Goal: Task Accomplishment & Management: Use online tool/utility

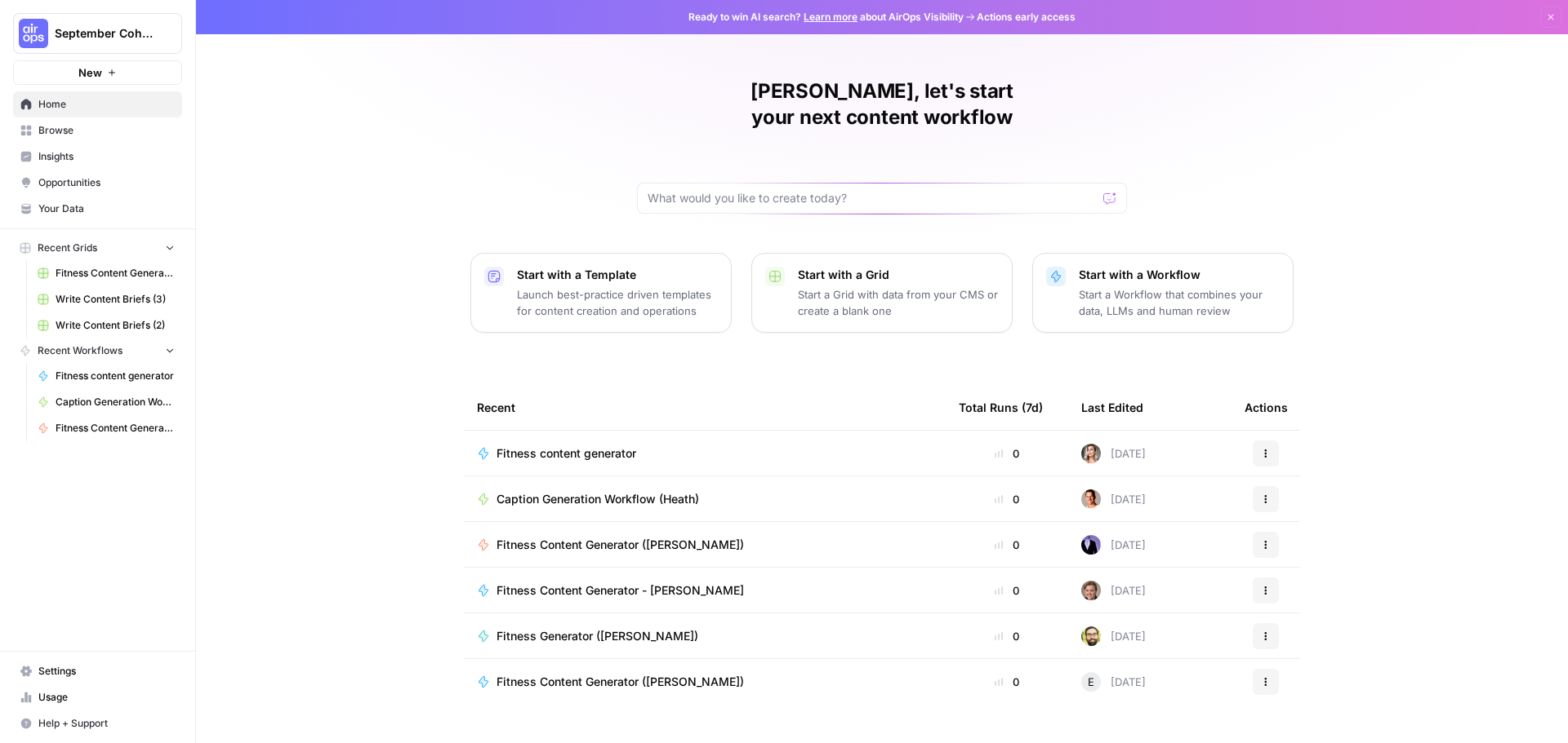
click at [56, 217] on link "Your Data" at bounding box center [97, 209] width 169 height 26
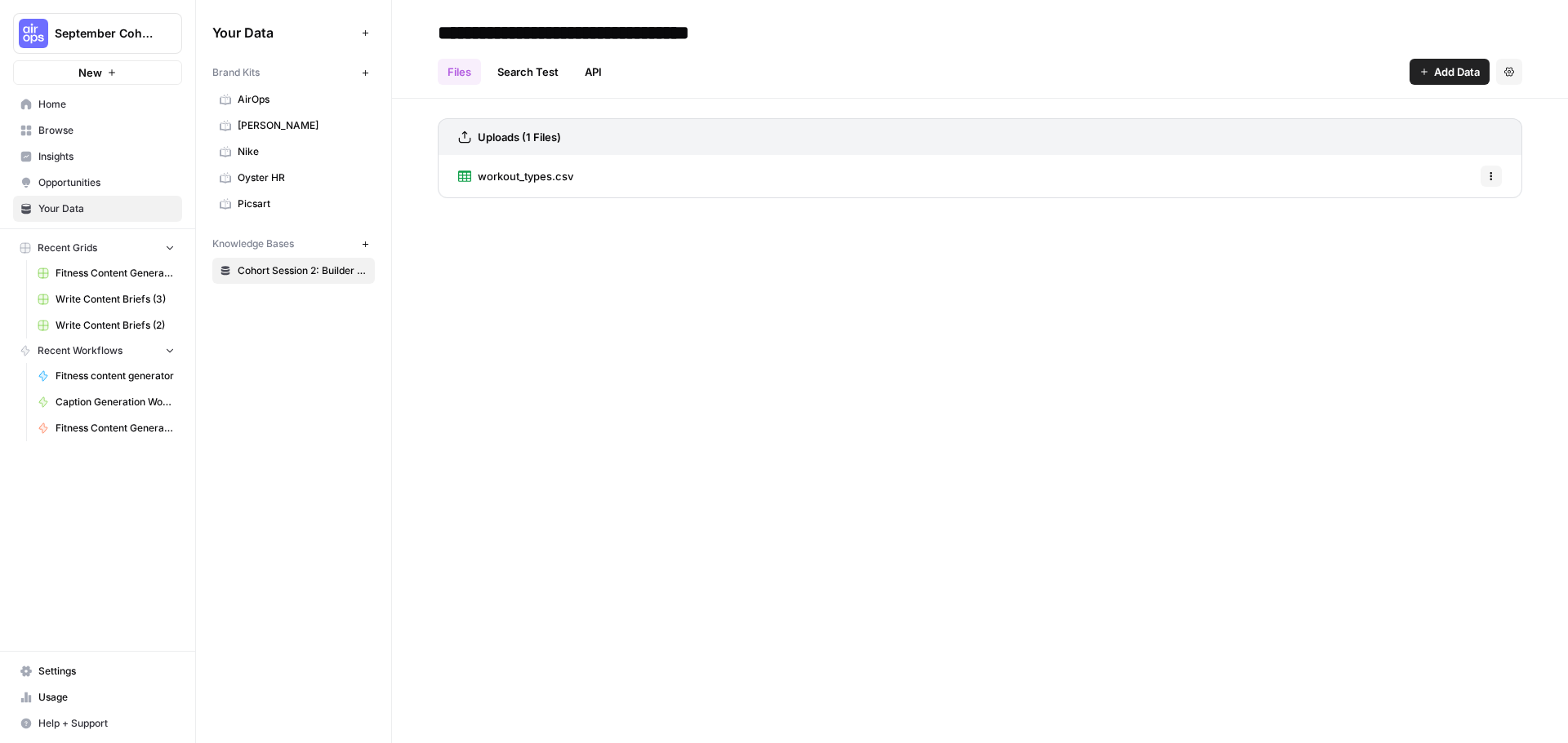
click at [558, 175] on span "workout_types.csv" at bounding box center [525, 177] width 96 height 17
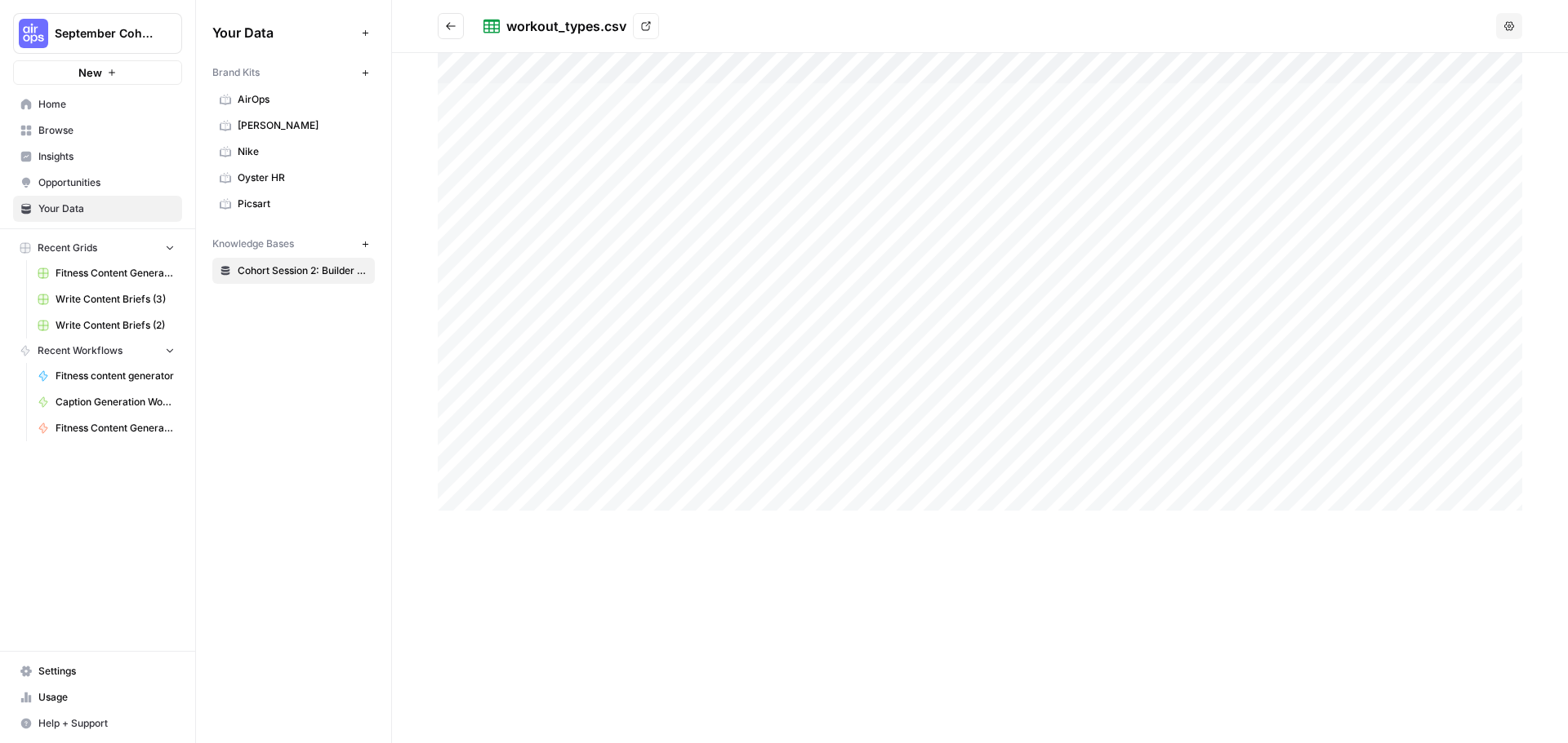
click at [457, 30] on button "Go back" at bounding box center [451, 26] width 26 height 26
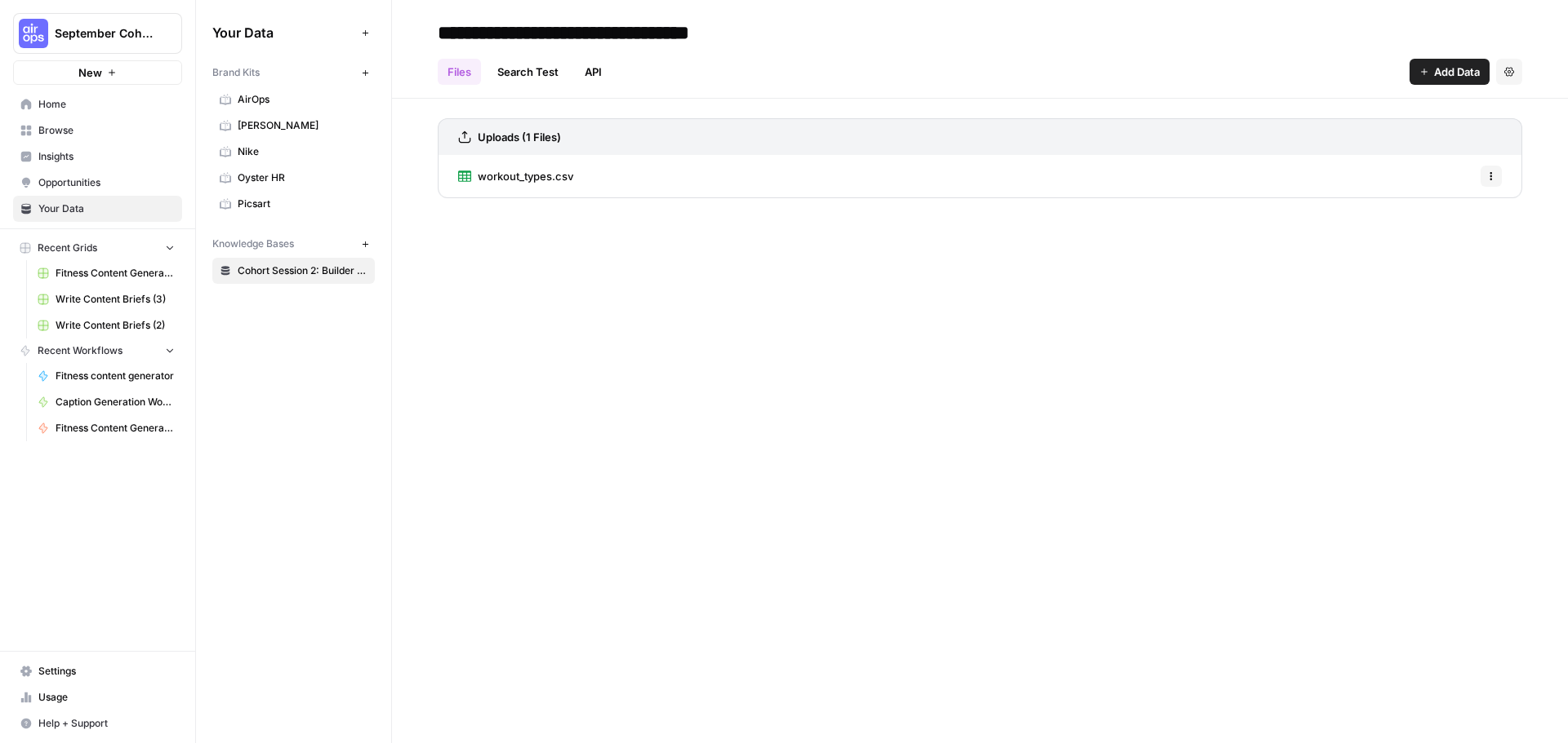
click at [1486, 178] on icon "button" at bounding box center [1491, 176] width 10 height 10
click at [1040, 316] on div "**********" at bounding box center [980, 372] width 1176 height 743
click at [100, 33] on span "September Cohort" at bounding box center [104, 34] width 99 height 17
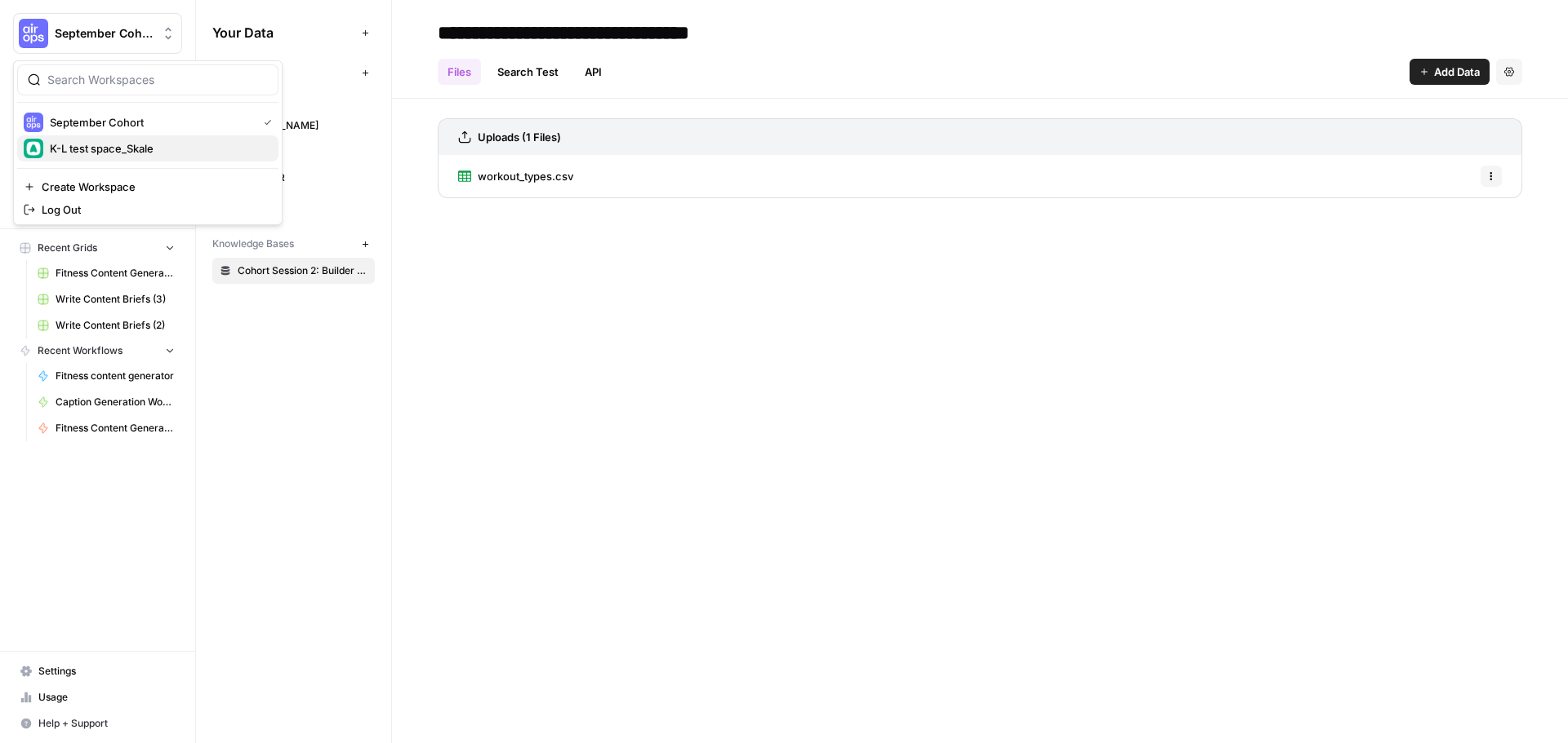
click at [111, 148] on span "K-L test space_Skale" at bounding box center [157, 149] width 215 height 17
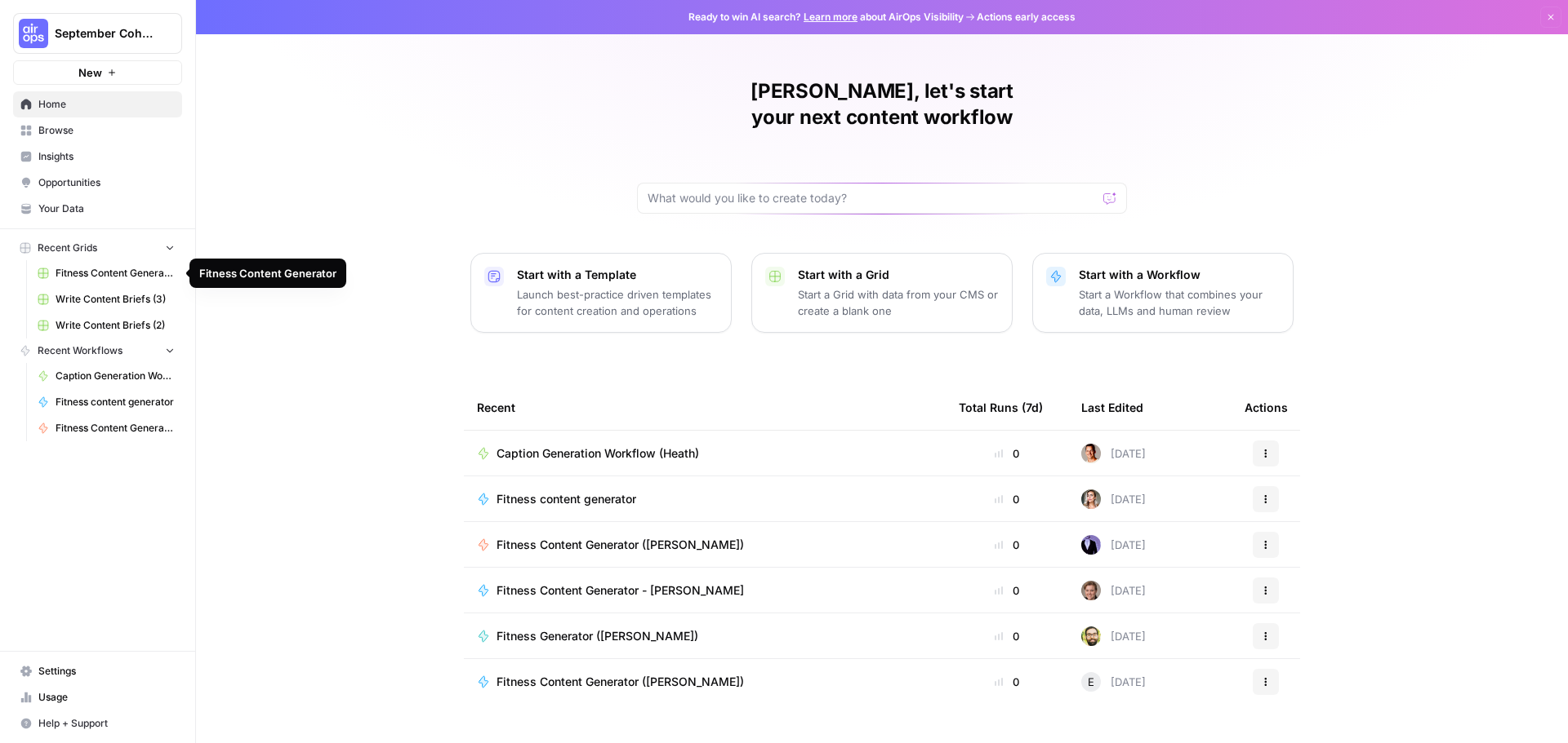
click at [122, 276] on span "Fitness Content Generator" at bounding box center [116, 274] width 119 height 15
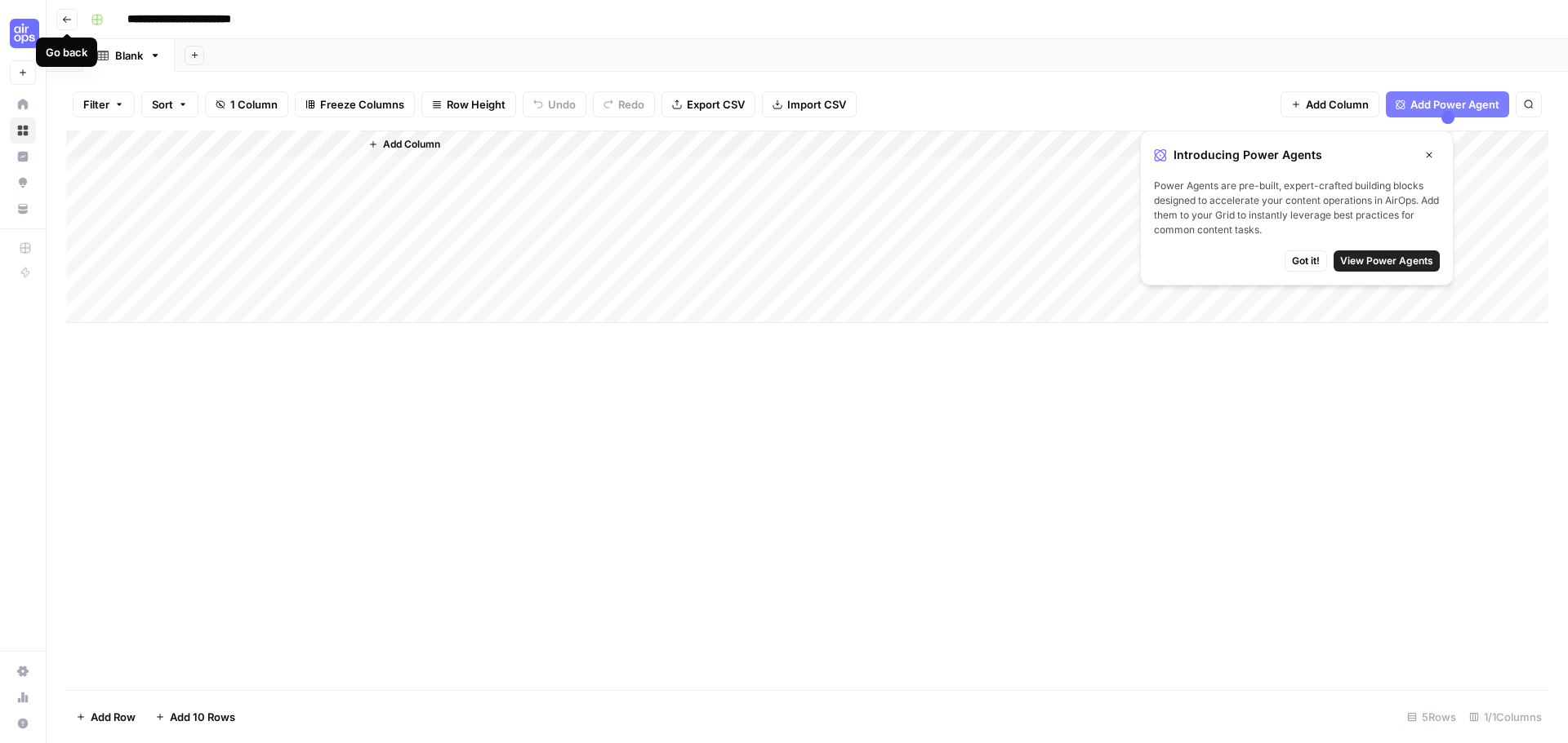
click at [71, 23] on icon "button" at bounding box center [67, 20] width 10 height 10
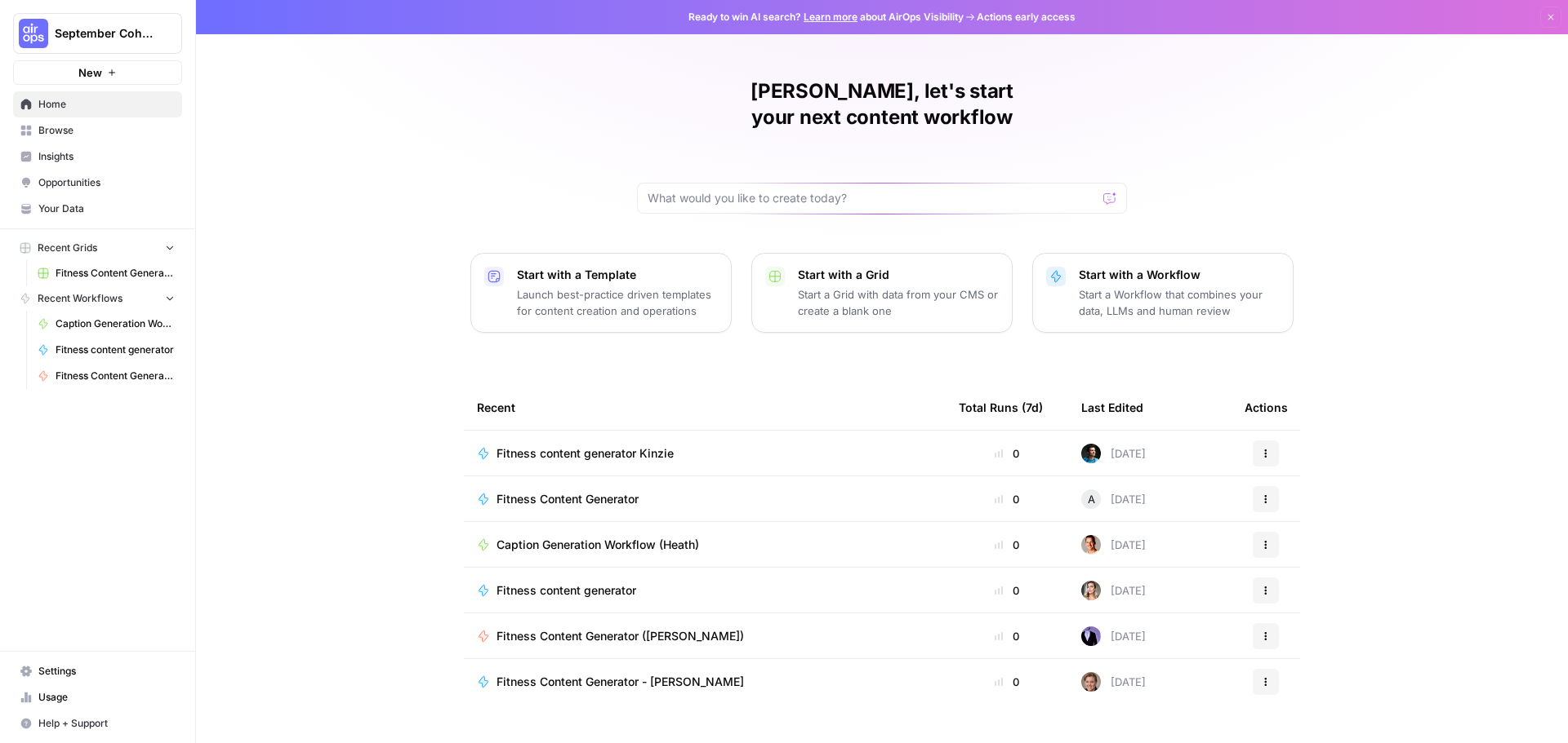
click at [75, 214] on span "Your Data" at bounding box center [106, 209] width 136 height 15
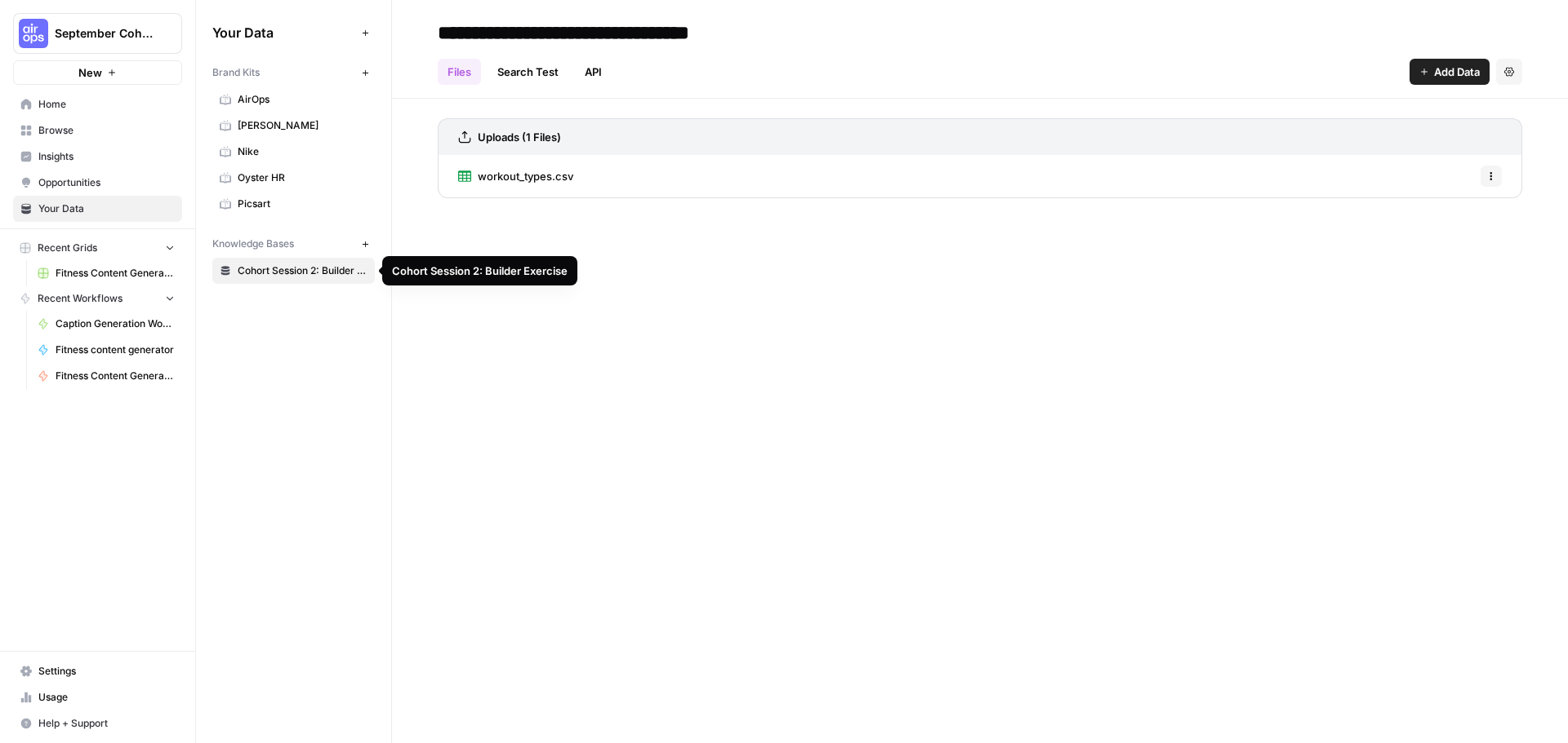
click at [271, 273] on span "Cohort Session 2: Builder Exercise" at bounding box center [302, 271] width 130 height 15
click at [524, 181] on span "workout_types.csv" at bounding box center [525, 177] width 96 height 17
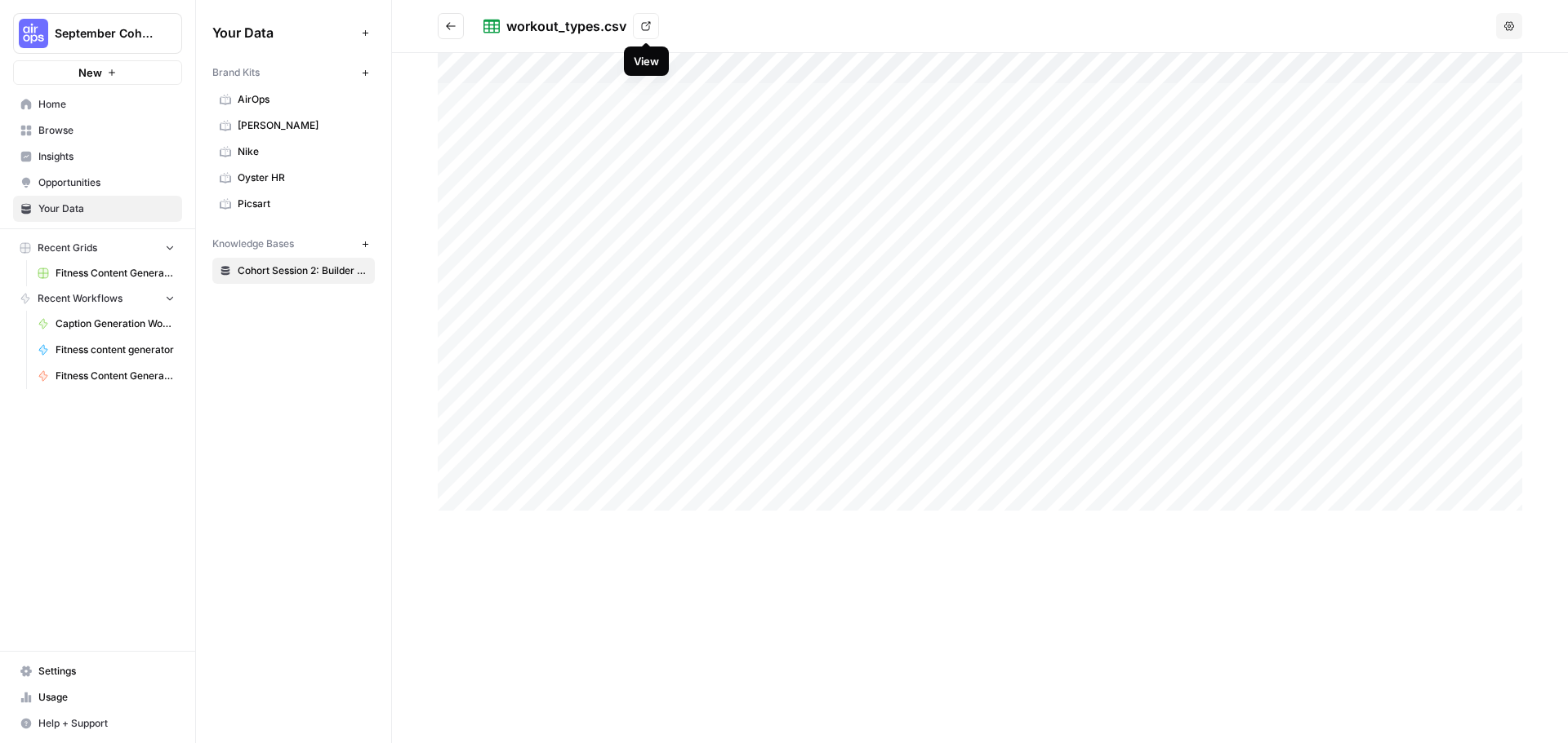
click at [644, 31] on link "View" at bounding box center [646, 26] width 26 height 26
click at [65, 137] on span "Browse" at bounding box center [106, 130] width 136 height 15
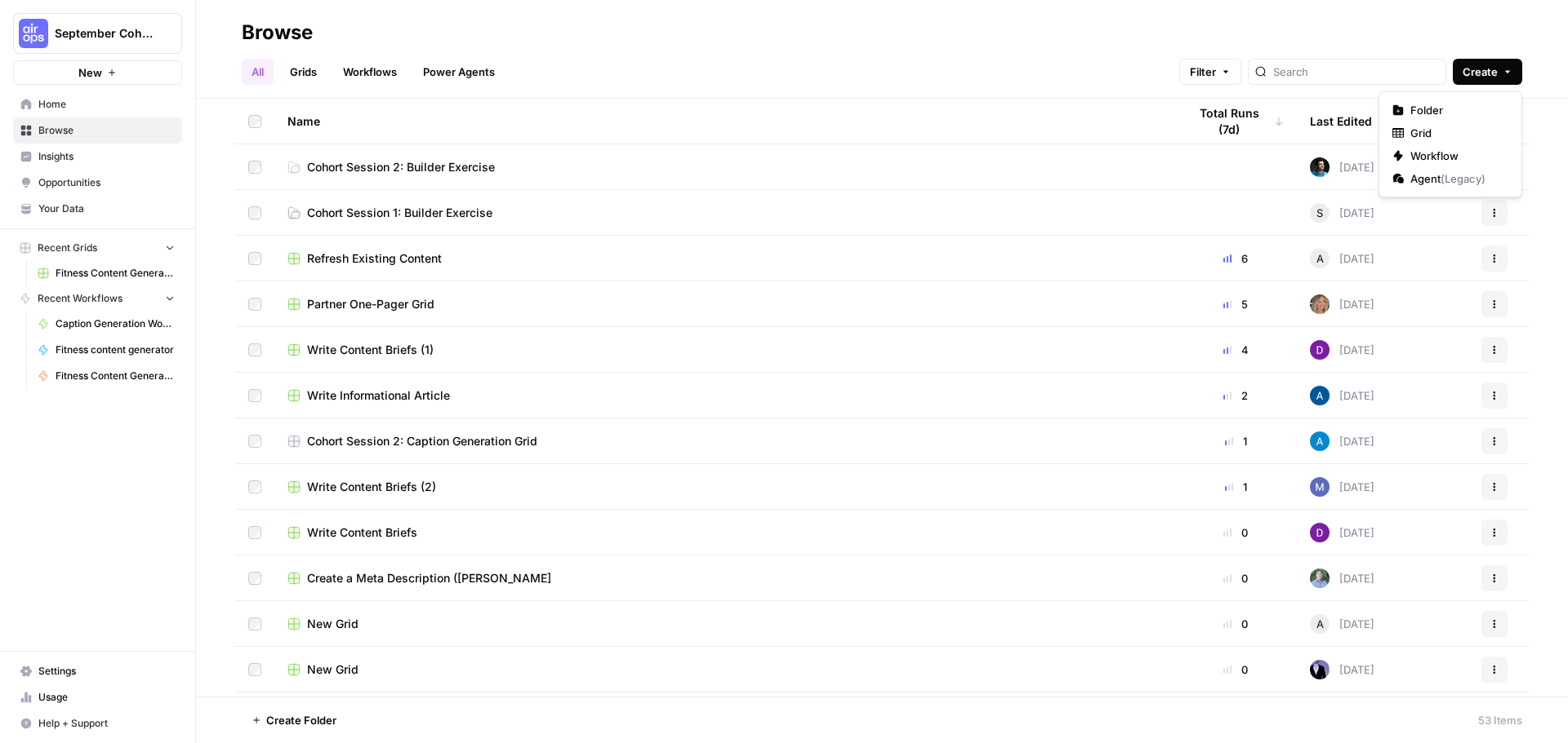
click at [1484, 74] on span "Create" at bounding box center [1480, 72] width 35 height 17
click at [1427, 141] on span "Grid" at bounding box center [1456, 133] width 91 height 17
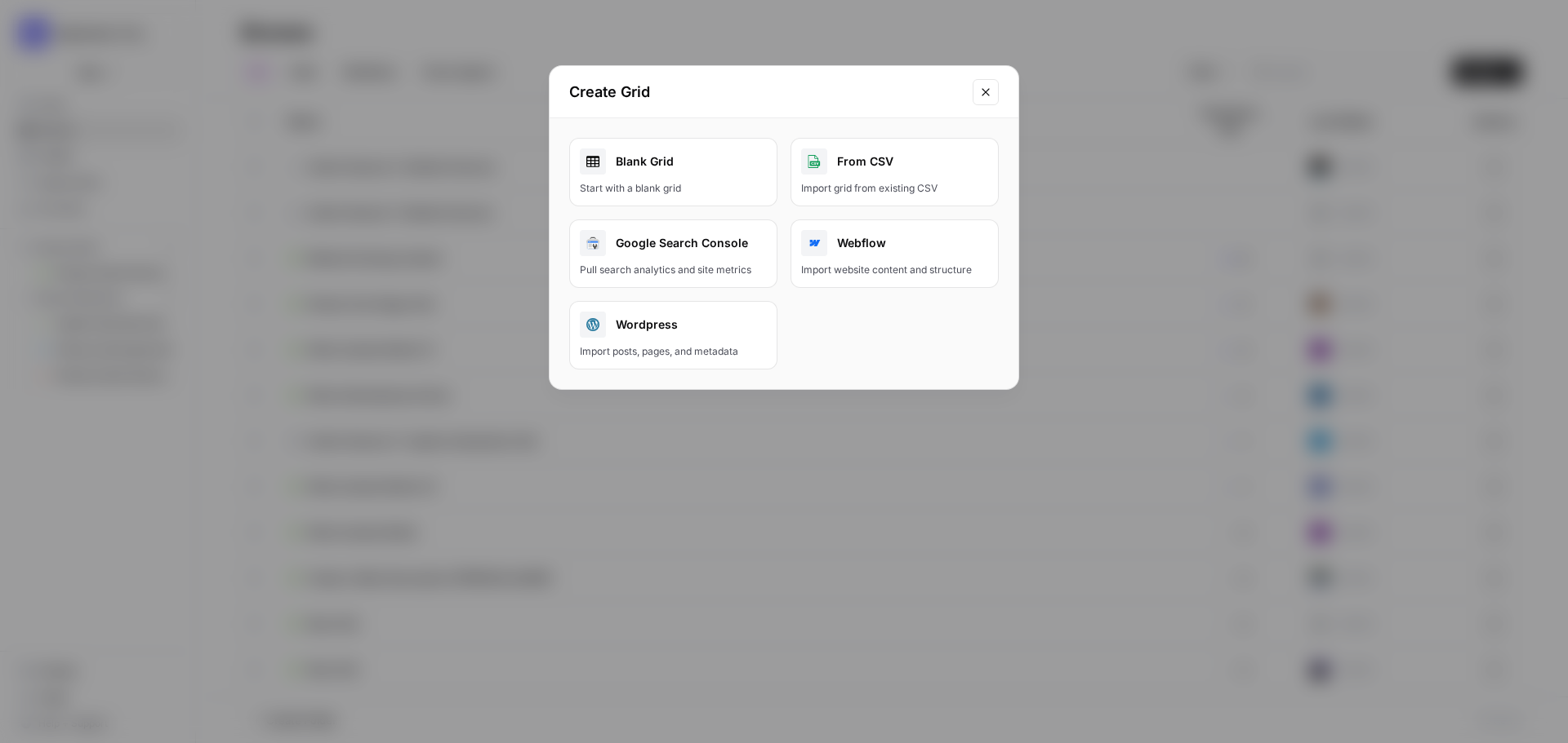
click at [667, 171] on div "Blank Grid" at bounding box center [673, 162] width 187 height 26
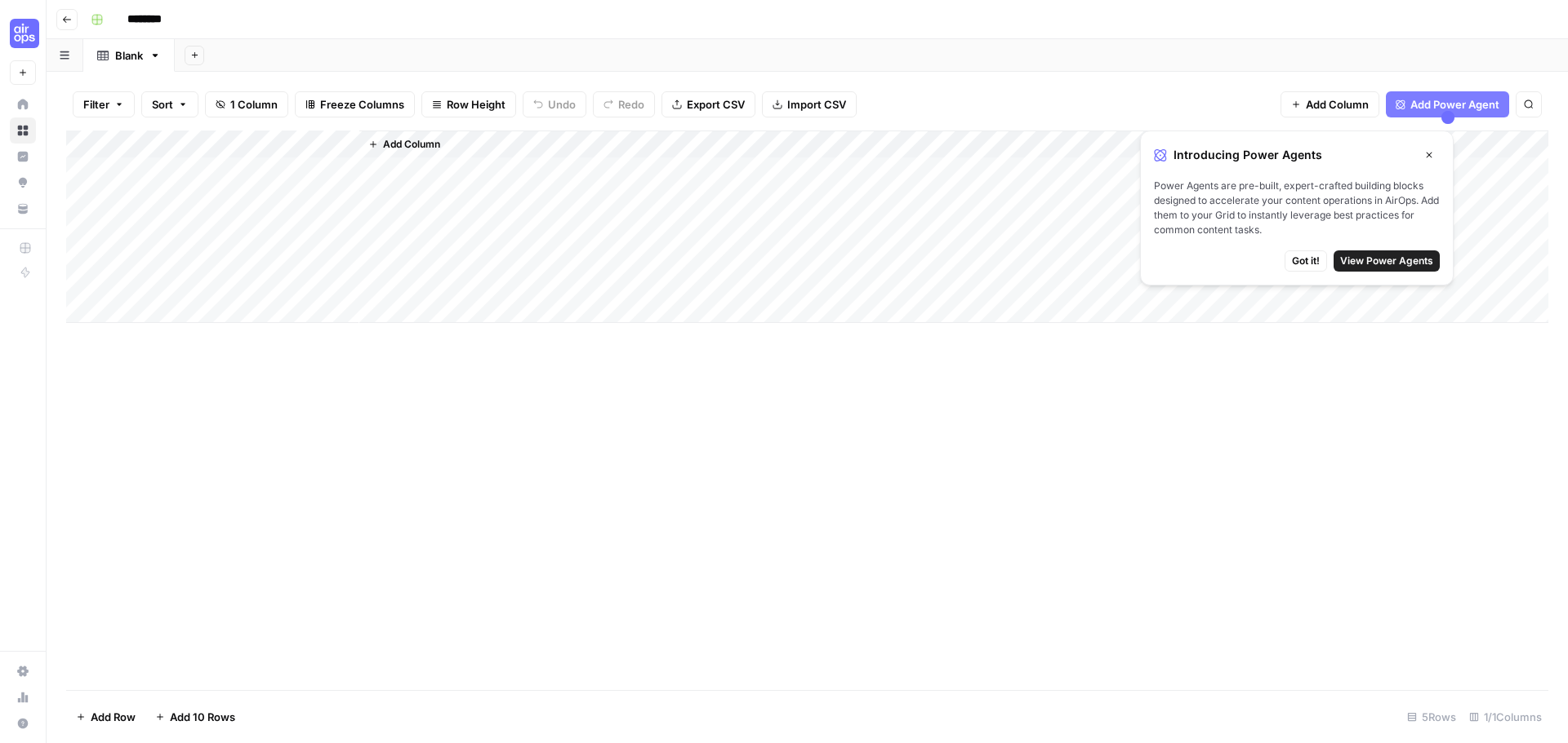
click at [1433, 155] on span "Close" at bounding box center [1433, 155] width 1 height 1
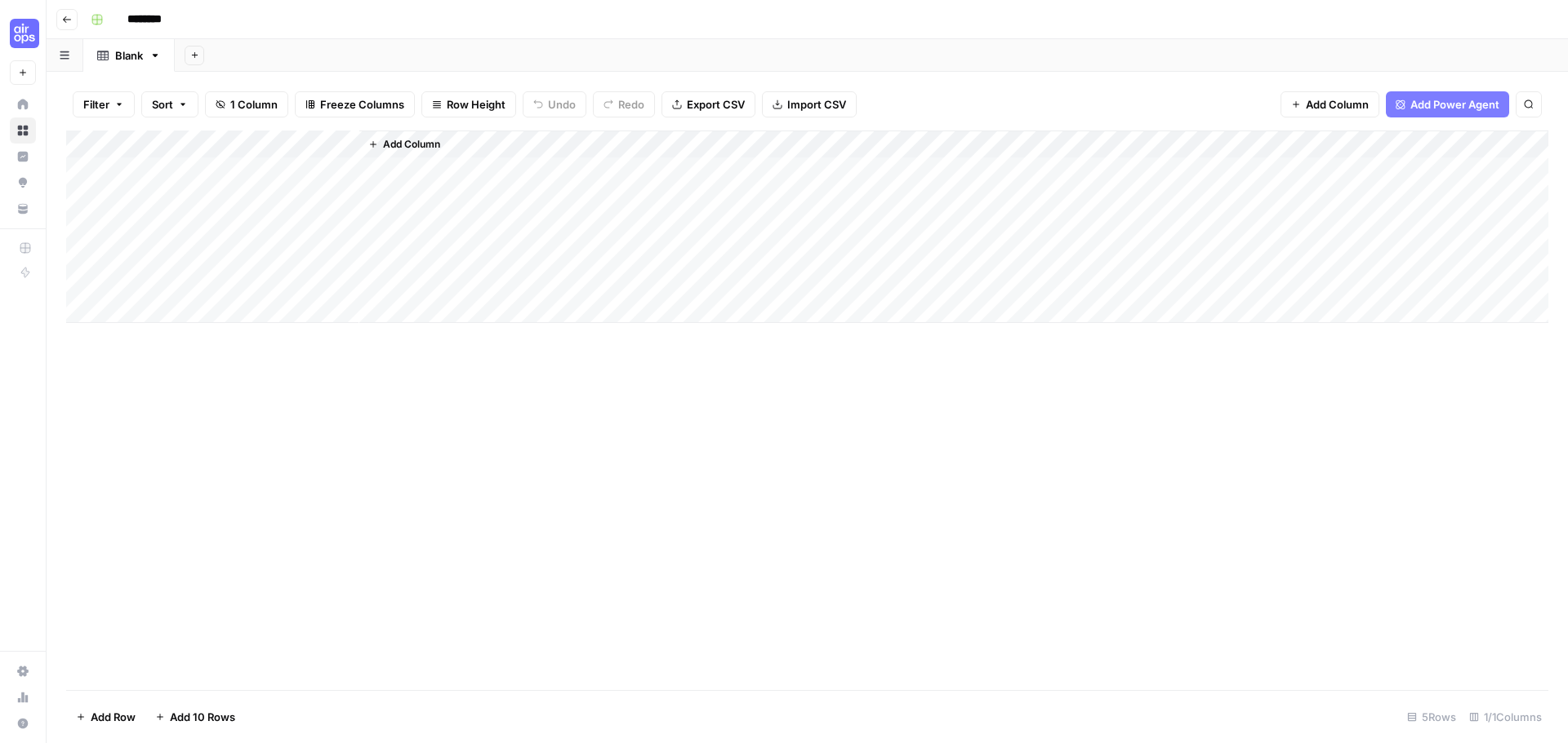
click at [156, 20] on input "********" at bounding box center [166, 20] width 91 height 26
click at [184, 36] on header "Go back ********" at bounding box center [807, 20] width 1521 height 39
click at [183, 19] on input "********" at bounding box center [166, 20] width 91 height 26
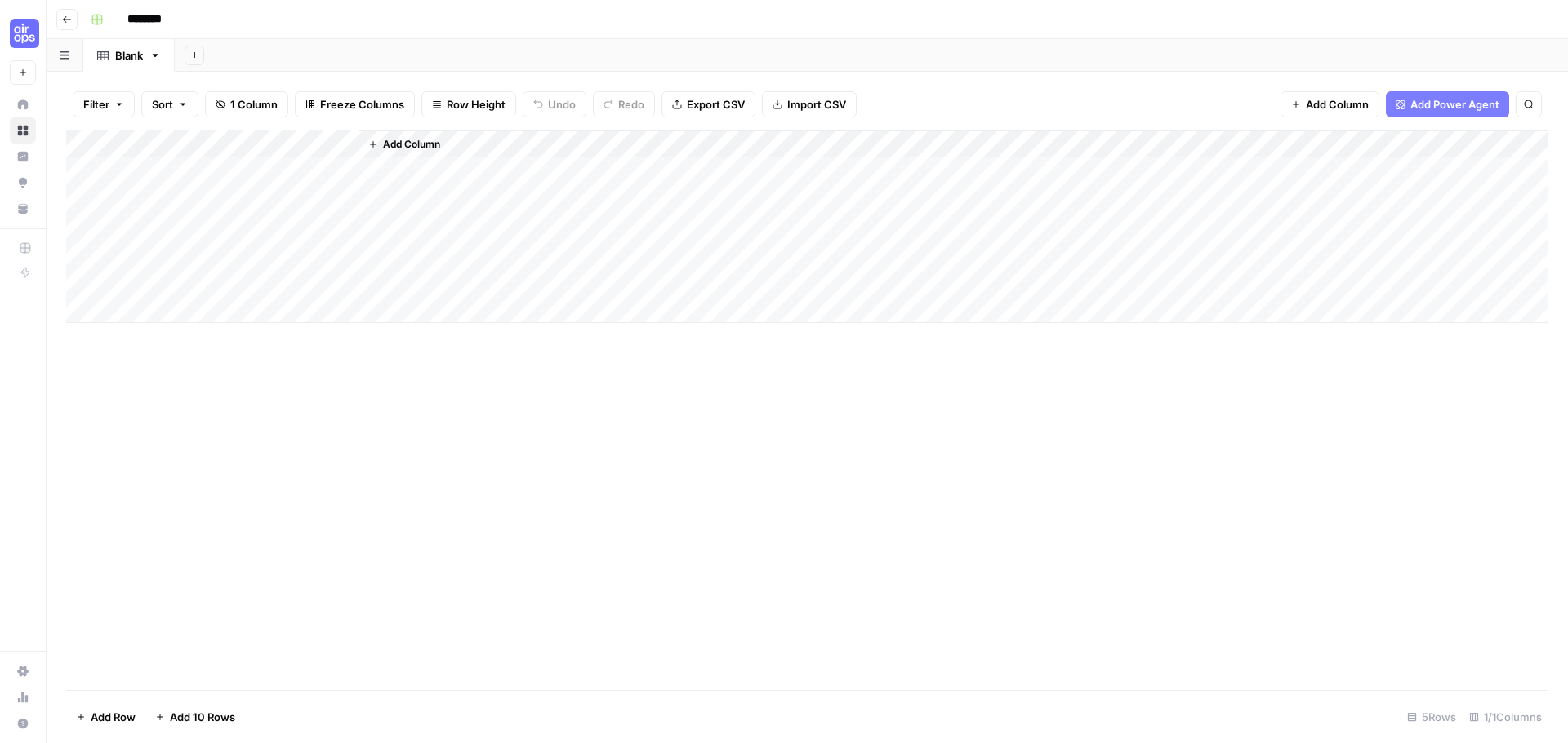
click at [183, 19] on input "********" at bounding box center [166, 20] width 91 height 26
type input "**********"
click at [310, 518] on div "Add Column" at bounding box center [807, 410] width 1482 height 560
click at [817, 106] on span "Import CSV" at bounding box center [816, 104] width 59 height 17
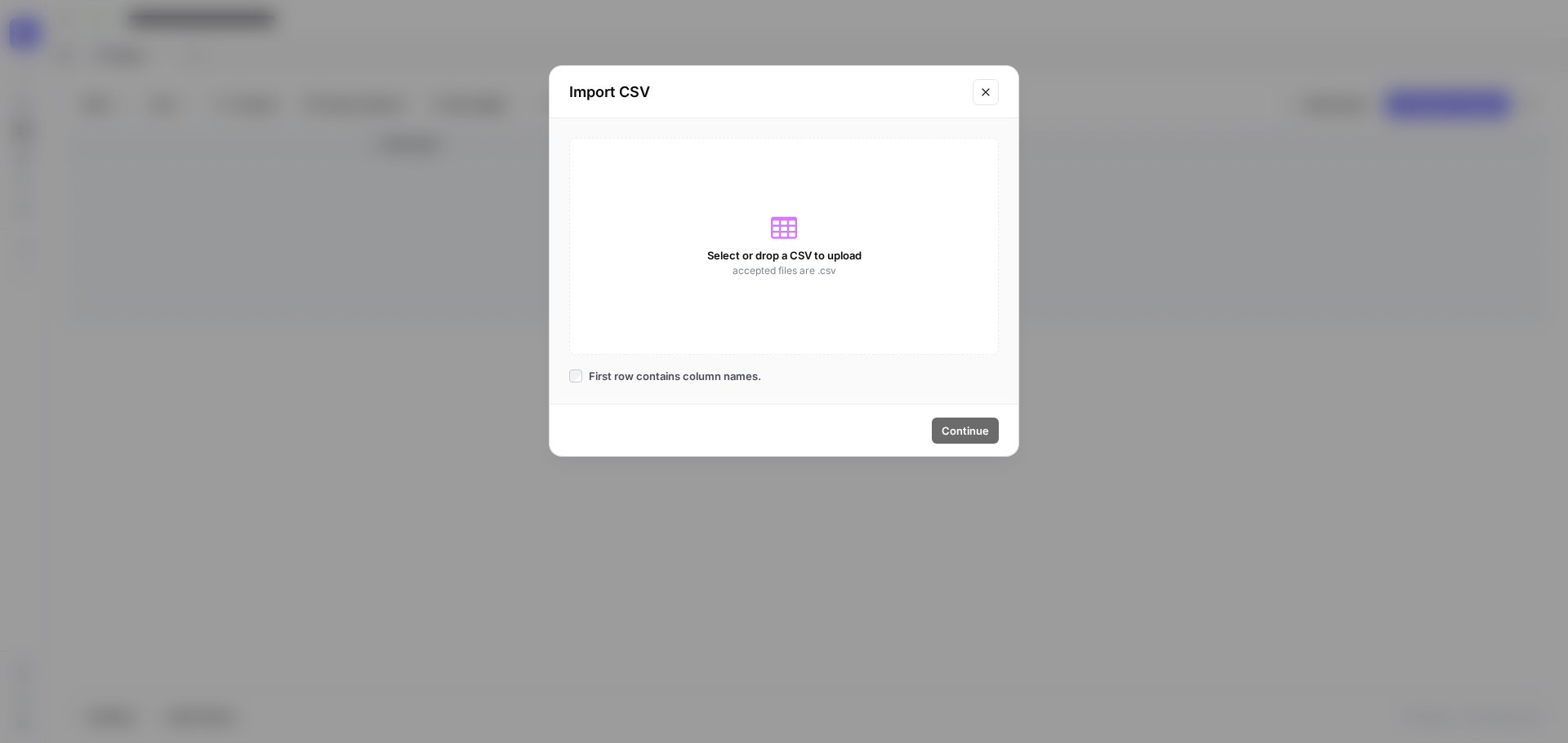
click at [787, 252] on span "Select or drop a CSV to upload" at bounding box center [784, 256] width 155 height 17
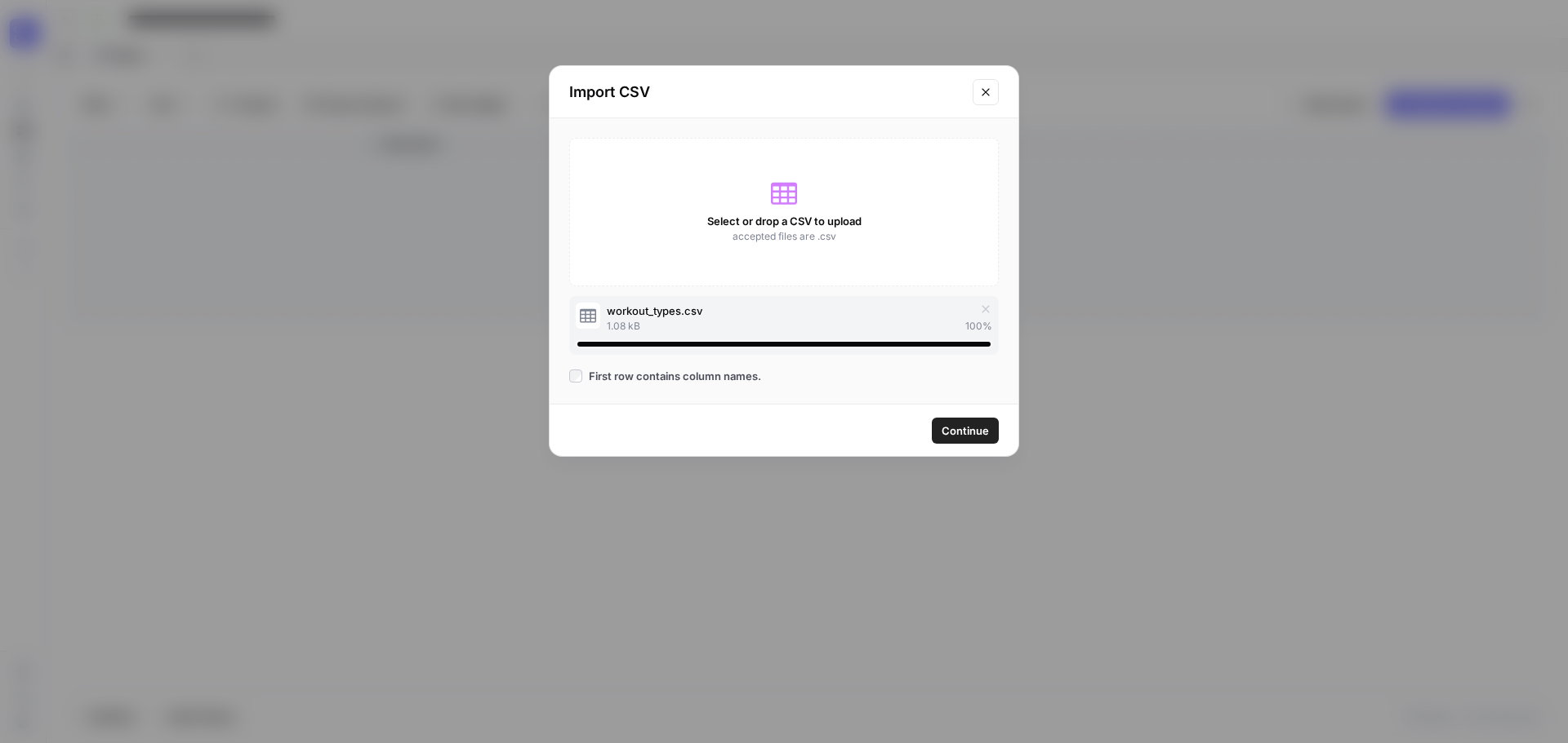
click at [953, 423] on span "Continue" at bounding box center [965, 431] width 48 height 17
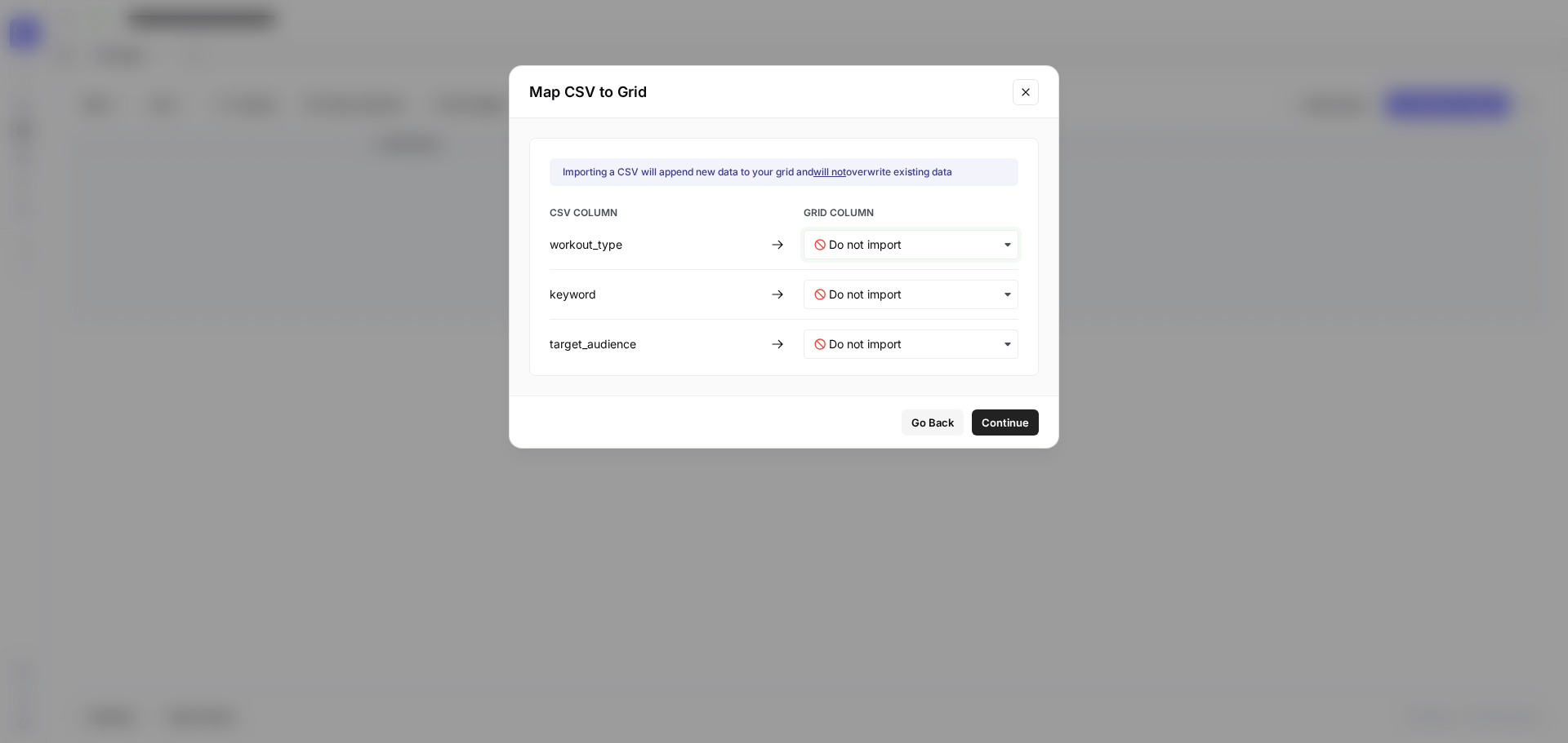
click at [863, 244] on input "text" at bounding box center [919, 245] width 179 height 17
click at [971, 211] on span "GRID COLUMN" at bounding box center [910, 214] width 215 height 18
click at [902, 237] on input "text" at bounding box center [919, 245] width 179 height 17
click at [985, 214] on span "GRID COLUMN" at bounding box center [910, 214] width 215 height 18
click at [889, 248] on input "text" at bounding box center [919, 245] width 179 height 17
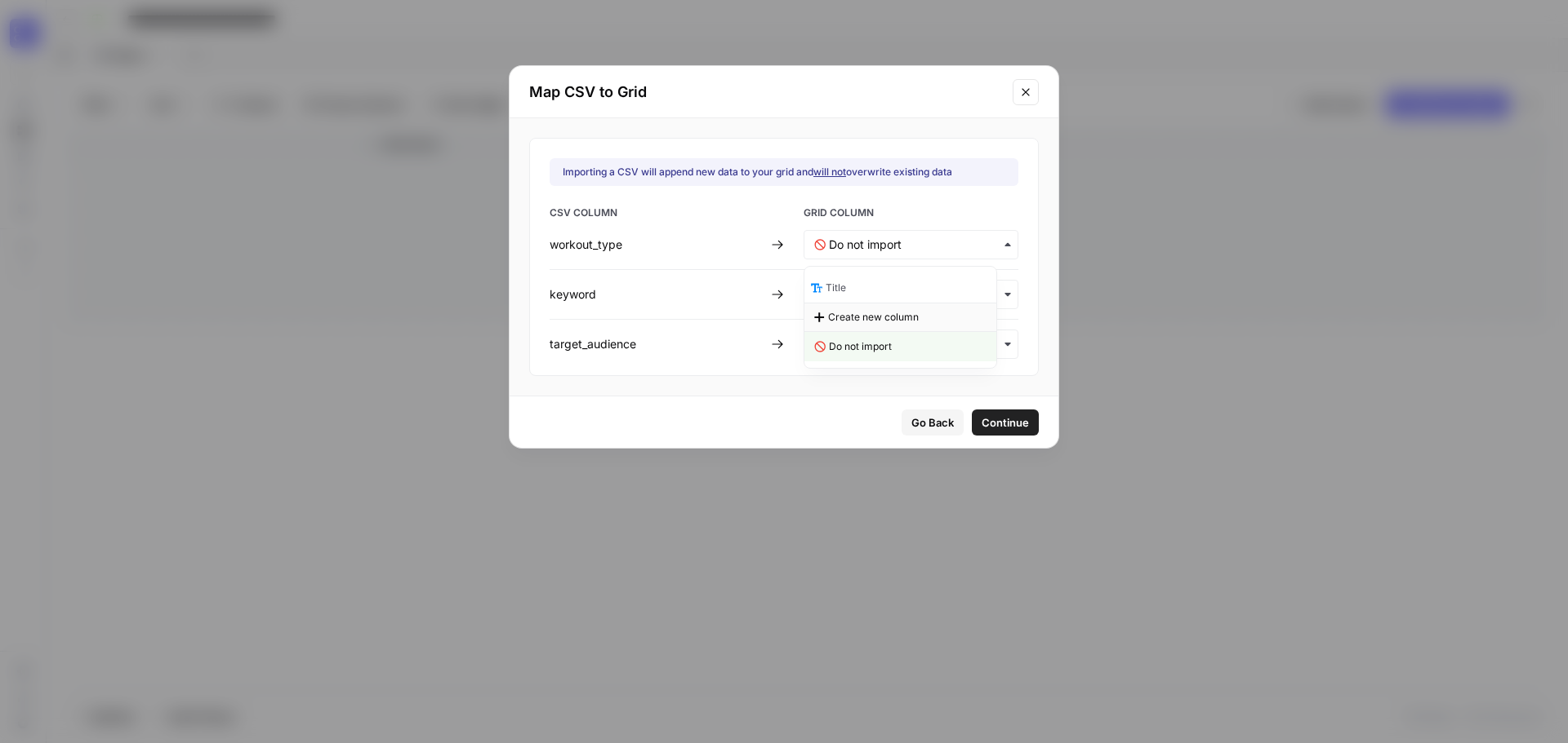
click at [871, 317] on span "Create new column" at bounding box center [873, 317] width 90 height 15
click at [874, 289] on input "text" at bounding box center [919, 295] width 179 height 17
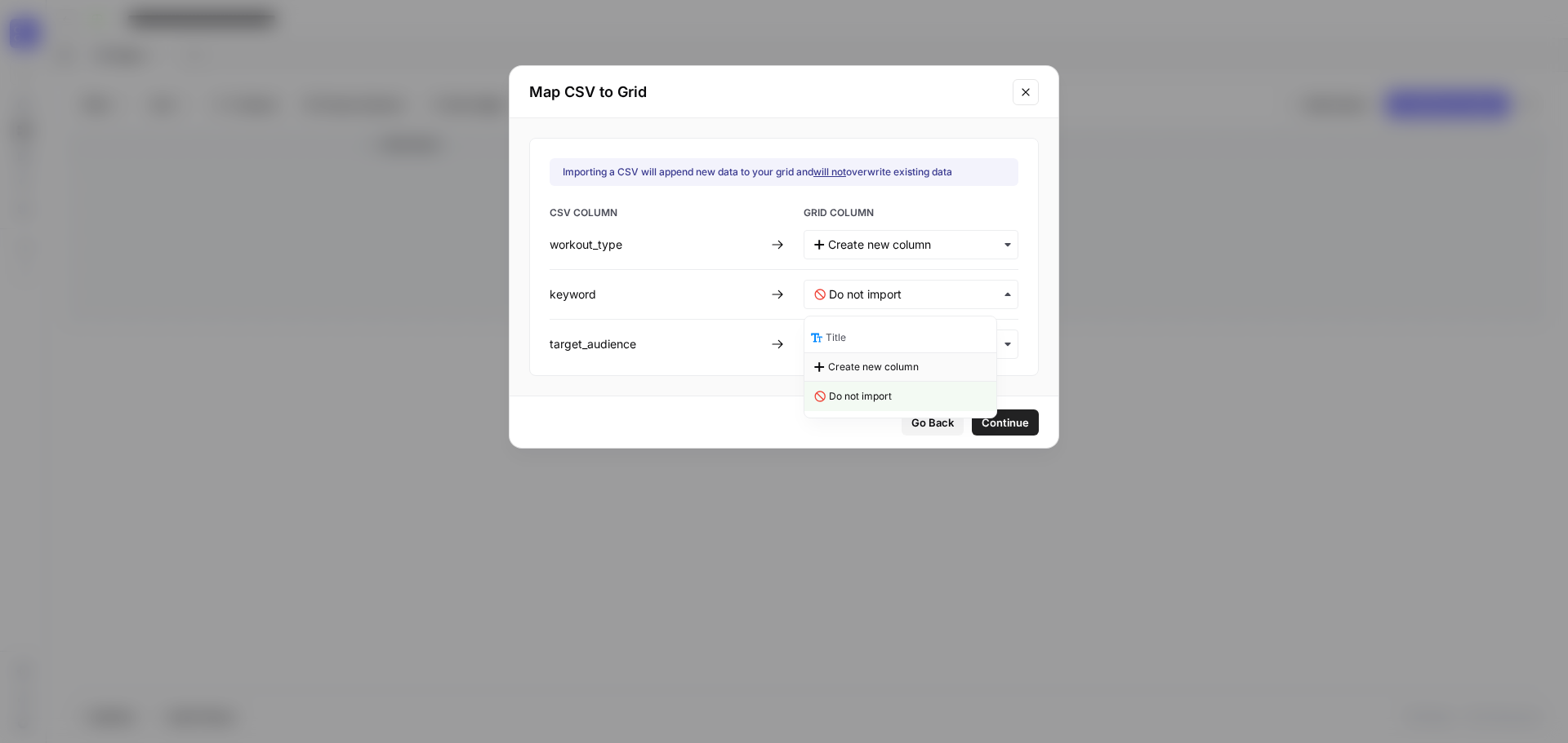
click at [868, 365] on span "Create new column" at bounding box center [873, 368] width 90 height 15
click at [874, 353] on div "button" at bounding box center [910, 344] width 215 height 30
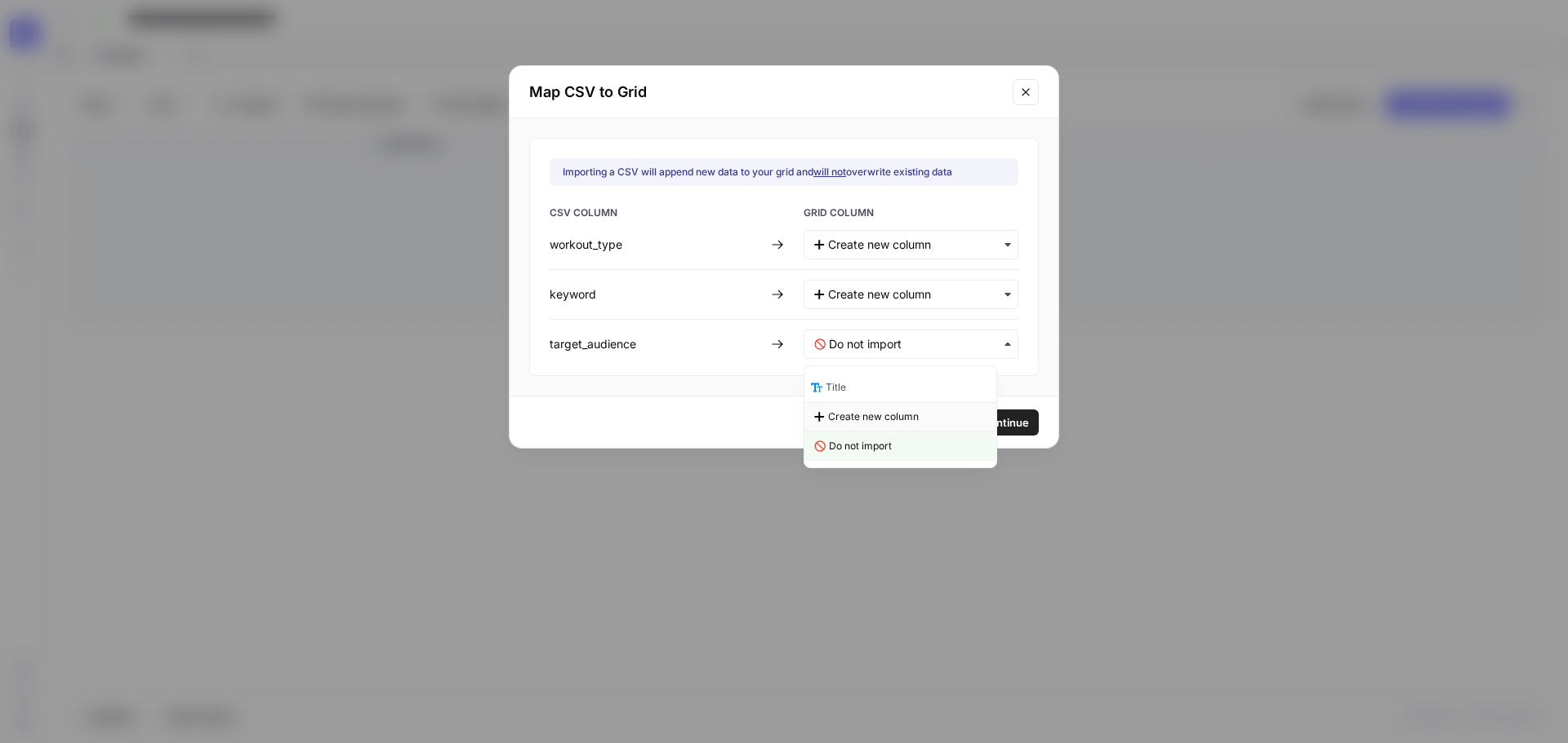
click at [859, 419] on span "Create new column" at bounding box center [873, 417] width 90 height 15
click at [790, 419] on div "Go Back Continue" at bounding box center [784, 422] width 547 height 51
click at [1177, 4] on div "Map CSV to Grid Importing a CSV will append new data to your grid and will not …" at bounding box center [784, 372] width 1568 height 743
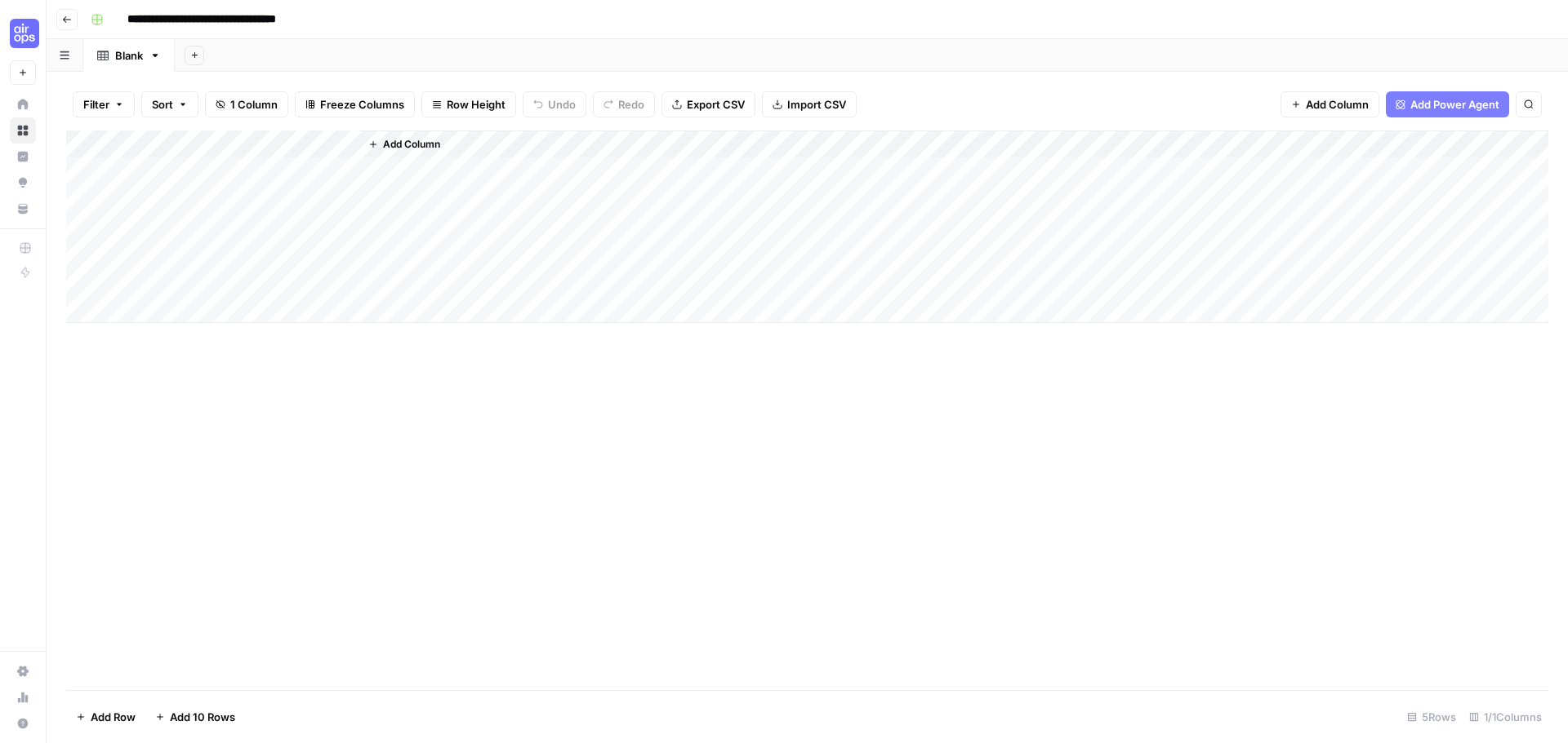
click at [717, 99] on span "Export CSV" at bounding box center [716, 104] width 58 height 17
click at [811, 105] on span "Import CSV" at bounding box center [816, 104] width 59 height 17
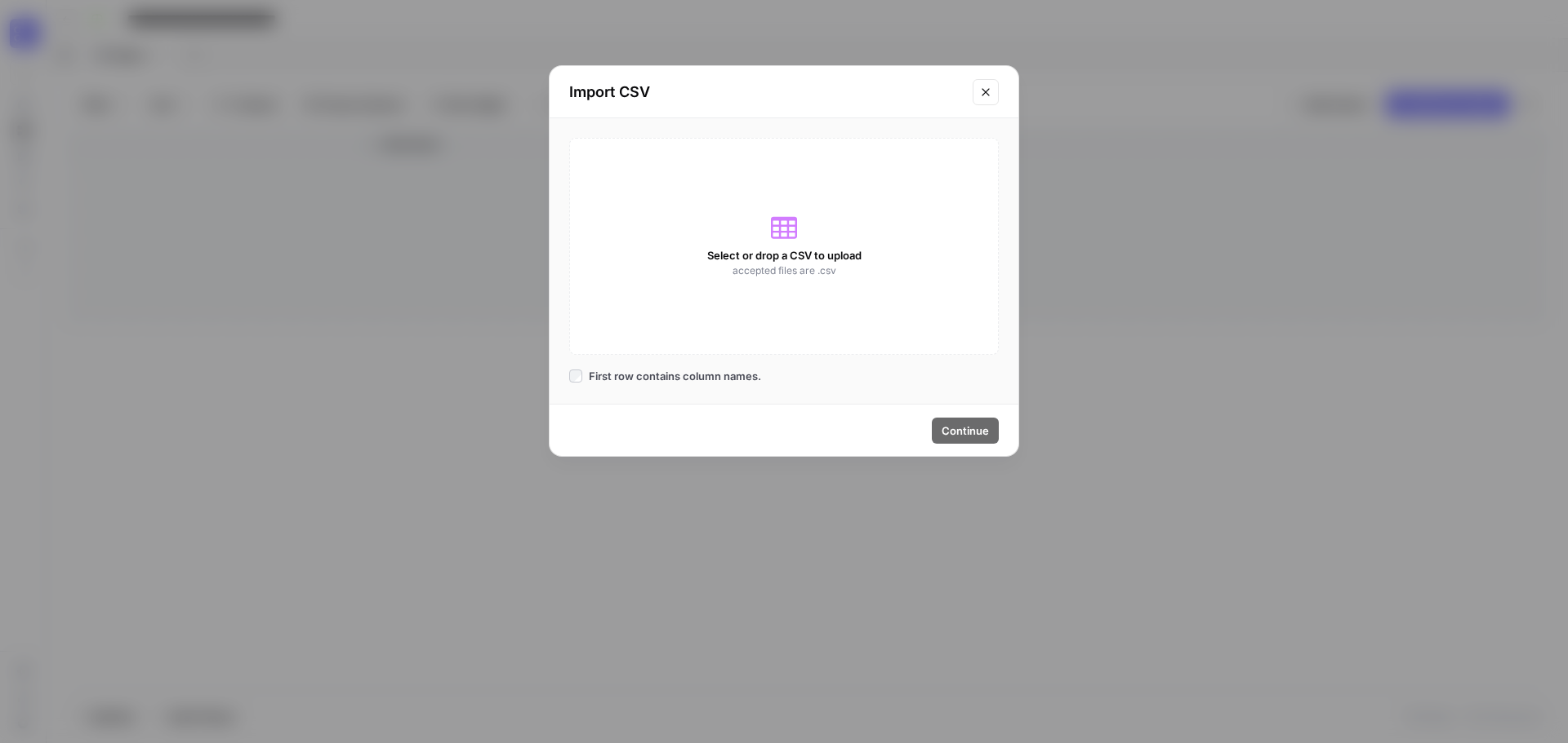
click at [773, 232] on icon at bounding box center [784, 228] width 26 height 22
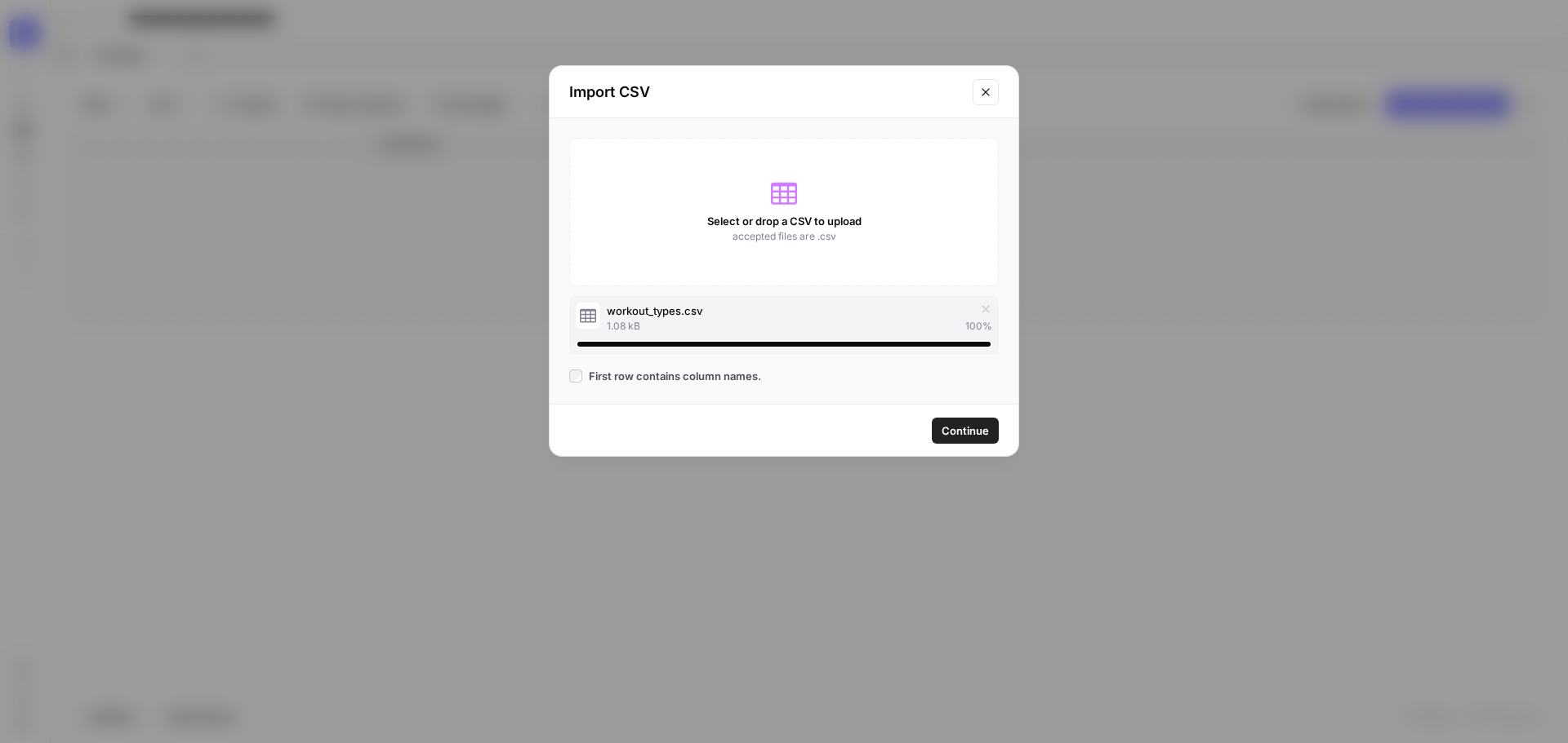
click at [975, 430] on span "Continue" at bounding box center [965, 431] width 48 height 17
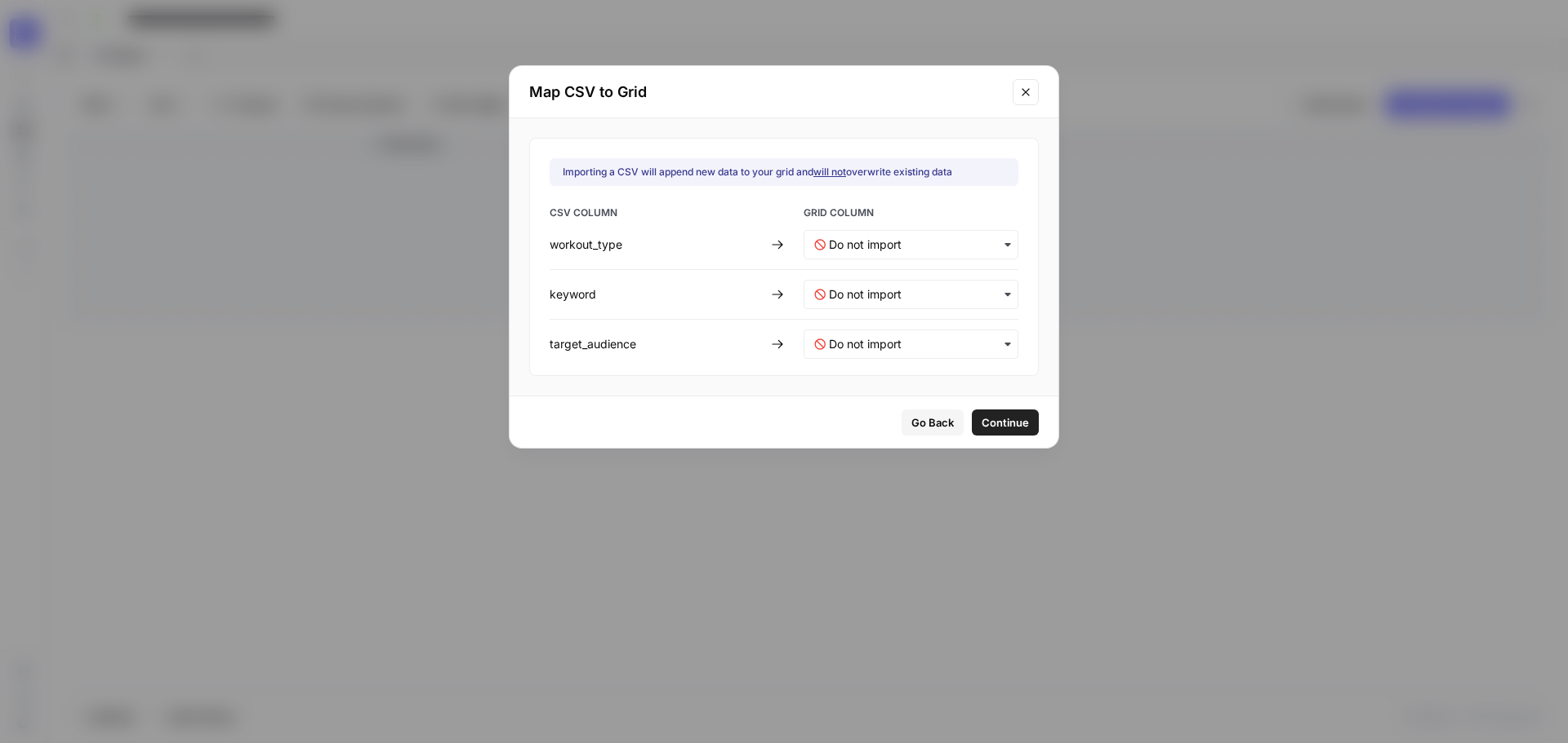
click at [934, 233] on div "button" at bounding box center [910, 245] width 215 height 30
click at [861, 318] on span "Create new column" at bounding box center [873, 317] width 90 height 15
click at [863, 296] on input "text" at bounding box center [919, 295] width 179 height 17
click at [835, 376] on div "Create new column" at bounding box center [900, 368] width 192 height 30
click at [850, 342] on input "text" at bounding box center [919, 344] width 179 height 17
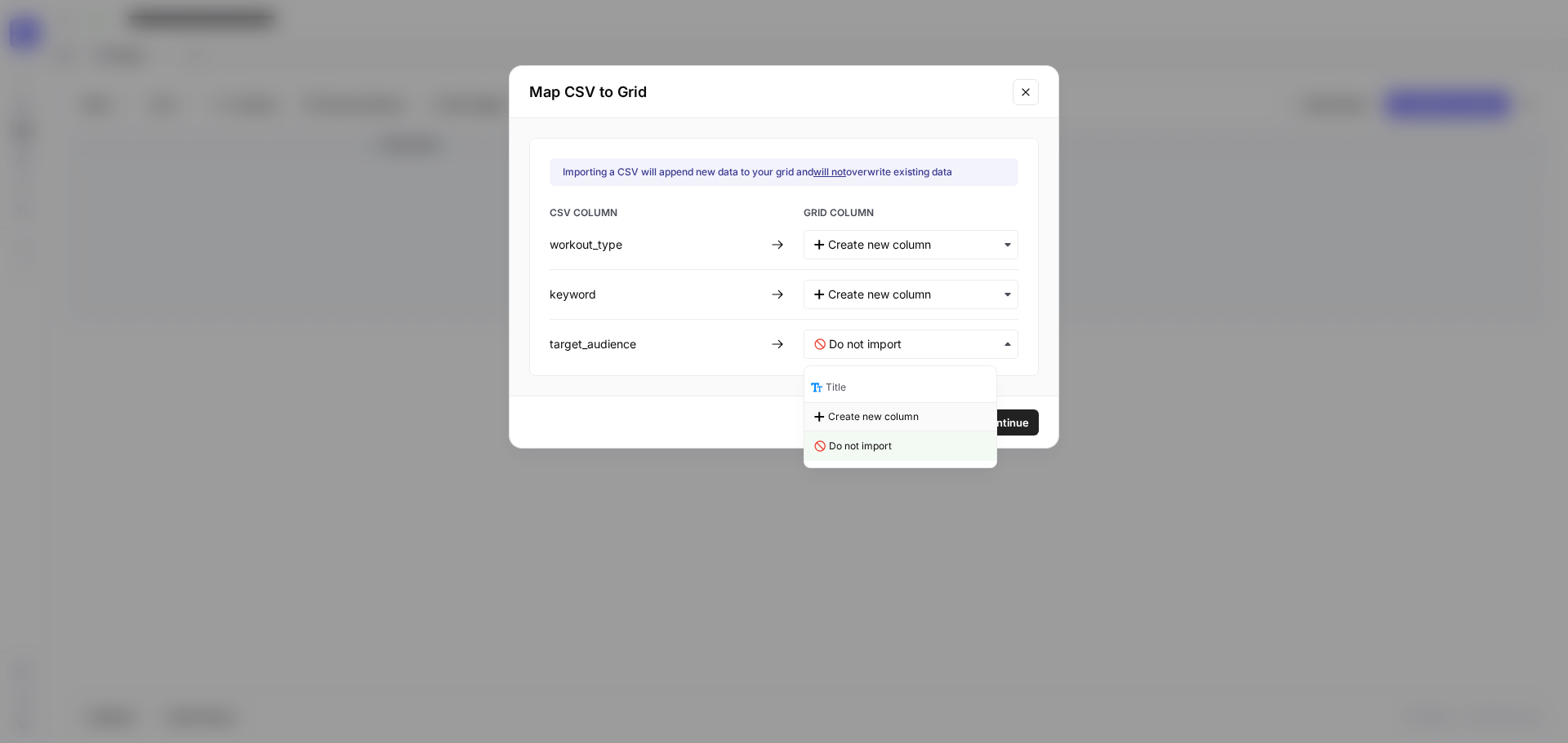
click at [852, 418] on span "Create new column" at bounding box center [873, 417] width 90 height 15
click at [981, 421] on span "Continue" at bounding box center [1004, 423] width 48 height 17
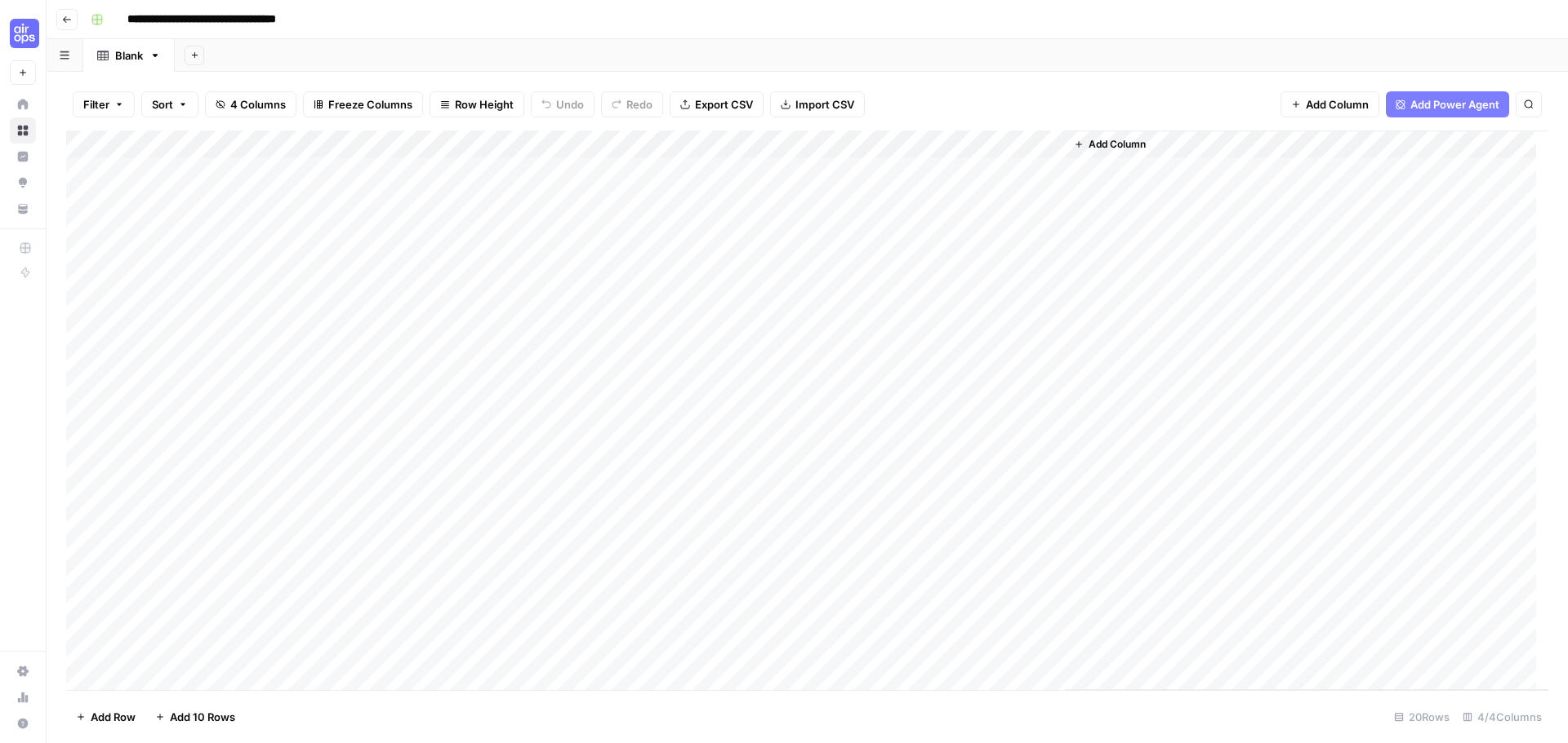
click at [208, 142] on div "Add Column" at bounding box center [807, 410] width 1482 height 560
click at [176, 367] on span "Remove Column" at bounding box center [226, 364] width 143 height 17
click at [735, 174] on span "Delete" at bounding box center [726, 169] width 35 height 17
click at [81, 168] on div "Add Column" at bounding box center [807, 410] width 1482 height 560
click at [83, 196] on div "Add Column" at bounding box center [807, 410] width 1482 height 560
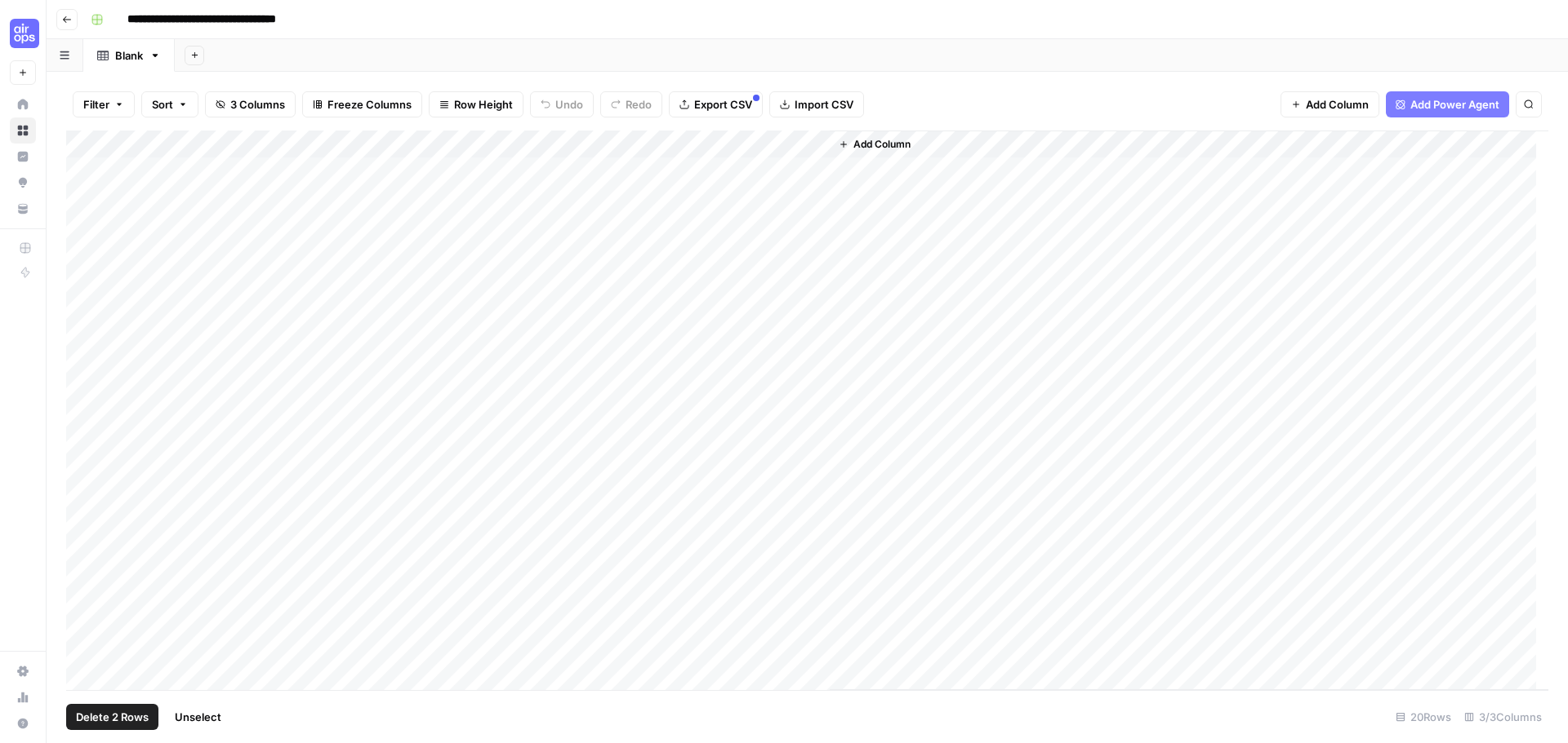
click at [85, 232] on div "Add Column" at bounding box center [807, 410] width 1482 height 560
click at [83, 258] on div "Add Column" at bounding box center [807, 410] width 1482 height 560
click at [80, 281] on div "Add Column" at bounding box center [807, 410] width 1482 height 560
click at [114, 721] on span "Delete 5 Rows" at bounding box center [113, 718] width 73 height 17
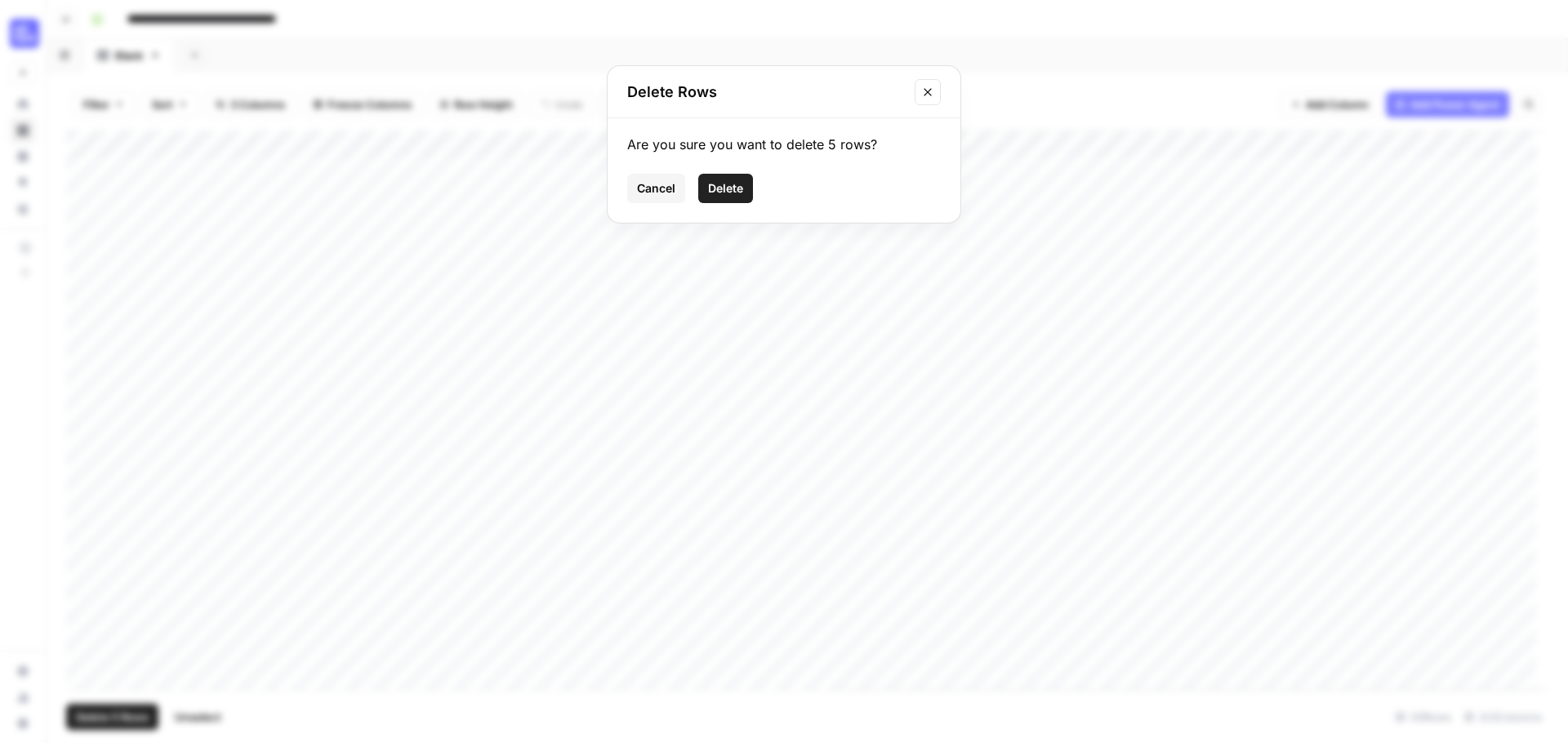
click at [750, 182] on button "Delete" at bounding box center [725, 189] width 55 height 30
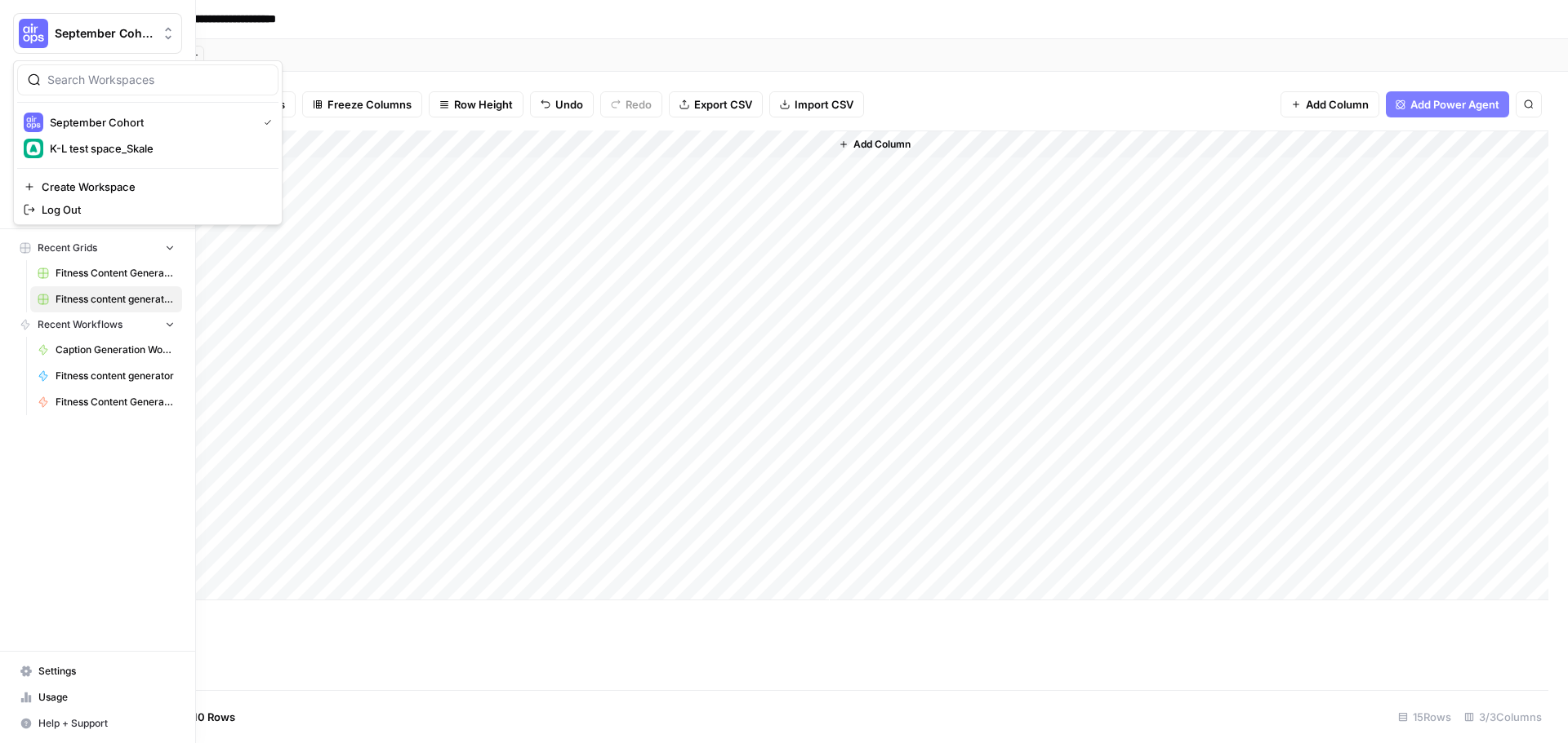
click at [27, 42] on img "Workspace: September Cohort" at bounding box center [34, 34] width 30 height 30
click at [67, 69] on button "New" at bounding box center [97, 73] width 169 height 24
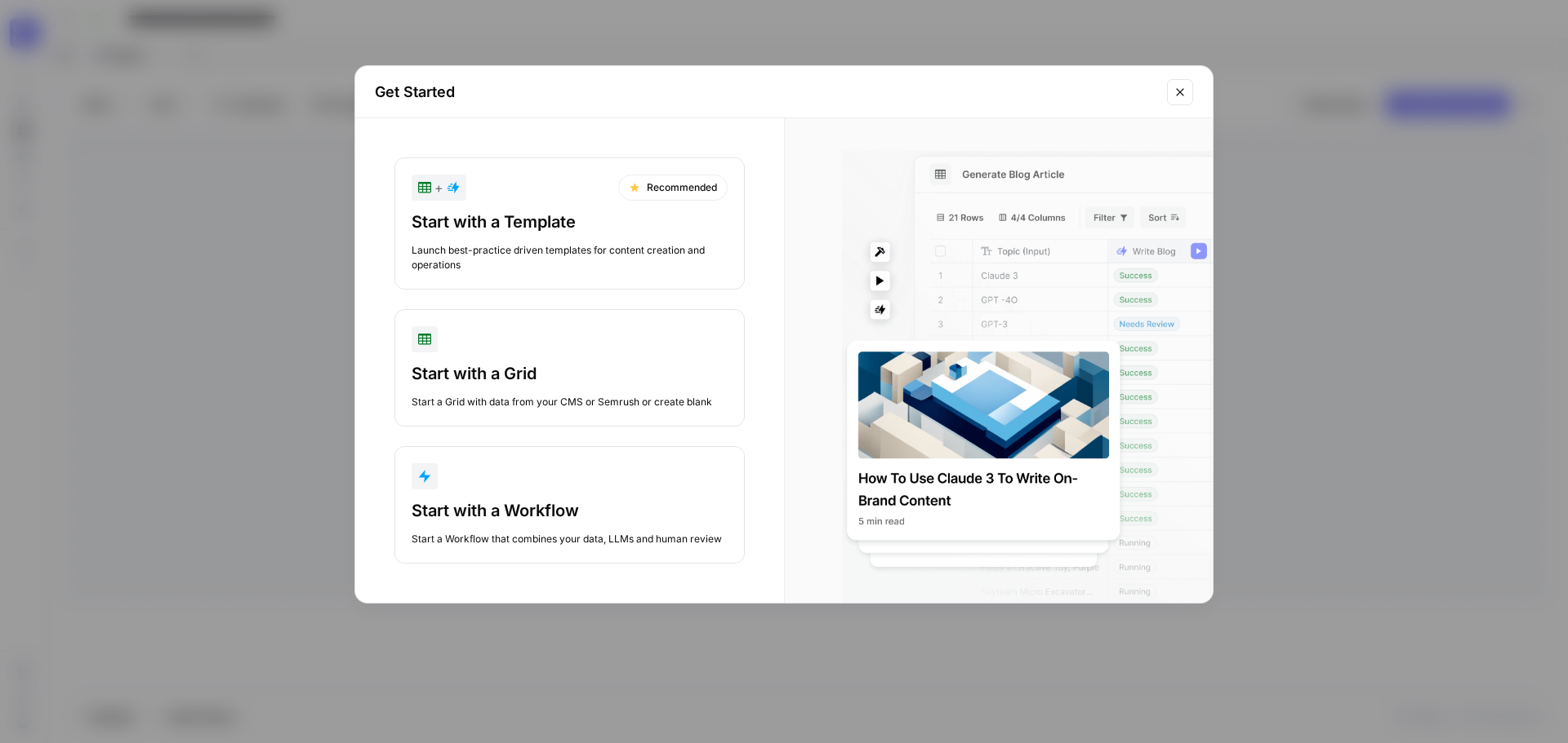
click at [1178, 91] on icon "Close modal" at bounding box center [1179, 92] width 13 height 13
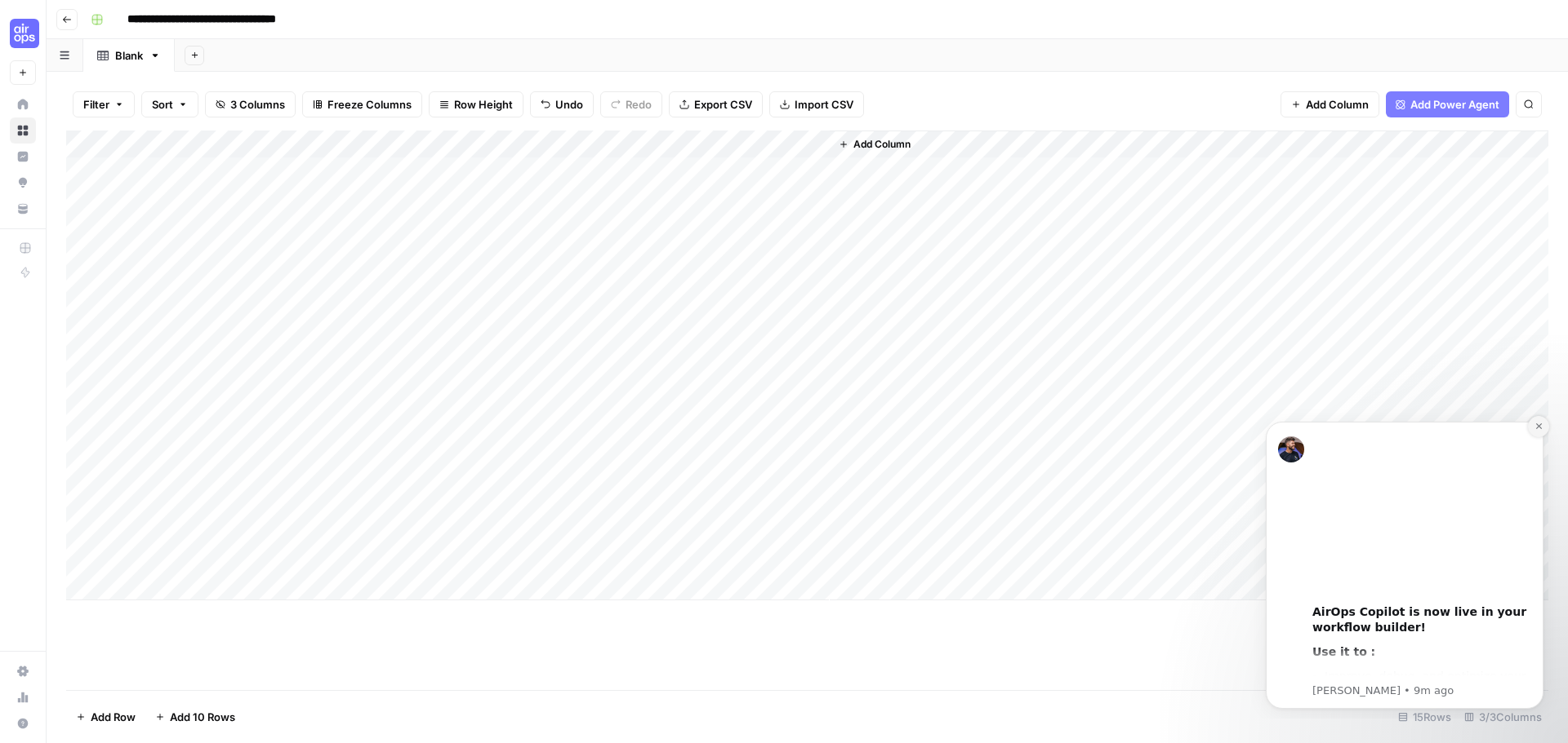
click at [1539, 427] on icon "Dismiss notification" at bounding box center [1538, 426] width 6 height 6
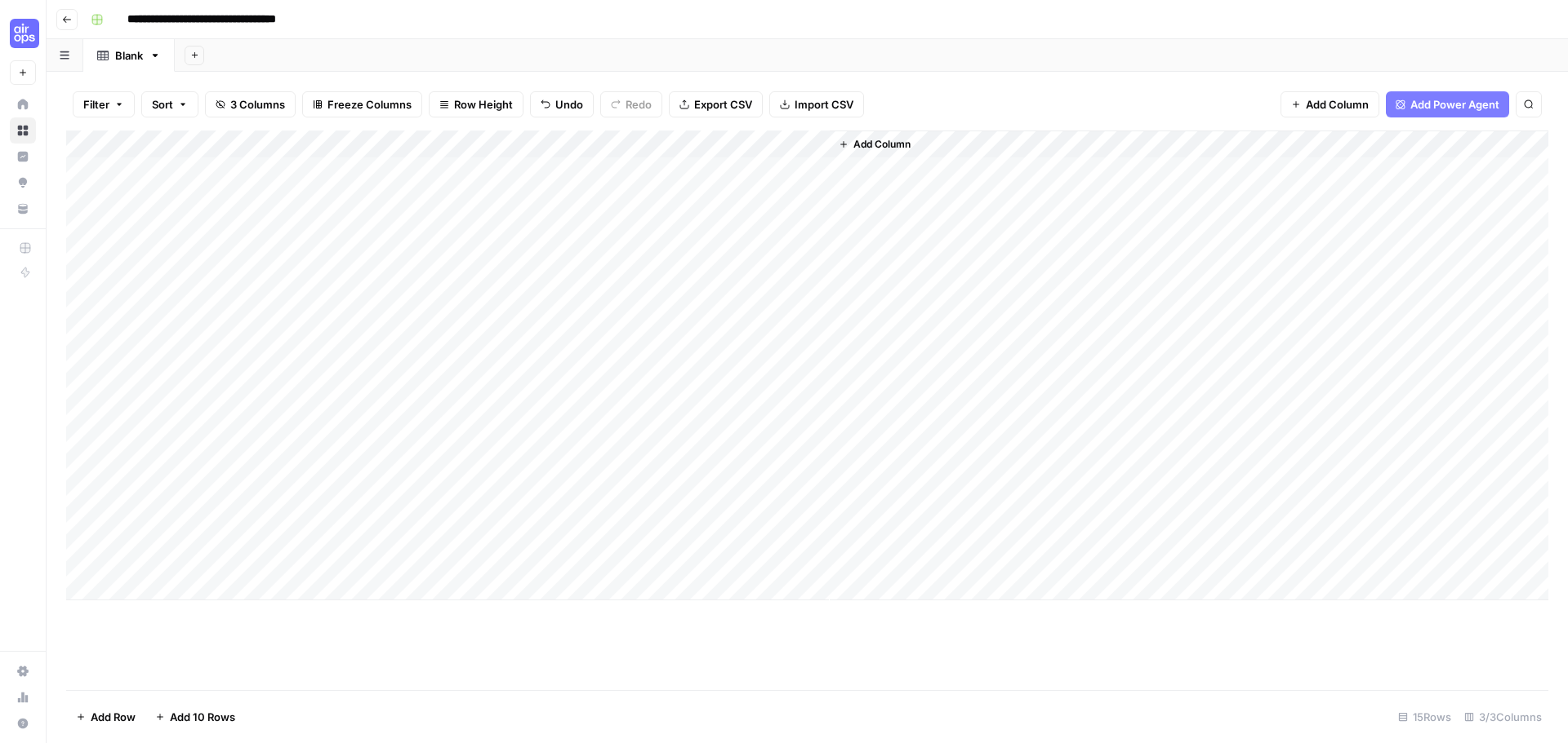
click at [868, 141] on span "Add Column" at bounding box center [881, 144] width 57 height 15
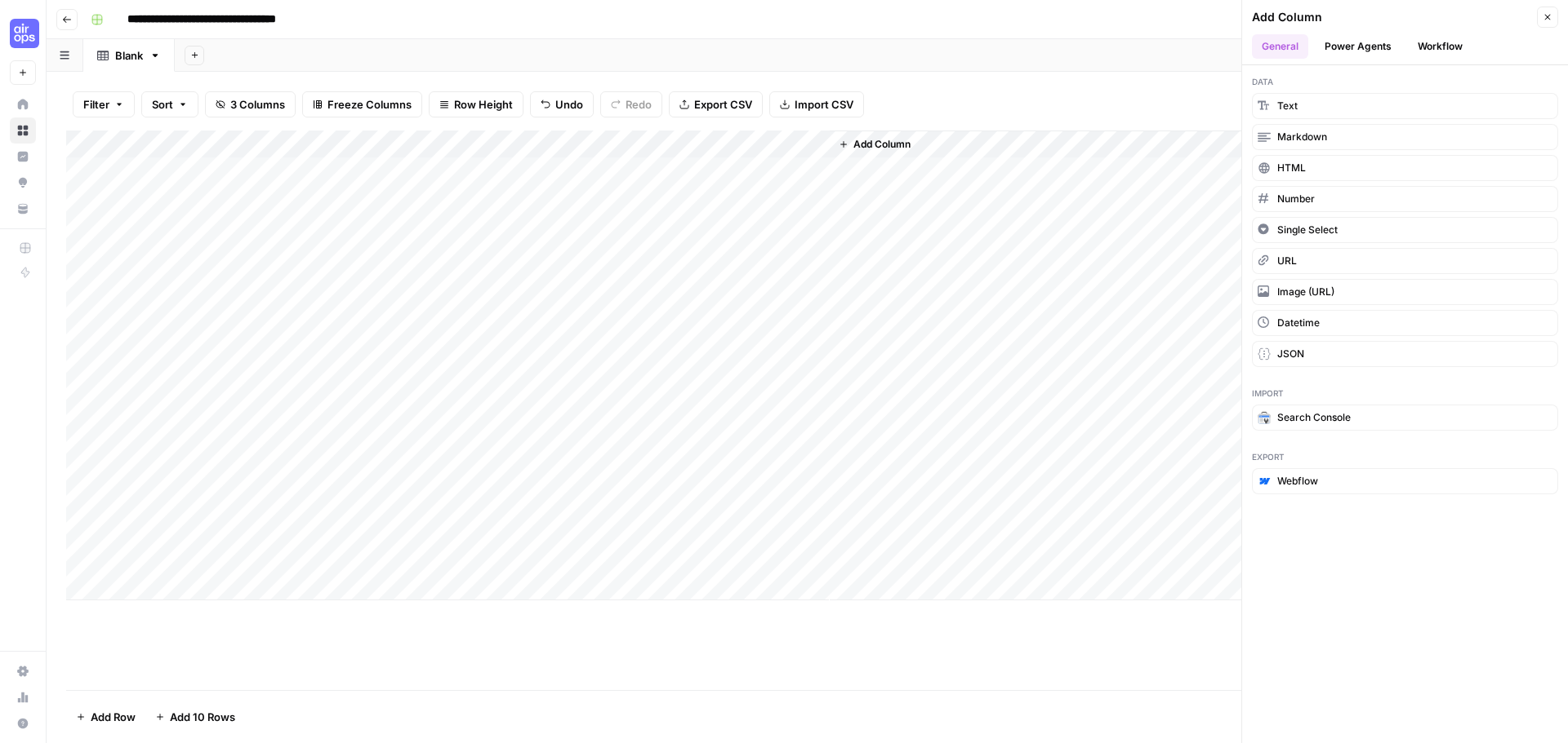
click at [1447, 44] on button "Workflow" at bounding box center [1439, 47] width 64 height 24
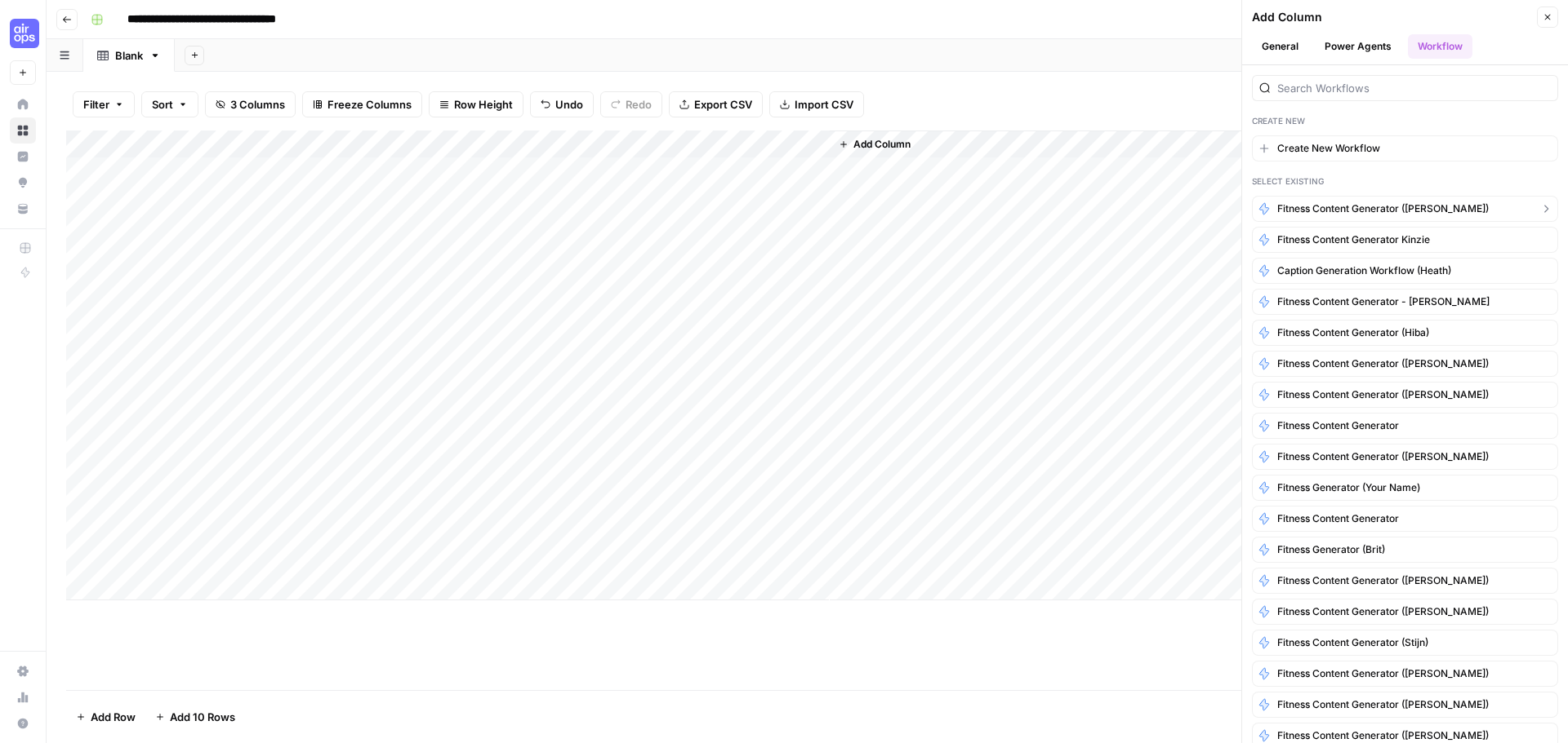
click at [1374, 215] on span "Fitness content generator ([PERSON_NAME])" at bounding box center [1383, 209] width 211 height 15
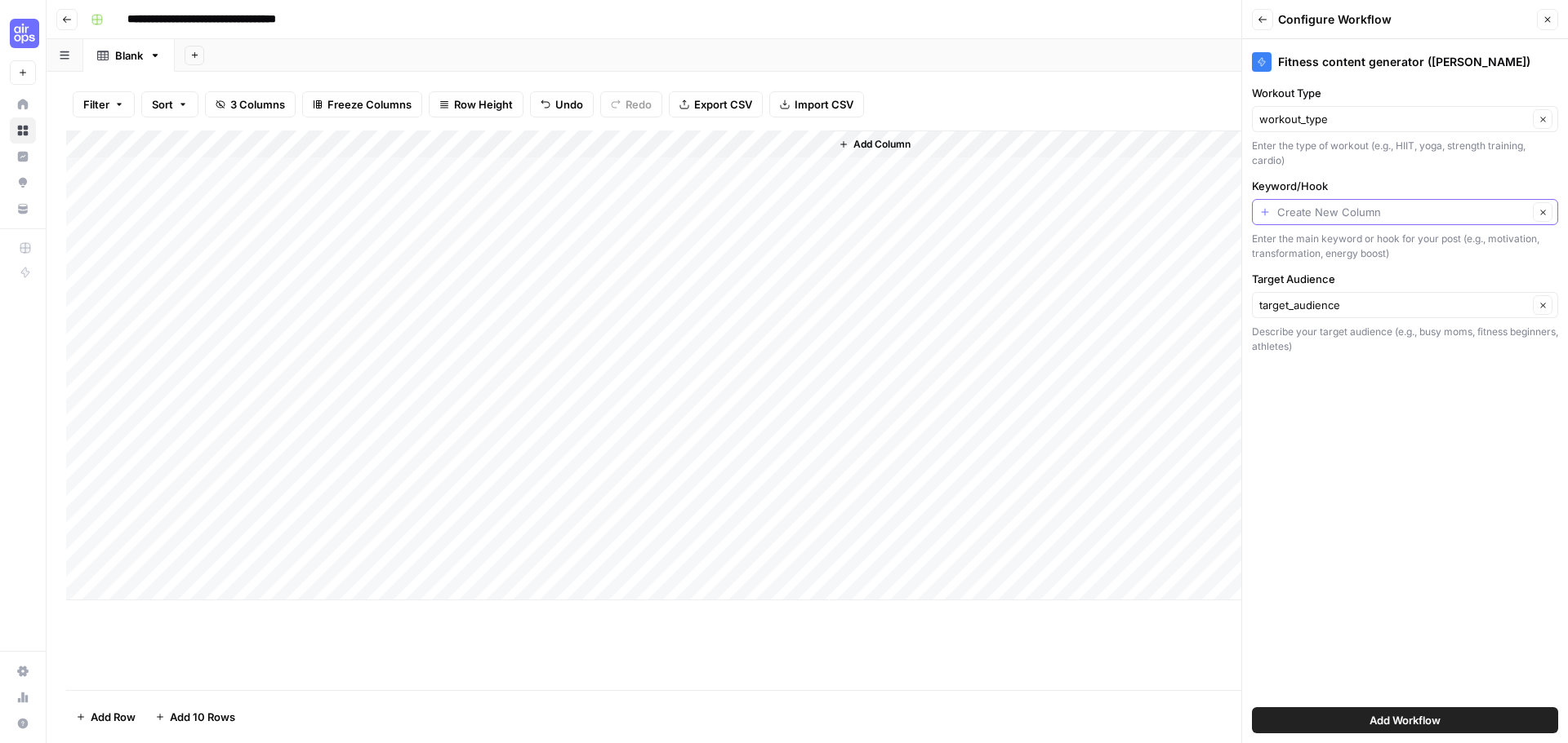
click at [1288, 208] on input "Keyword/Hook" at bounding box center [1402, 212] width 251 height 17
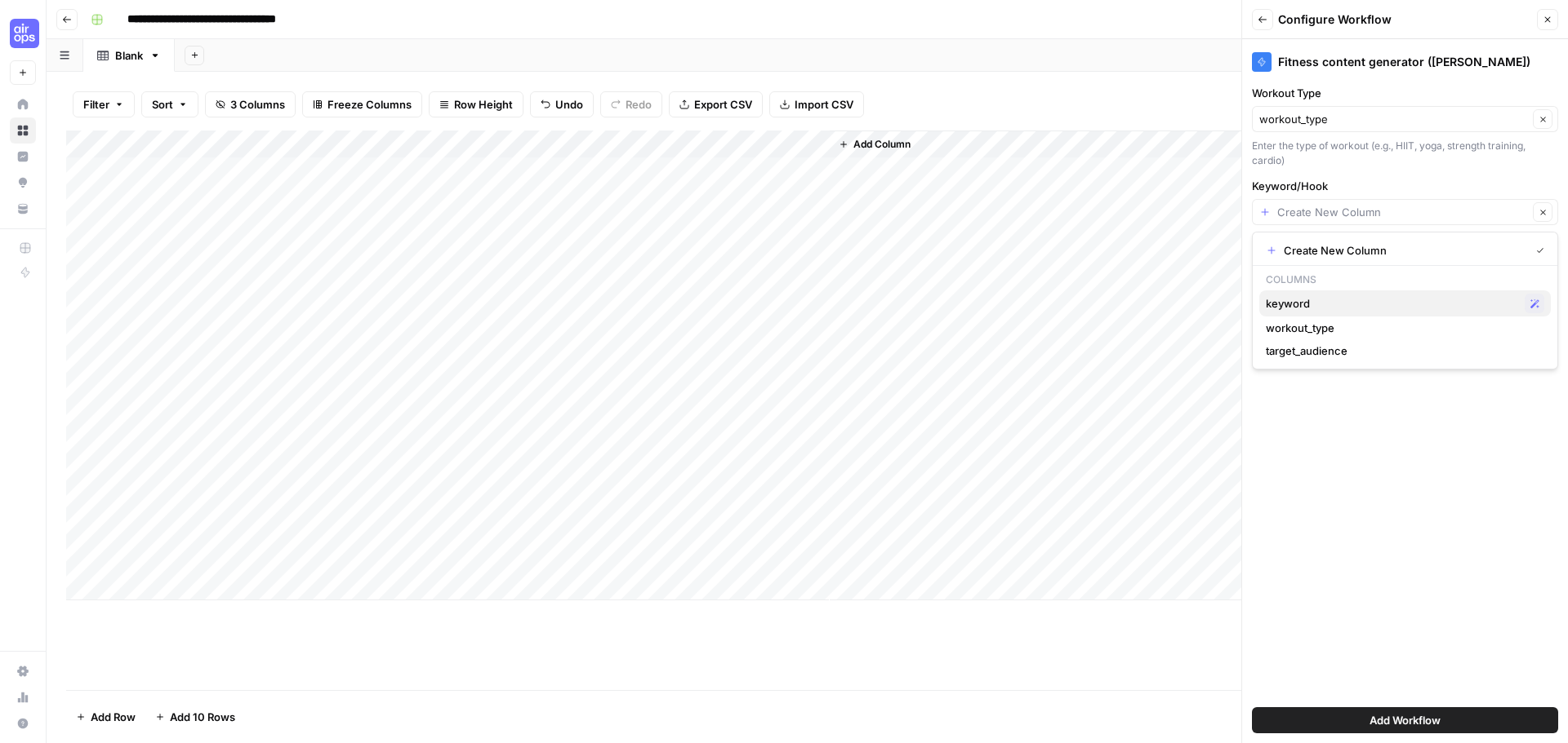
click at [1305, 300] on span "keyword" at bounding box center [1392, 304] width 252 height 17
type input "keyword"
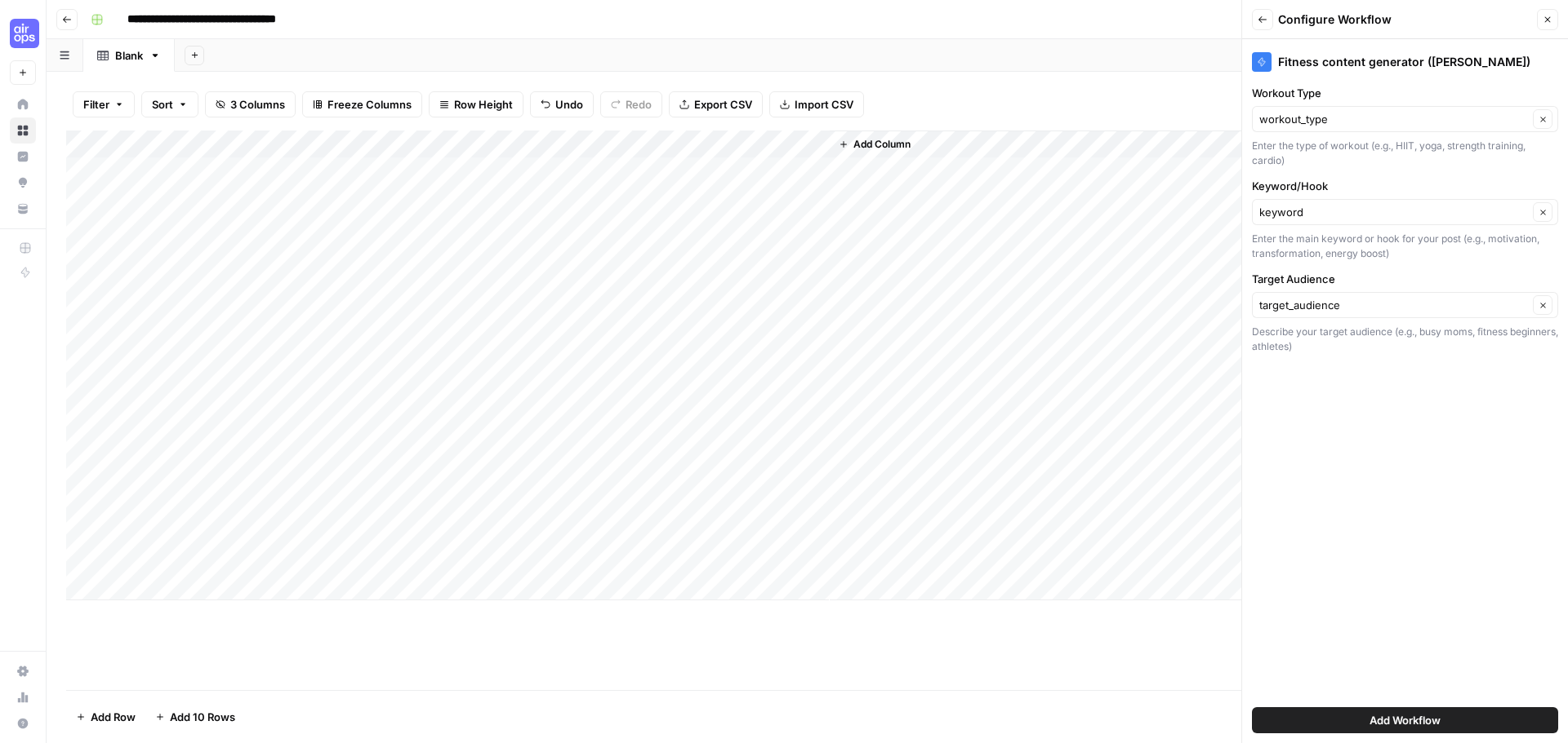
click at [1405, 716] on span "Add Workflow" at bounding box center [1405, 721] width 71 height 17
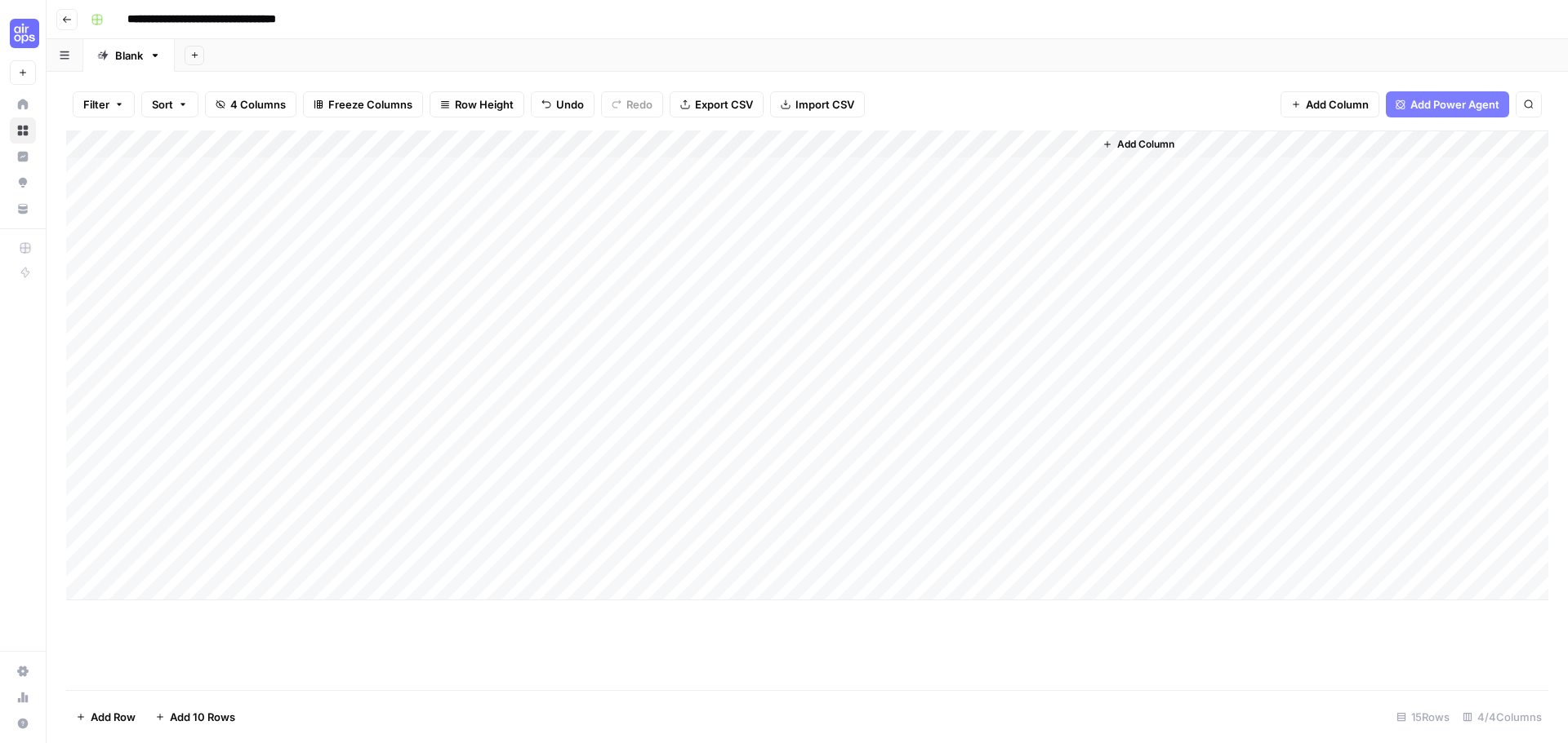
click at [840, 169] on div "Add Column" at bounding box center [807, 365] width 1482 height 470
click at [1094, 176] on div "Add Column" at bounding box center [807, 365] width 1482 height 470
click at [1095, 169] on div "Add Column" at bounding box center [807, 365] width 1482 height 470
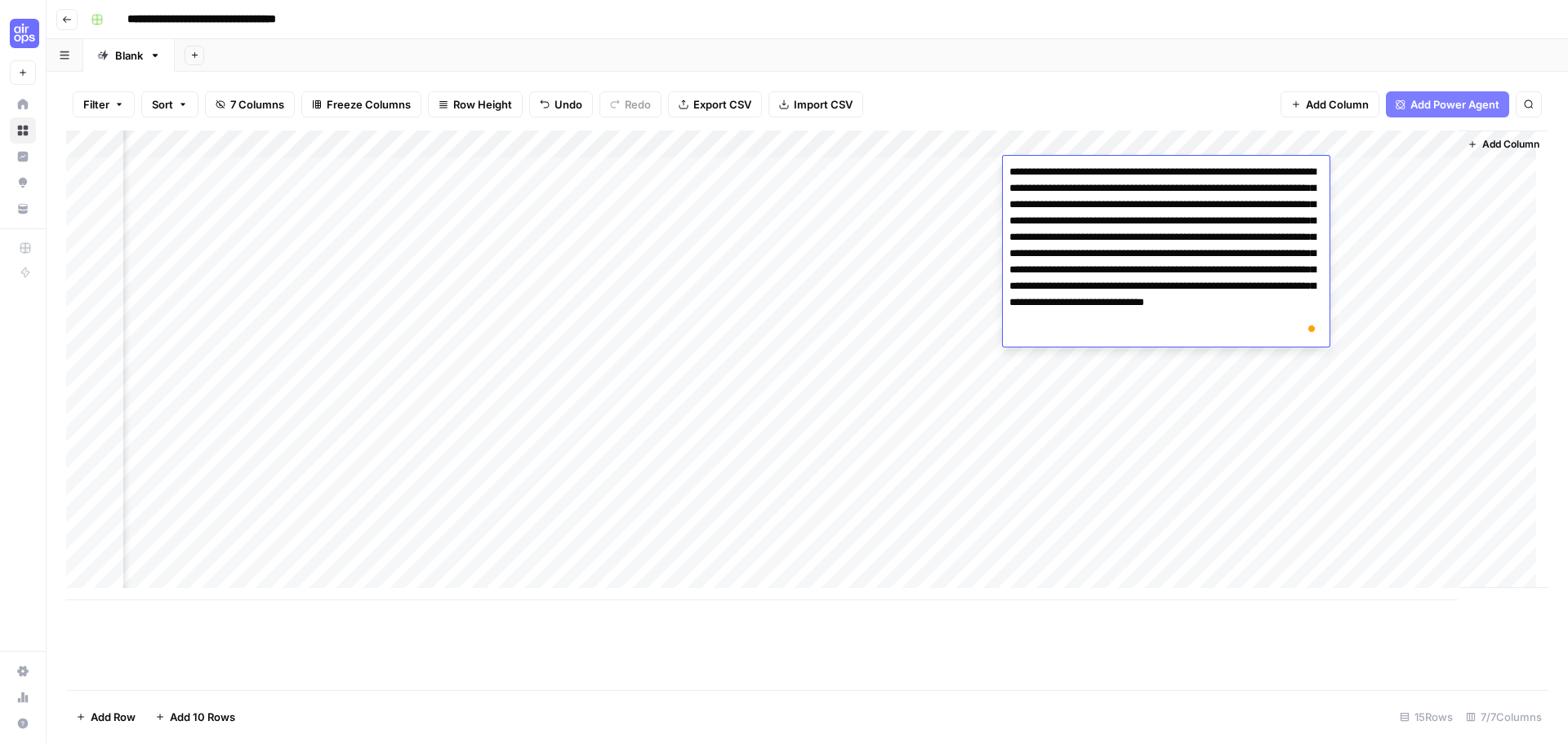
click at [1093, 426] on div "Add Column" at bounding box center [807, 365] width 1482 height 470
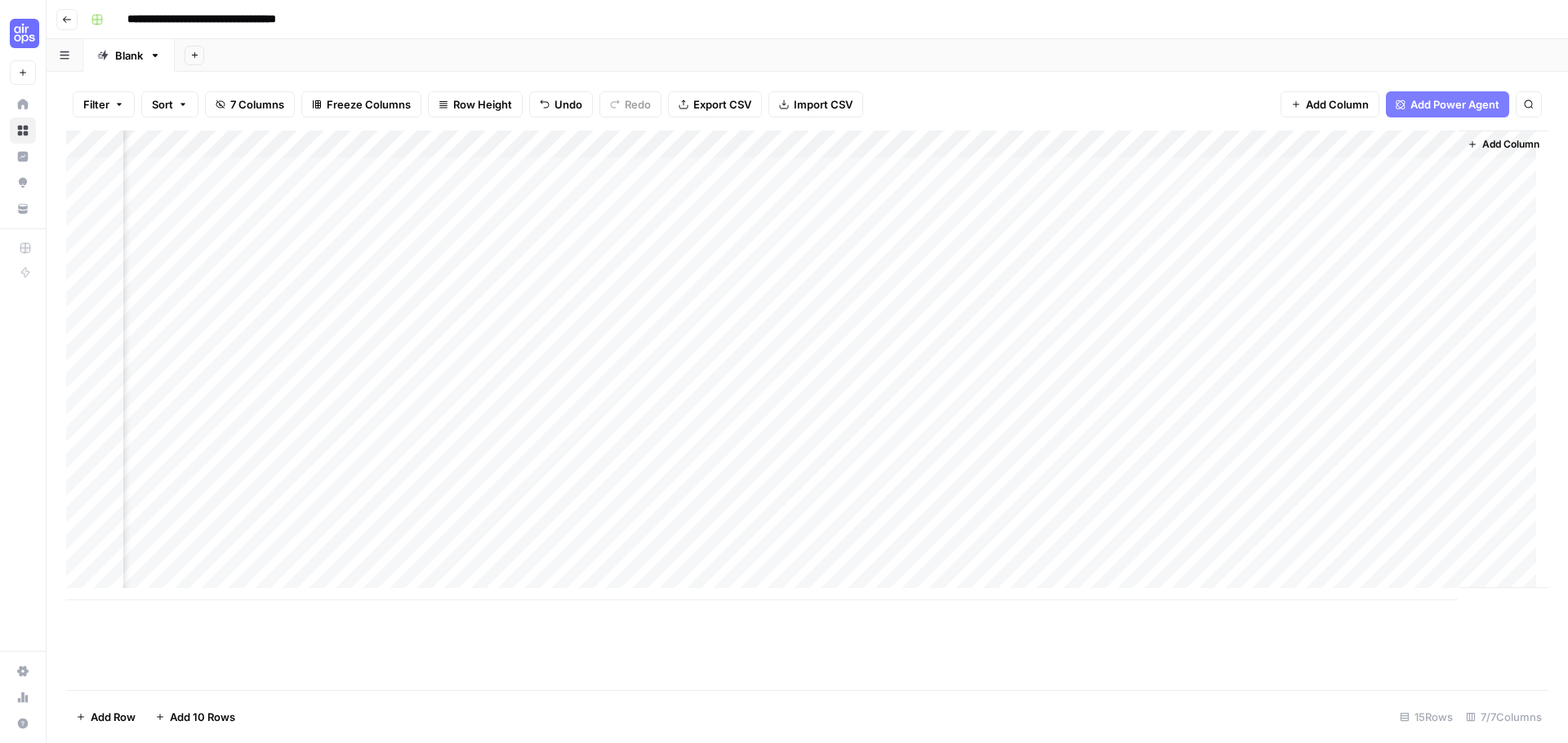
click at [1048, 173] on div "Add Column" at bounding box center [807, 365] width 1482 height 470
click at [1024, 143] on div "Add Column" at bounding box center [807, 365] width 1482 height 470
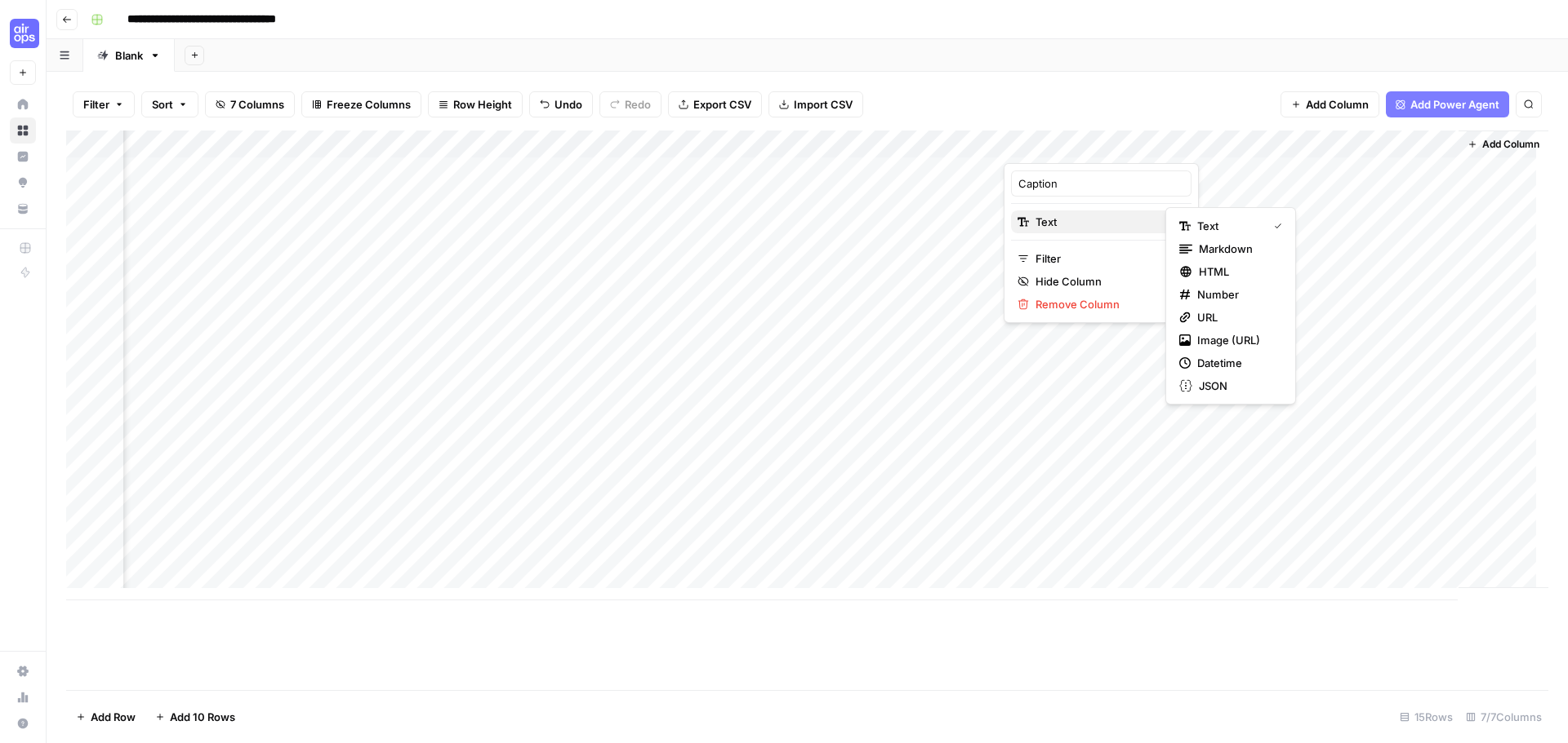
click at [1048, 222] on span "Text" at bounding box center [1098, 223] width 127 height 17
click at [1212, 248] on span "Markdown" at bounding box center [1237, 250] width 76 height 17
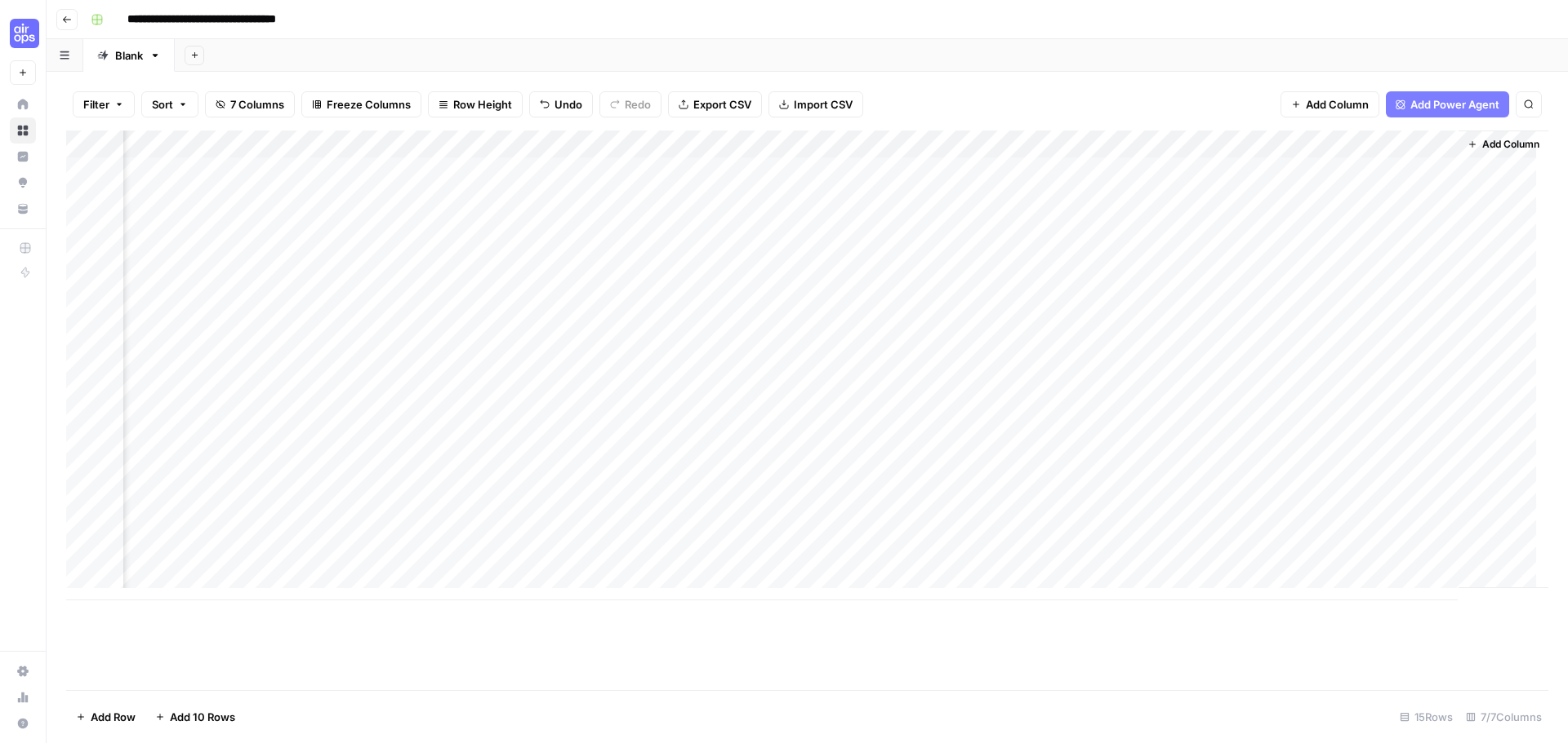
click at [1063, 166] on div "Add Column" at bounding box center [807, 365] width 1482 height 470
click at [1134, 170] on div "Add Column" at bounding box center [807, 365] width 1482 height 470
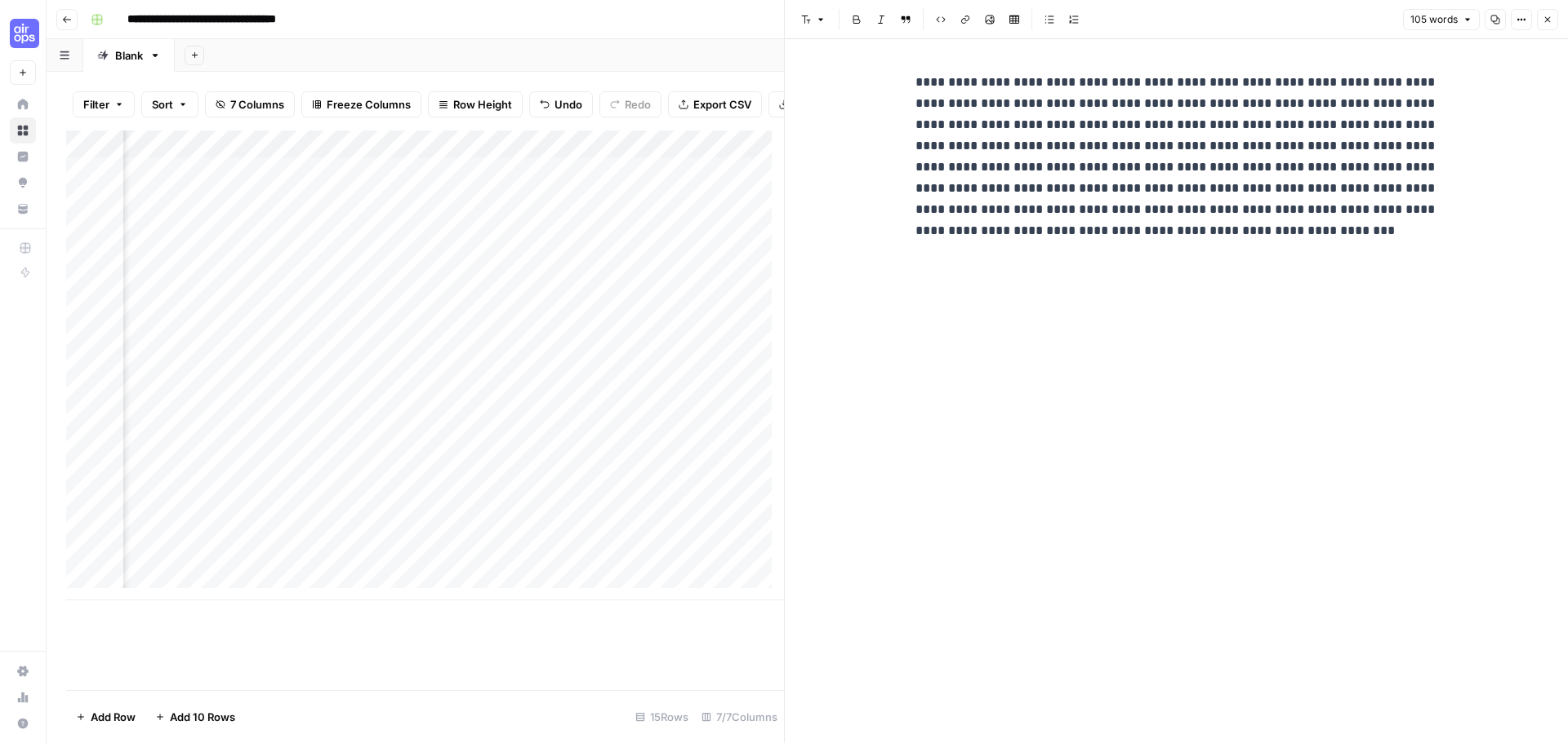
click at [658, 376] on div "Add Column" at bounding box center [425, 365] width 717 height 470
click at [1540, 18] on button "Close" at bounding box center [1547, 20] width 21 height 21
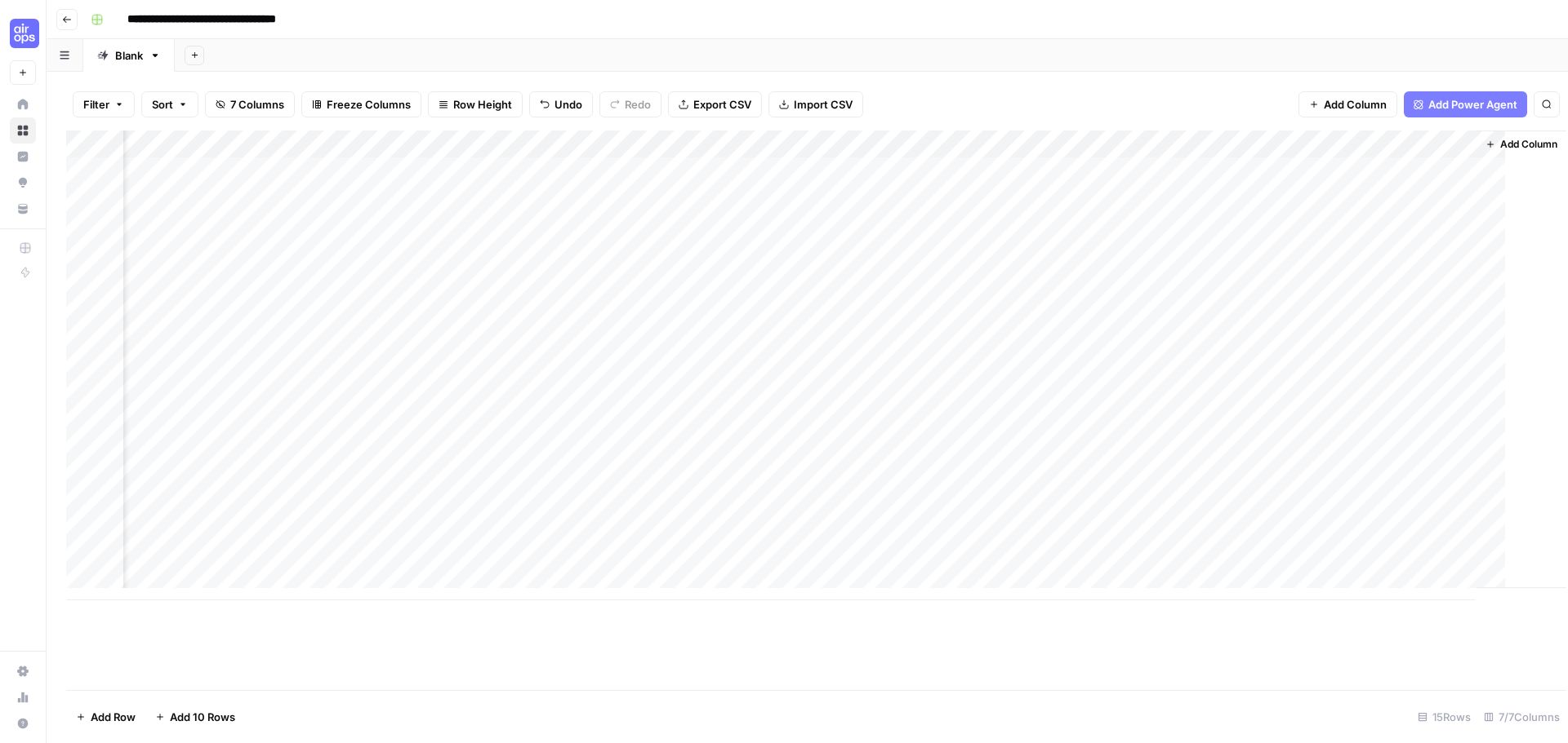
scroll to position [0, 69]
click at [1221, 168] on div "Add Column" at bounding box center [807, 365] width 1482 height 470
click at [1235, 250] on div "Add Column" at bounding box center [807, 365] width 1482 height 470
click at [1243, 173] on div "Add Column" at bounding box center [807, 365] width 1482 height 470
click at [1298, 167] on div "Add Column" at bounding box center [807, 365] width 1482 height 470
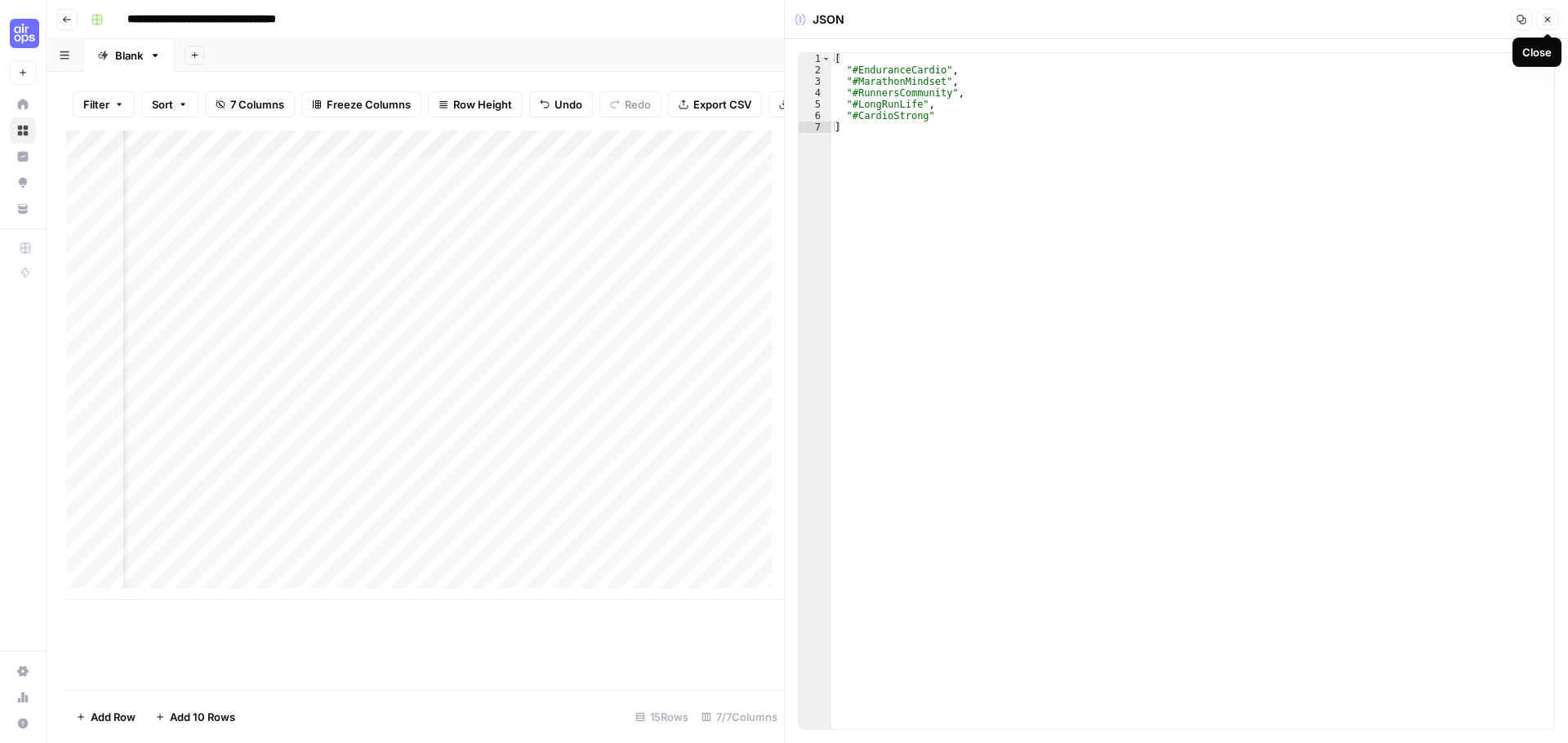
click at [1551, 22] on icon "button" at bounding box center [1548, 20] width 10 height 10
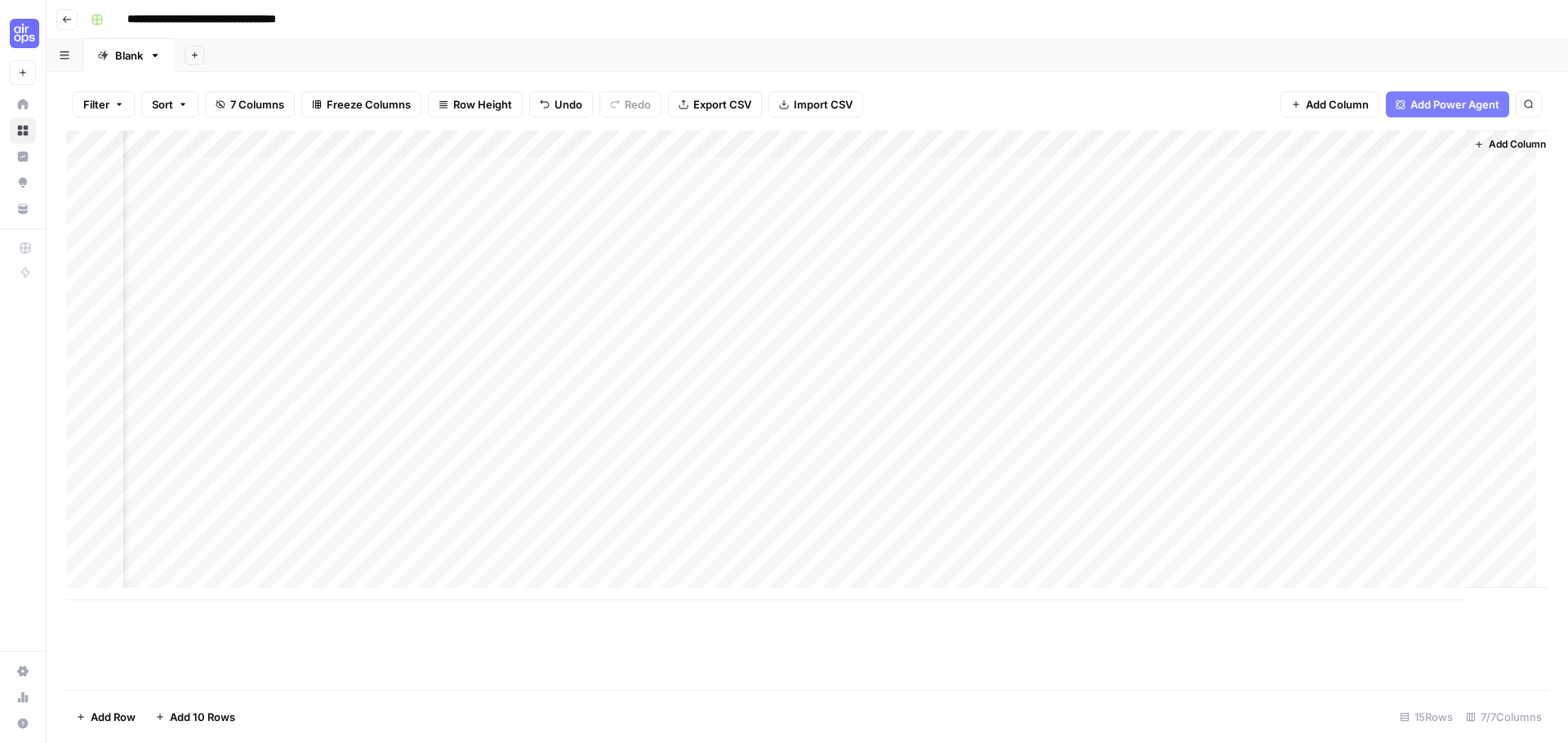
click at [1384, 169] on div "Add Column" at bounding box center [807, 365] width 1482 height 470
click at [1420, 169] on div "Add Column" at bounding box center [807, 365] width 1482 height 470
click at [796, 669] on div "Add Column" at bounding box center [807, 410] width 1482 height 560
click at [572, 668] on div "Add Column" at bounding box center [807, 410] width 1482 height 560
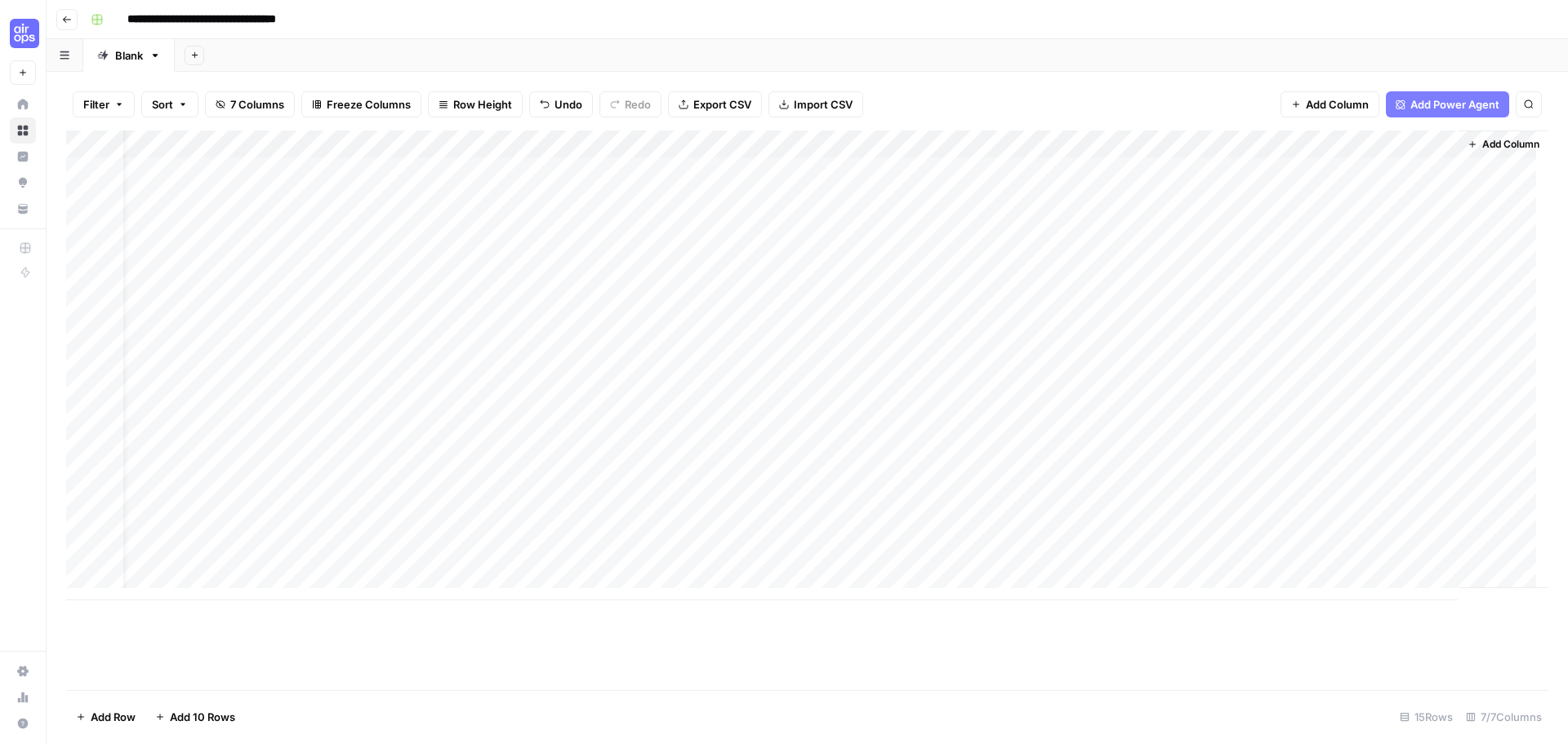
scroll to position [0, 0]
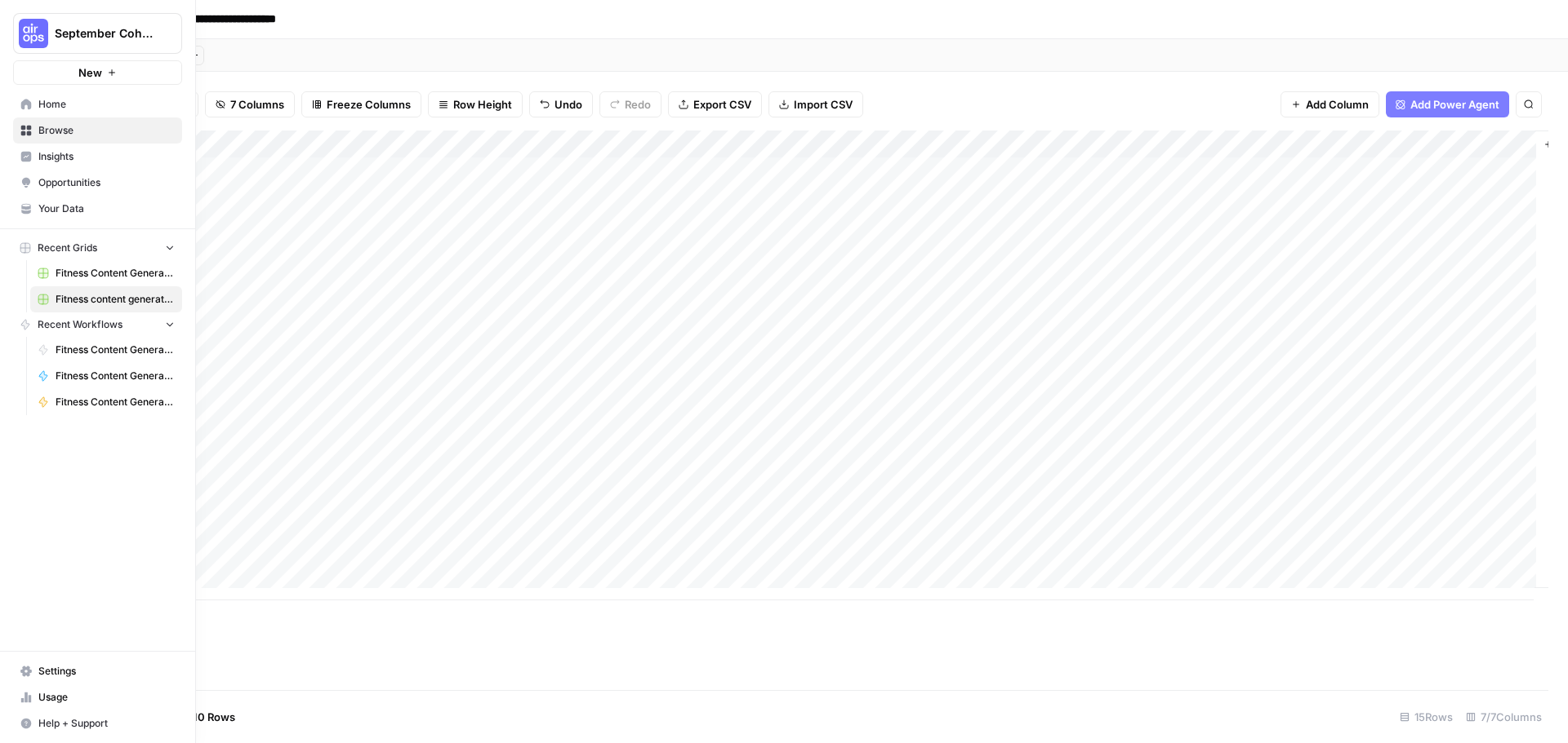
click at [23, 126] on icon at bounding box center [26, 130] width 10 height 10
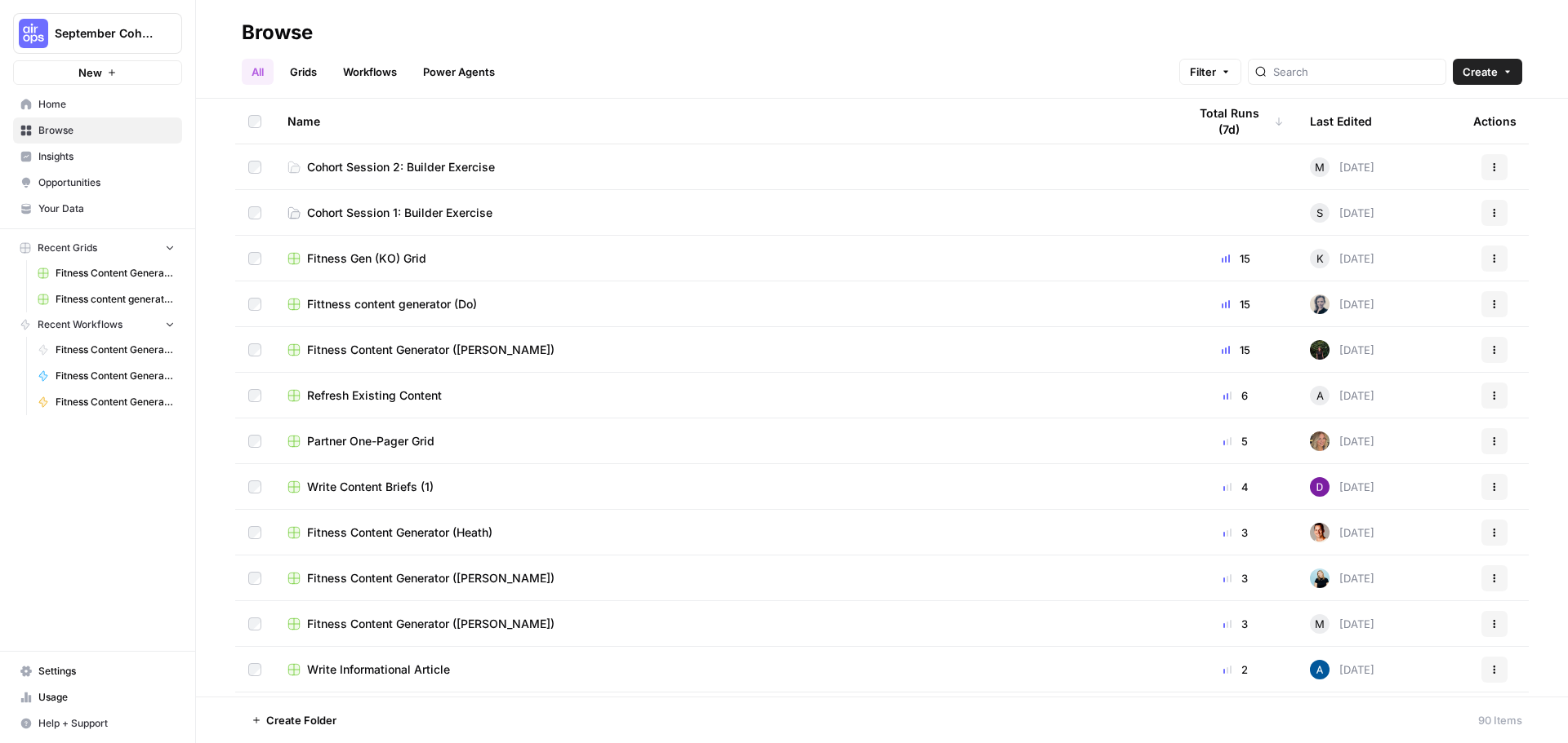
click at [58, 110] on span "Home" at bounding box center [106, 104] width 136 height 15
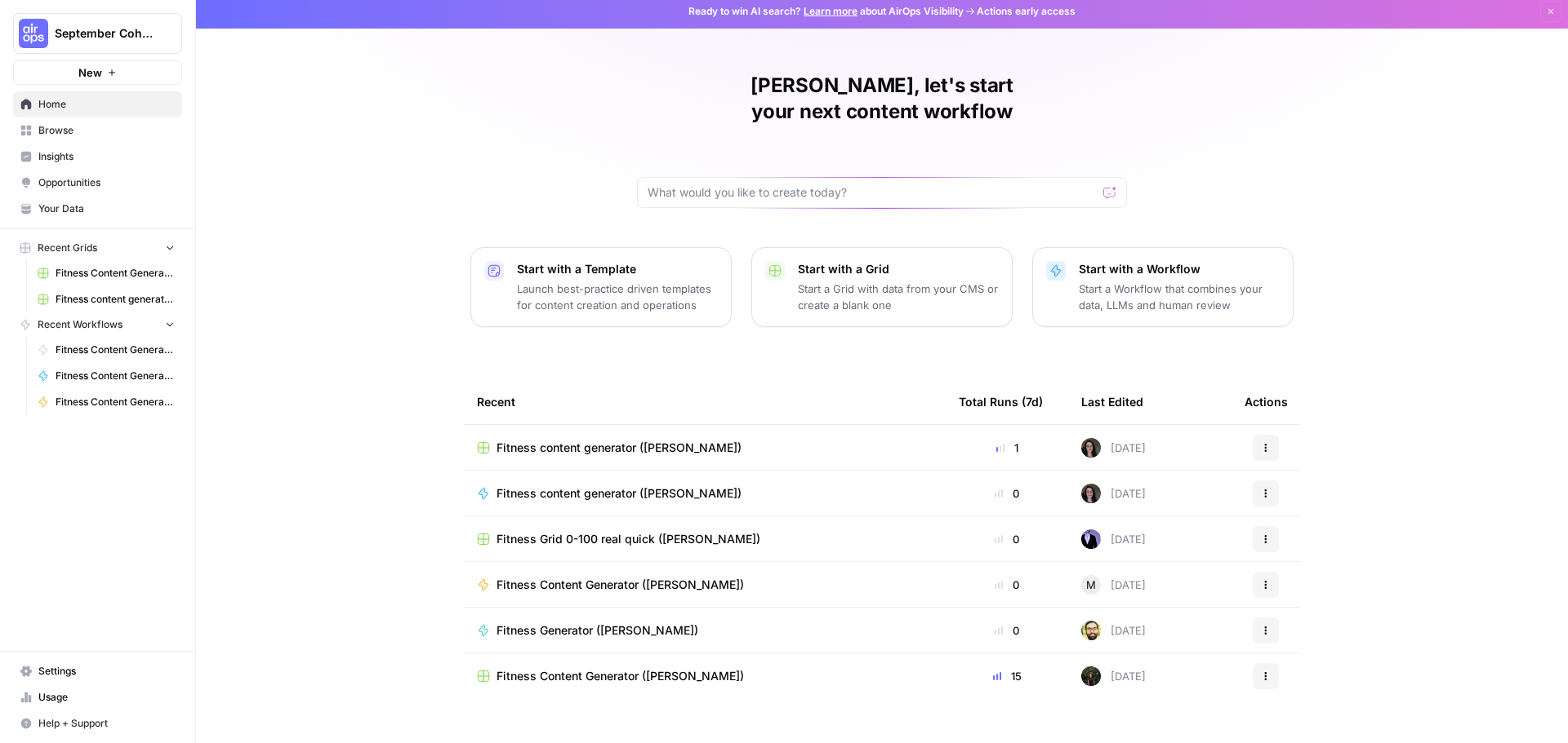
scroll to position [7, 0]
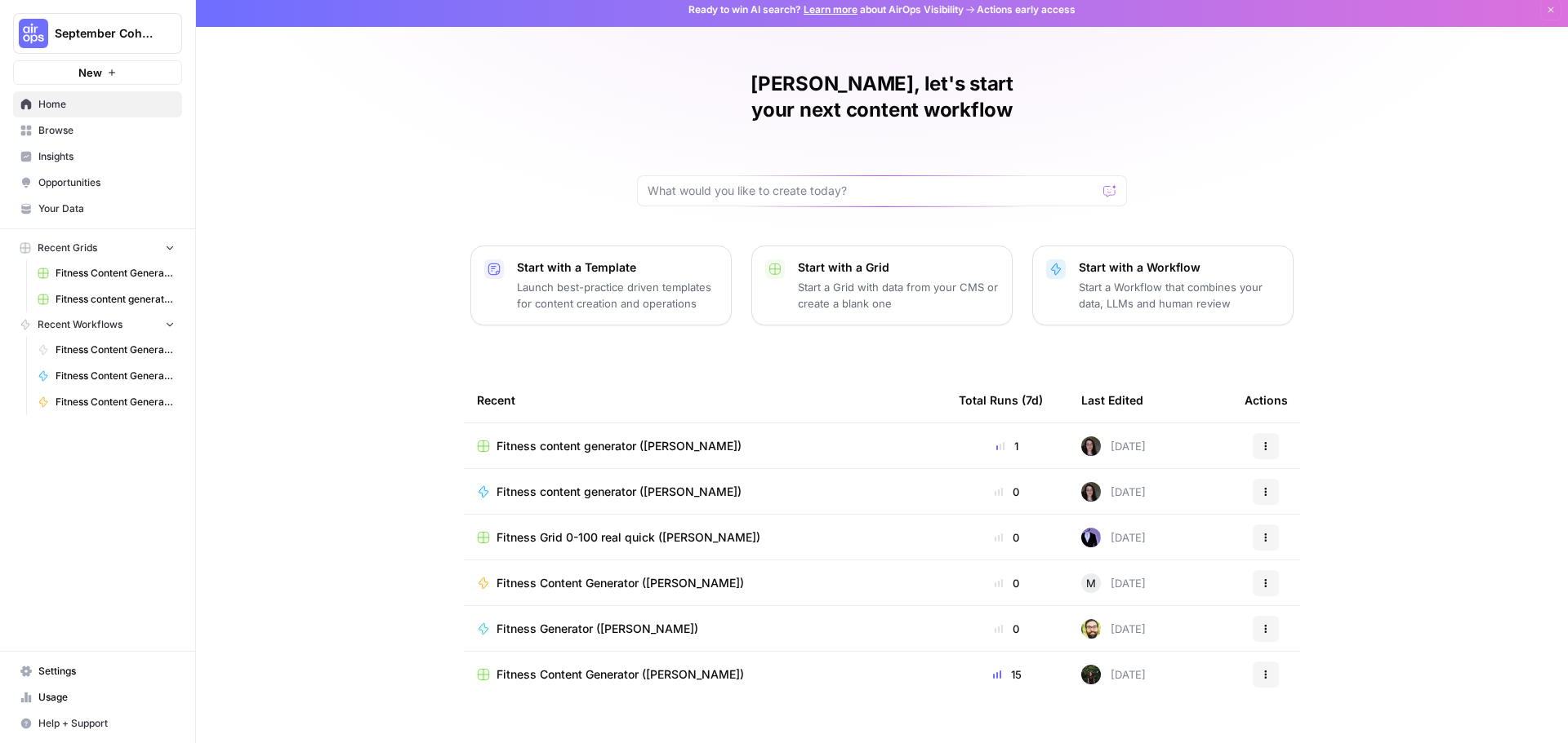
click at [293, 373] on div "[PERSON_NAME], let's start your next content workflow Start with a Template Lau…" at bounding box center [881, 381] width 1371 height 777
drag, startPoint x: 549, startPoint y: 725, endPoint x: 370, endPoint y: 708, distance: 179.8
click at [370, 708] on div "[PERSON_NAME], let's start your next content workflow Start with a Template Lau…" at bounding box center [881, 381] width 1371 height 777
click at [654, 667] on span "Fitness Content Generator ([PERSON_NAME])" at bounding box center [620, 675] width 248 height 17
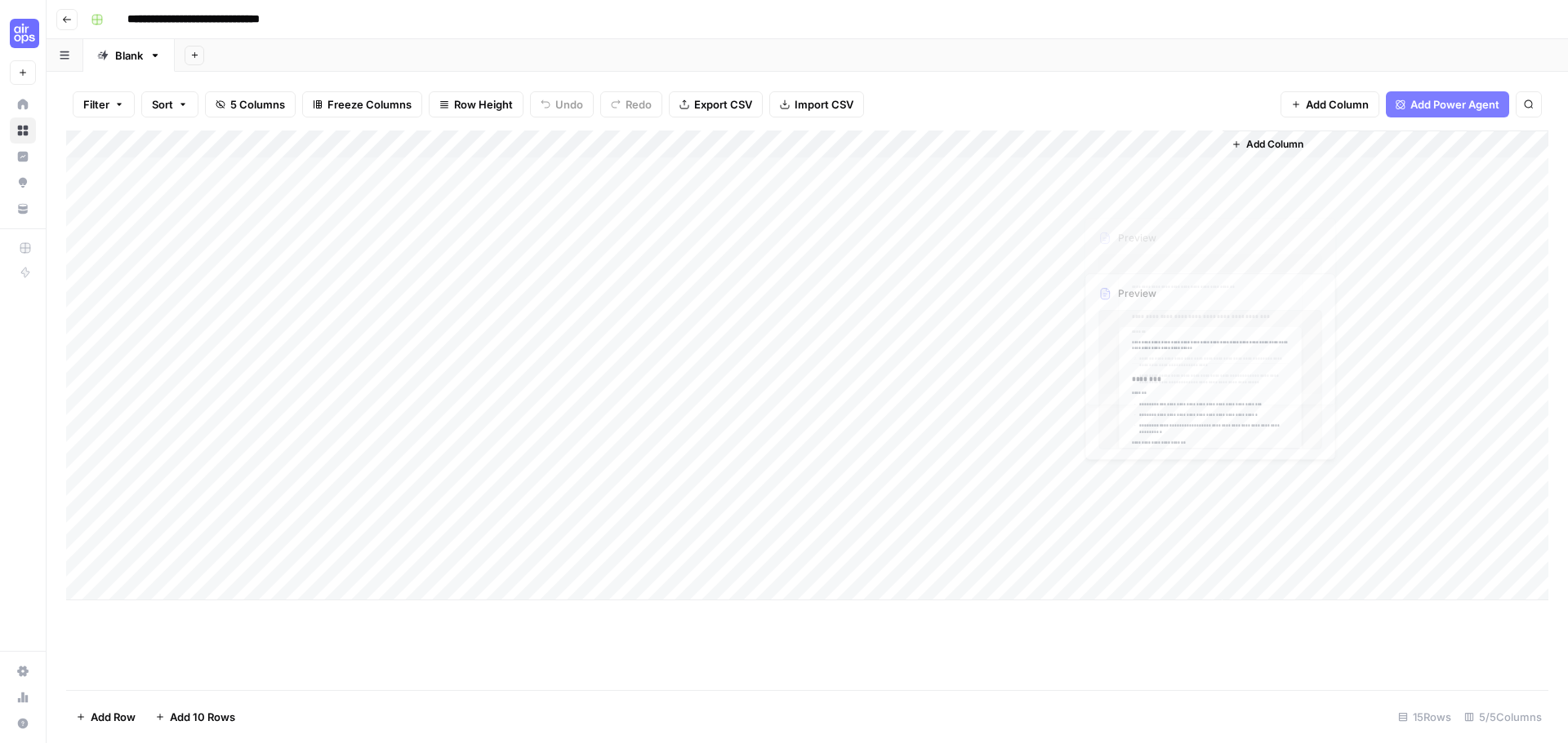
click at [1158, 282] on div "Add Column" at bounding box center [807, 365] width 1482 height 470
click at [1202, 282] on div "Add Column" at bounding box center [807, 365] width 1482 height 470
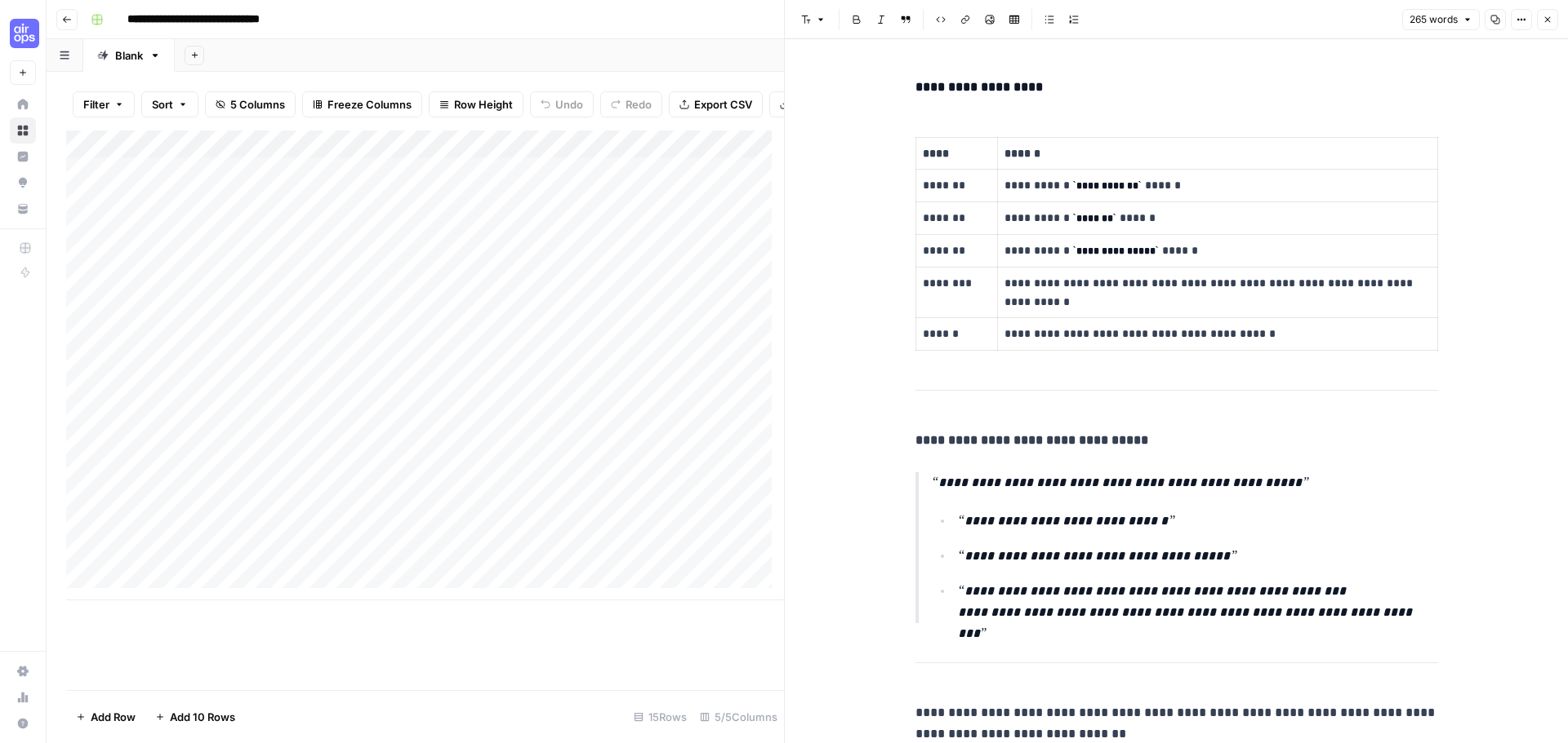
scroll to position [1018, 0]
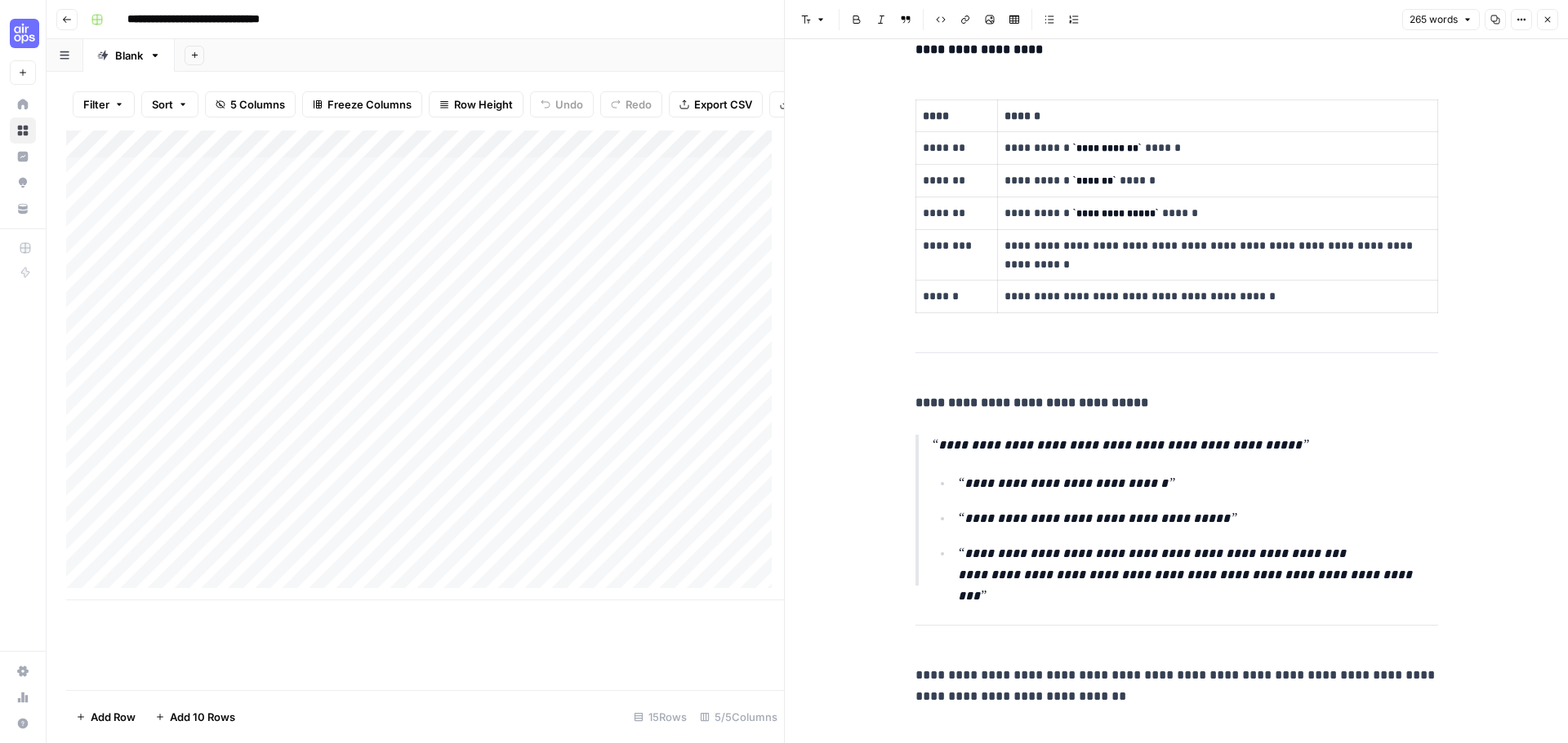
click at [684, 685] on div "Add Column" at bounding box center [425, 410] width 717 height 560
click at [1556, 20] on button "Close" at bounding box center [1547, 20] width 21 height 21
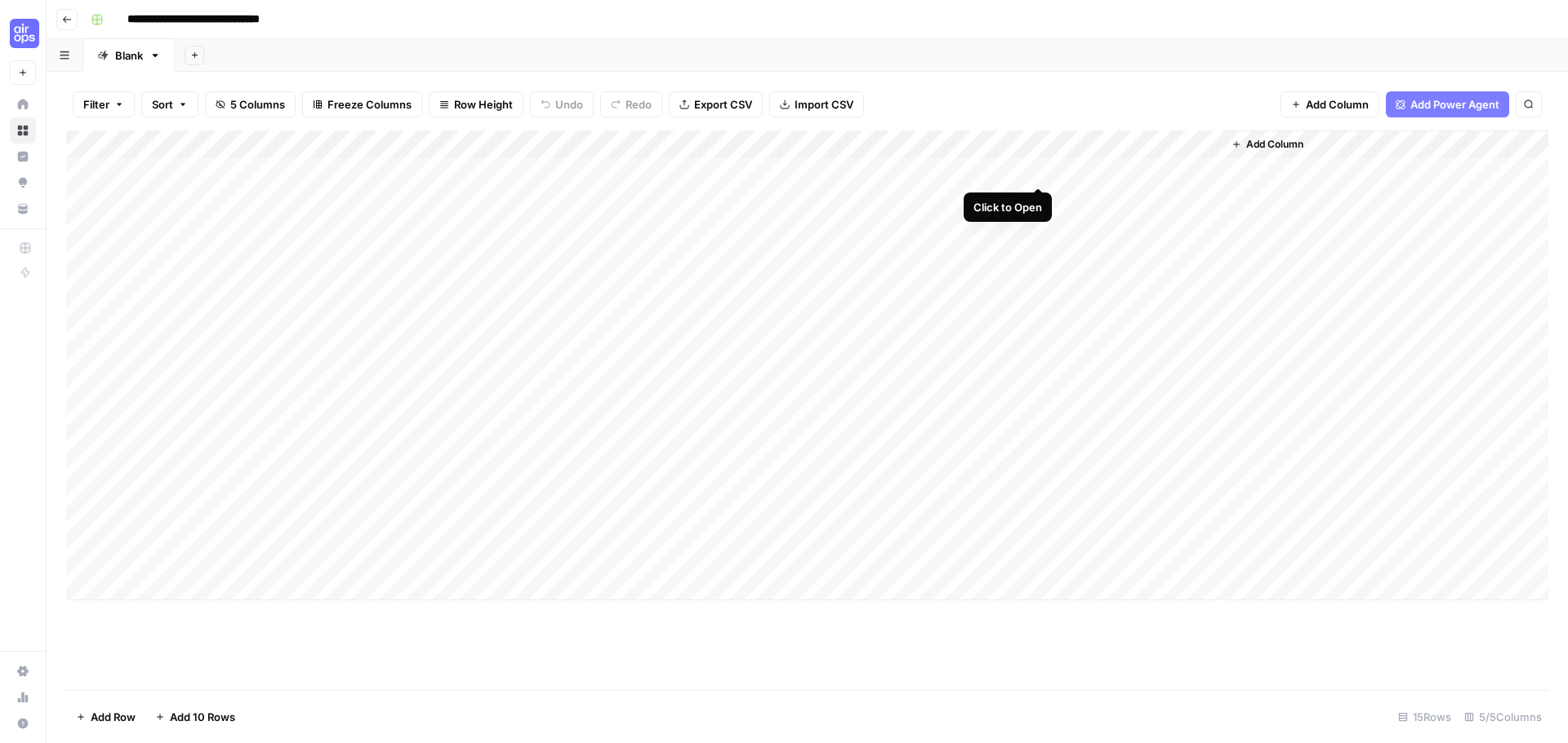
click at [1039, 172] on div "Add Column" at bounding box center [807, 365] width 1482 height 470
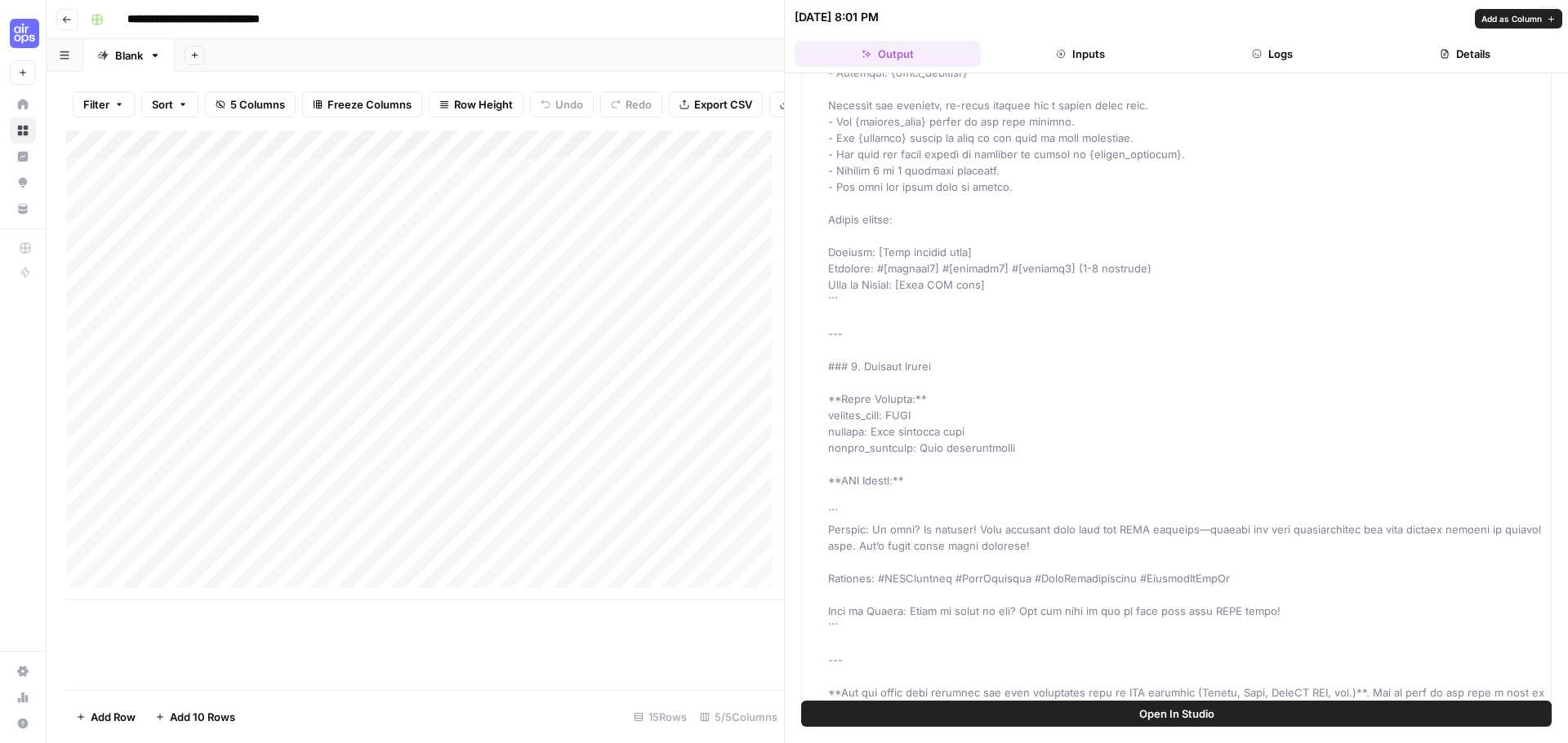
scroll to position [459, 0]
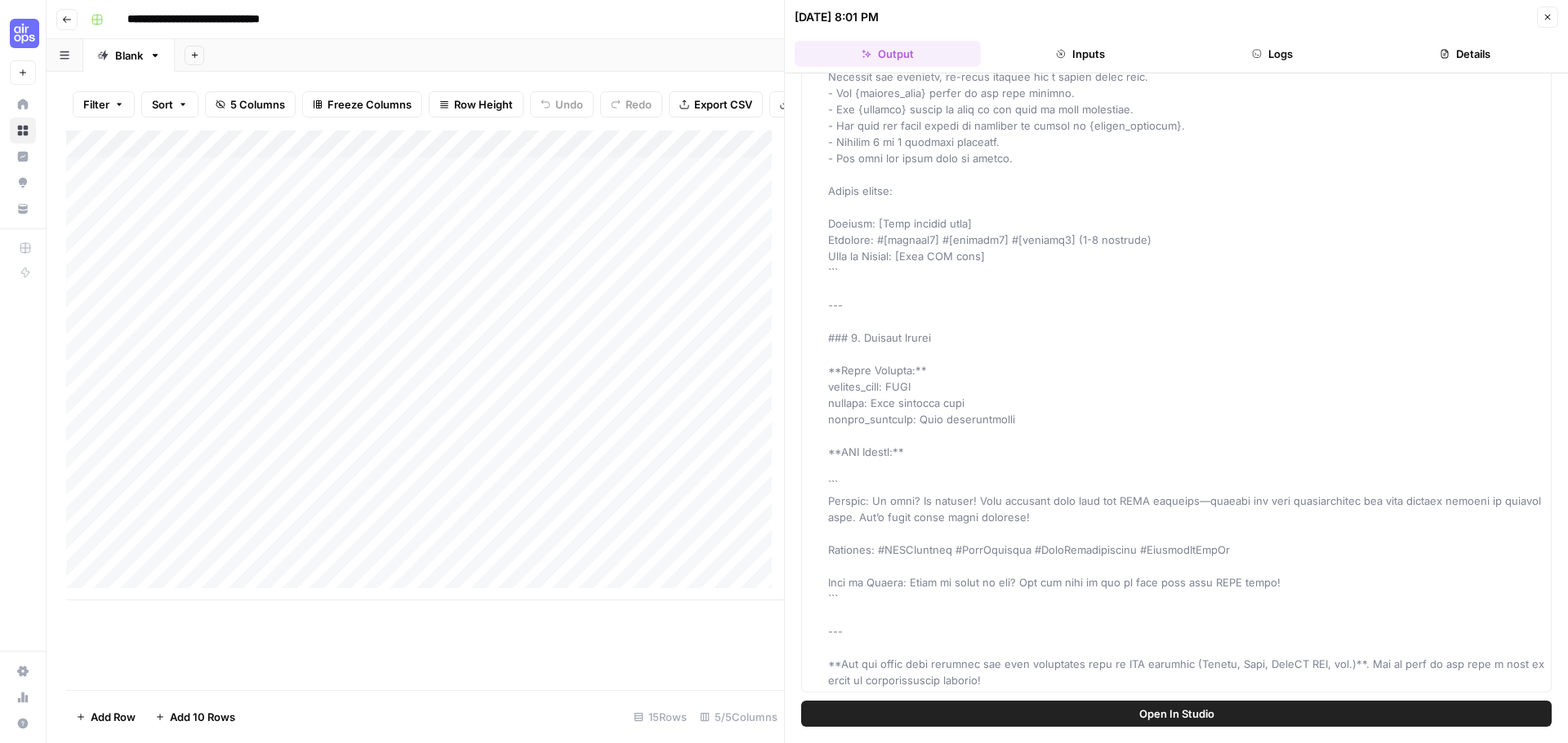
click at [632, 30] on div "**********" at bounding box center [817, 20] width 1467 height 26
click at [1543, 14] on icon "button" at bounding box center [1548, 17] width 10 height 10
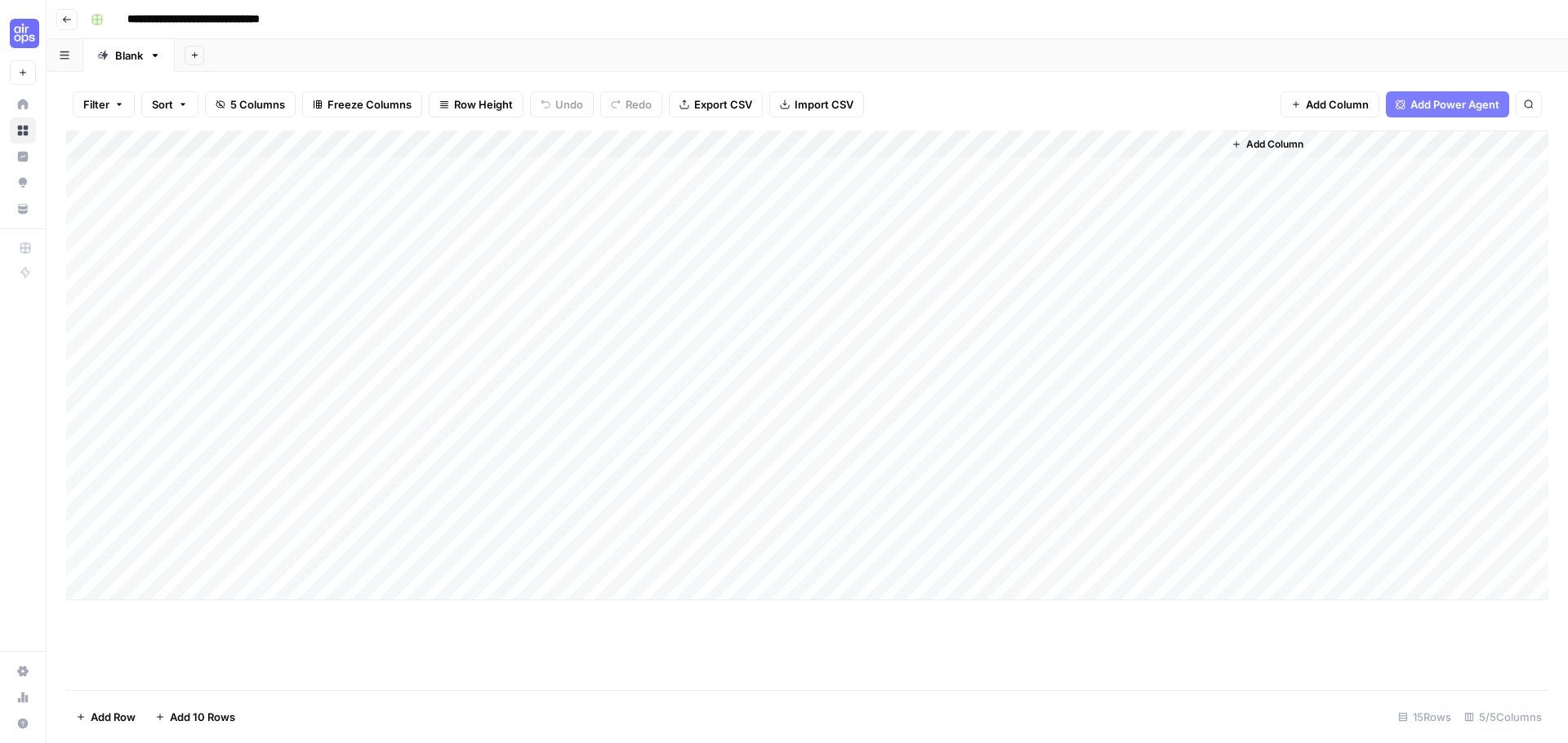
click at [62, 18] on icon "button" at bounding box center [67, 20] width 10 height 10
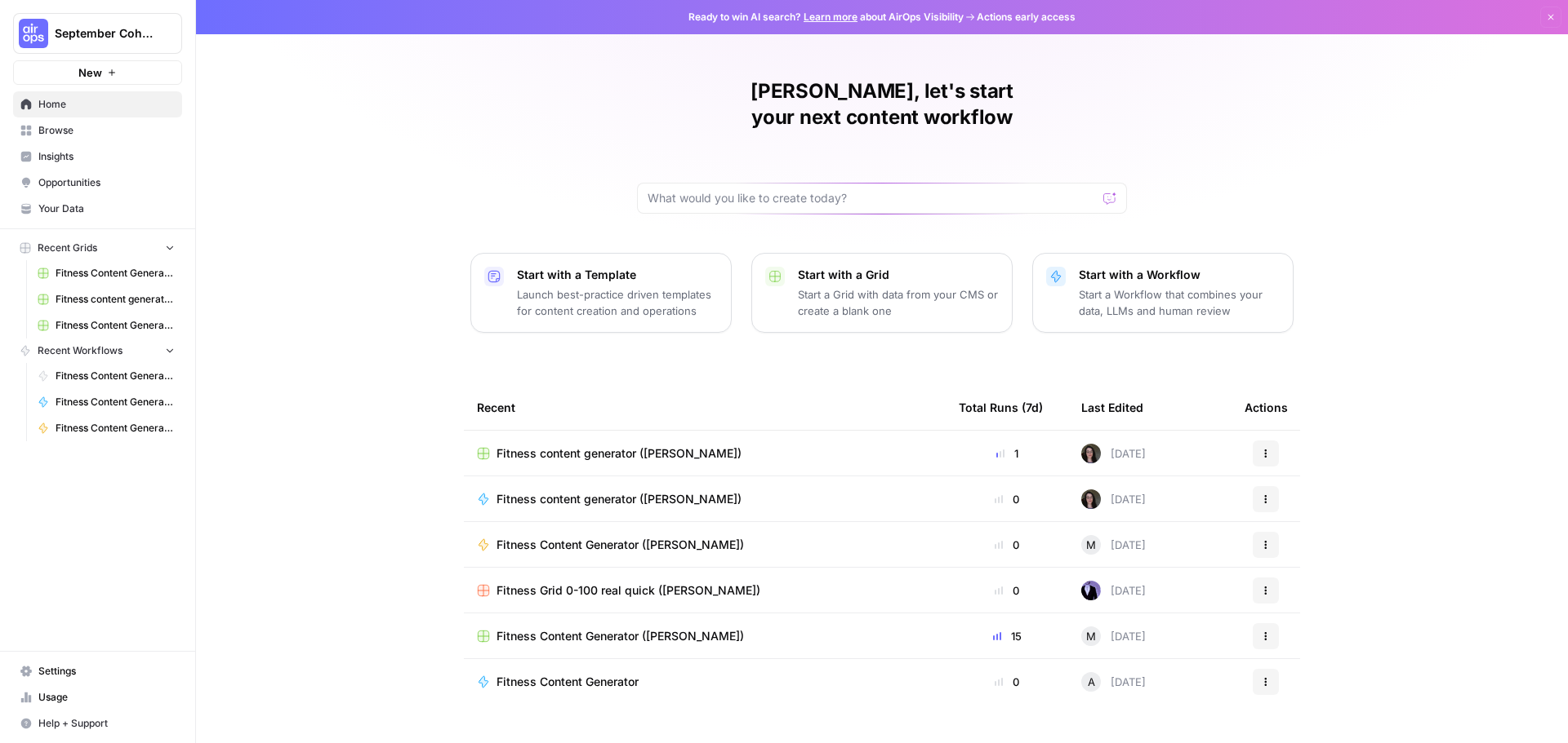
click at [567, 628] on span "Fitness Content Generator ([PERSON_NAME])" at bounding box center [620, 637] width 248 height 17
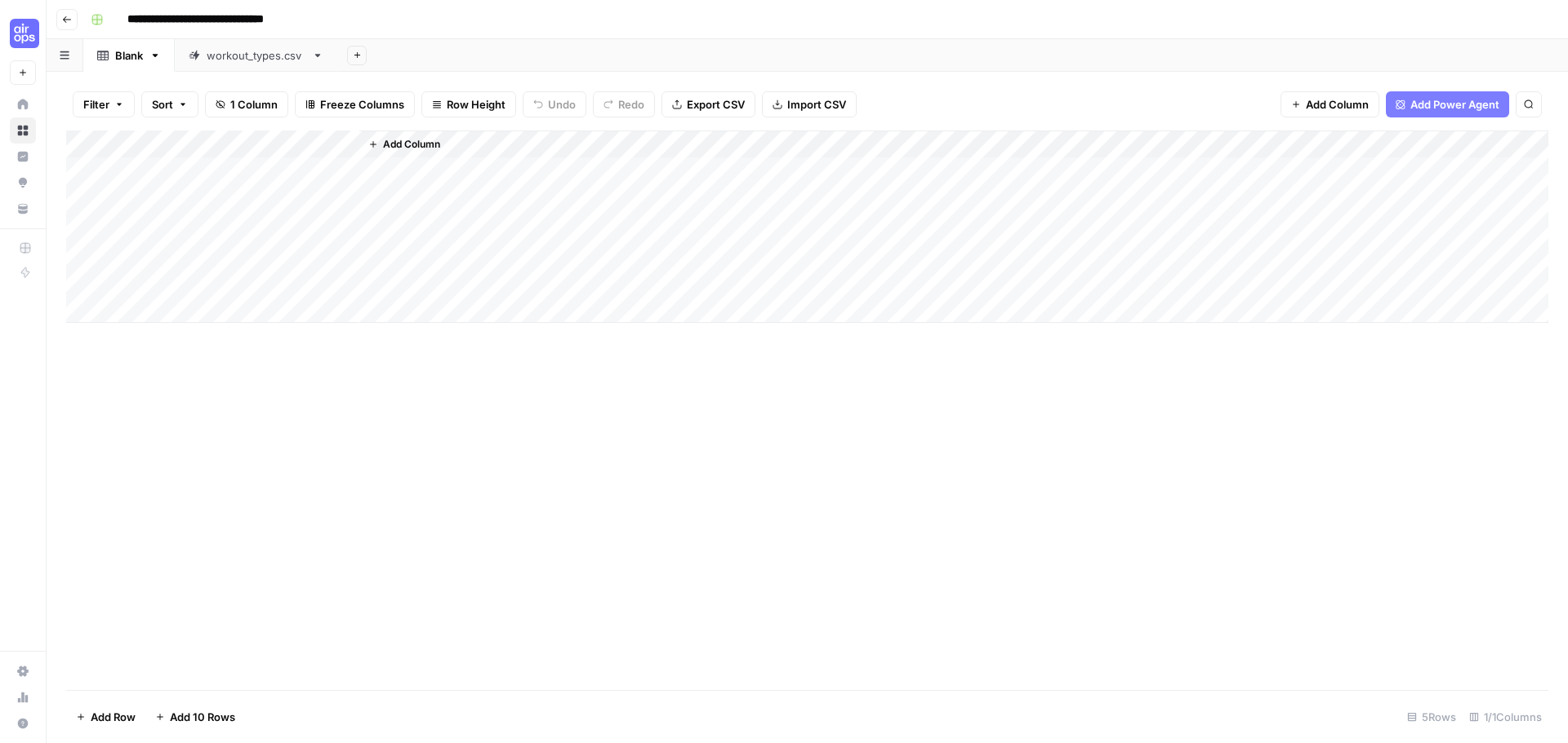
click at [68, 20] on icon "button" at bounding box center [67, 20] width 10 height 10
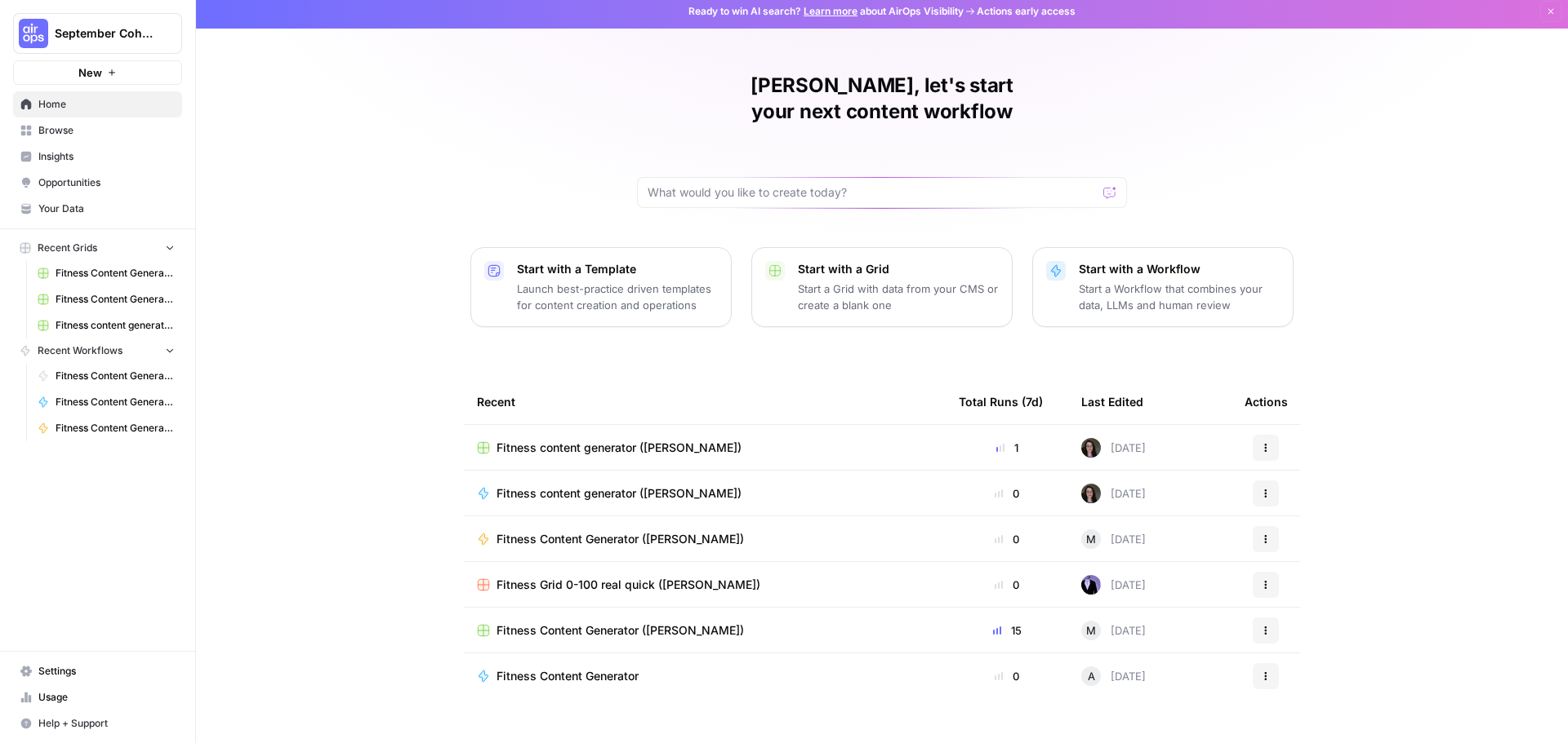
scroll to position [7, 0]
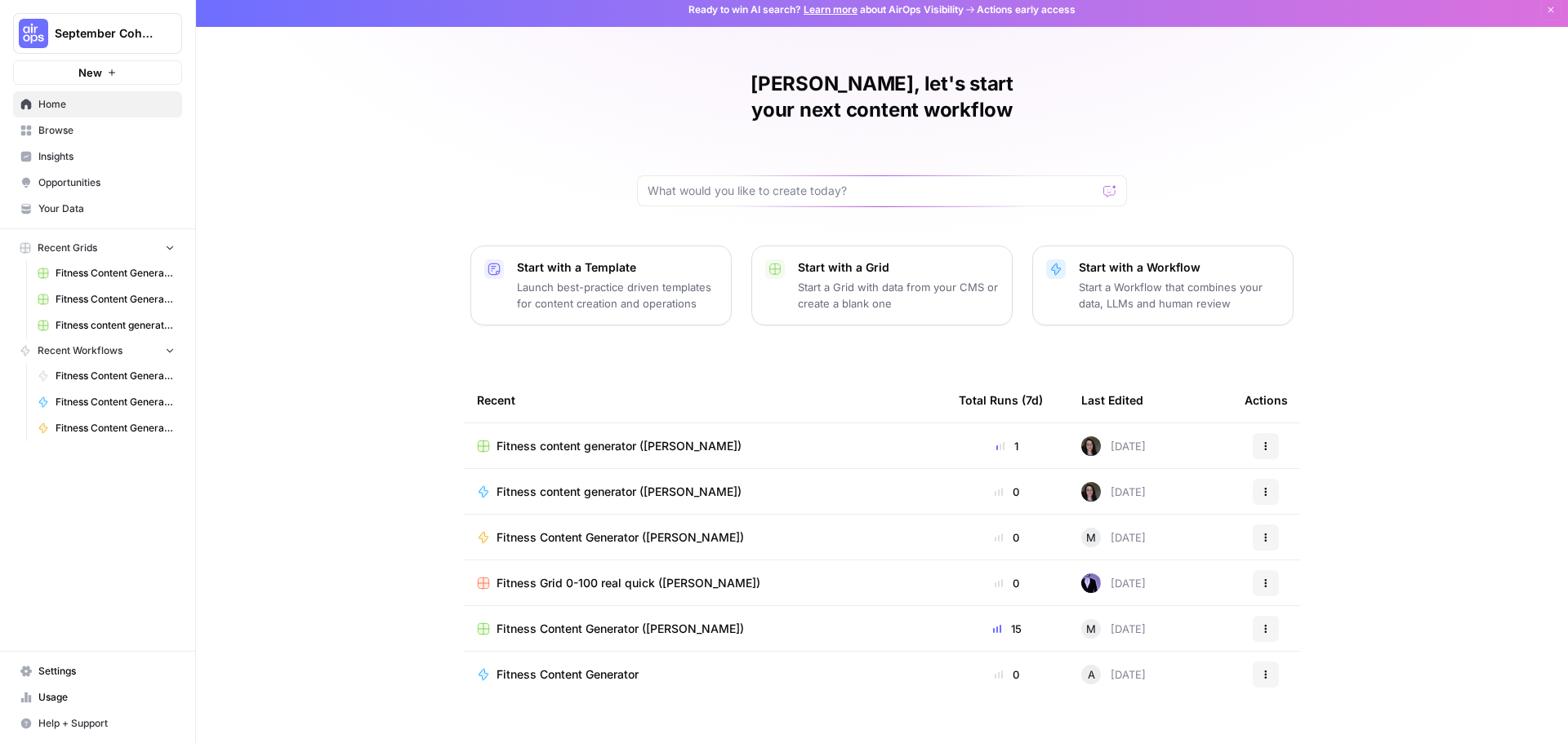
click at [58, 130] on span "Browse" at bounding box center [106, 130] width 136 height 15
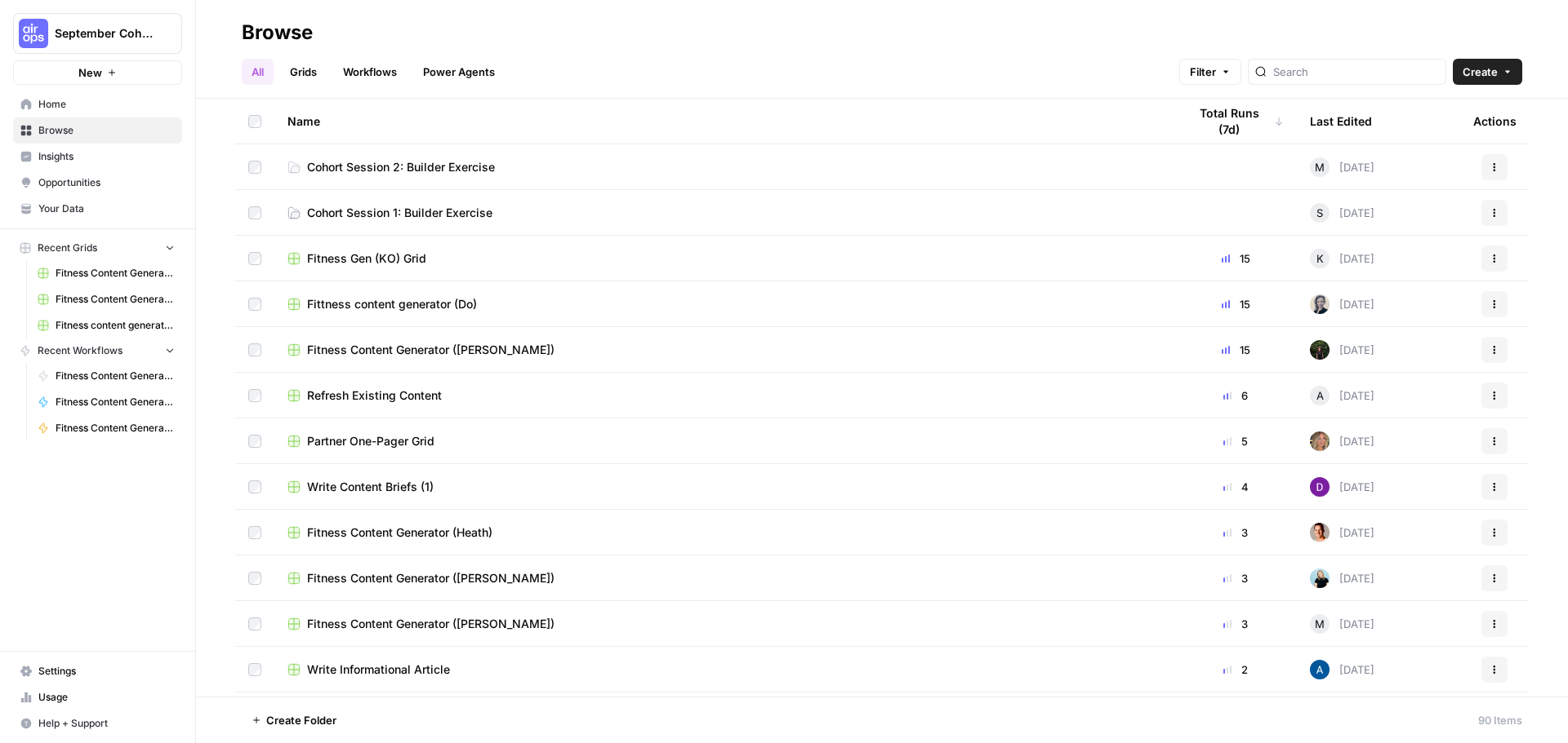
click at [383, 403] on span "Refresh Existing Content" at bounding box center [375, 396] width 135 height 17
click at [404, 585] on span "Fitness Content Generator ([PERSON_NAME])" at bounding box center [431, 579] width 248 height 17
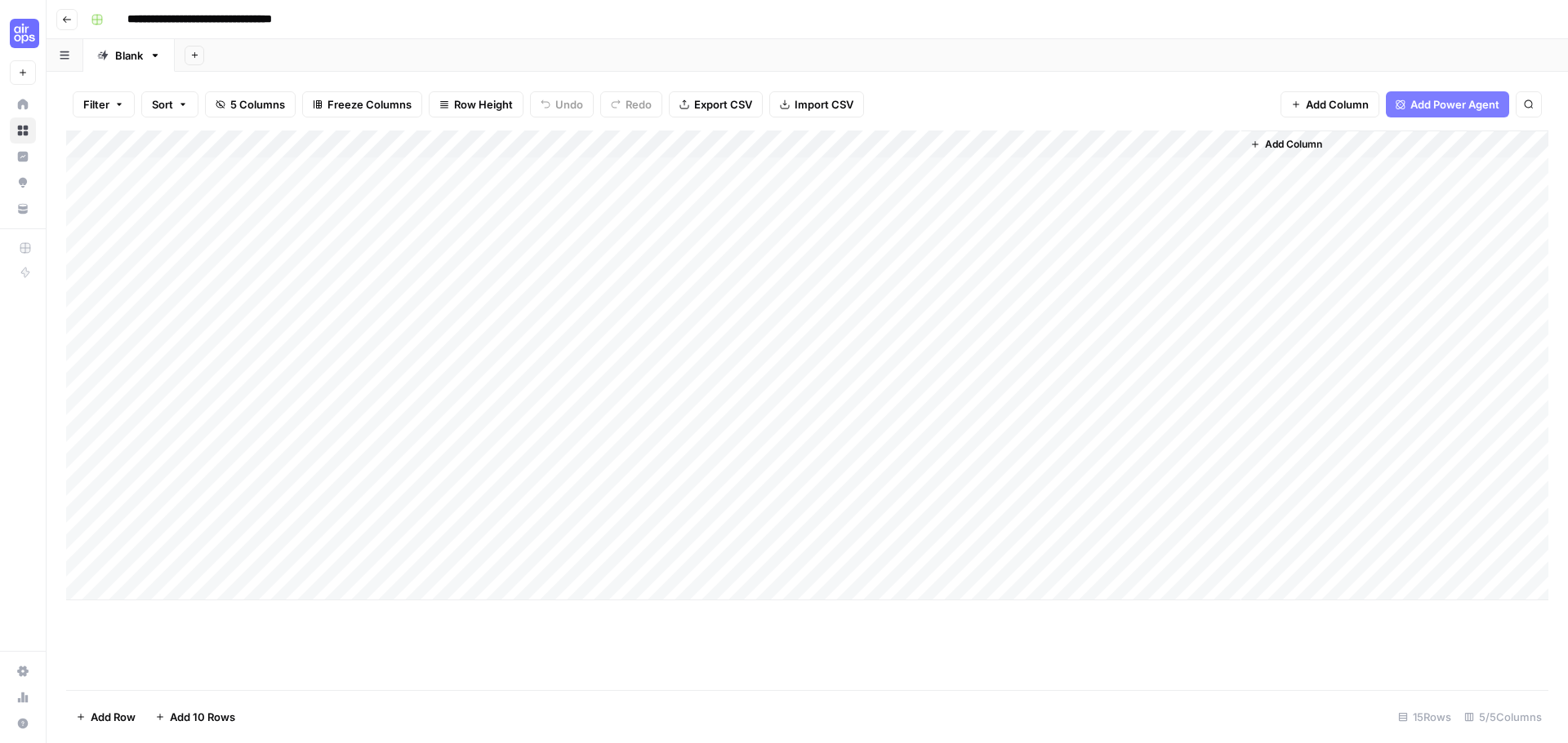
click at [1212, 172] on div "Add Column" at bounding box center [807, 365] width 1482 height 470
click at [1159, 142] on div "Add Column" at bounding box center [807, 365] width 1482 height 470
click at [1296, 266] on div "Add Column" at bounding box center [1395, 365] width 307 height 470
click at [1161, 180] on div "Add Column" at bounding box center [807, 365] width 1482 height 470
click at [72, 18] on button "Go back" at bounding box center [66, 20] width 21 height 21
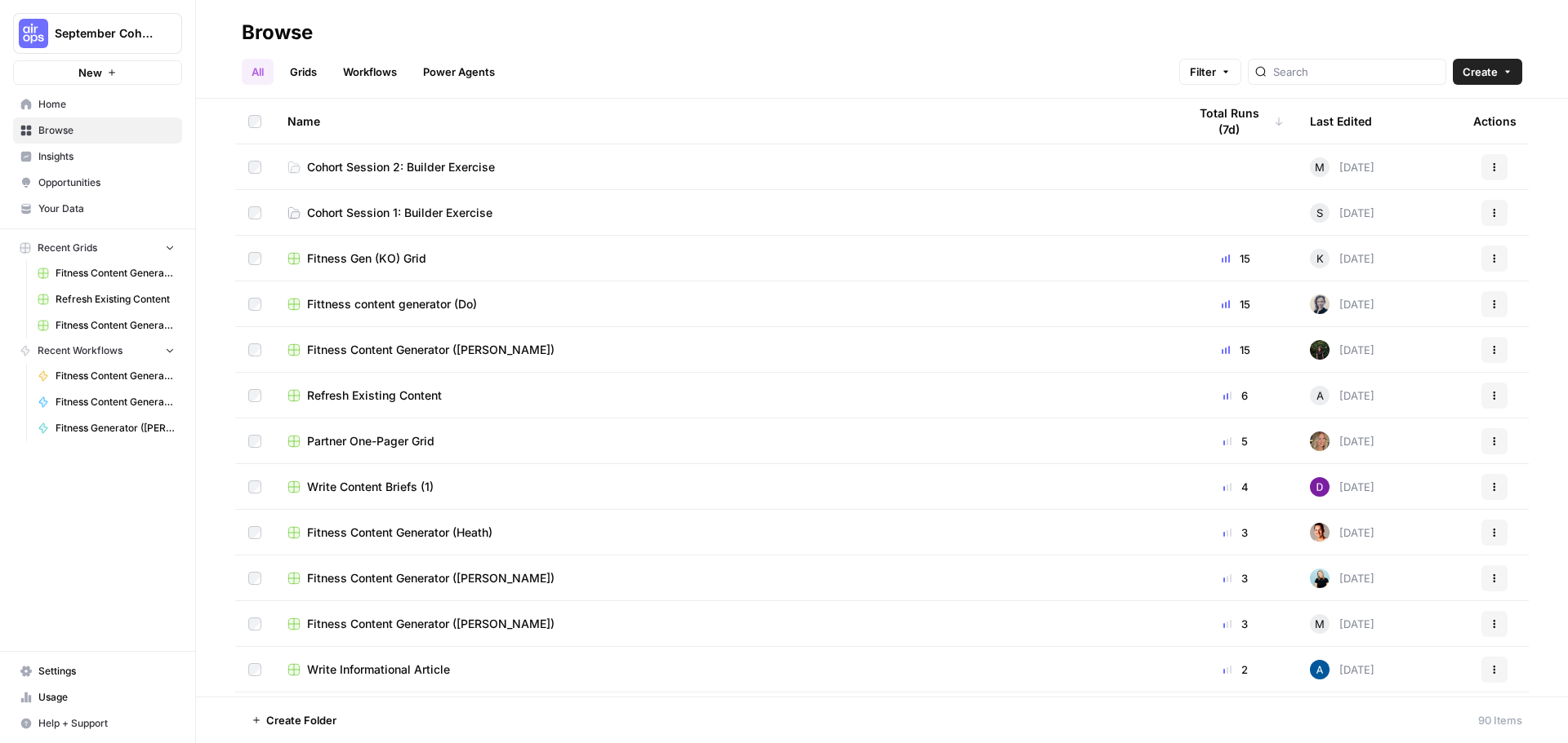
click at [1378, 80] on div at bounding box center [1346, 72] width 198 height 26
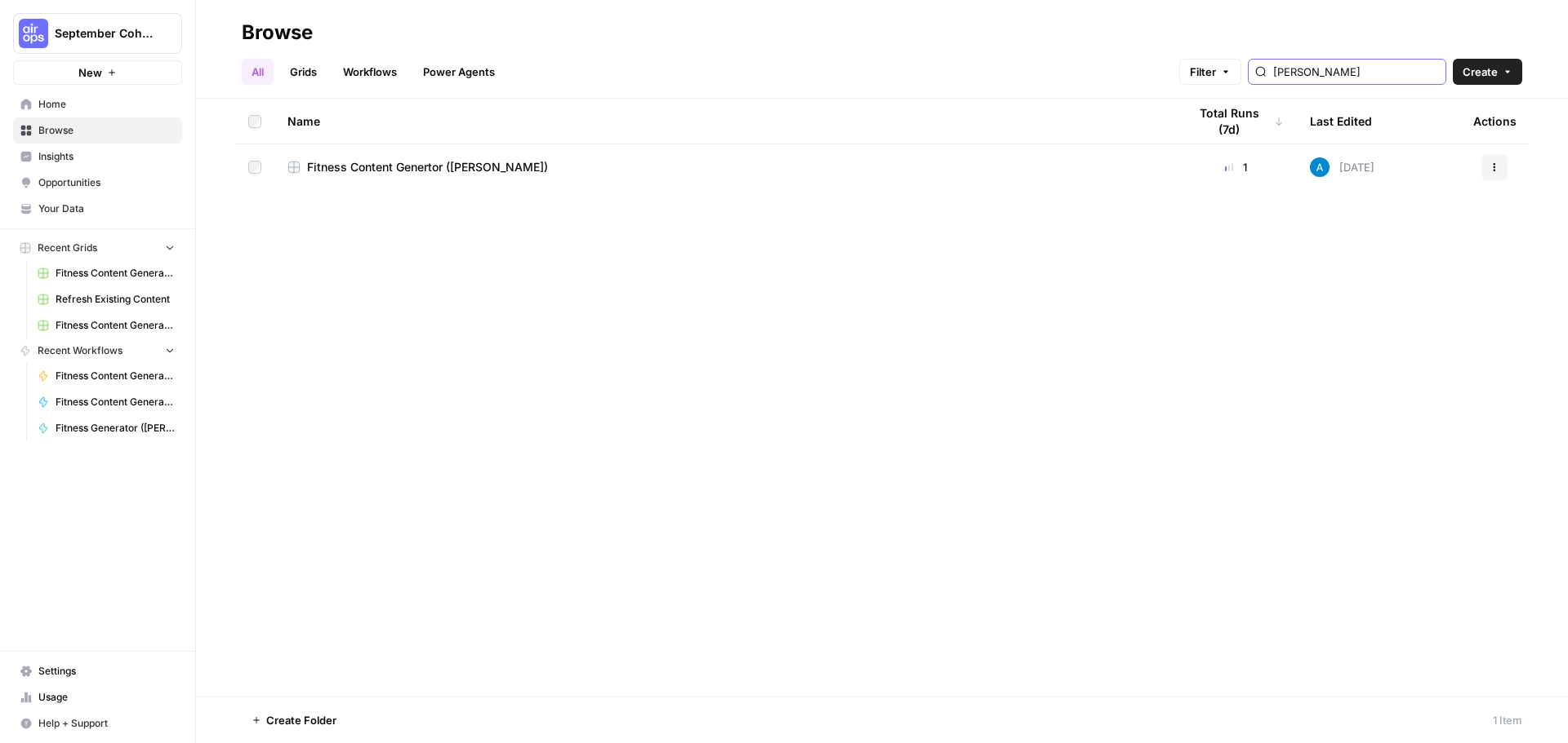
type input "[PERSON_NAME]"
click at [384, 166] on span "Fitness Content Genertor ([PERSON_NAME])" at bounding box center [428, 168] width 241 height 17
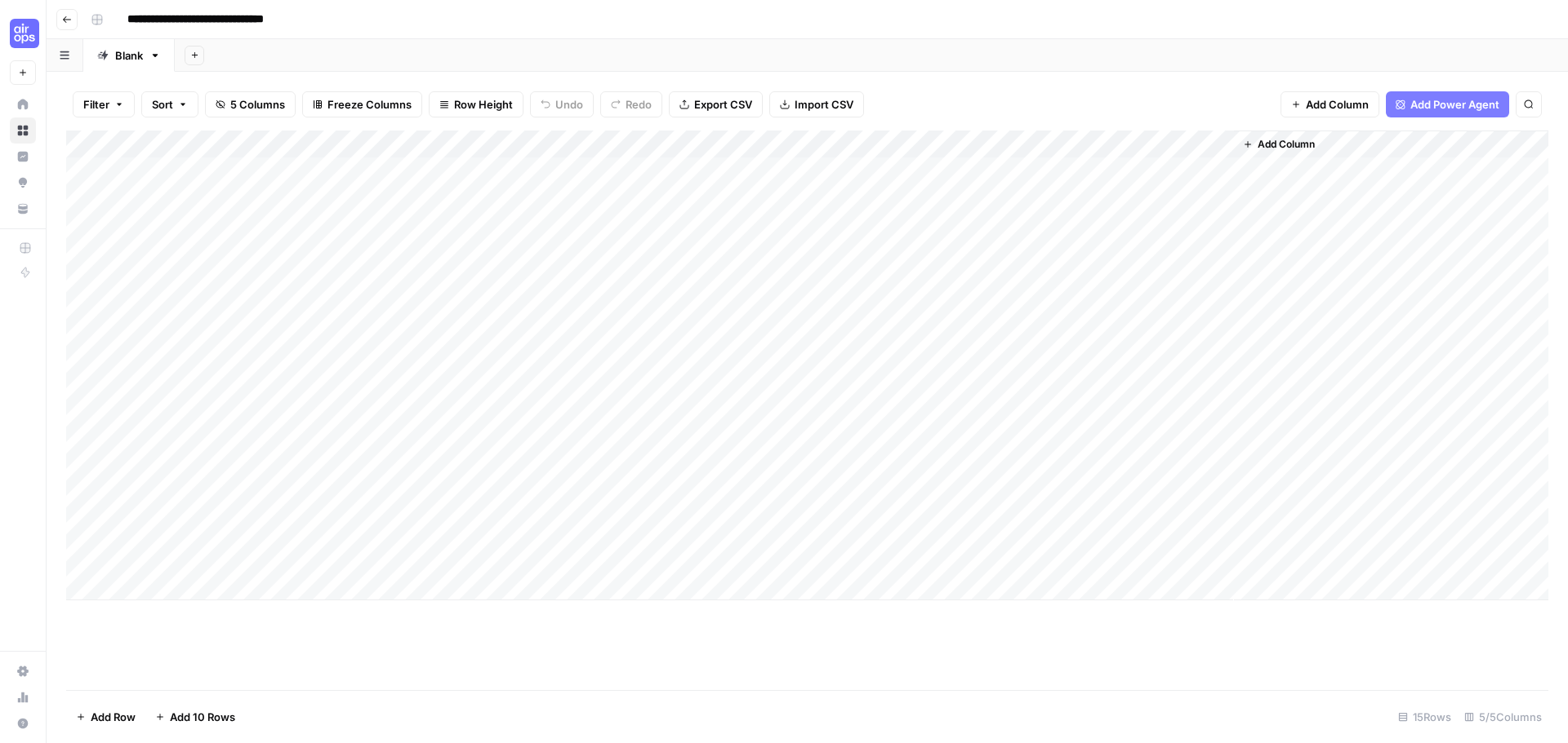
click at [1179, 143] on div "Add Column" at bounding box center [807, 365] width 1482 height 470
click at [1020, 145] on div "Add Column" at bounding box center [807, 365] width 1482 height 470
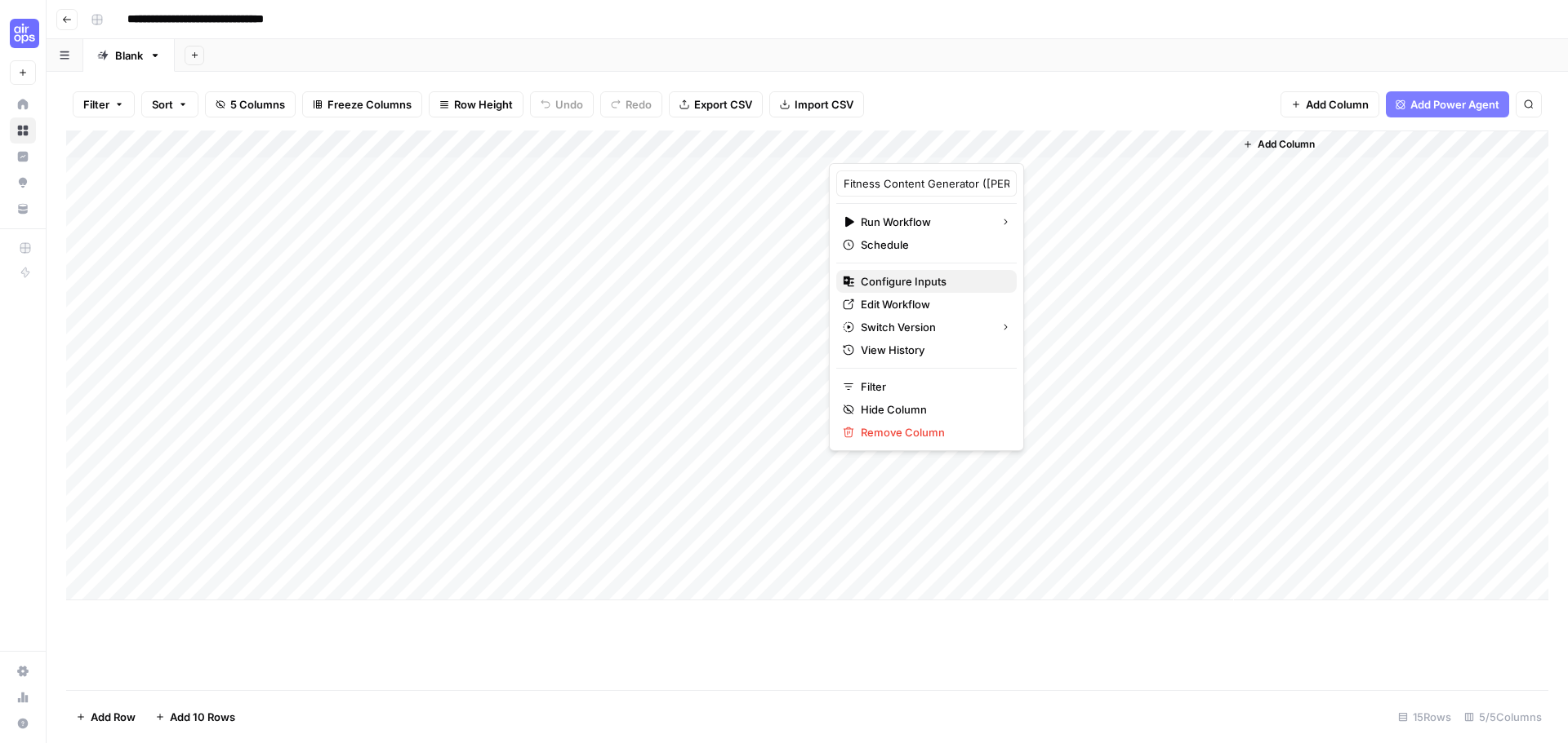
click at [929, 276] on span "Configure Inputs" at bounding box center [932, 282] width 143 height 17
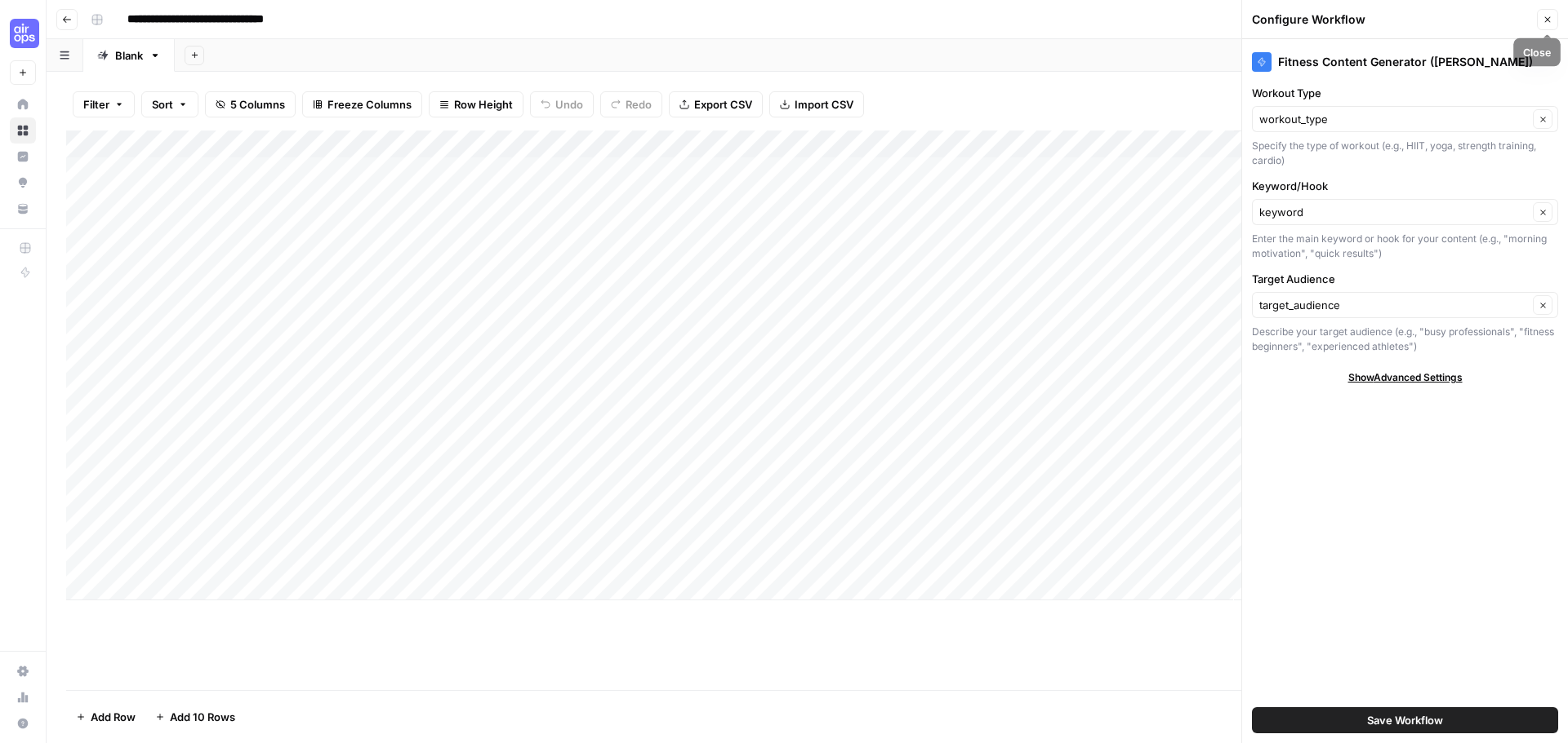
click at [1540, 17] on button "Close" at bounding box center [1547, 20] width 21 height 21
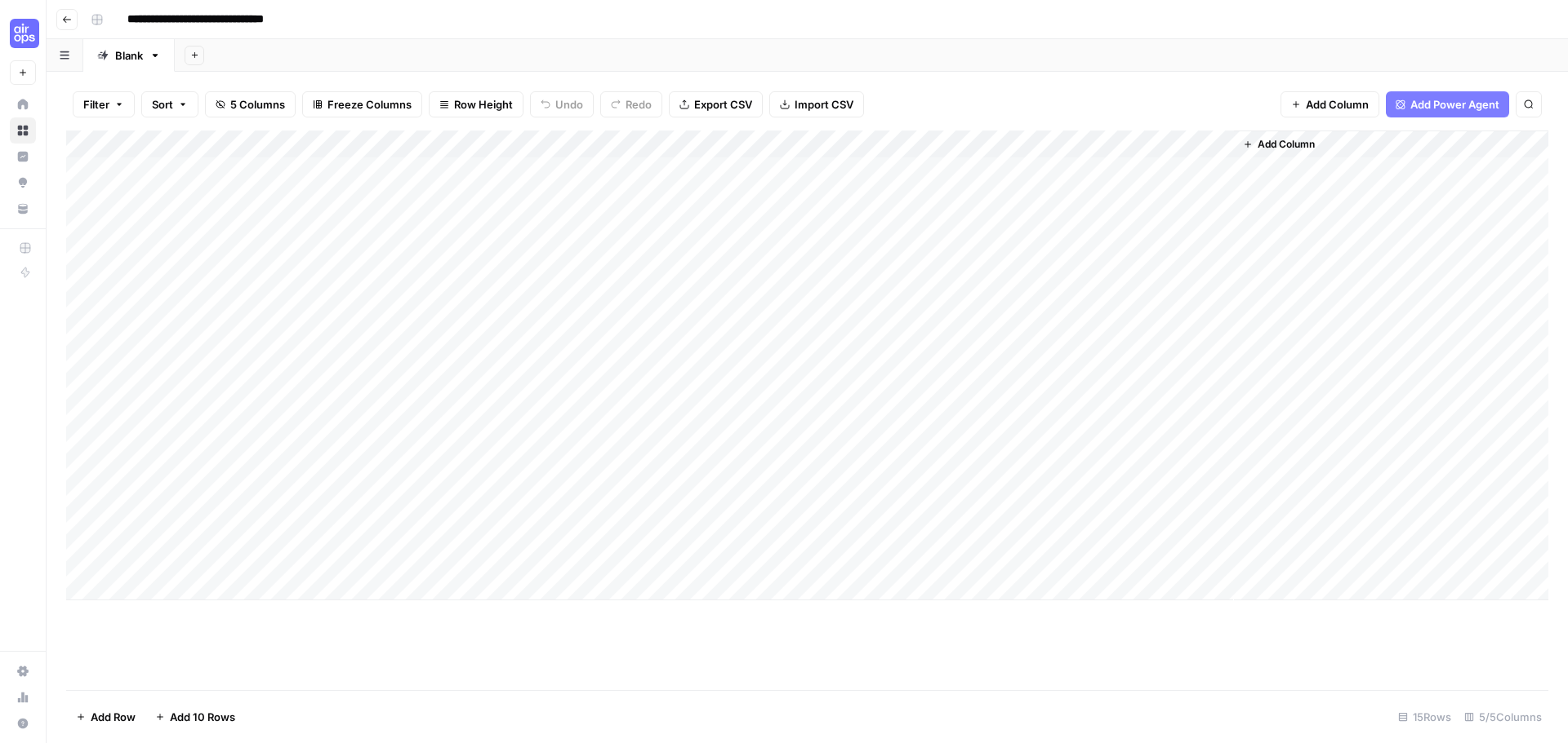
click at [1049, 142] on div "Add Column" at bounding box center [807, 365] width 1482 height 470
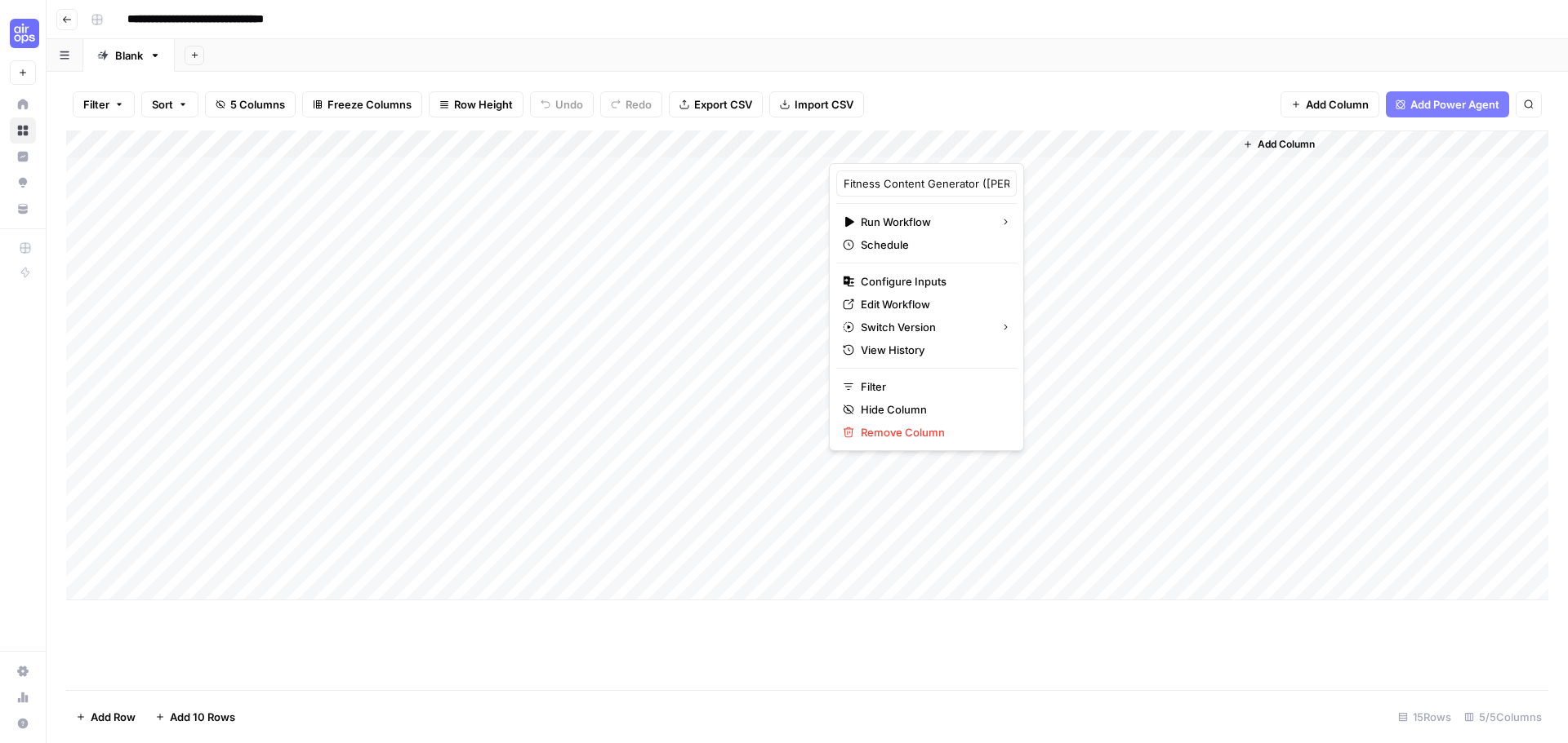
click at [859, 657] on div "Add Column" at bounding box center [807, 410] width 1482 height 560
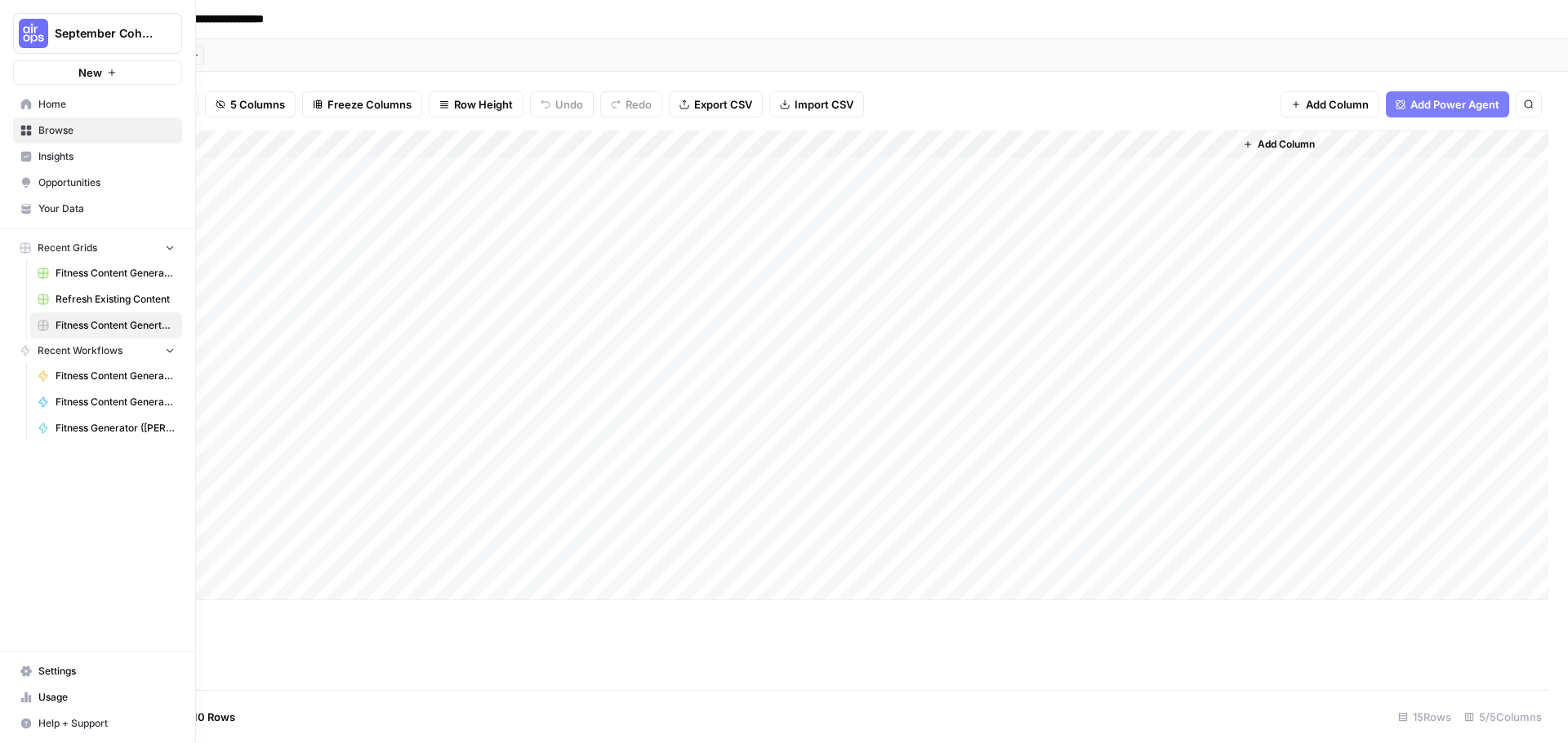
click at [62, 97] on span "Home" at bounding box center [106, 104] width 136 height 15
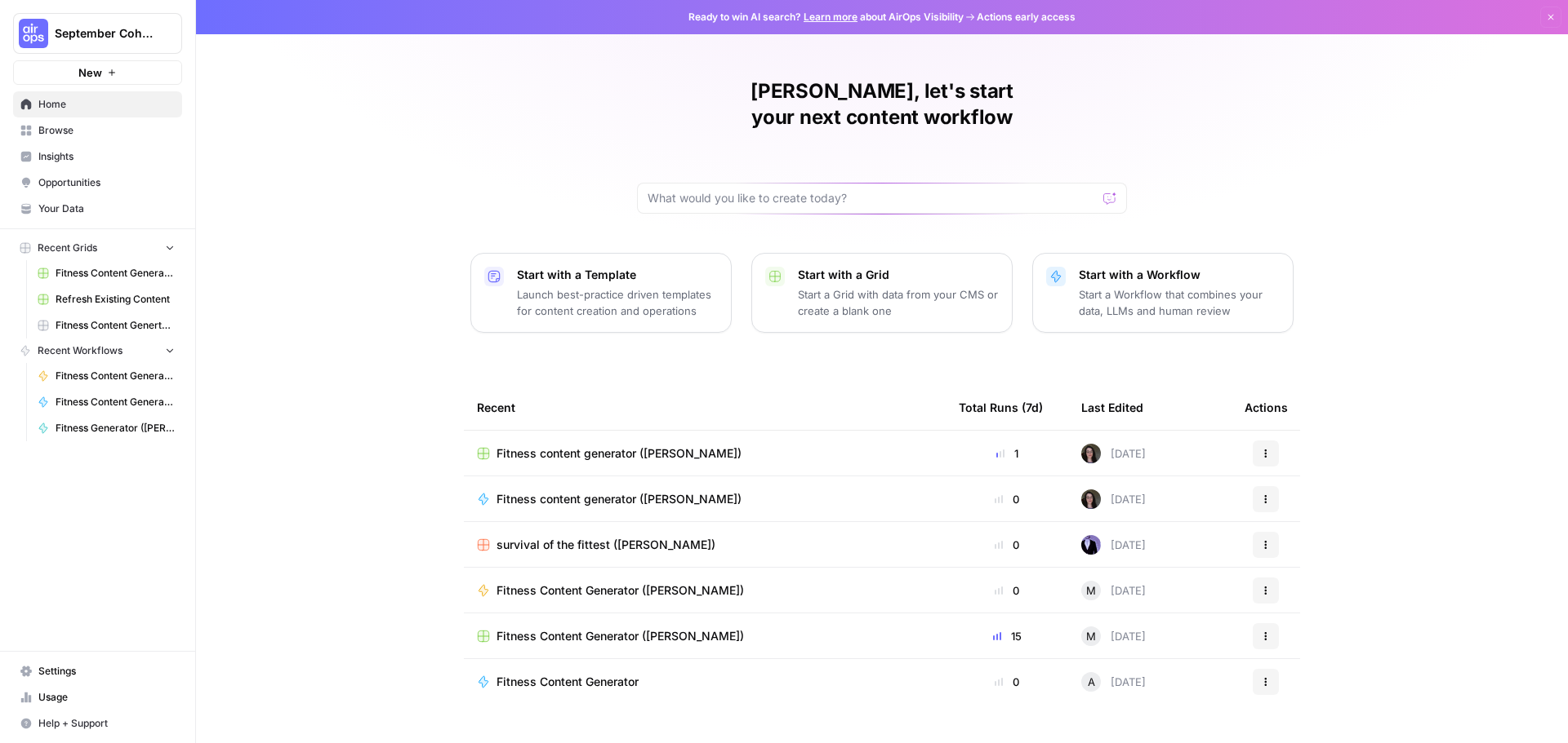
click at [634, 446] on span "Fitness content generator ([PERSON_NAME])" at bounding box center [619, 454] width 245 height 17
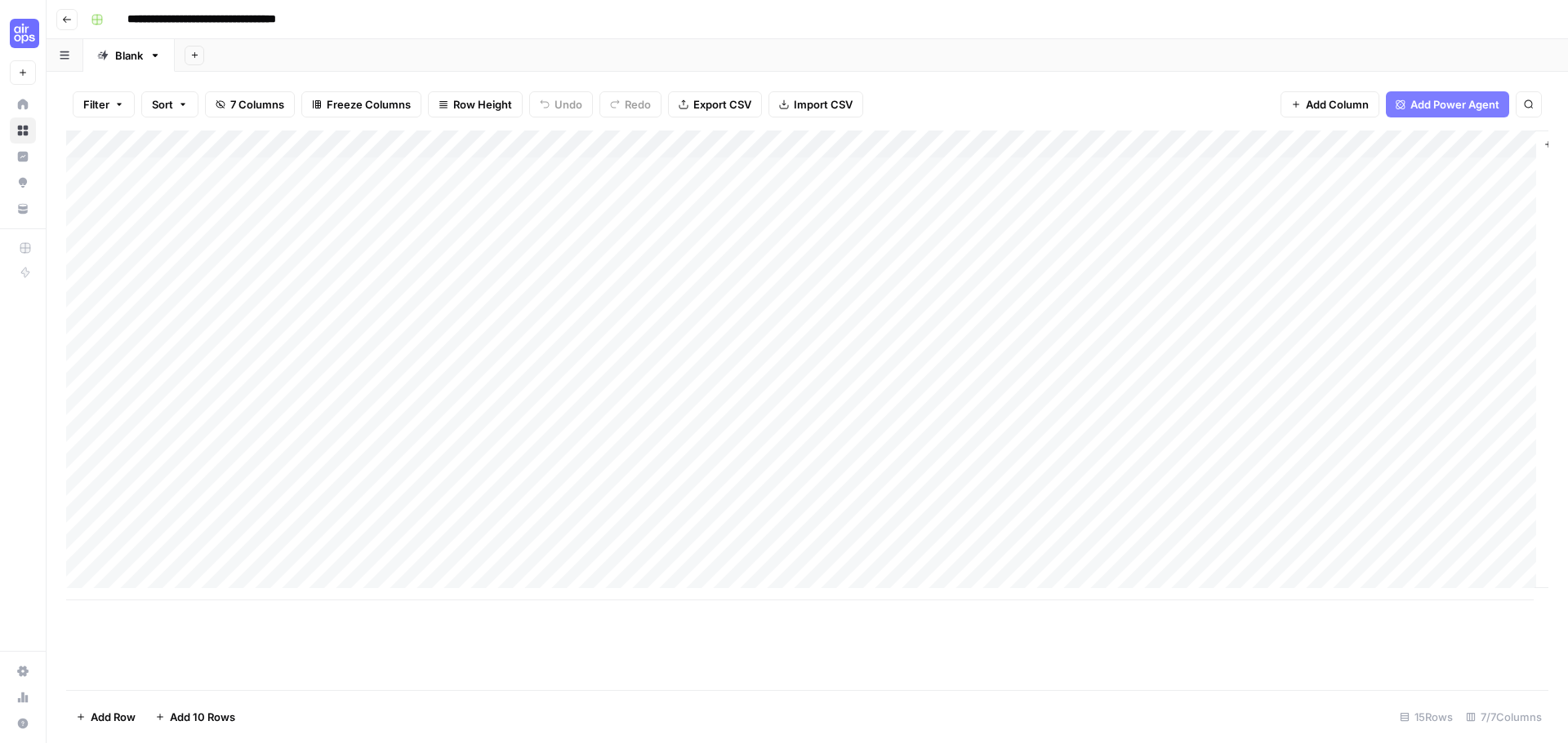
click at [996, 145] on div "Add Column" at bounding box center [807, 365] width 1482 height 470
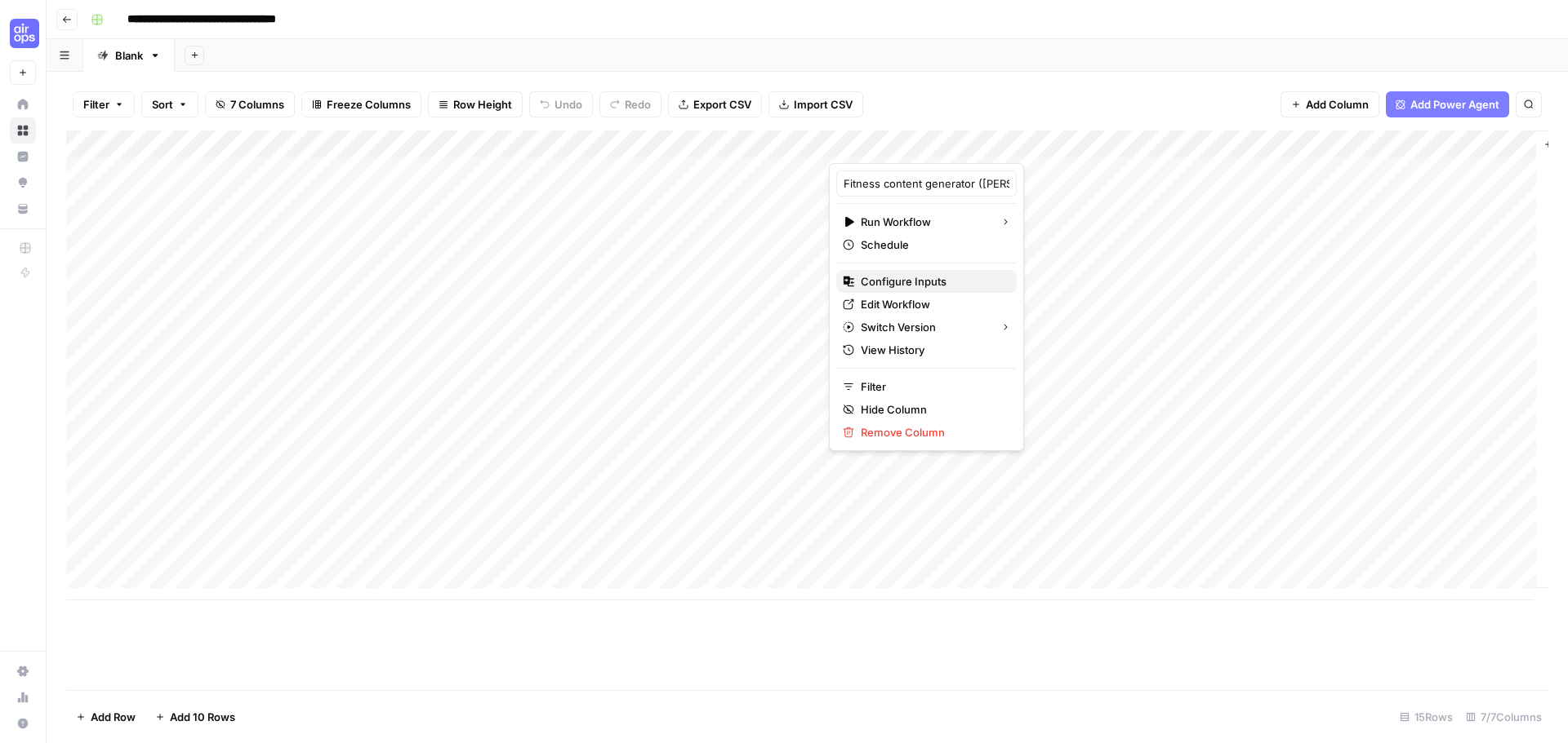
click at [916, 277] on span "Configure Inputs" at bounding box center [932, 282] width 143 height 17
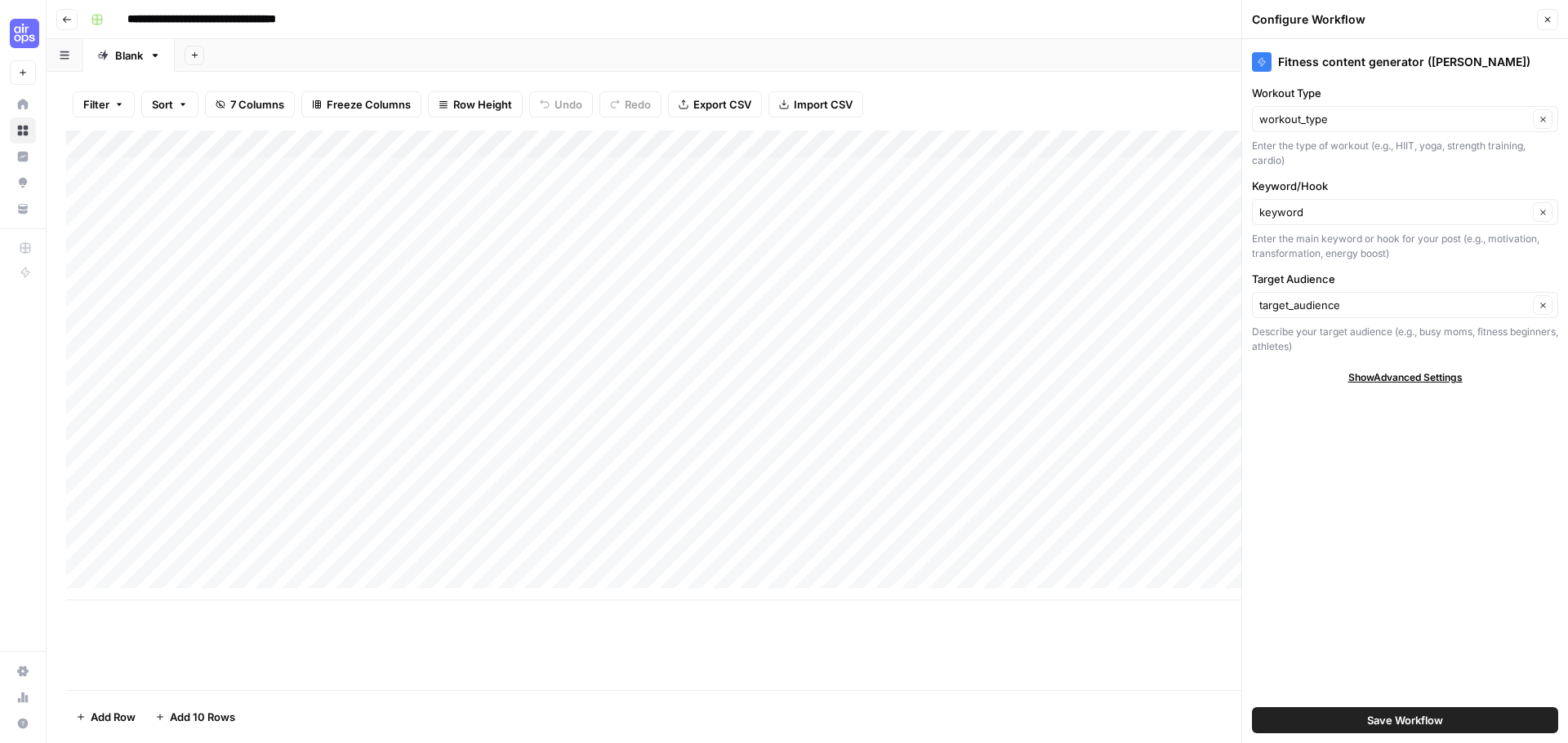
click at [894, 166] on div "Add Column" at bounding box center [807, 365] width 1482 height 470
click at [1028, 166] on div "Add Column" at bounding box center [807, 365] width 1482 height 470
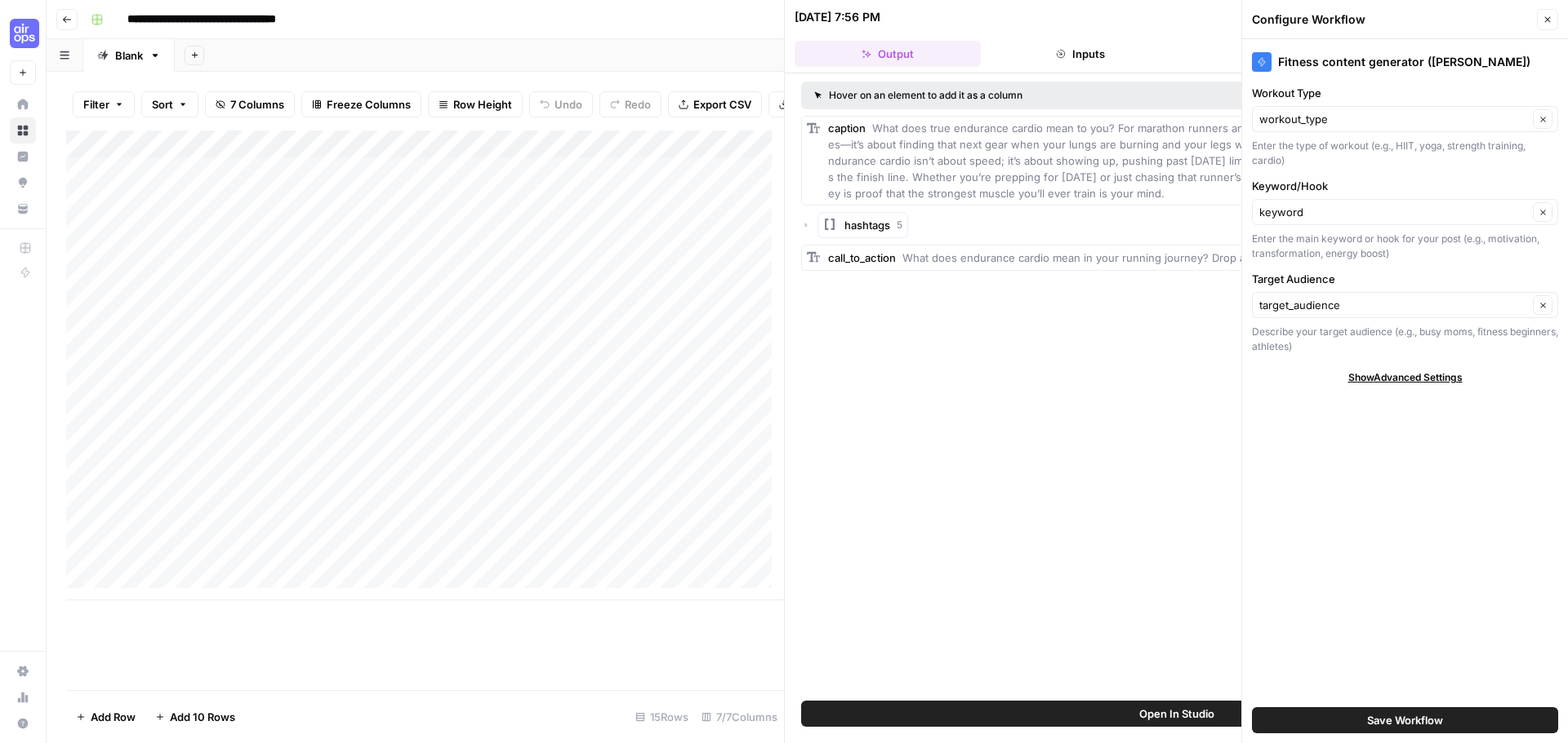
click at [1549, 15] on button "Close" at bounding box center [1547, 20] width 21 height 21
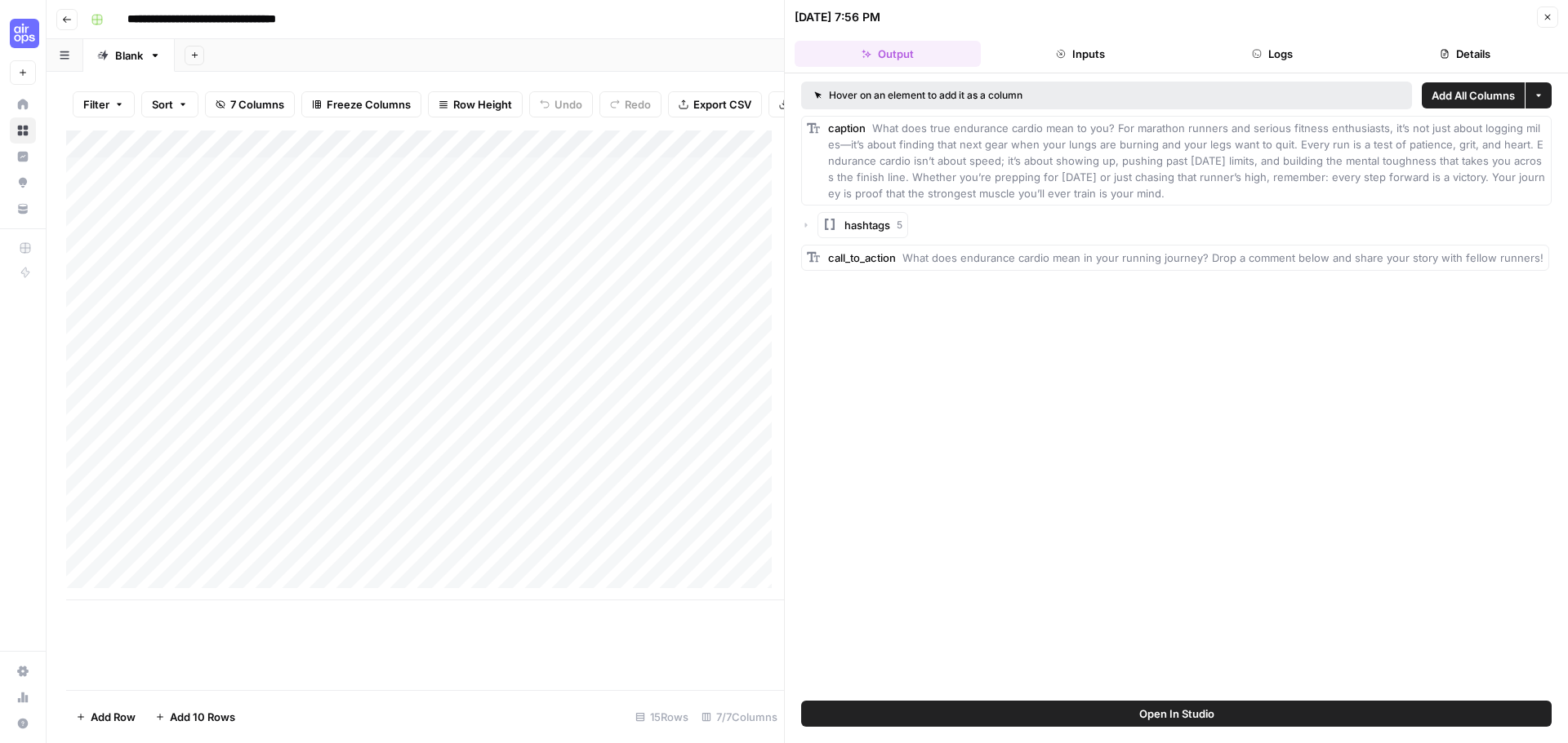
drag, startPoint x: 1539, startPoint y: 15, endPoint x: 1525, endPoint y: 19, distance: 14.6
click at [1539, 16] on button "Close" at bounding box center [1547, 17] width 21 height 21
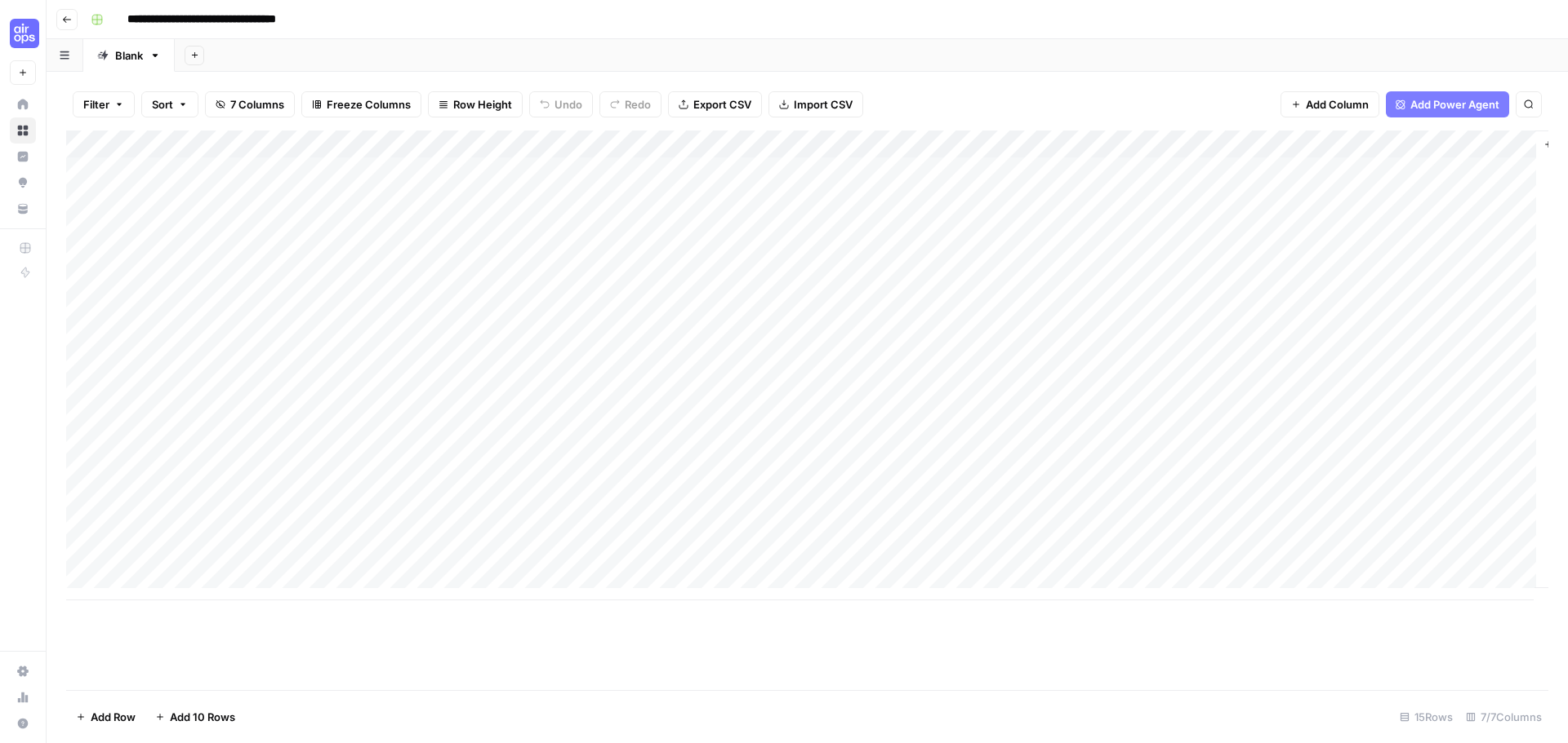
click at [1061, 146] on div "Add Column" at bounding box center [807, 365] width 1482 height 470
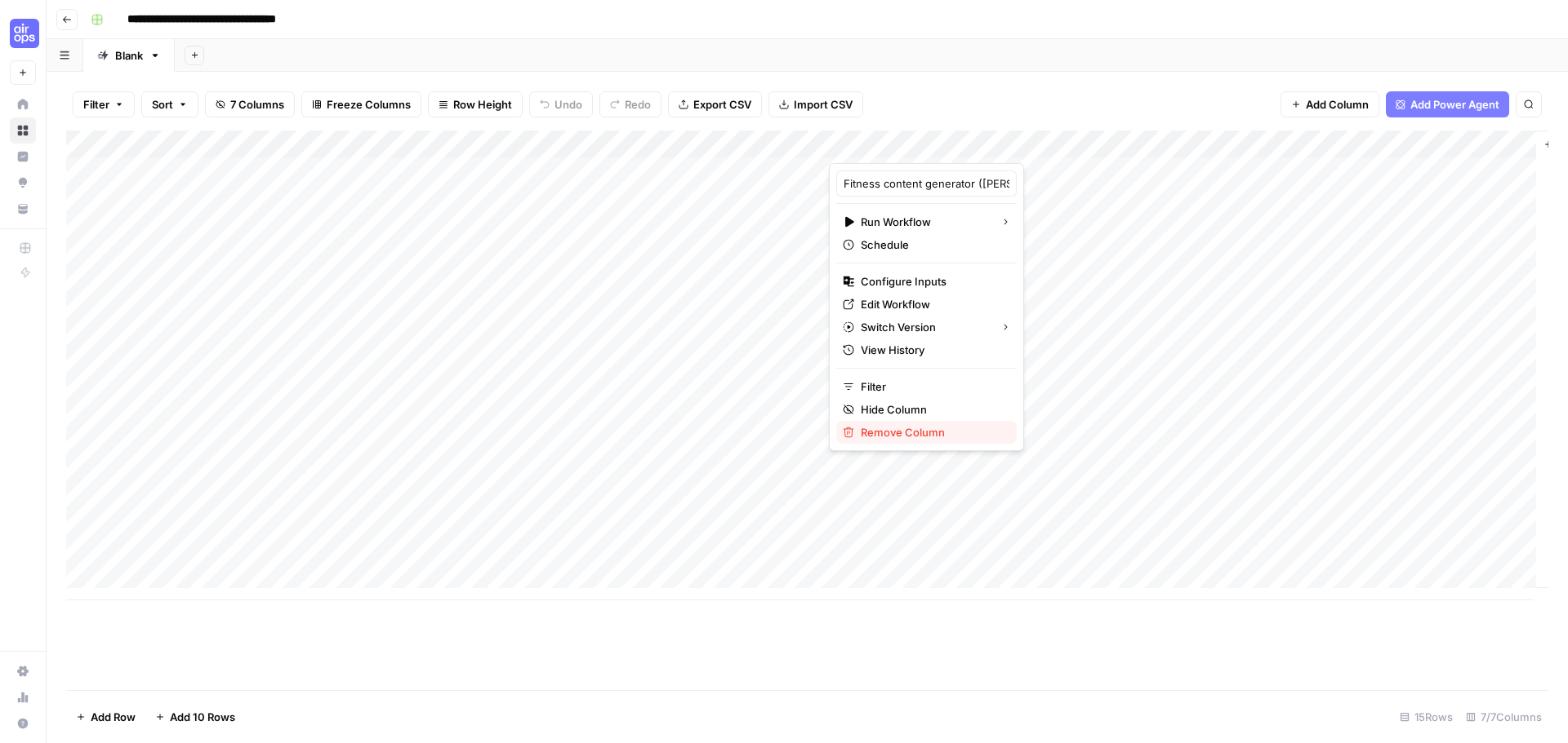
click at [871, 438] on span "Remove Column" at bounding box center [932, 433] width 143 height 17
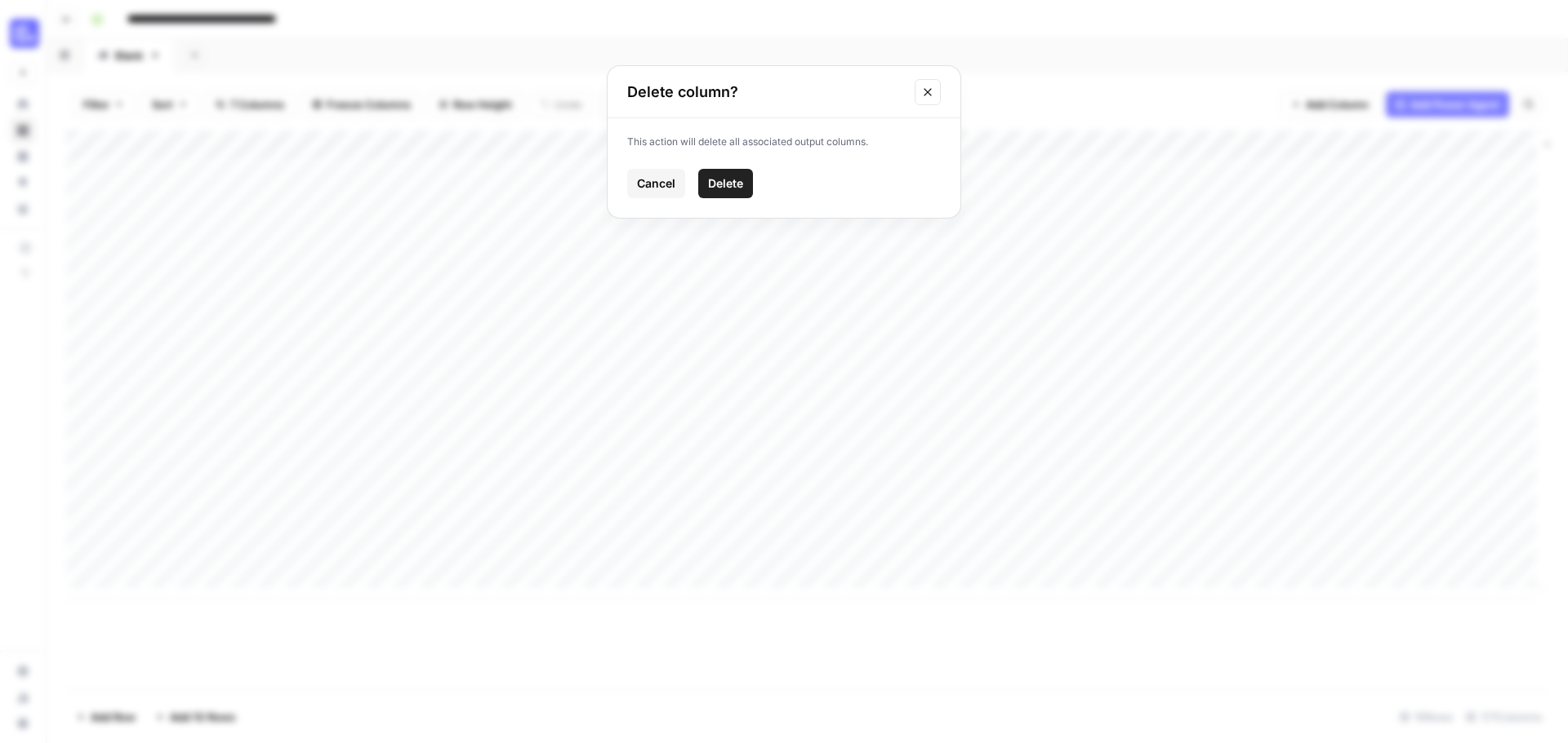
click at [714, 183] on span "Delete" at bounding box center [726, 183] width 35 height 17
click at [866, 149] on span "Add Column" at bounding box center [881, 144] width 57 height 15
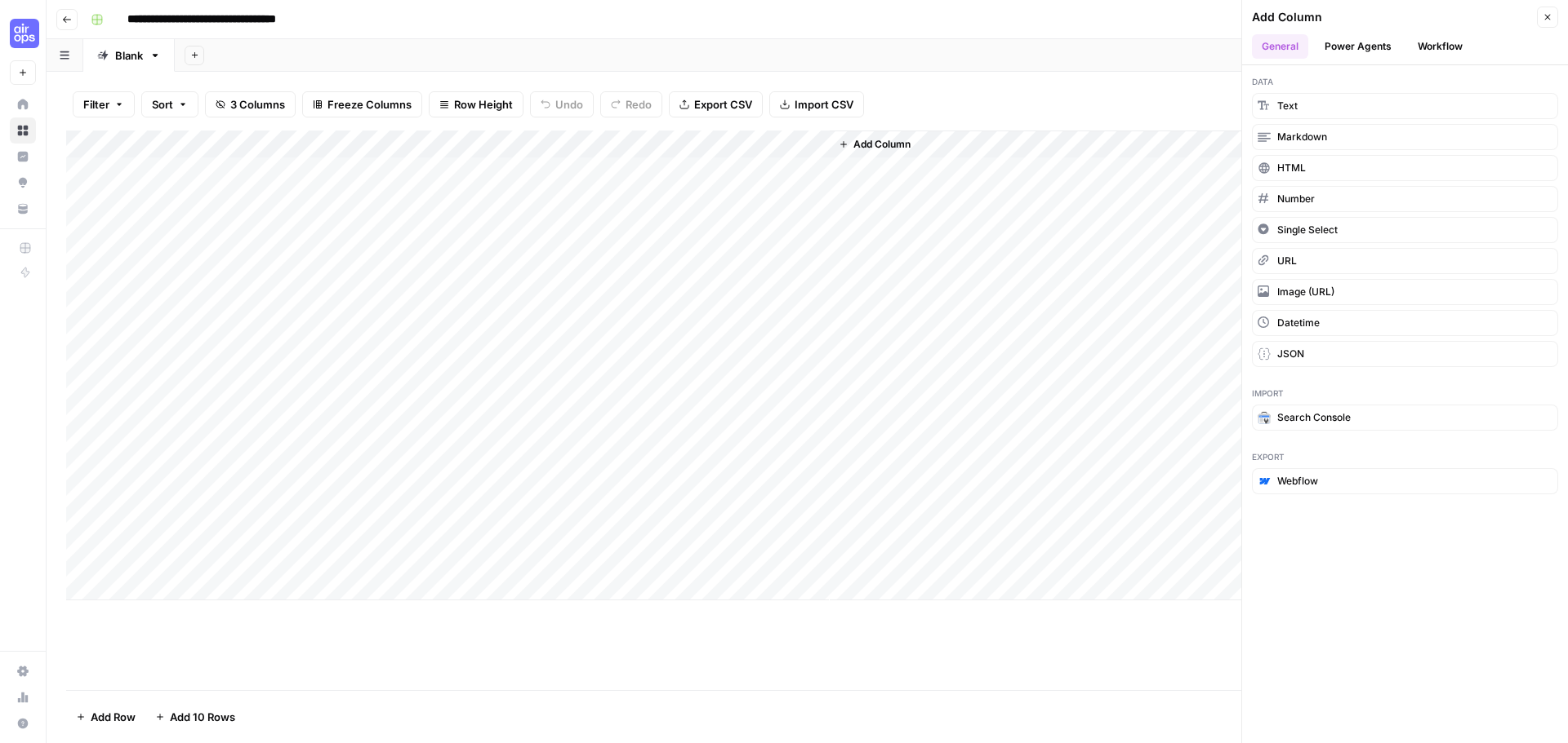
click at [1459, 48] on button "Workflow" at bounding box center [1439, 47] width 64 height 24
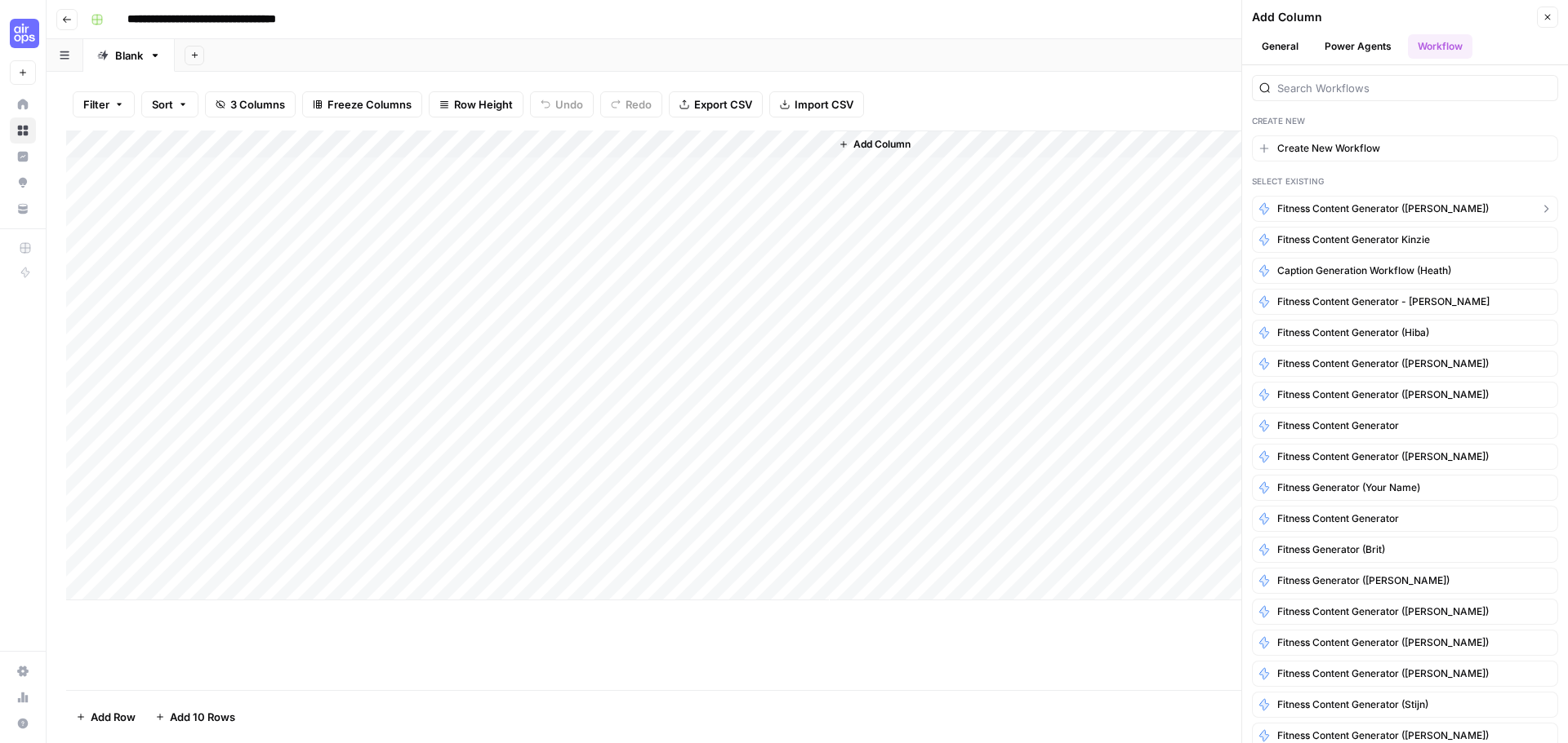
click at [1373, 207] on span "Fitness content generator ([PERSON_NAME])" at bounding box center [1383, 209] width 211 height 15
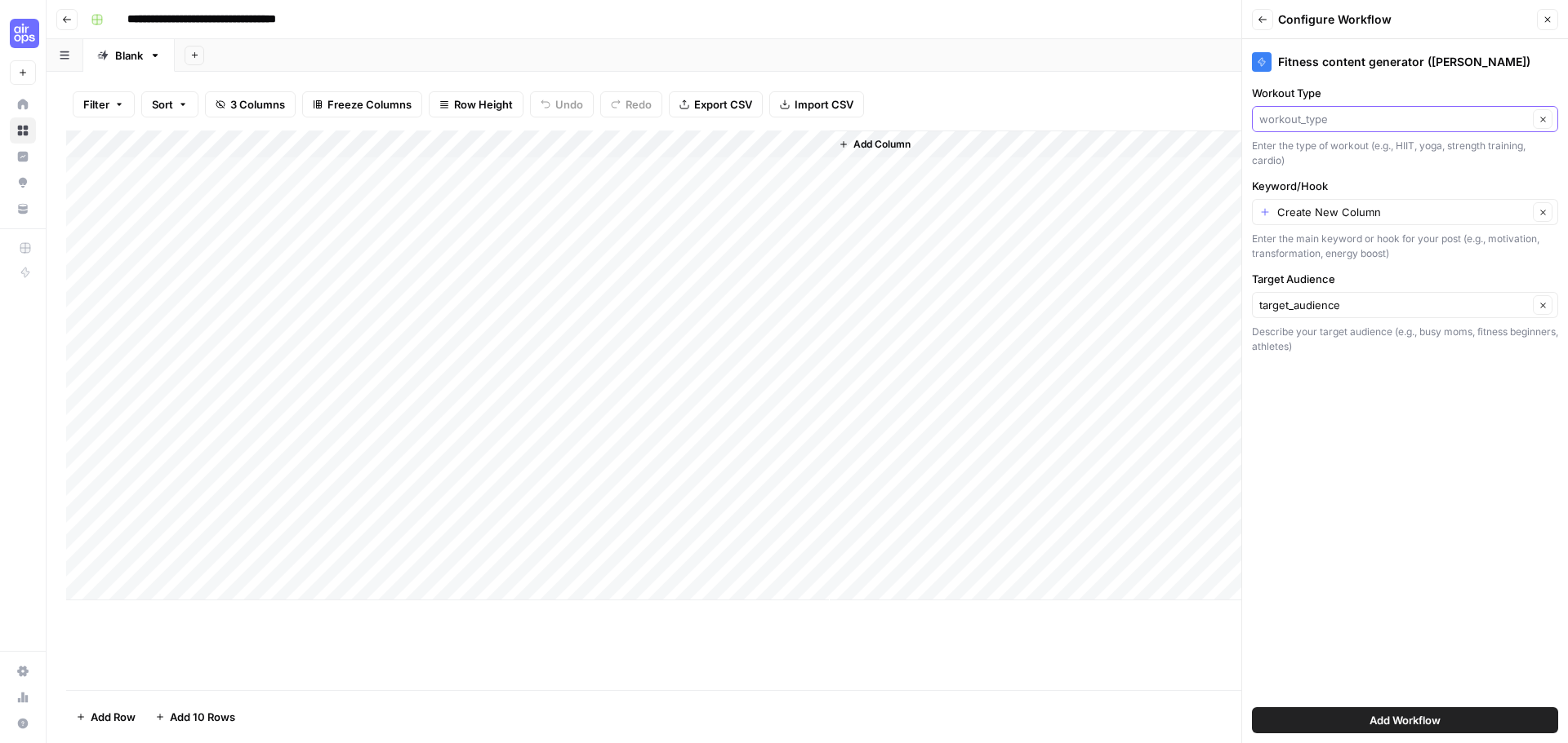
click at [1370, 113] on input "Workout Type" at bounding box center [1393, 119] width 268 height 17
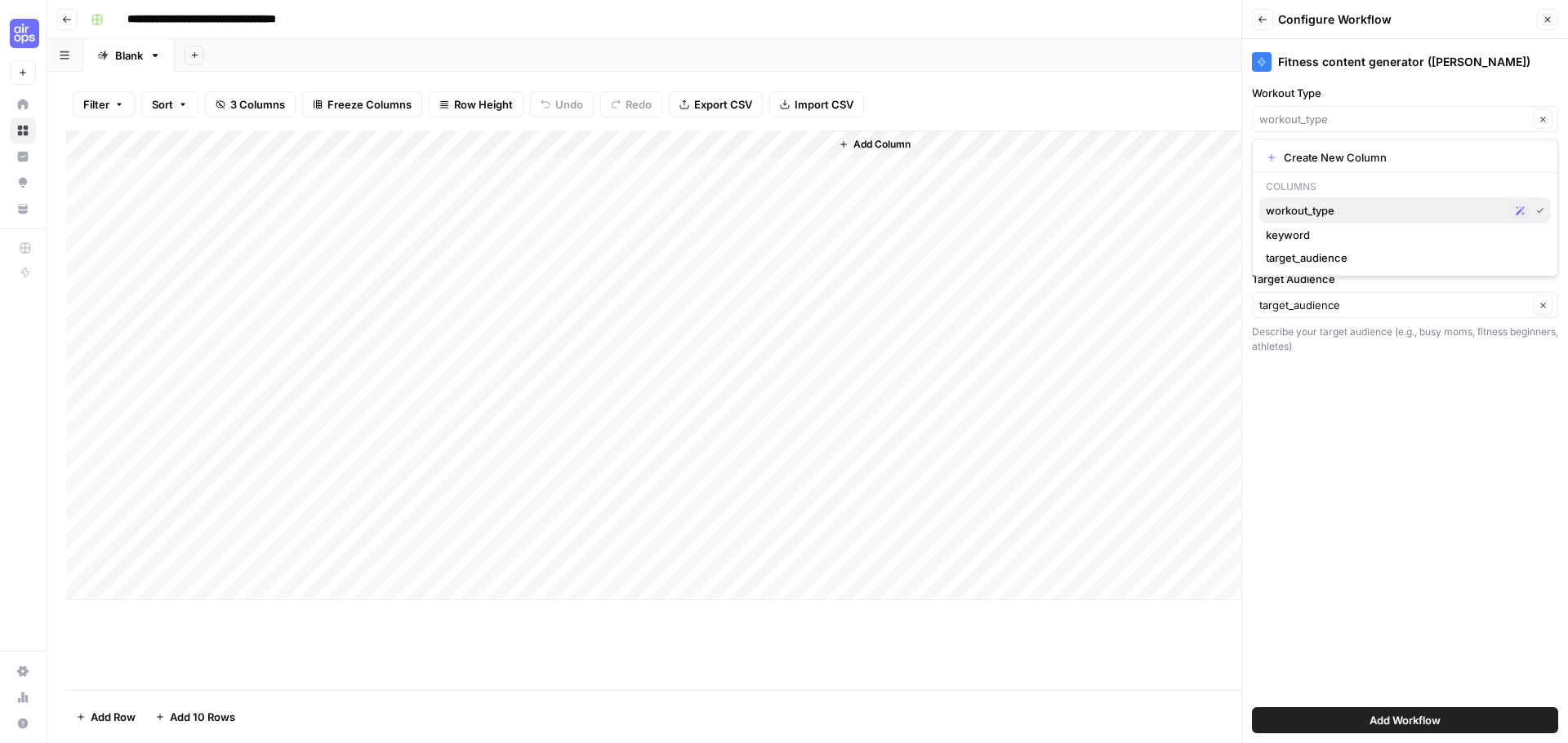
click at [1339, 208] on span "workout_type" at bounding box center [1384, 210] width 238 height 17
type input "workout_type"
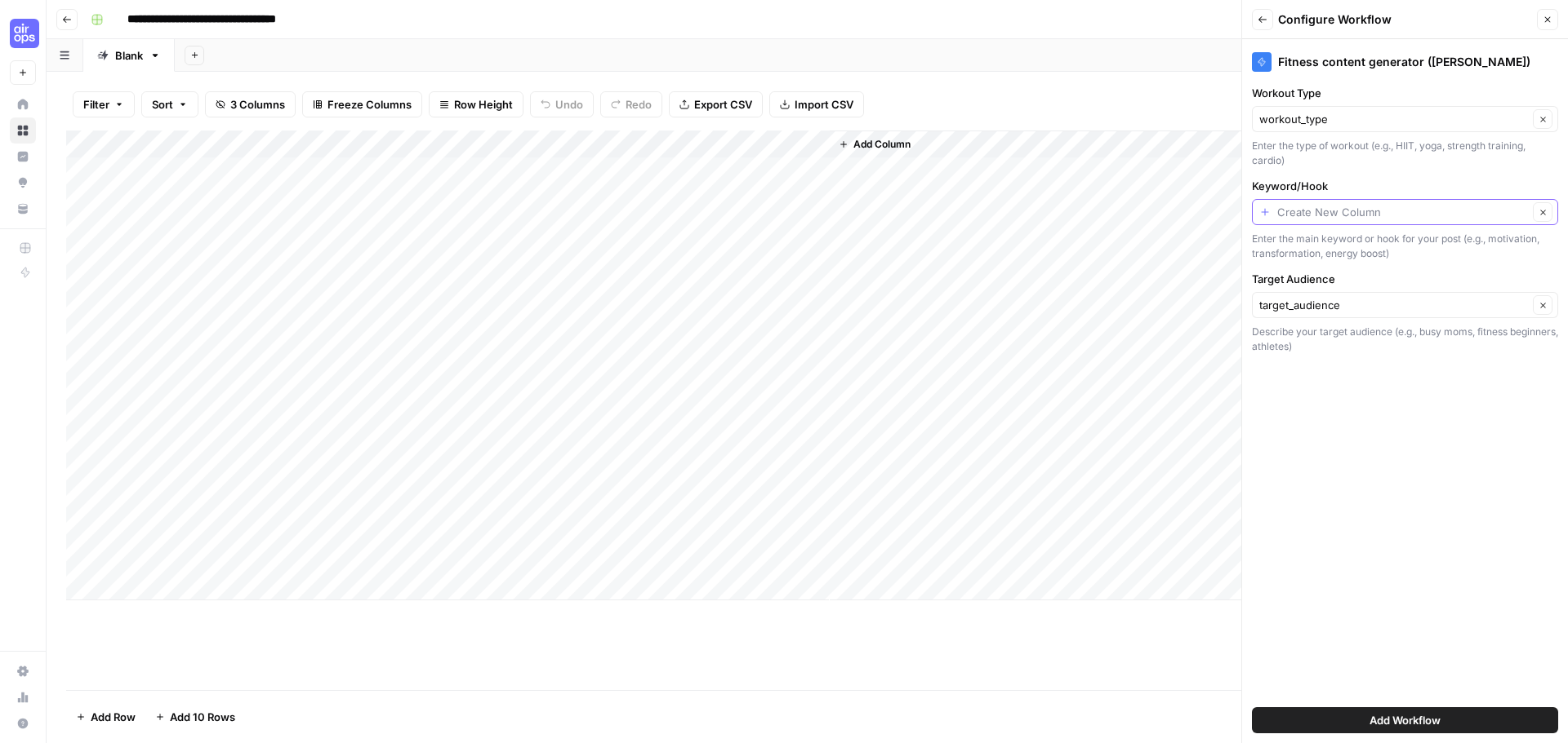
click at [1322, 218] on input "Keyword/Hook" at bounding box center [1402, 212] width 251 height 17
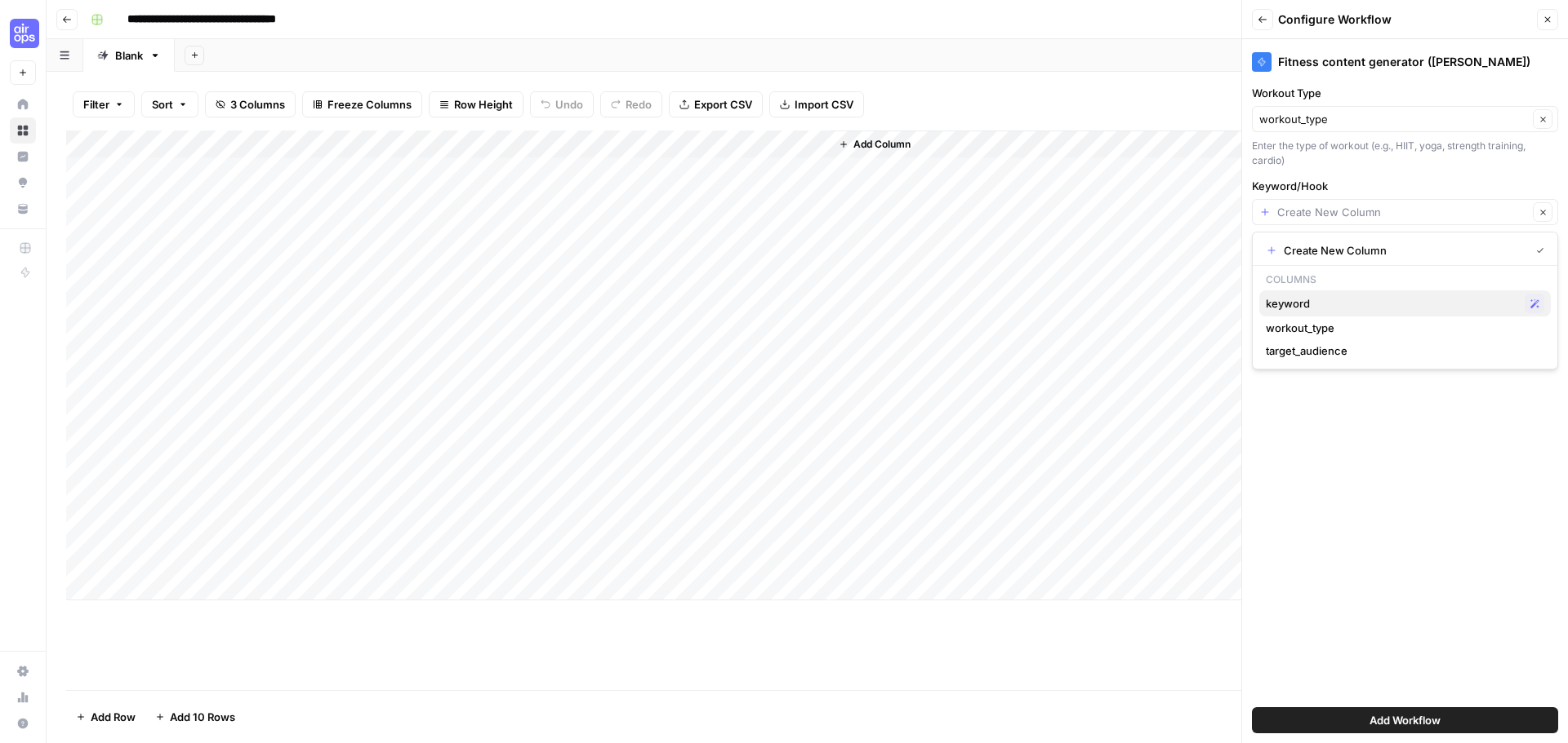
click at [1299, 305] on span "keyword" at bounding box center [1392, 304] width 252 height 17
type input "keyword"
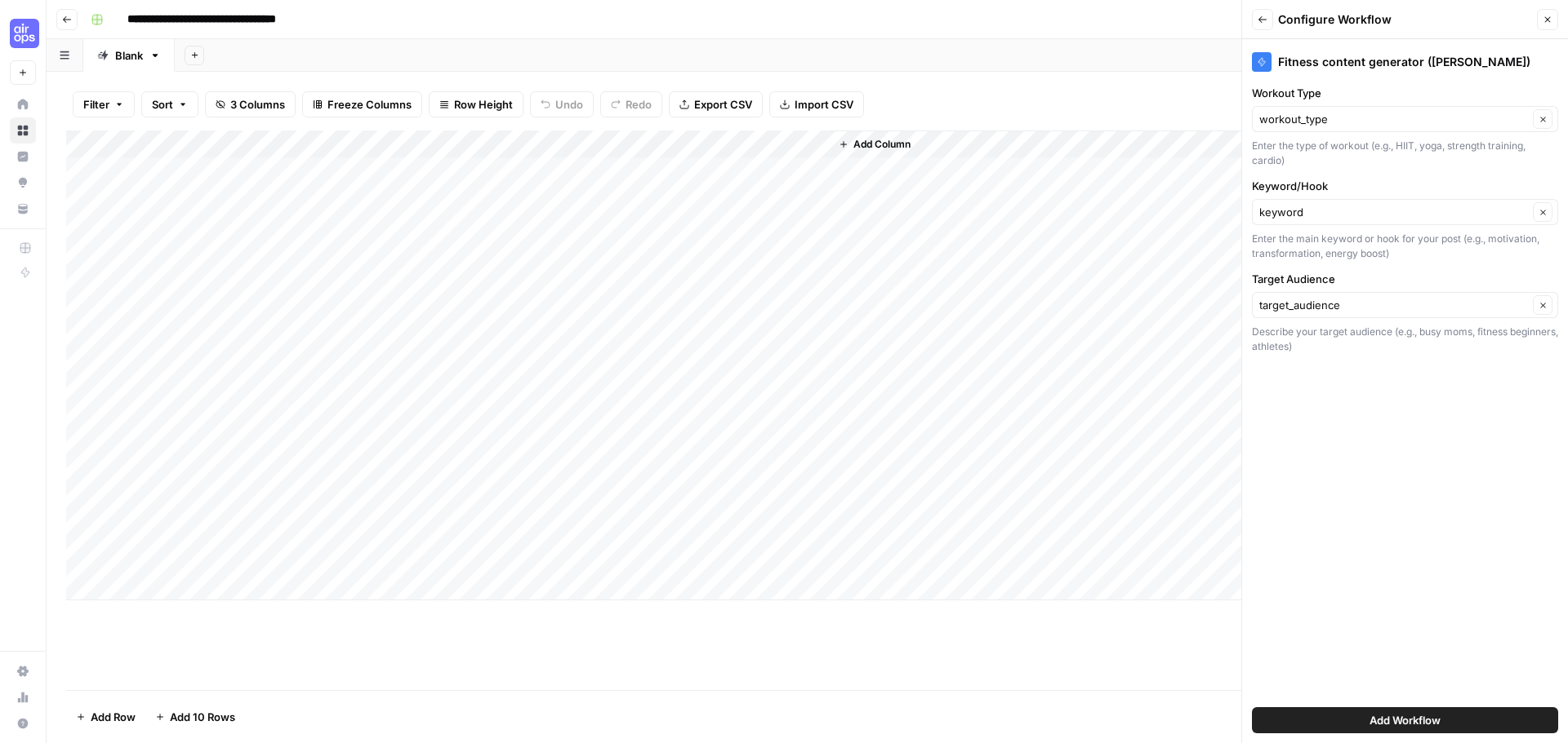
click at [1377, 729] on button "Add Workflow" at bounding box center [1405, 721] width 307 height 26
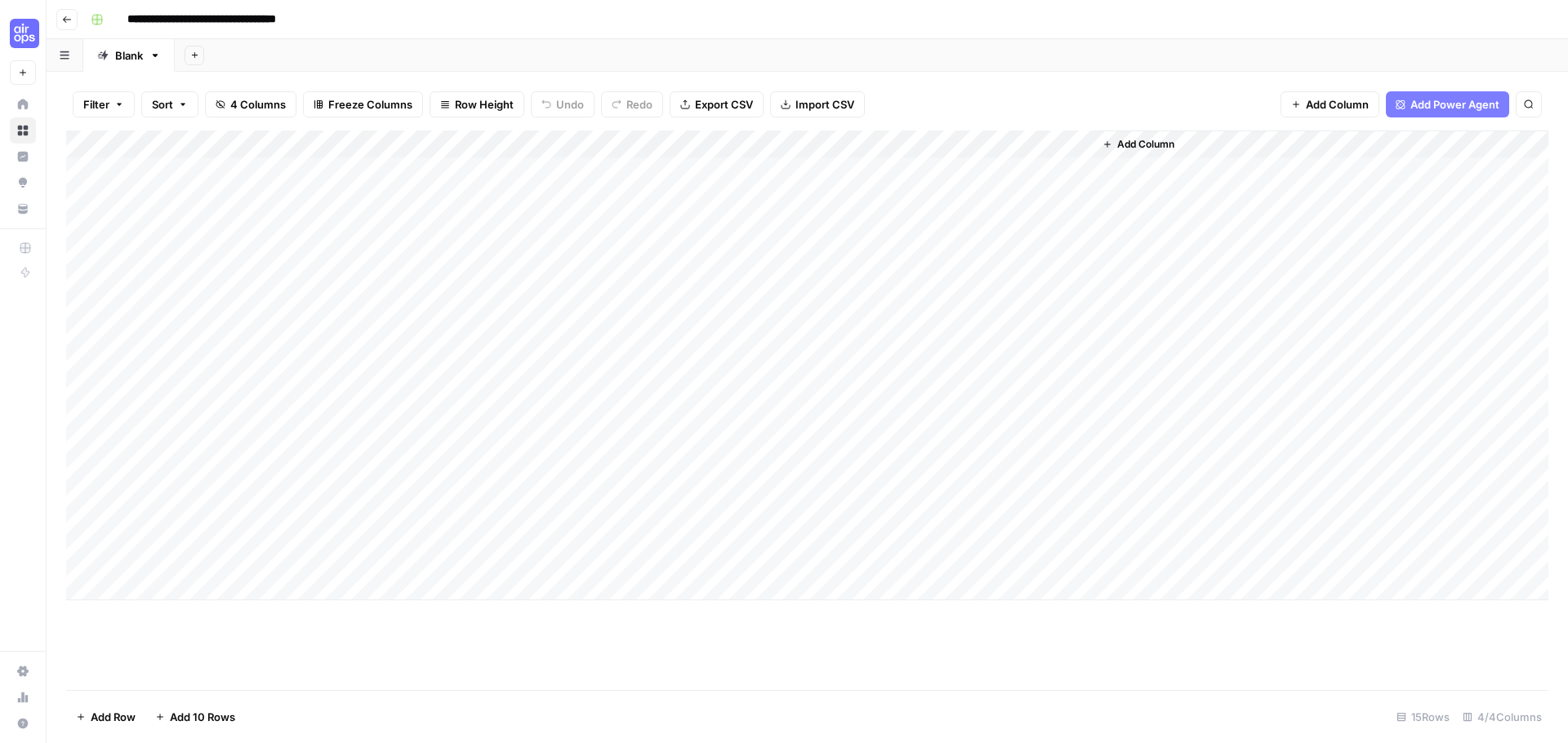
click at [845, 171] on div "Add Column" at bounding box center [807, 365] width 1482 height 470
click at [1051, 168] on div "Add Column" at bounding box center [807, 365] width 1482 height 470
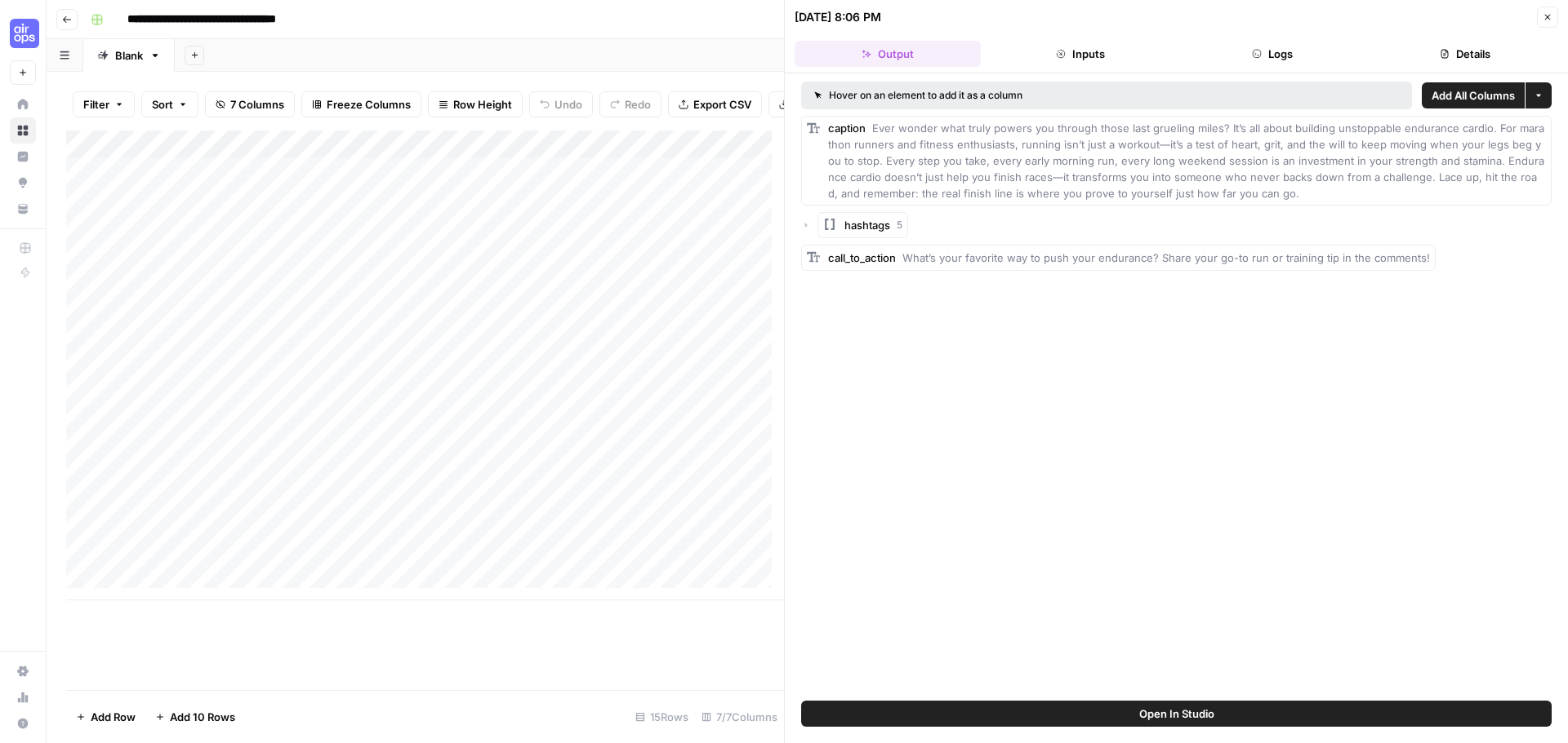
click at [801, 223] on icon "button" at bounding box center [806, 225] width 10 height 10
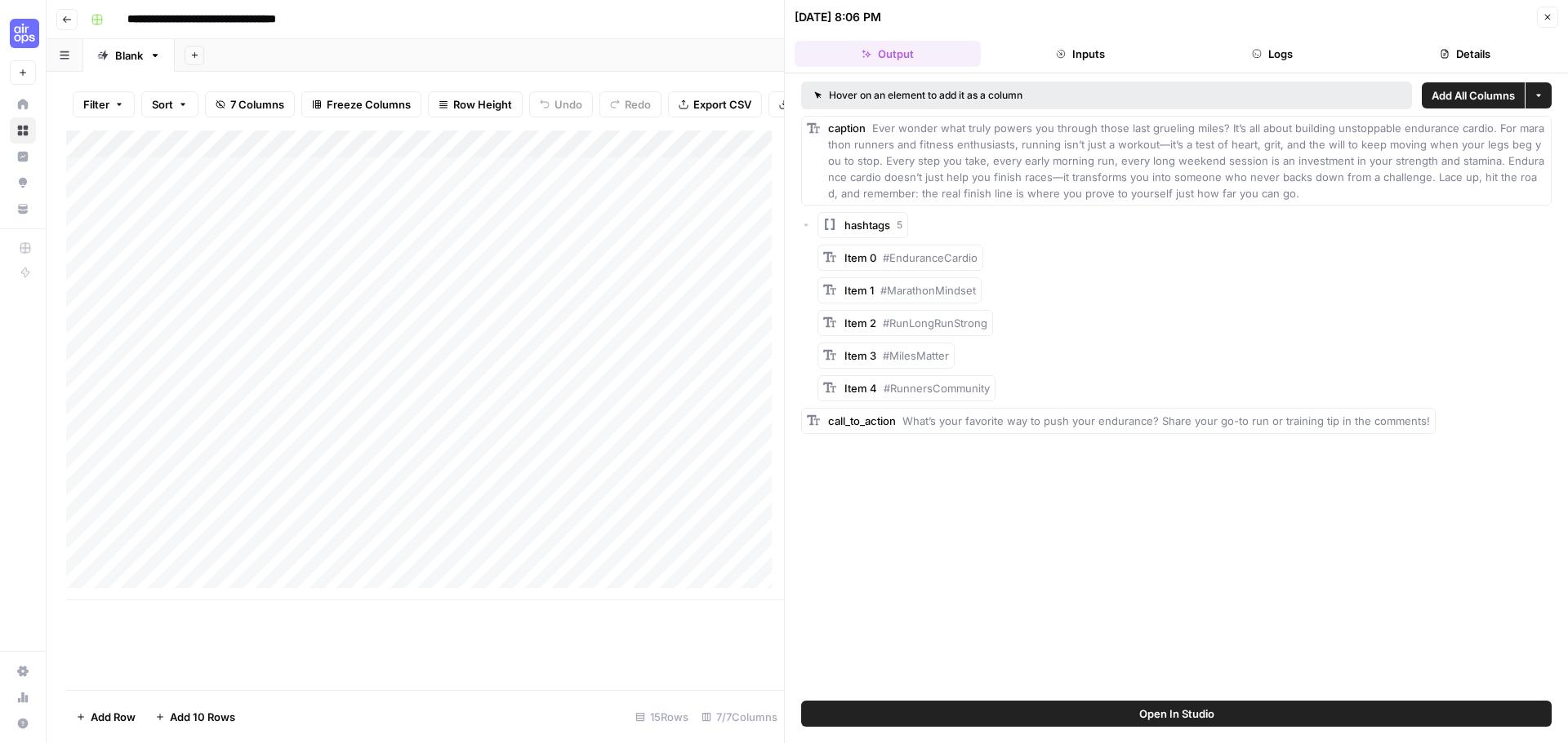
click at [1546, 15] on icon "button" at bounding box center [1548, 17] width 10 height 10
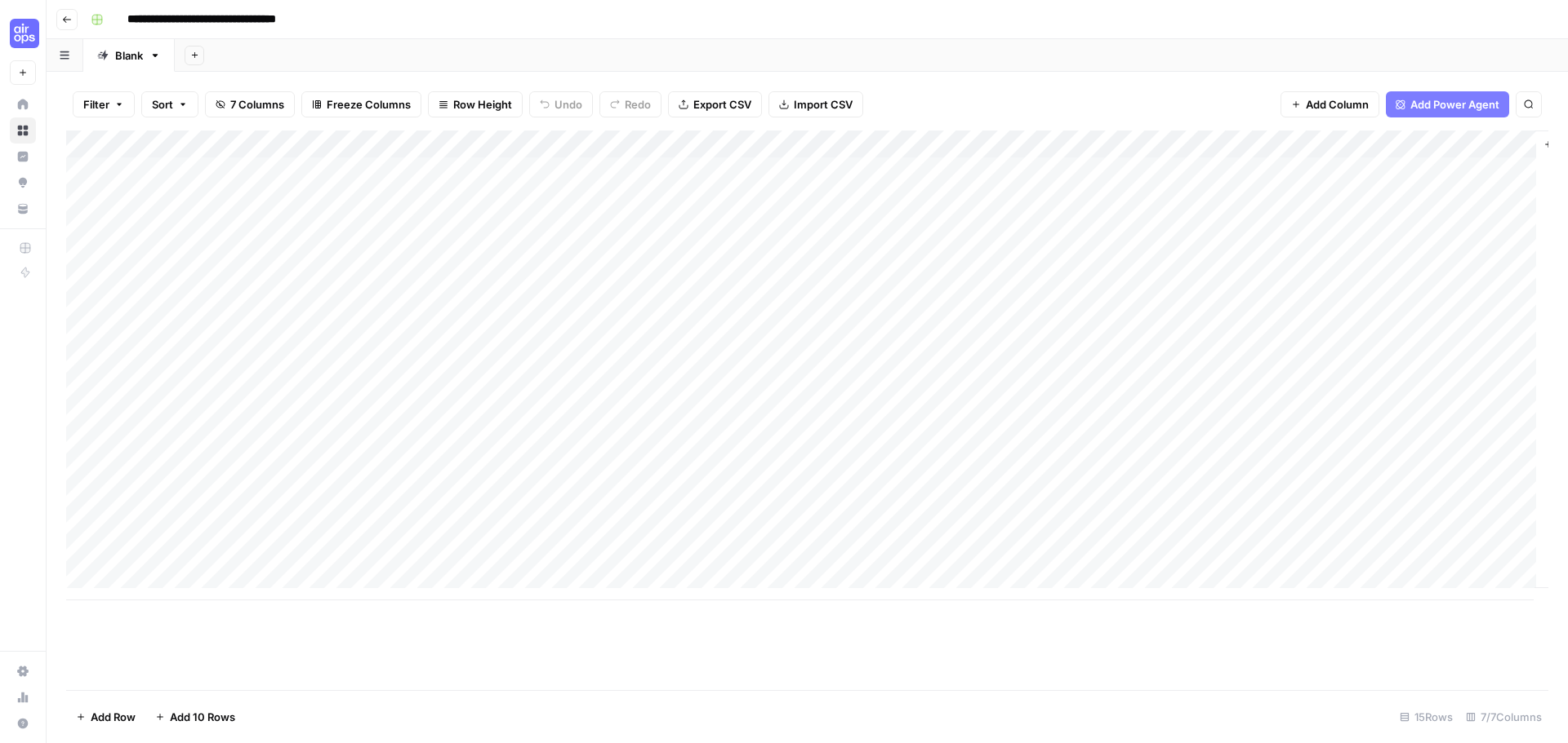
click at [1034, 174] on div "Add Column" at bounding box center [807, 365] width 1482 height 470
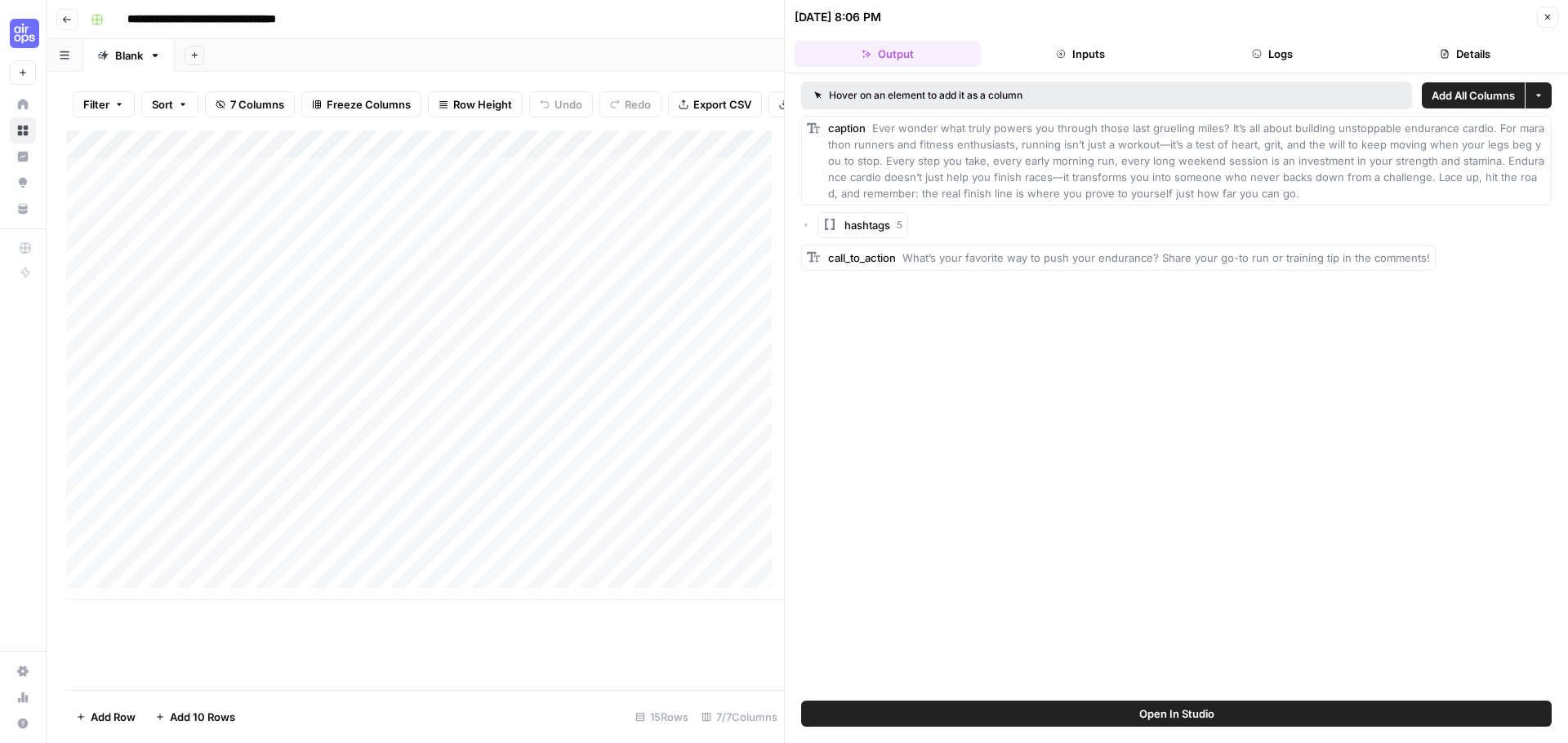
click at [1532, 18] on div "[DATE] 8:06 PM Close" at bounding box center [1176, 17] width 763 height 21
click at [1536, 17] on div "[DATE] 8:06 PM Close" at bounding box center [1176, 17] width 763 height 21
click at [1544, 21] on icon "button" at bounding box center [1548, 17] width 10 height 10
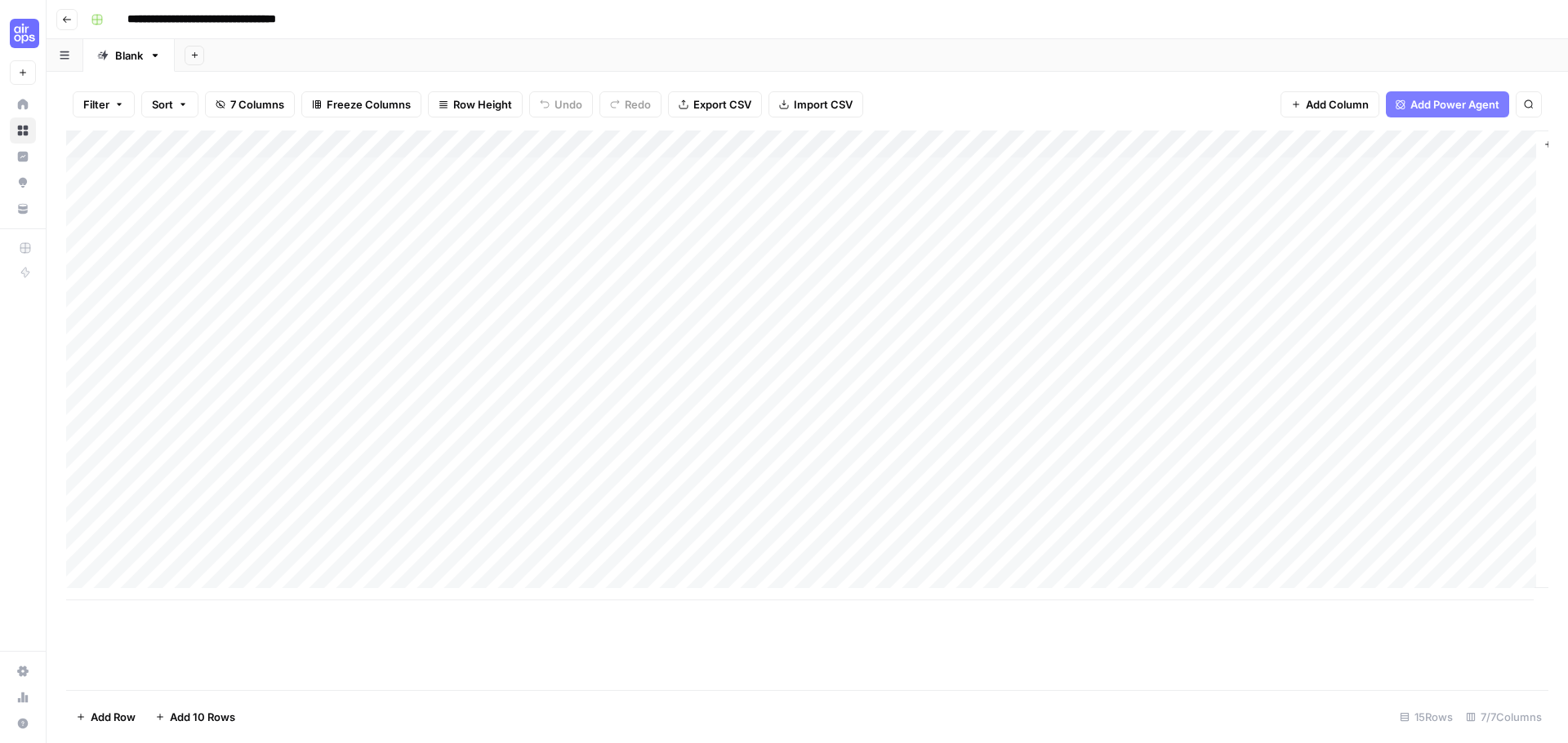
click at [954, 704] on footer "Add Row Add 10 Rows 15 Rows 7/7 Columns" at bounding box center [807, 716] width 1482 height 53
click at [807, 176] on div "Add Column" at bounding box center [807, 365] width 1482 height 470
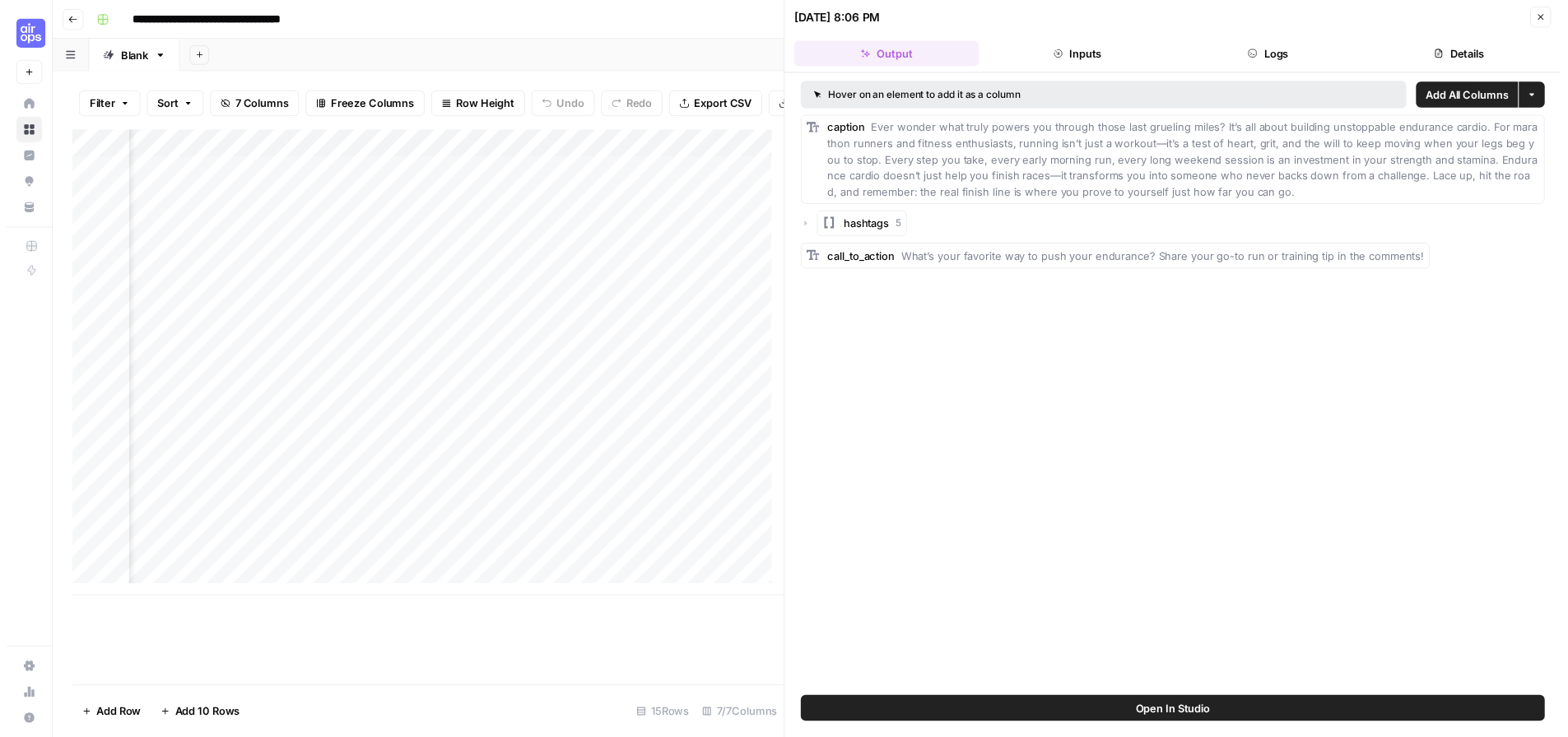
scroll to position [0, 609]
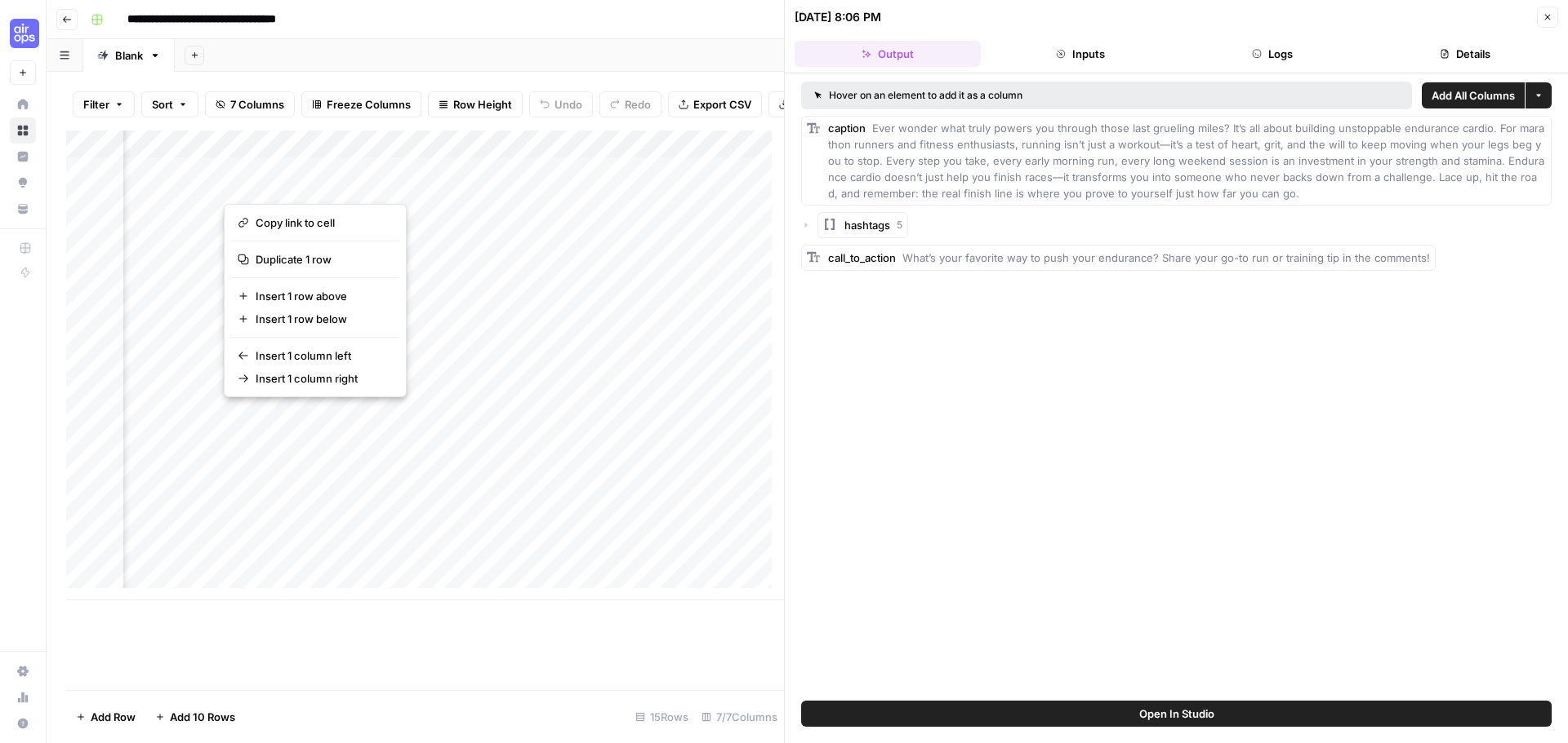
click at [532, 341] on div "Add Column" at bounding box center [425, 365] width 717 height 470
click at [323, 180] on div "Add Column" at bounding box center [425, 365] width 717 height 470
click at [359, 196] on button "button" at bounding box center [356, 182] width 265 height 29
click at [361, 182] on button "button" at bounding box center [356, 182] width 265 height 29
click at [765, 386] on div "Add Column" at bounding box center [425, 365] width 717 height 470
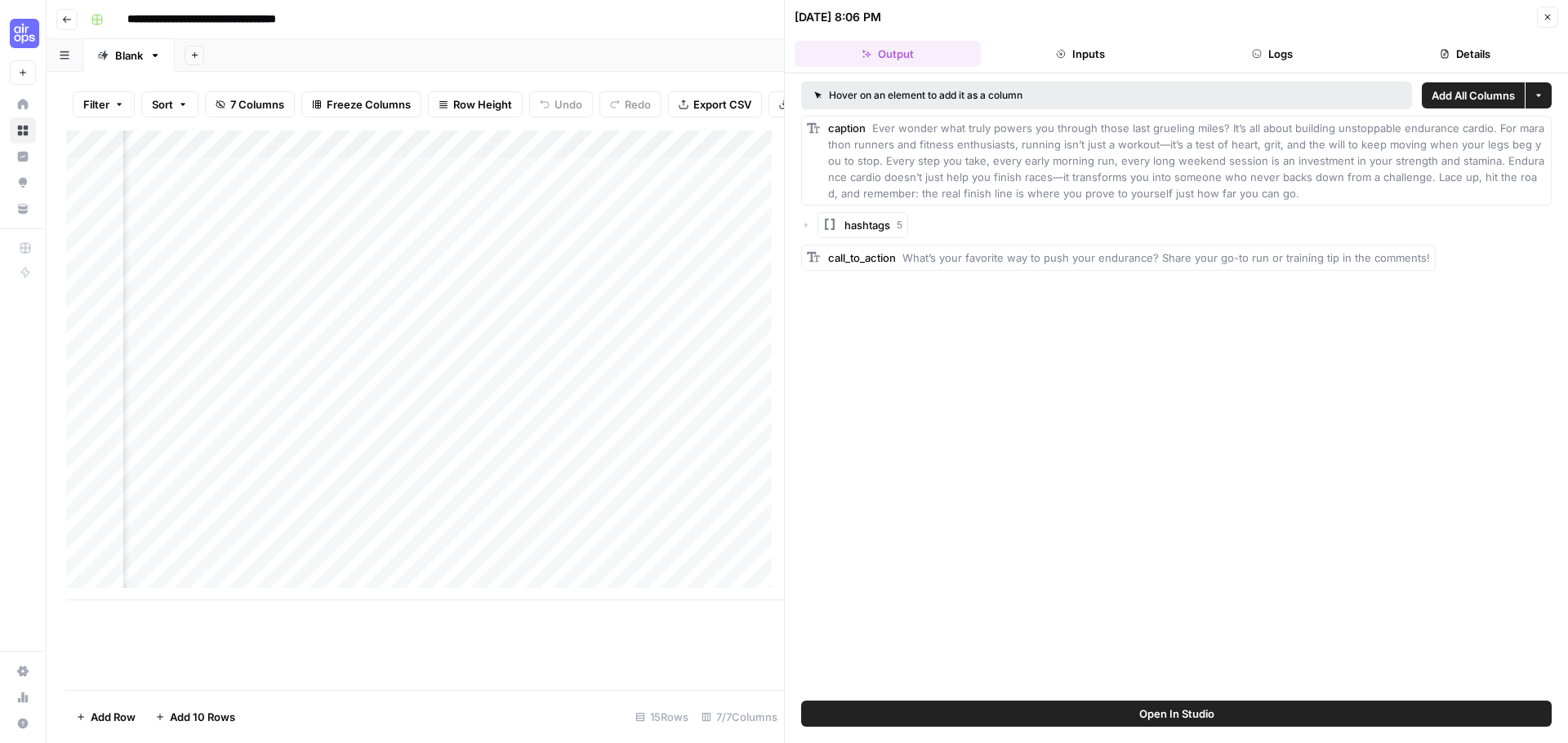
click at [1482, 50] on button "Details" at bounding box center [1465, 54] width 186 height 26
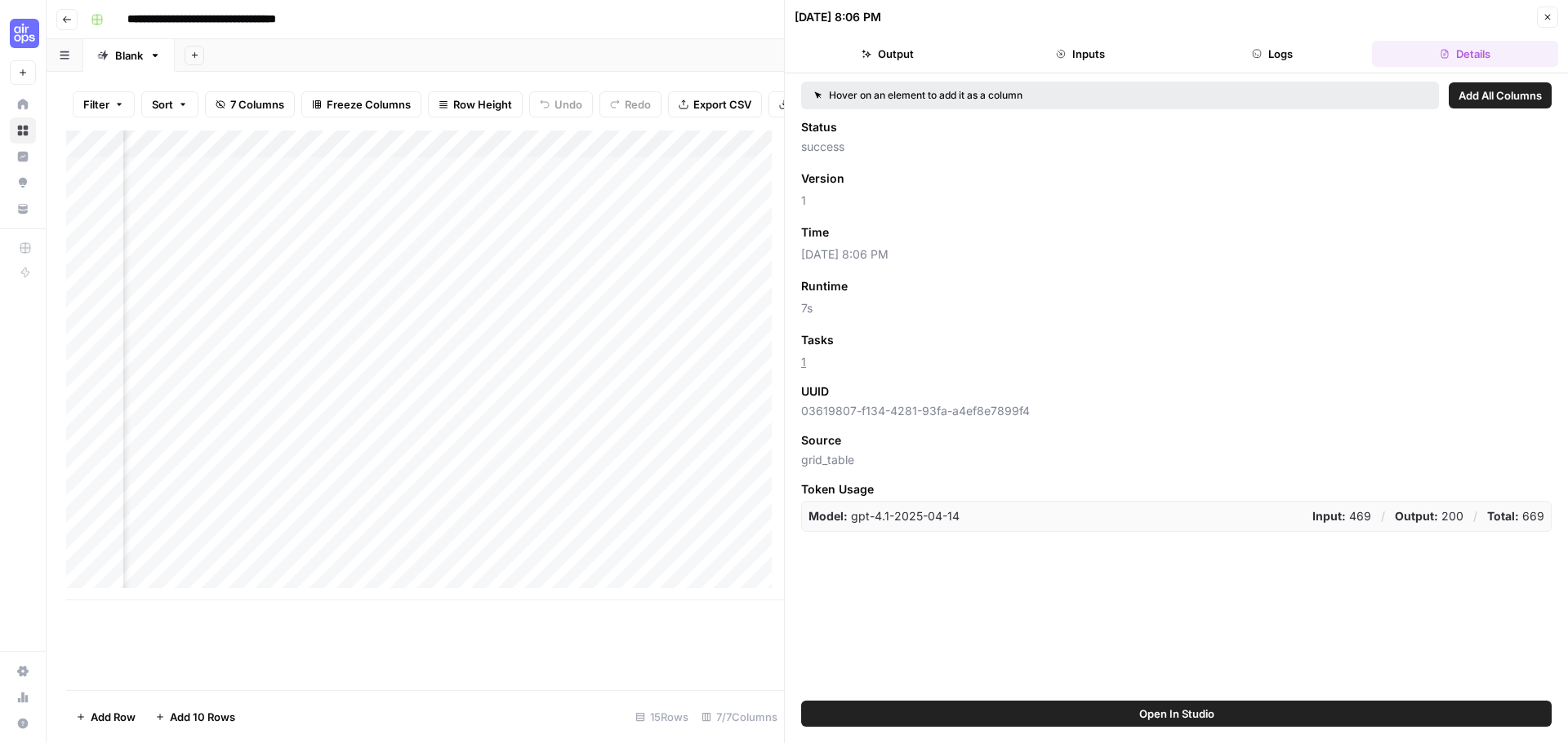
click at [1546, 19] on icon "button" at bounding box center [1548, 18] width 6 height 6
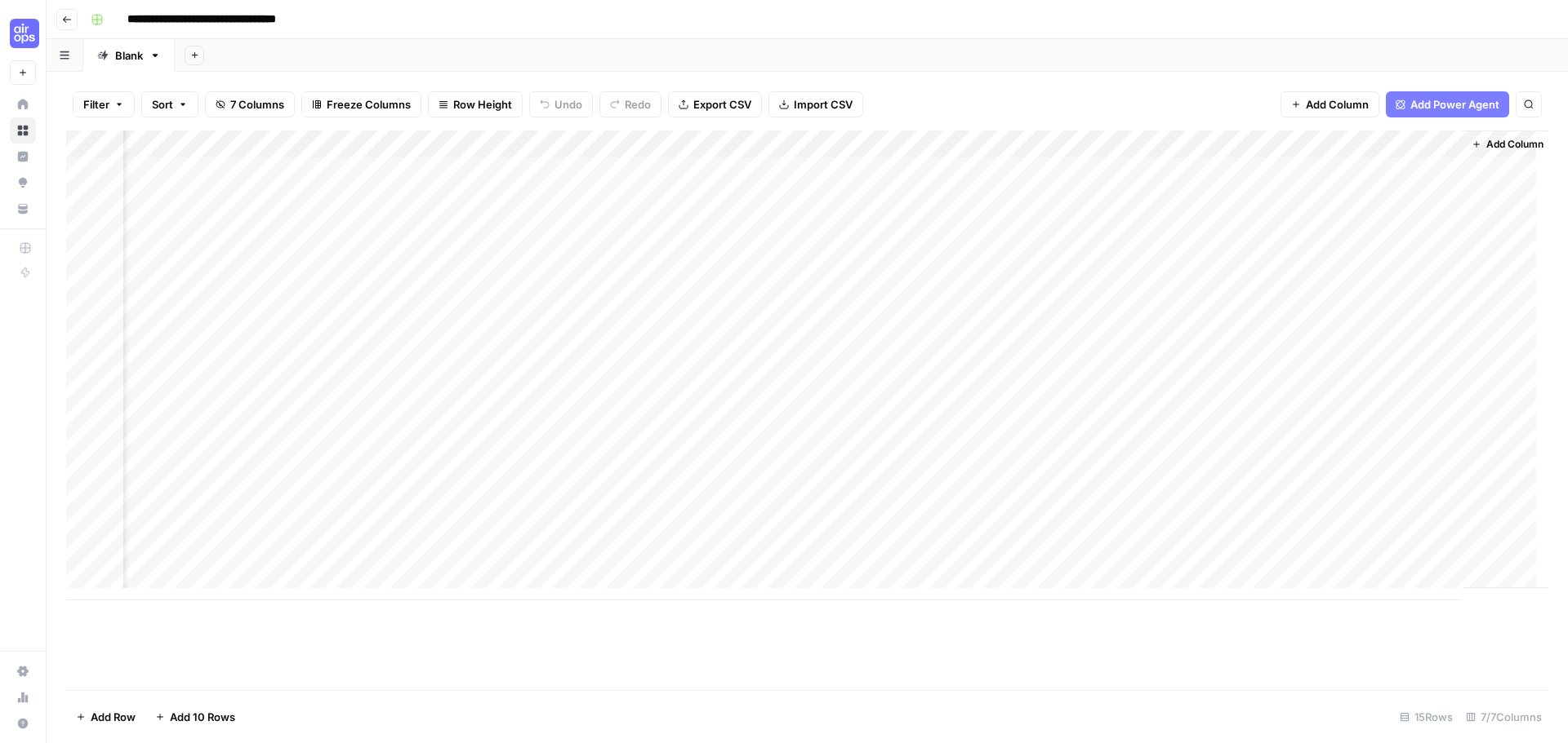
scroll to position [0, 69]
drag, startPoint x: 910, startPoint y: 147, endPoint x: 892, endPoint y: 149, distance: 18.1
click at [892, 149] on div "Add Column" at bounding box center [807, 365] width 1482 height 470
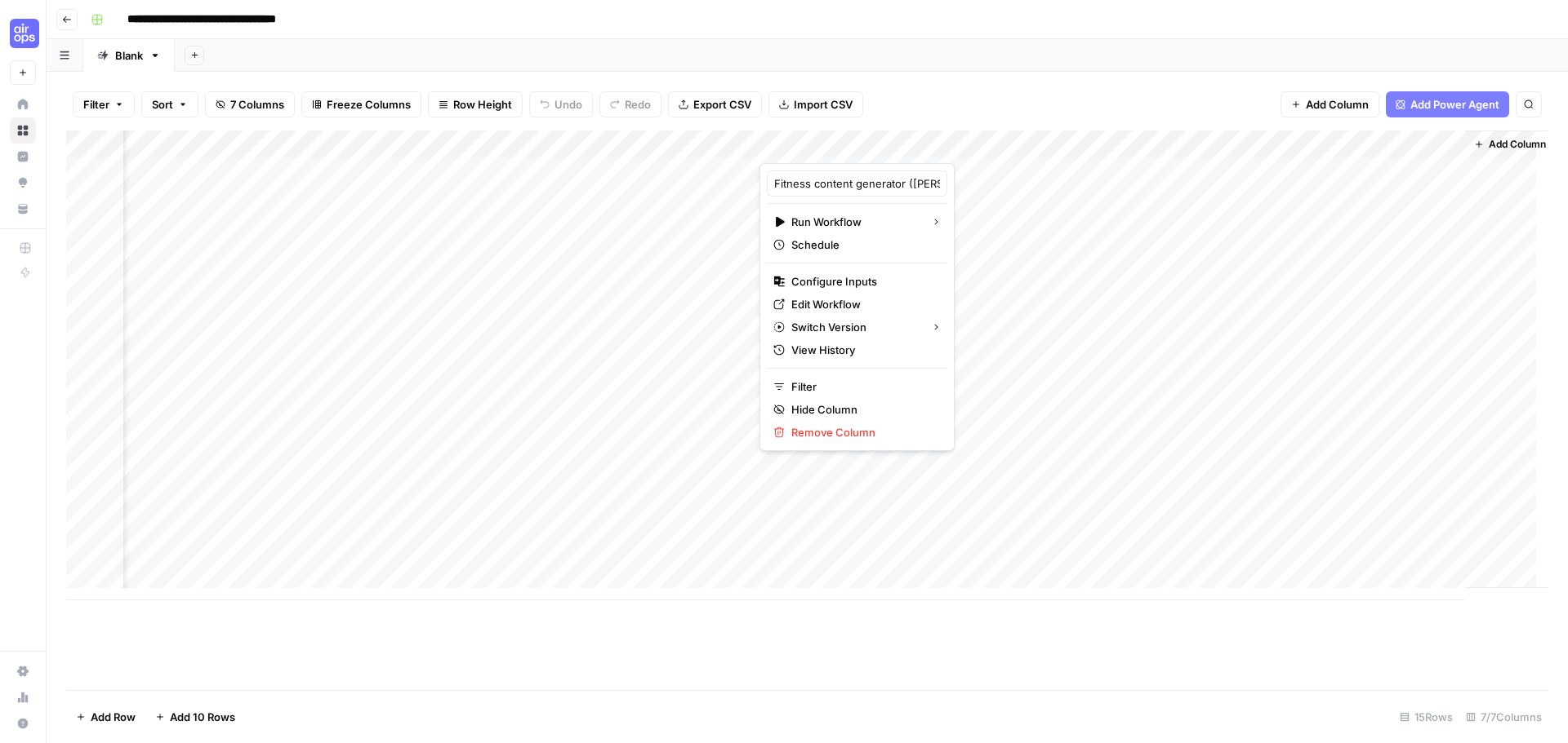
click at [993, 145] on div at bounding box center [892, 146] width 265 height 33
click at [839, 304] on span "Edit Workflow" at bounding box center [862, 304] width 143 height 17
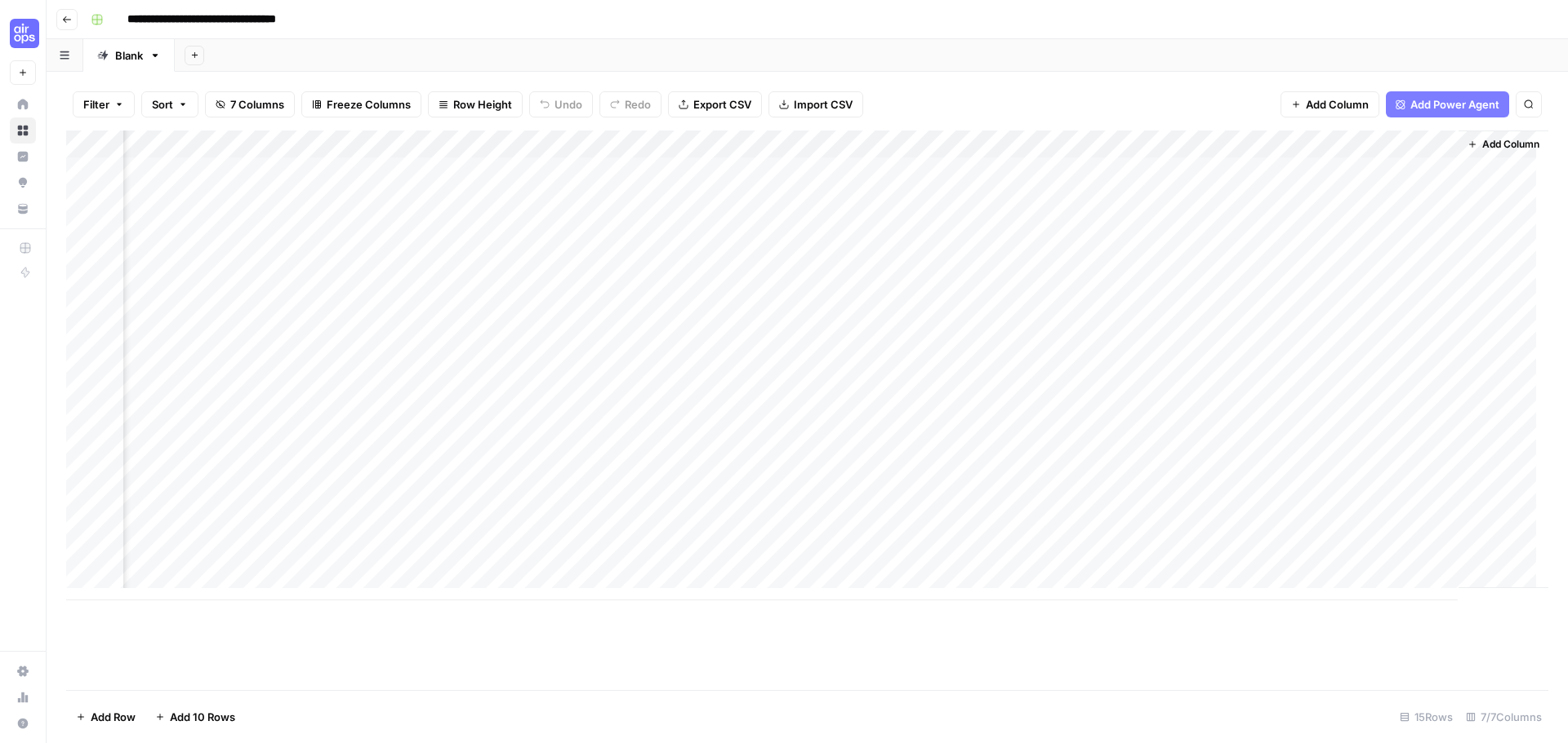
scroll to position [0, 89]
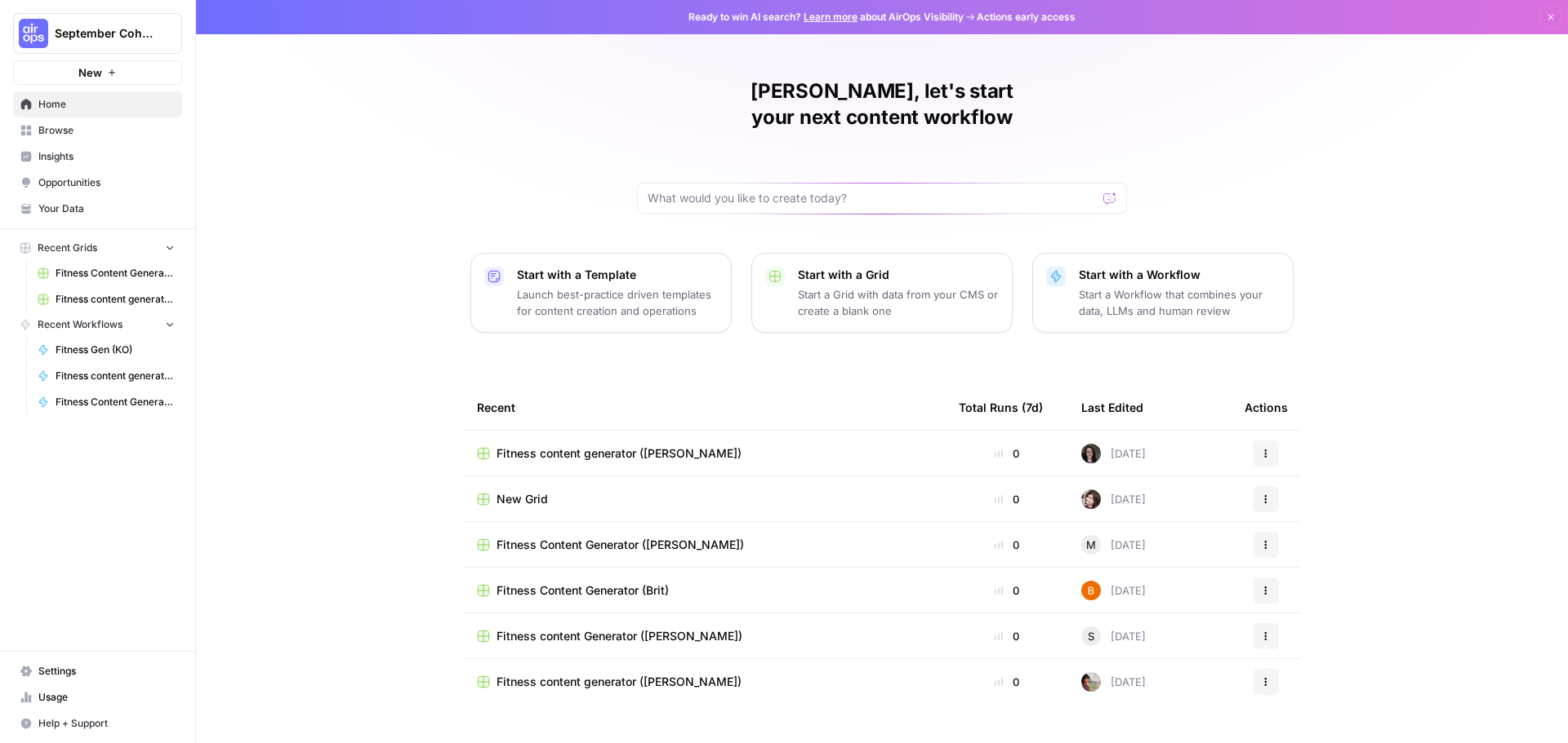
click at [109, 327] on span "Recent Workflows" at bounding box center [79, 325] width 85 height 15
click at [100, 331] on span "Recent Workflows" at bounding box center [79, 325] width 85 height 15
click at [104, 74] on button "New" at bounding box center [97, 73] width 169 height 24
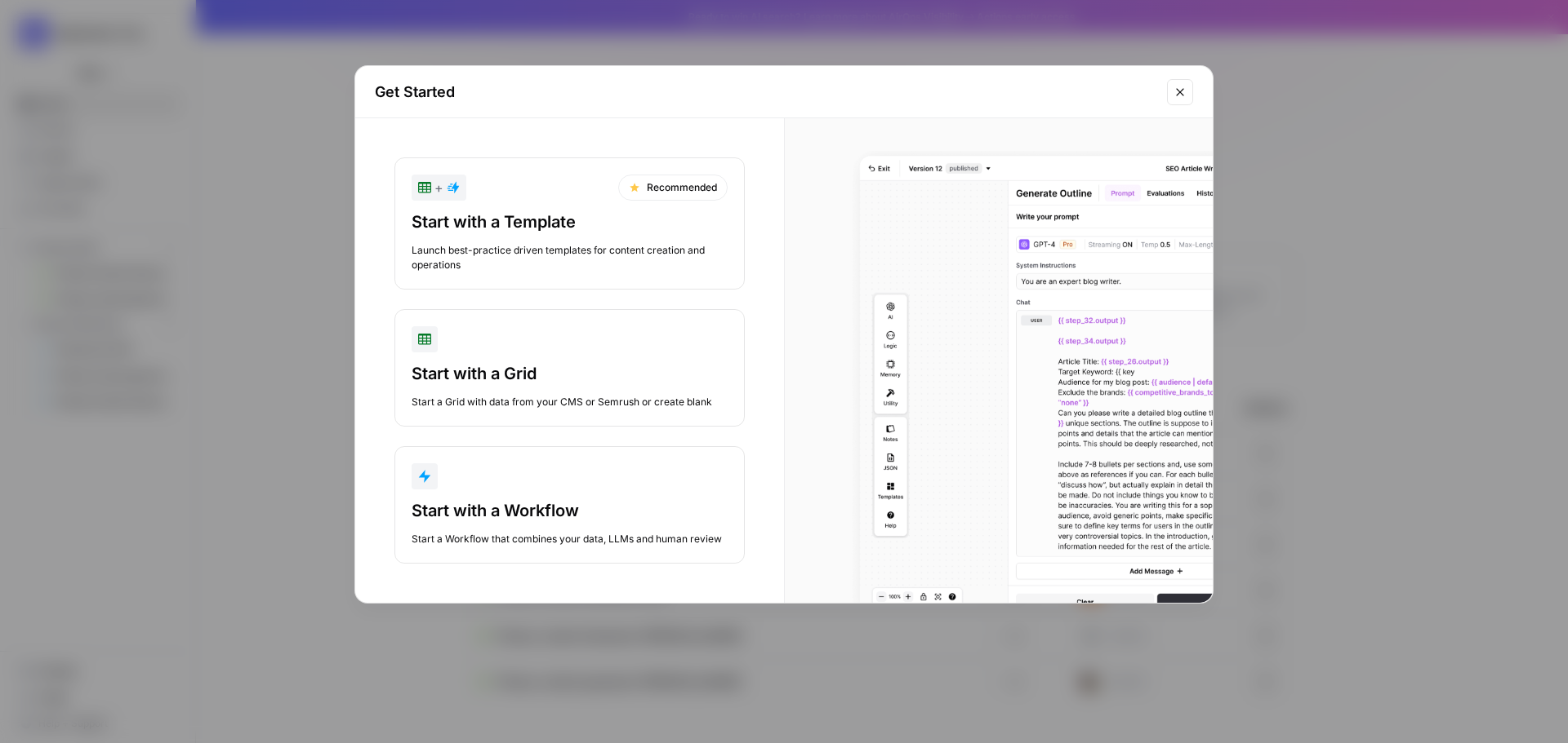
click at [559, 542] on div "Start a Workflow that combines your data, LLMs and human review" at bounding box center [569, 539] width 316 height 15
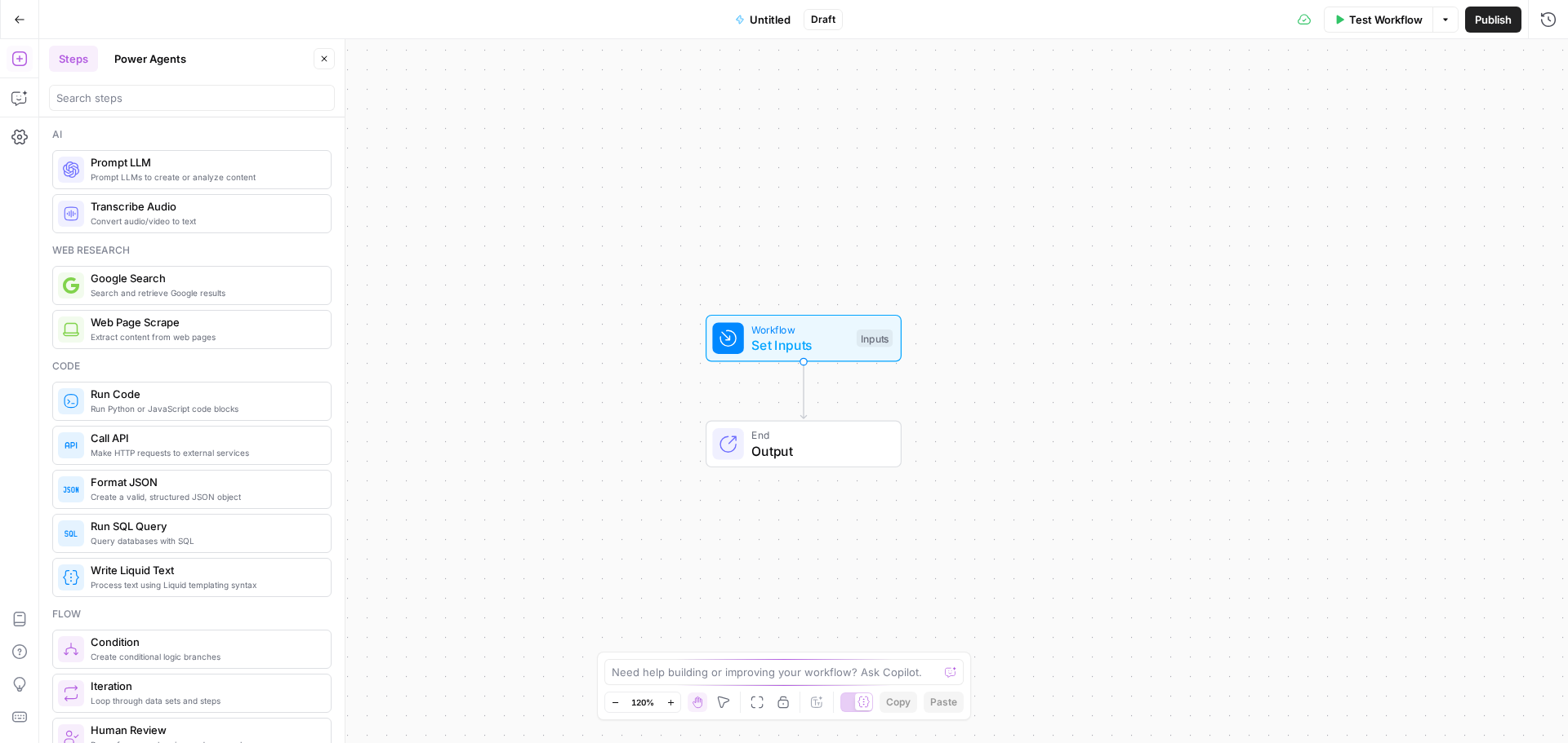
click at [771, 17] on span "Untitled" at bounding box center [770, 20] width 41 height 17
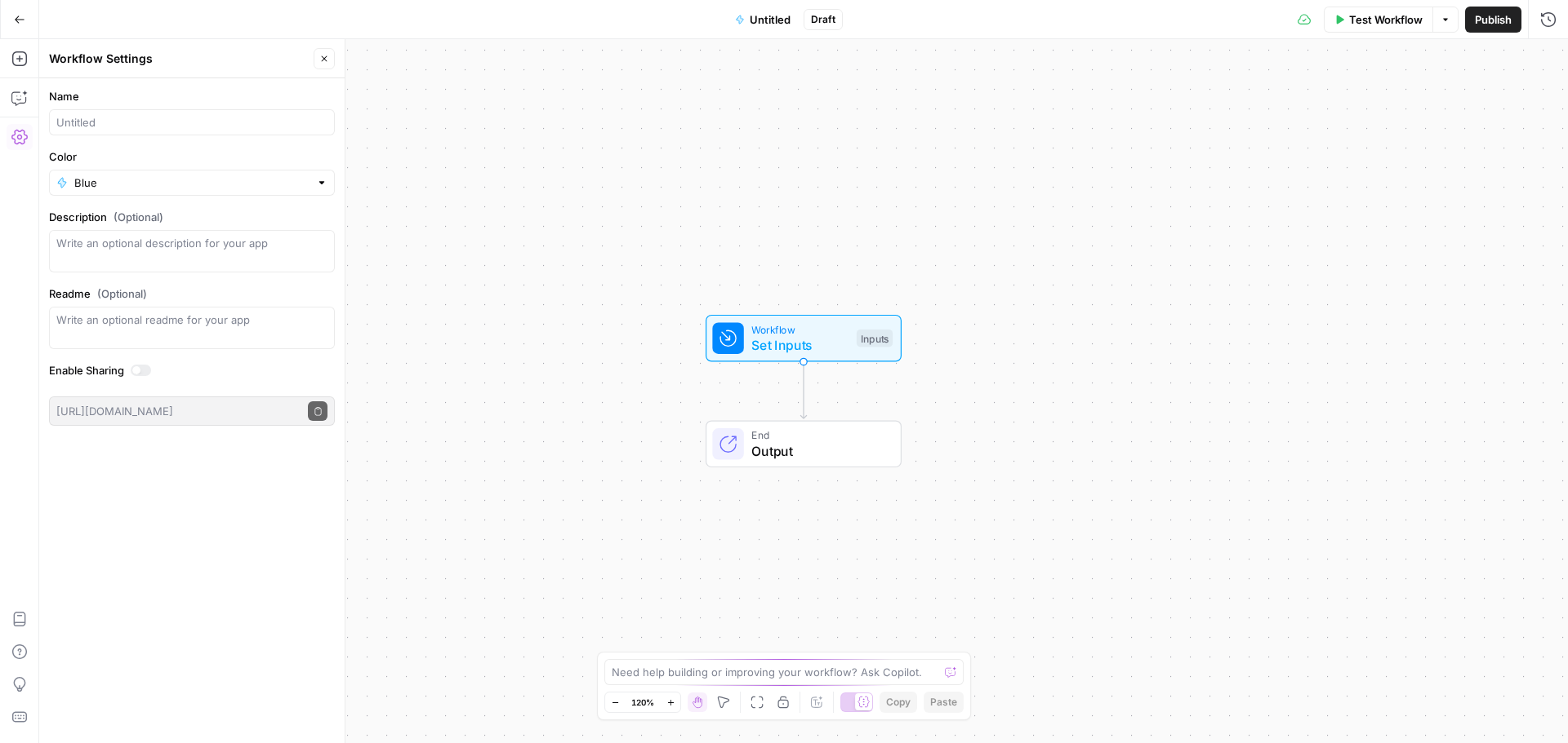
click at [163, 130] on div at bounding box center [192, 122] width 286 height 26
type input "K"
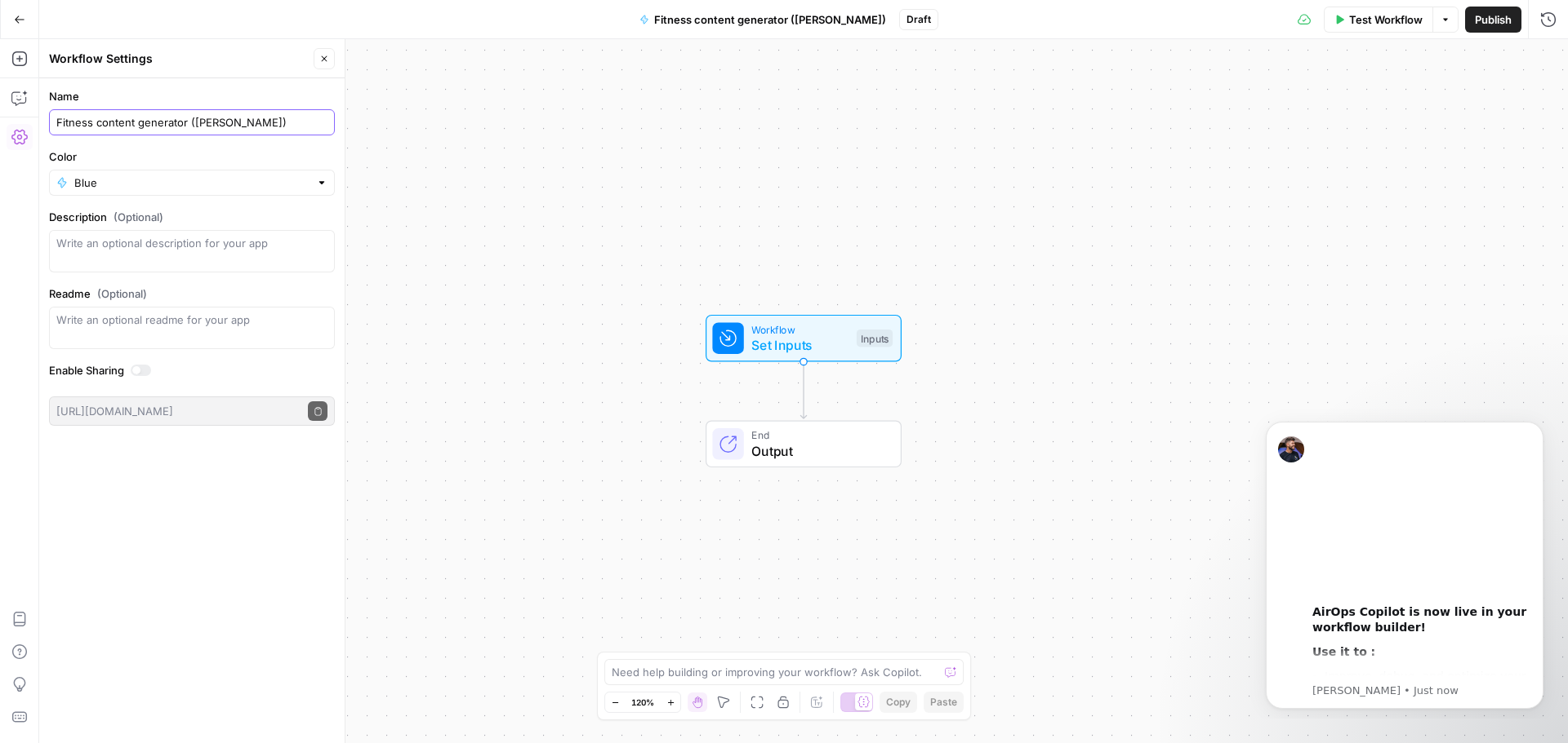
type input "Fitness content generator ([PERSON_NAME])"
click at [505, 299] on div "Workflow Set Inputs Inputs End Output" at bounding box center [803, 391] width 1529 height 704
click at [1535, 429] on icon "Dismiss notification" at bounding box center [1539, 426] width 9 height 9
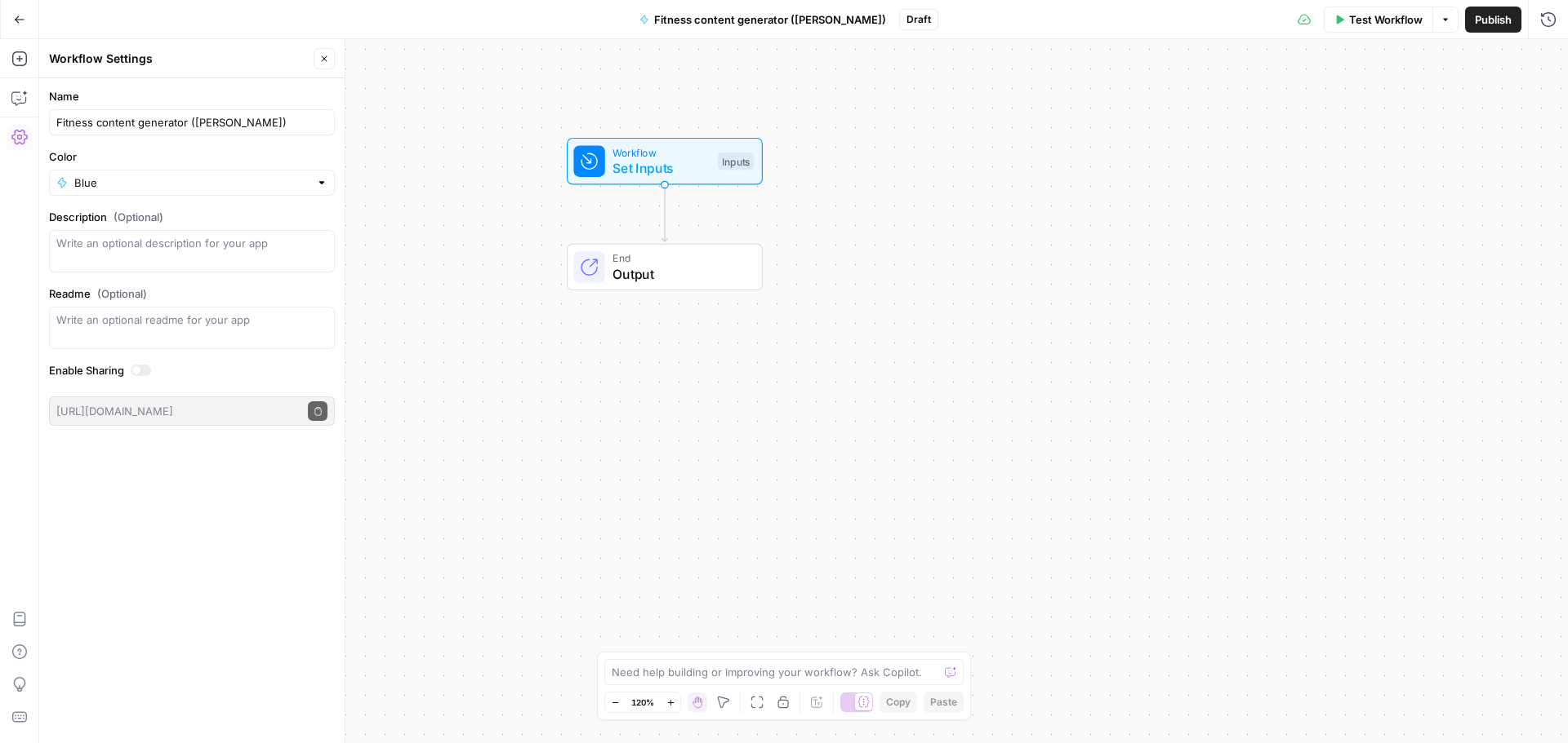
drag, startPoint x: 535, startPoint y: 393, endPoint x: 396, endPoint y: 215, distance: 225.8
click at [396, 215] on div "Workflow Set Inputs Inputs End Output" at bounding box center [803, 391] width 1529 height 704
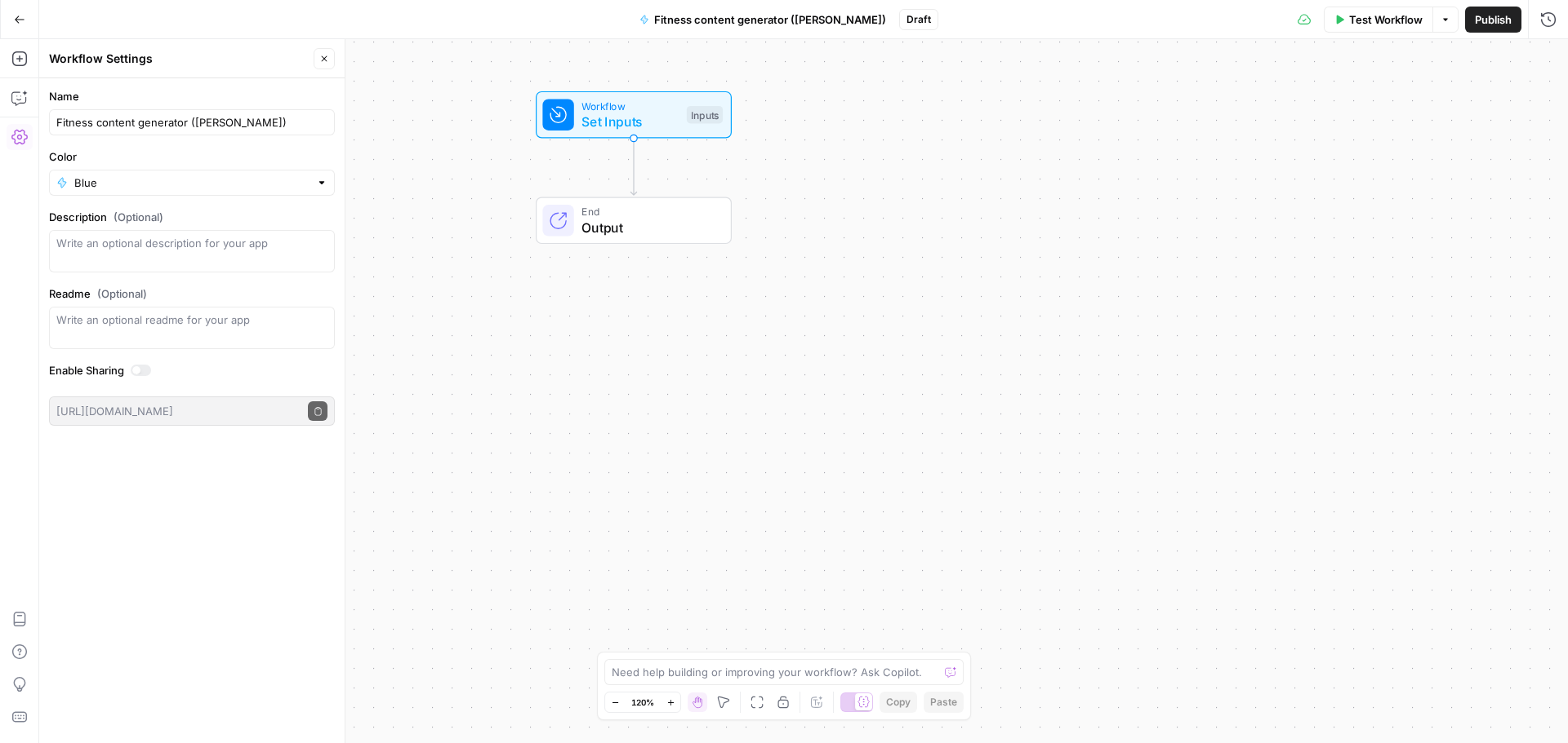
drag, startPoint x: 456, startPoint y: 217, endPoint x: 425, endPoint y: 170, distance: 56.3
click at [425, 170] on div "Workflow Set Inputs Inputs End Output" at bounding box center [803, 391] width 1529 height 704
click at [798, 681] on div "Need help building or improving your workflow? Ask Copilot." at bounding box center [784, 672] width 360 height 26
click at [15, 97] on icon "button" at bounding box center [20, 98] width 17 height 17
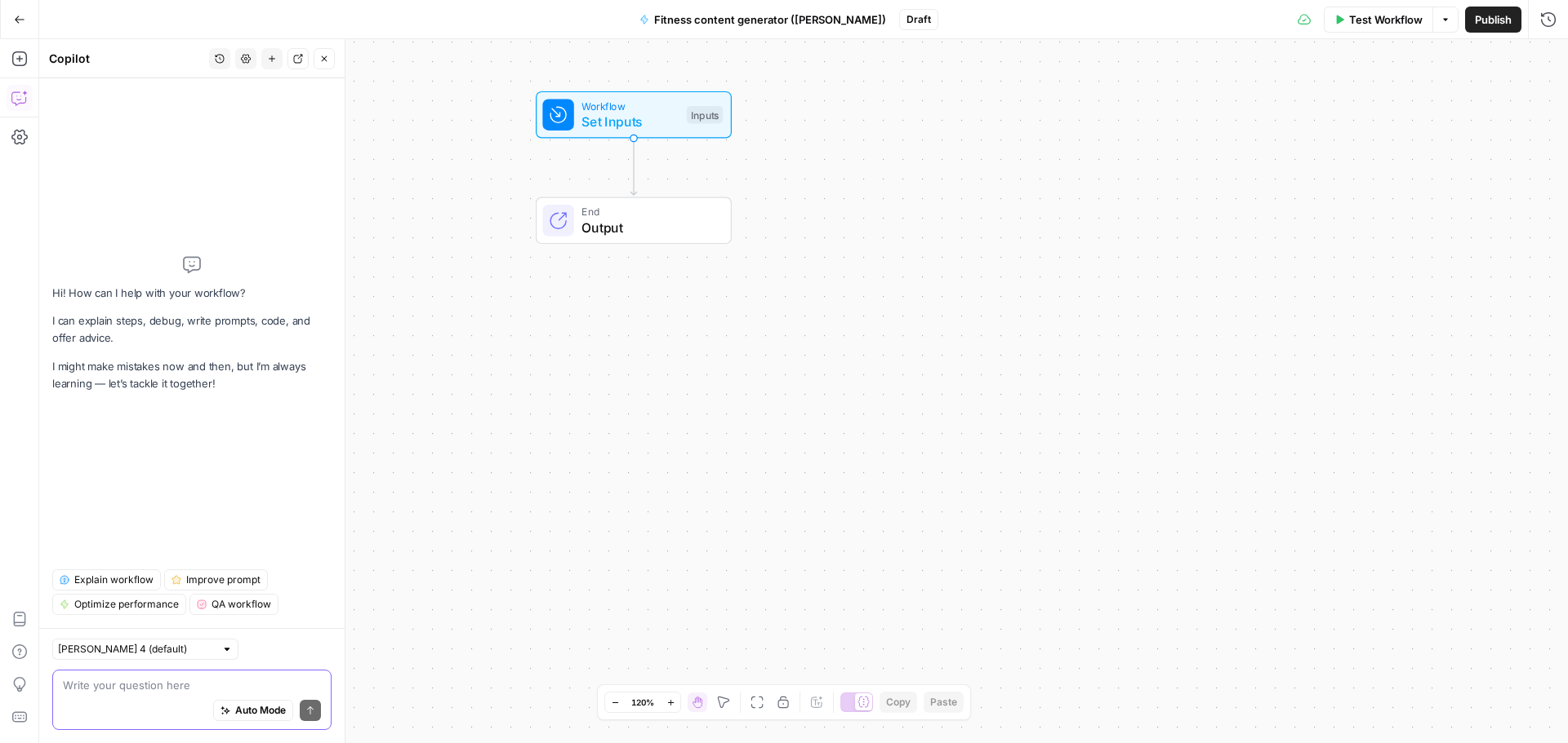
click at [118, 690] on textarea at bounding box center [191, 685] width 258 height 17
click at [143, 641] on div "Claude Sonnet 4 (default)" at bounding box center [145, 649] width 186 height 21
type input "Claude Sonnet 4 (default)"
click at [267, 641] on div "Claude Sonnet 4 (default)" at bounding box center [192, 649] width 280 height 21
click at [89, 691] on textarea at bounding box center [191, 685] width 258 height 17
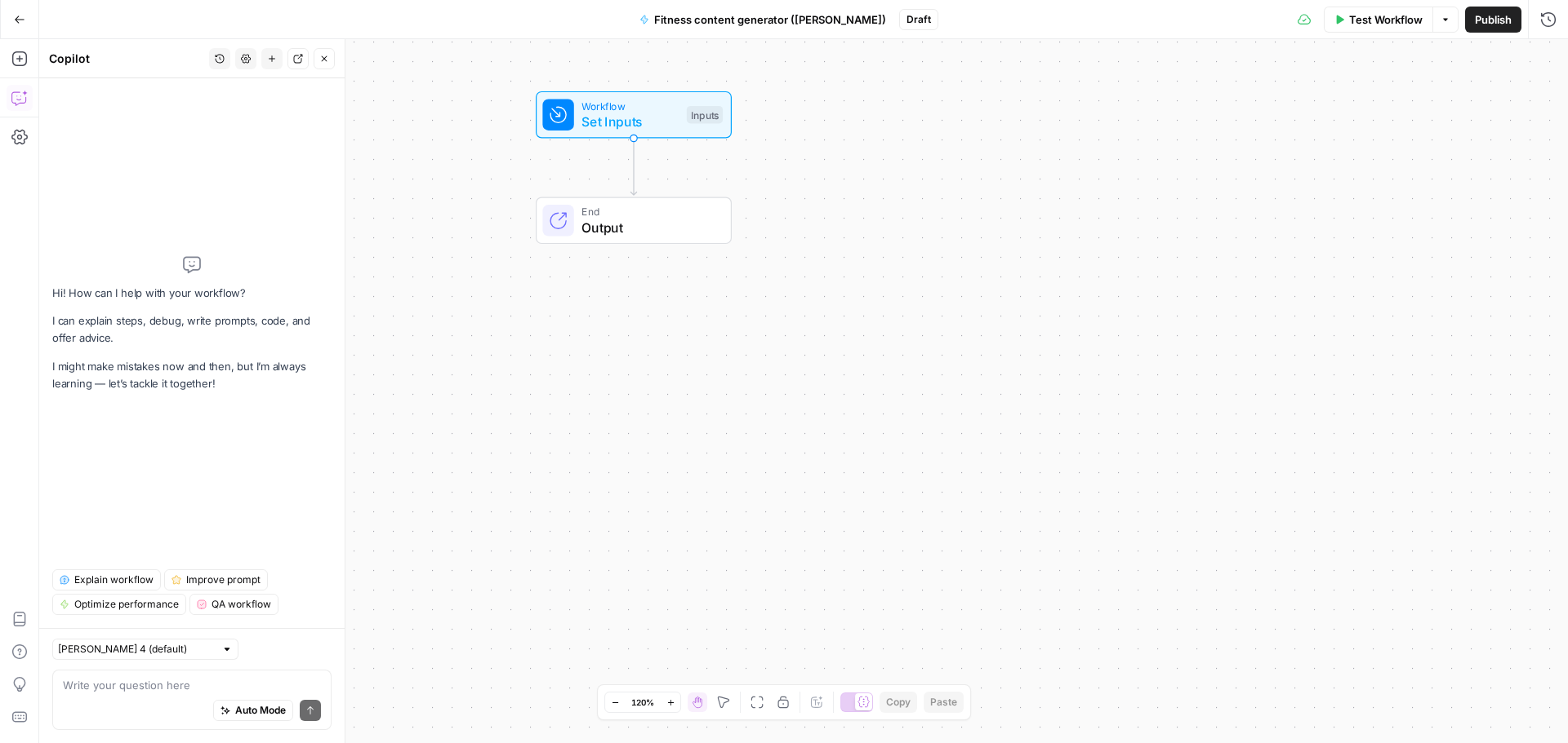
click at [99, 699] on div "Auto Mode Send" at bounding box center [191, 711] width 258 height 36
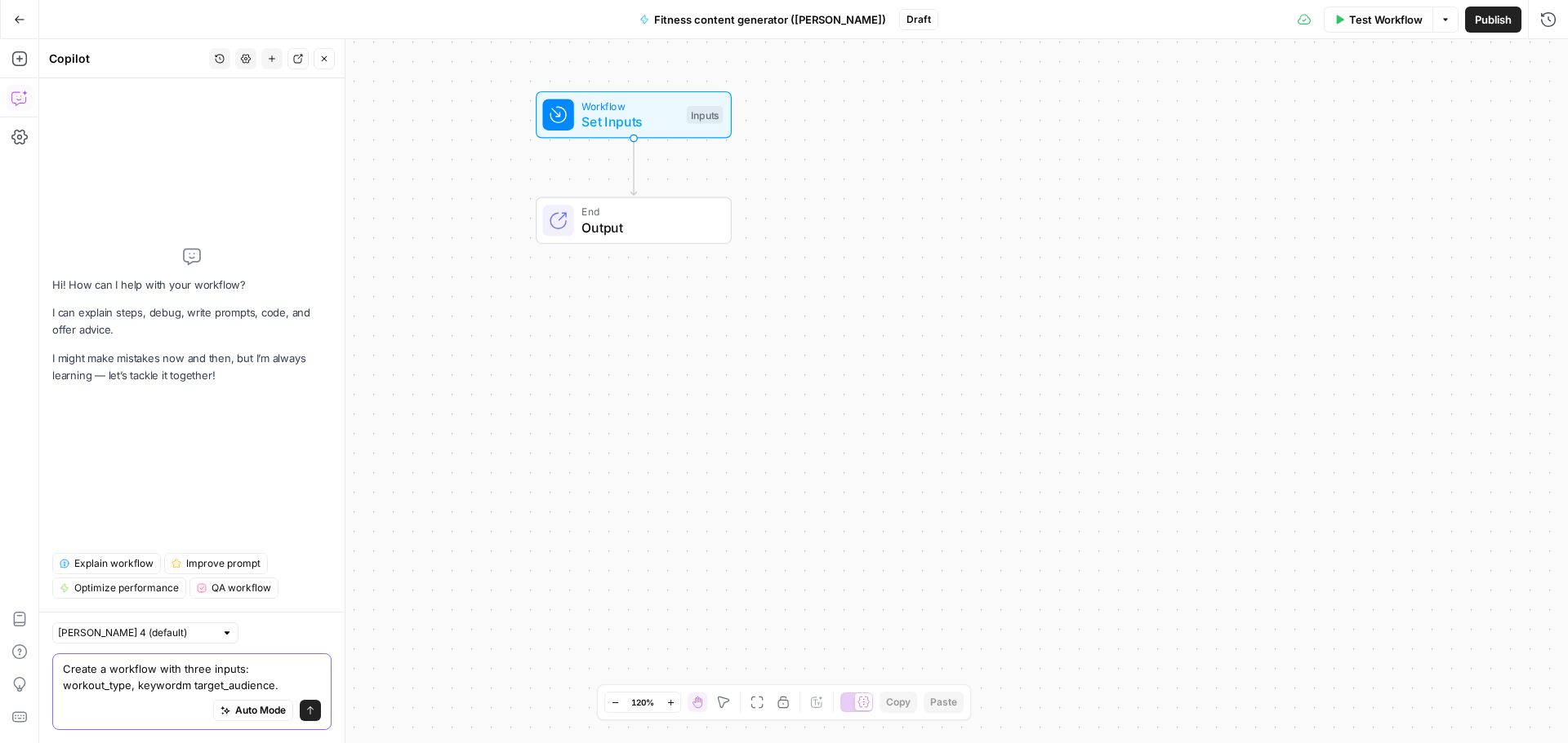
click at [108, 695] on div "Create a workflow with three inputs: workout_type, keywordm target_audience. Cr…" at bounding box center [192, 692] width 280 height 76
click at [226, 693] on textarea "Create a workflow with three inputs: workout_type, keyword, target_audience." at bounding box center [191, 677] width 258 height 33
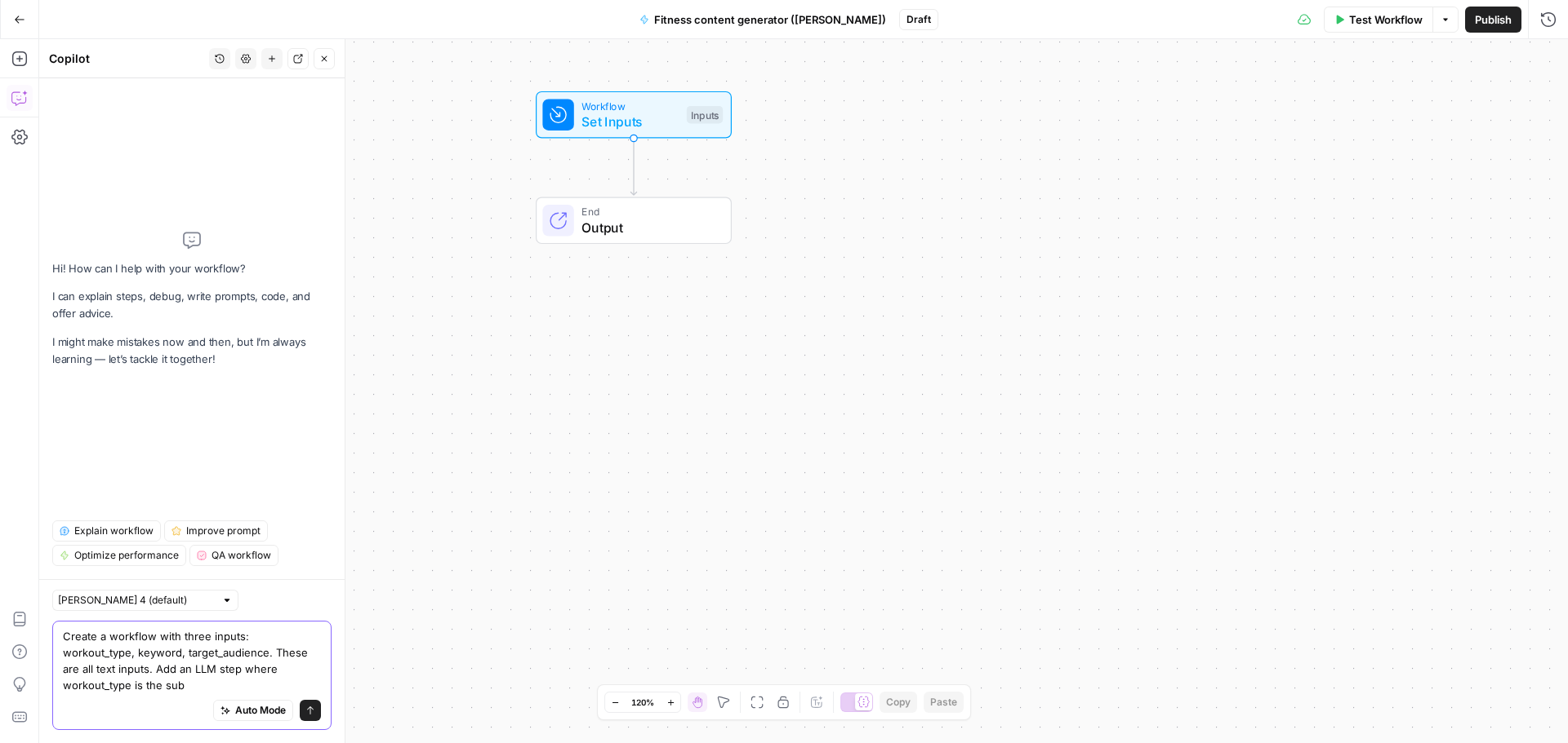
click at [208, 664] on textarea "Create a workflow with three inputs: workout_type, keyword, target_audience. Th…" at bounding box center [191, 661] width 258 height 65
paste textarea "ject, keyword is the hook, and target_audience shapes the voice."
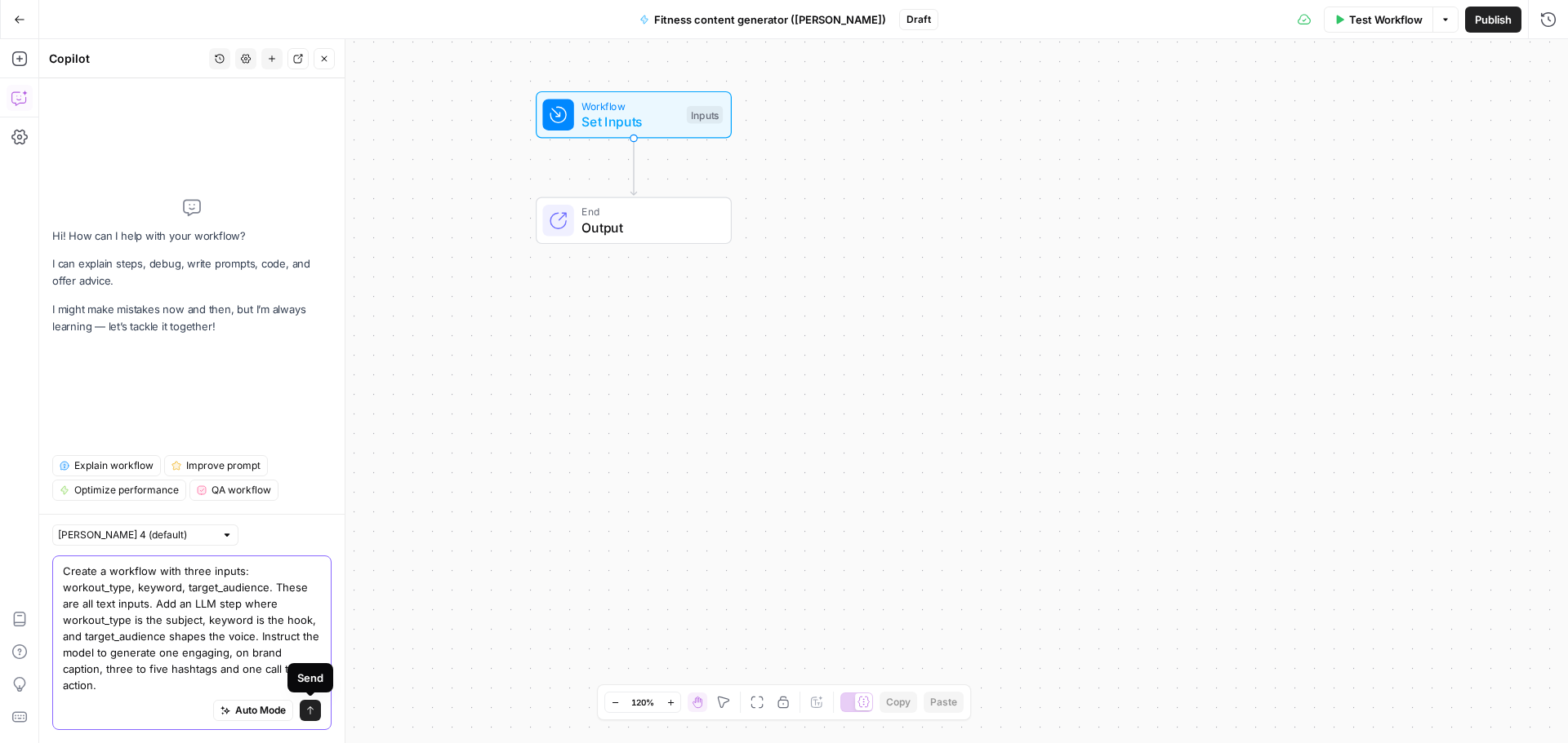
type textarea "Create a workflow with three inputs: workout_type, keyword, target_audience. Th…"
click at [315, 716] on button "Send" at bounding box center [310, 710] width 21 height 21
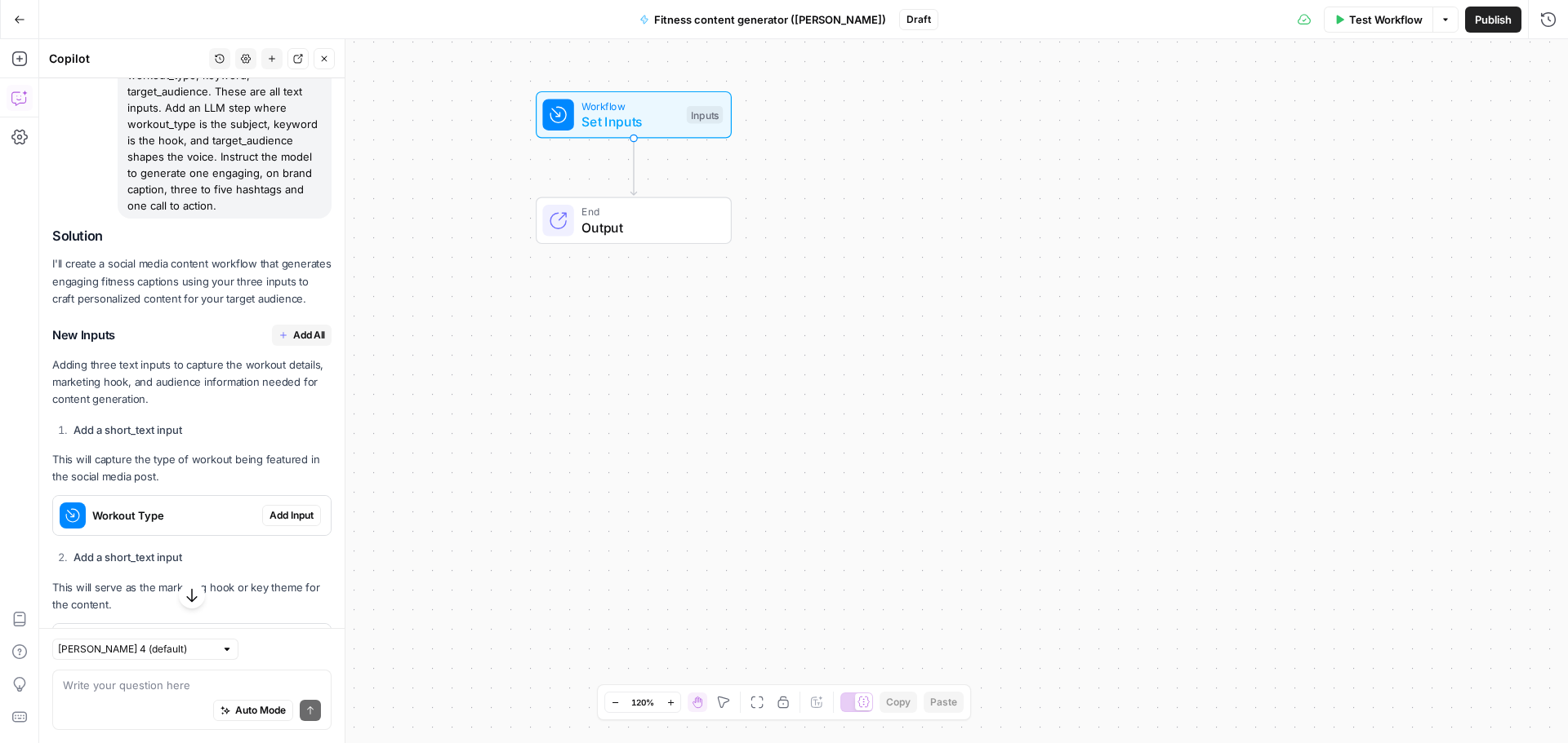
scroll to position [245, 0]
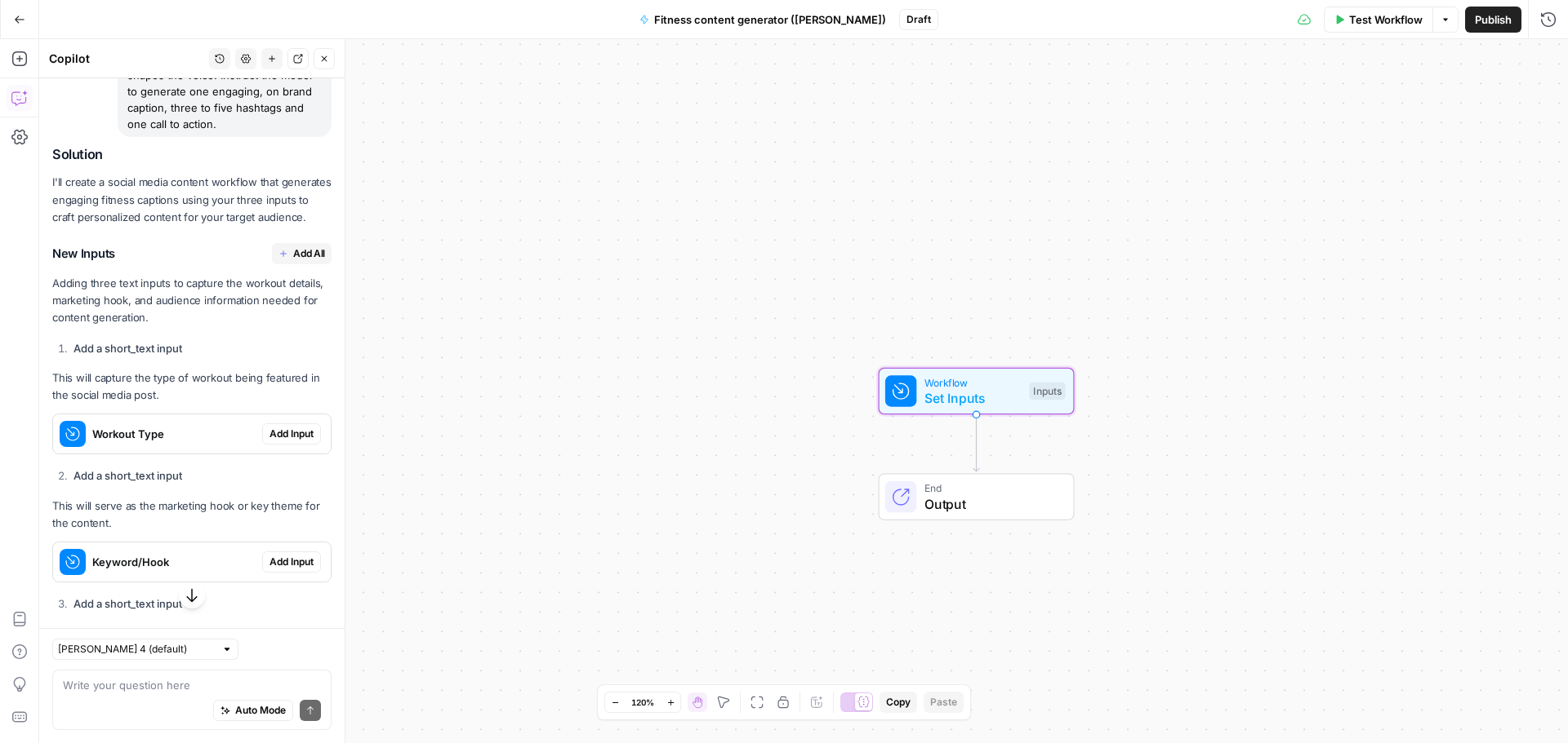
click at [274, 441] on span "Add Input" at bounding box center [291, 434] width 44 height 15
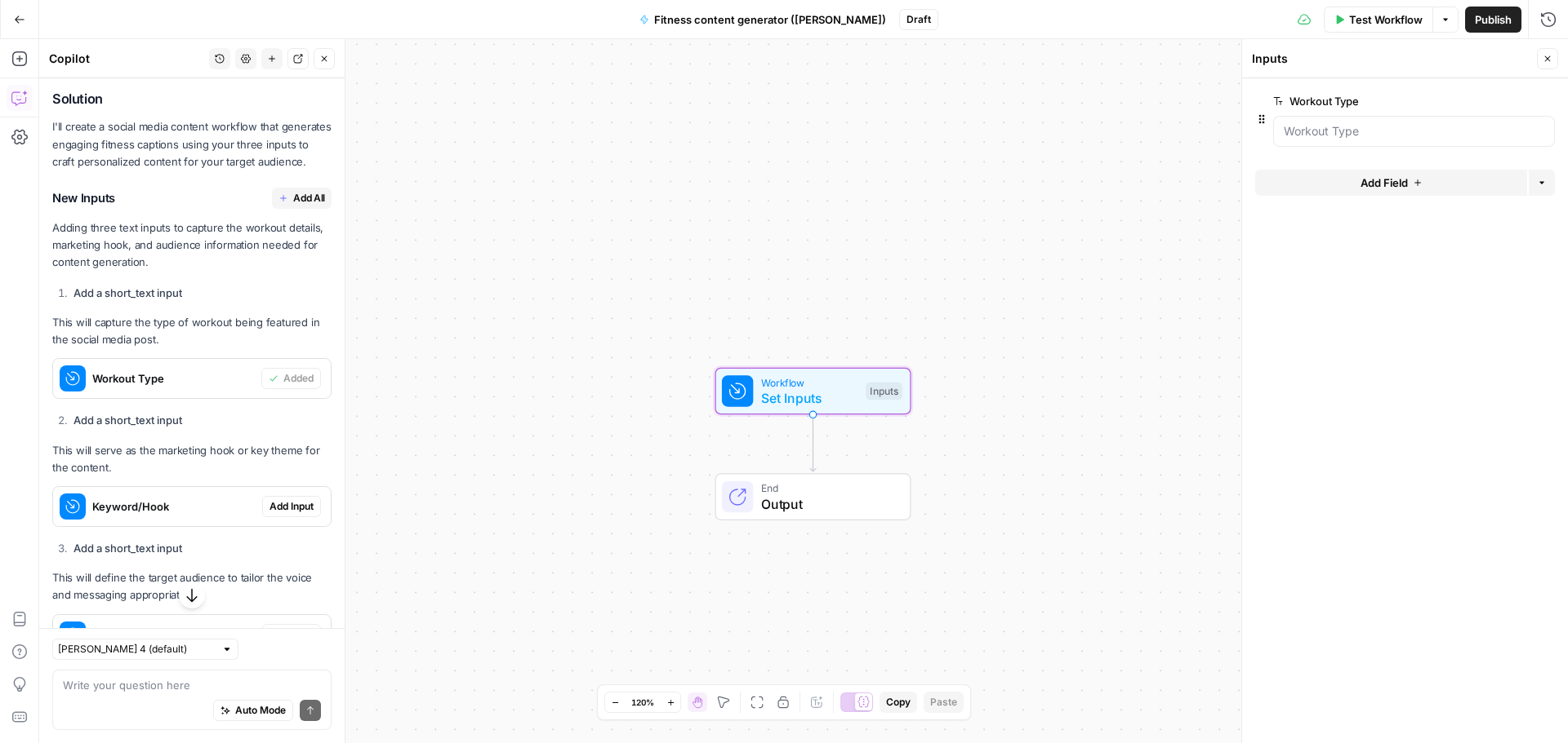
click at [288, 514] on span "Add Input" at bounding box center [291, 507] width 44 height 15
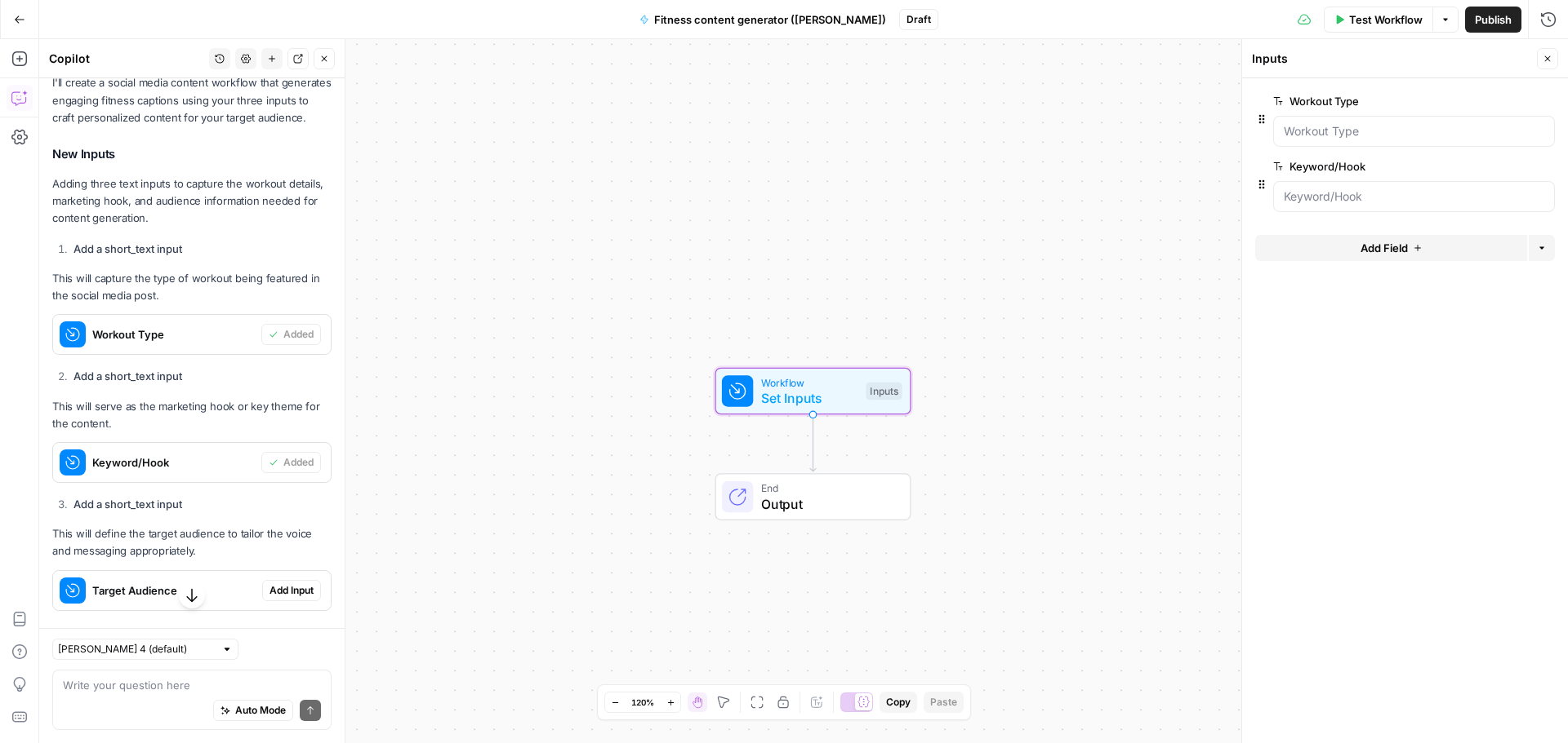
scroll to position [408, 0]
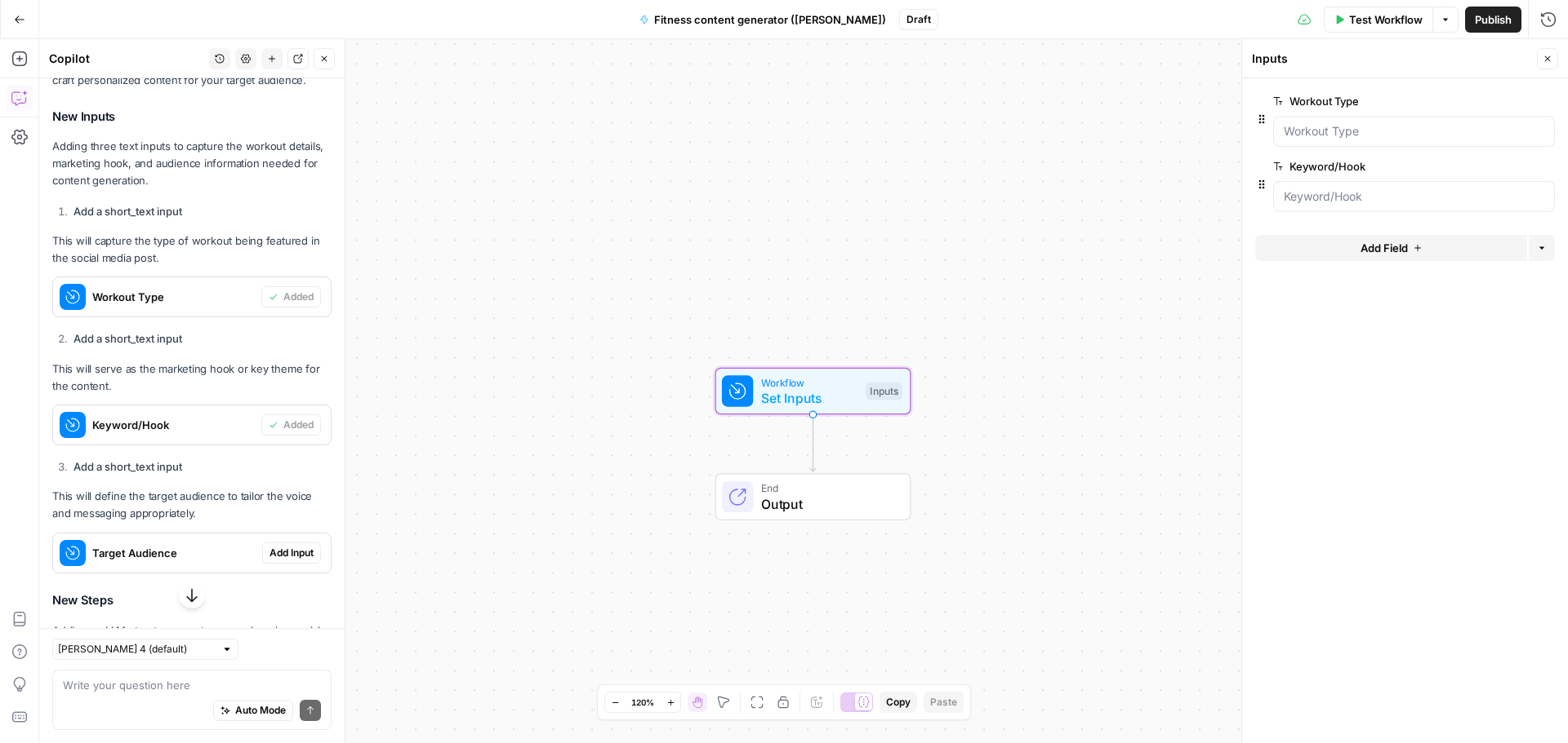
click at [269, 561] on span "Add Input" at bounding box center [291, 553] width 44 height 15
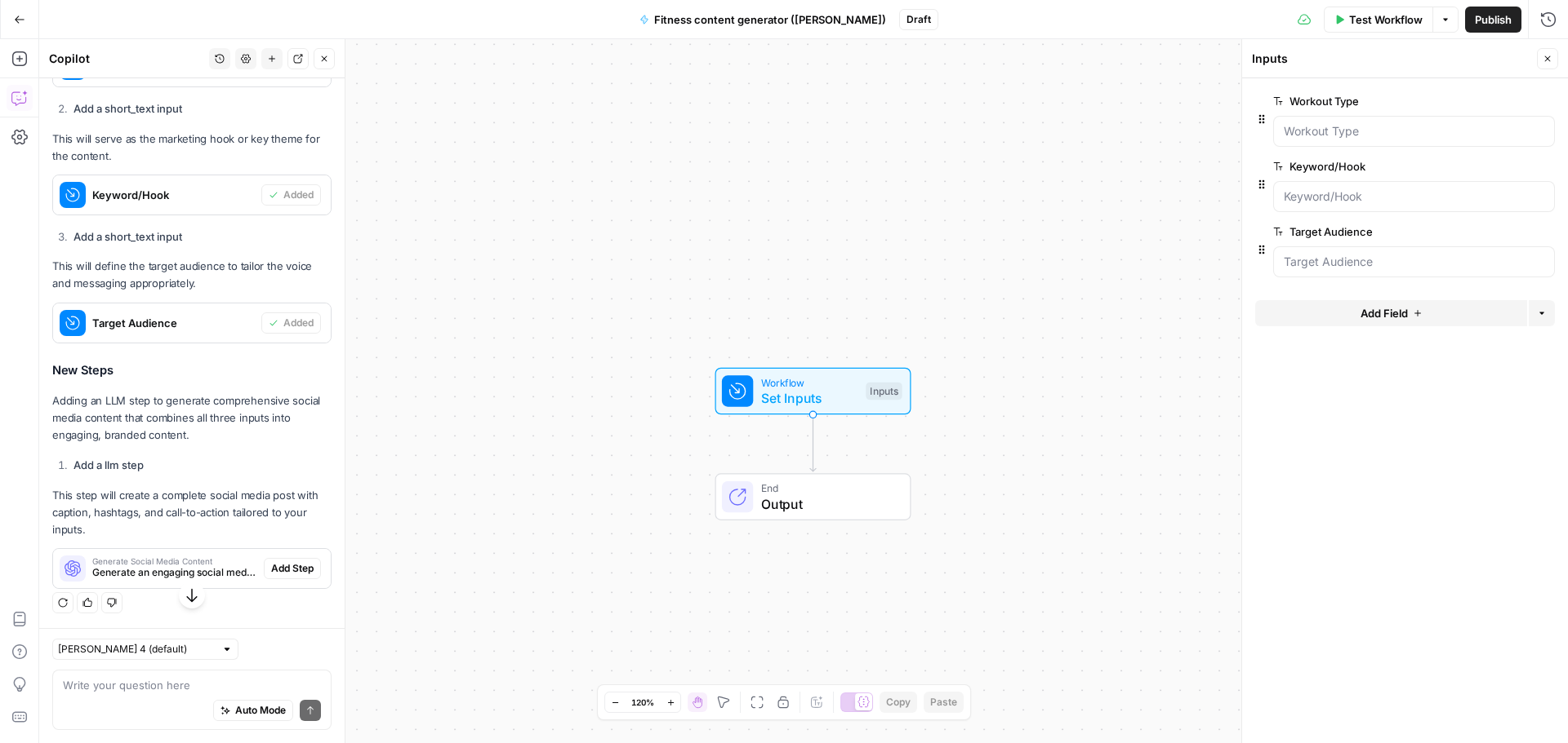
scroll to position [671, 0]
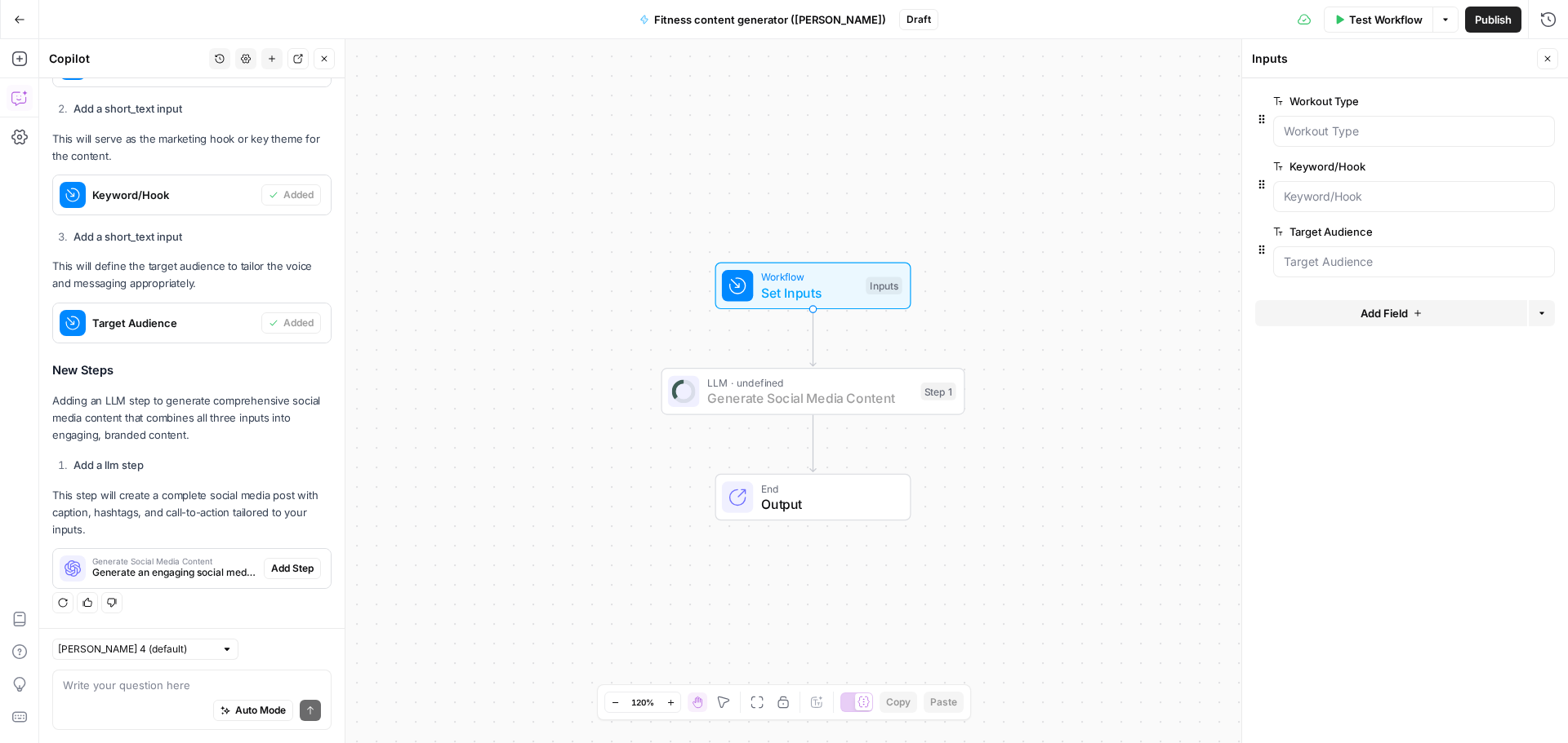
click at [278, 572] on span "Add Step" at bounding box center [293, 569] width 43 height 15
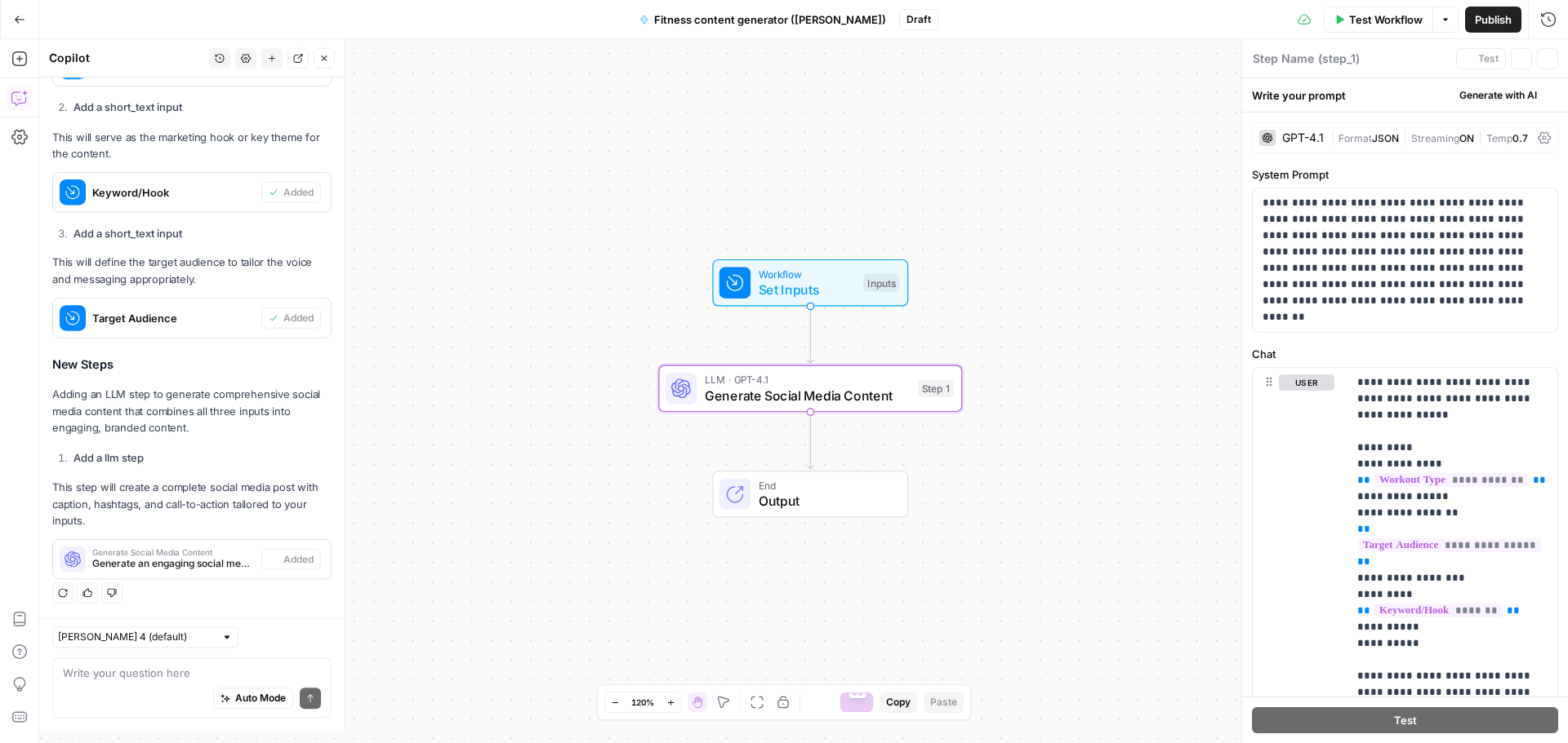
type textarea "Generate Social Media Content"
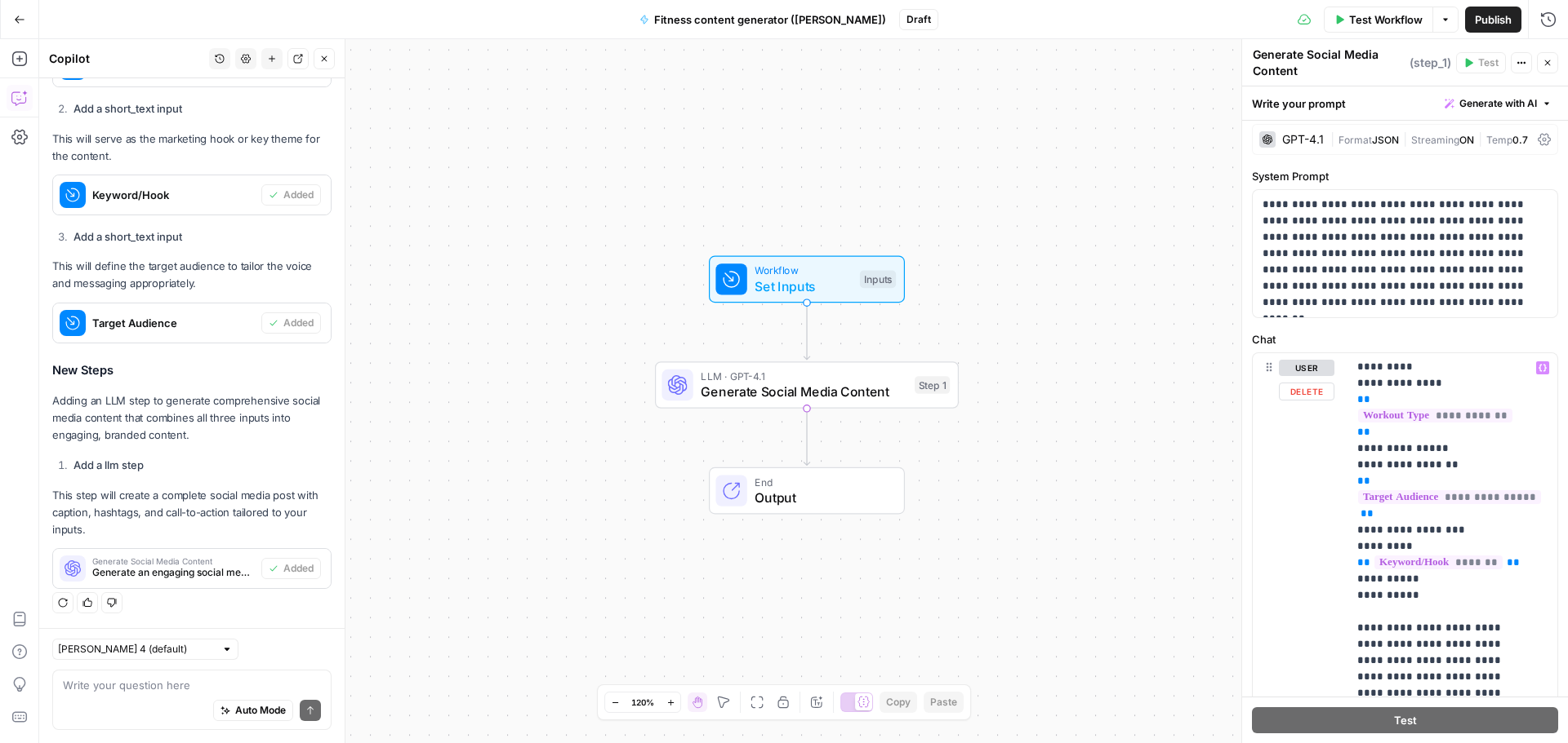
scroll to position [0, 0]
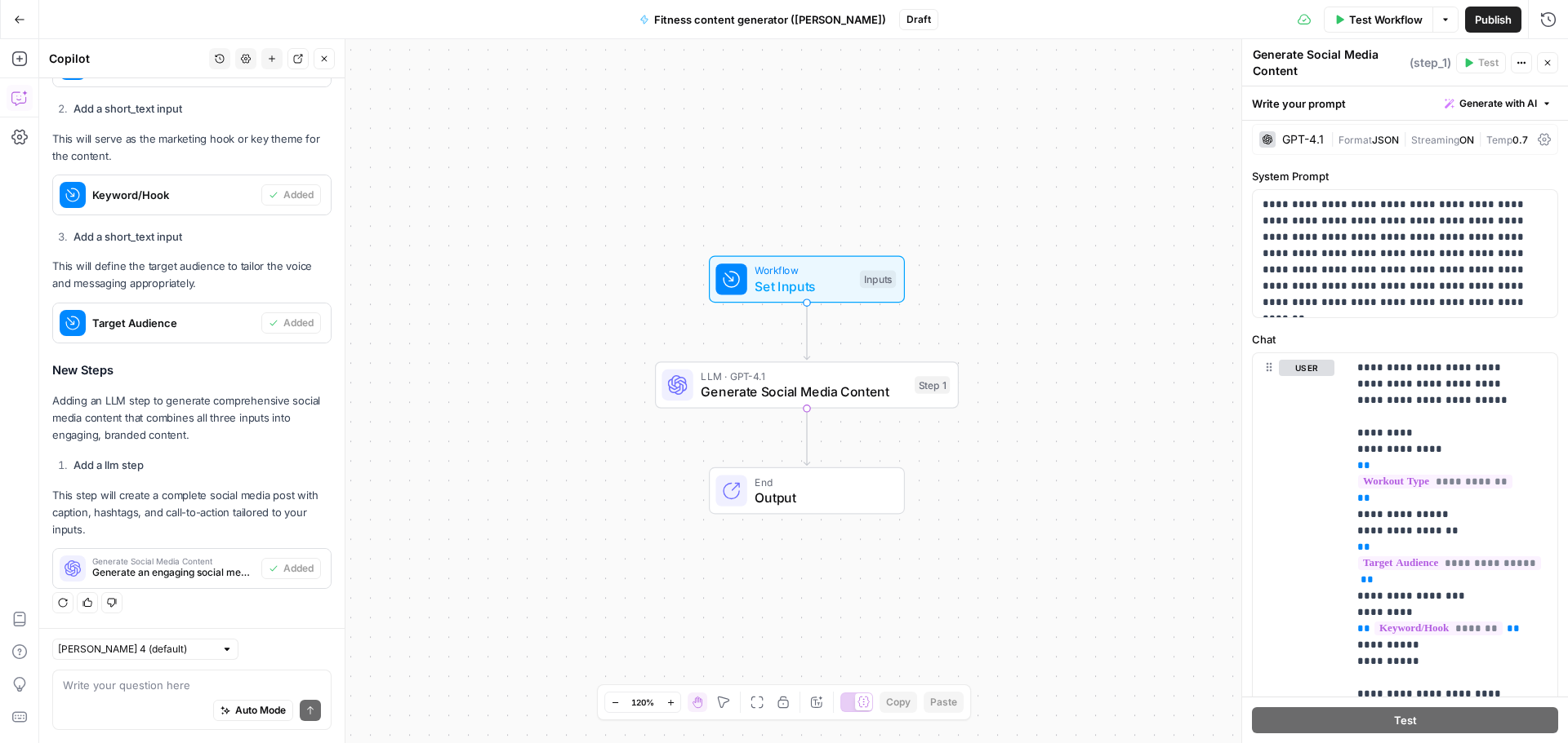
click at [1393, 141] on span "JSON" at bounding box center [1384, 140] width 27 height 12
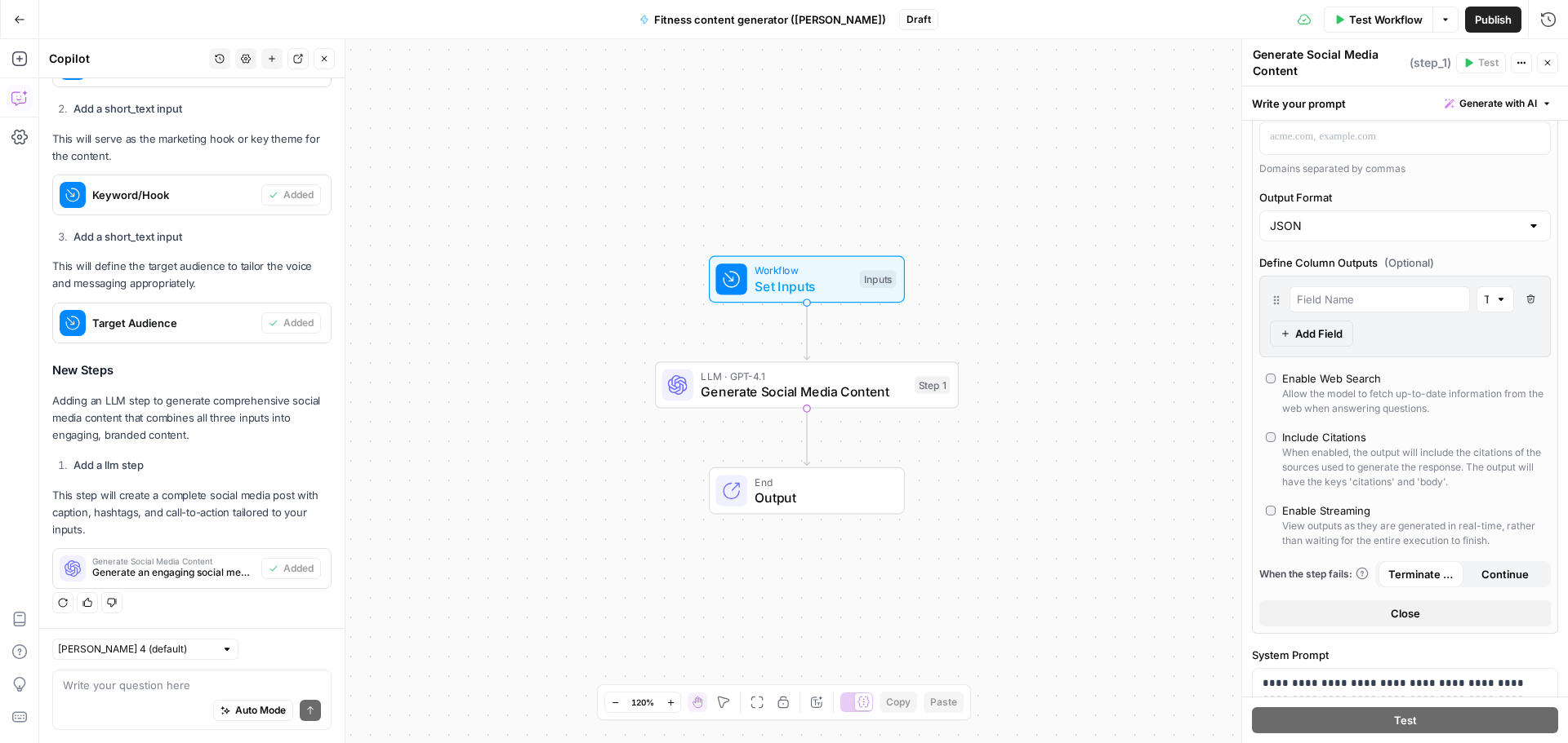
scroll to position [490, 0]
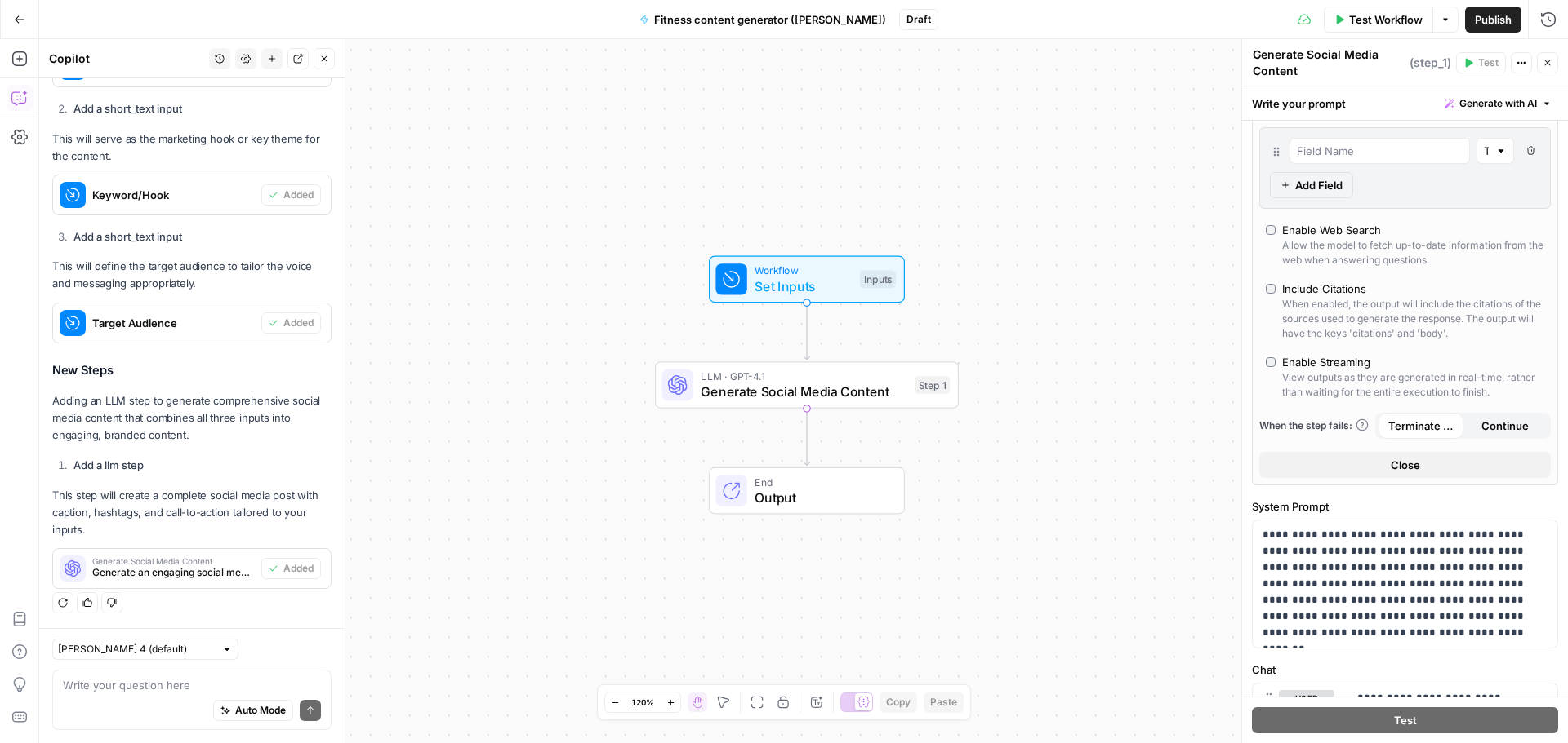
click at [1108, 466] on div "Workflow Set Inputs Inputs LLM · GPT-4.1 Generate Social Media Content Step 1 E…" at bounding box center [803, 391] width 1529 height 704
click at [753, 380] on span "LLM · GPT-4.1" at bounding box center [803, 376] width 206 height 16
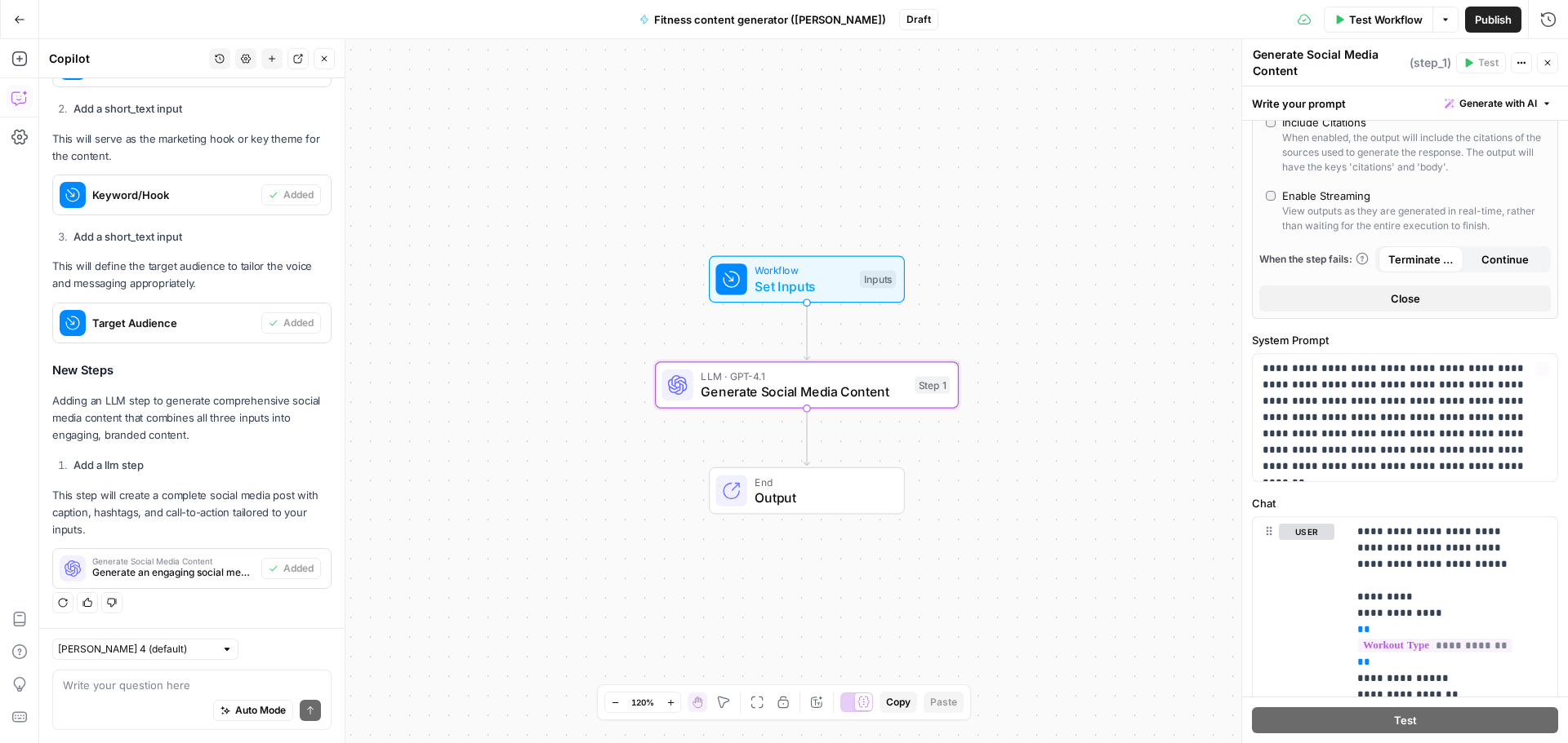
scroll to position [735, 0]
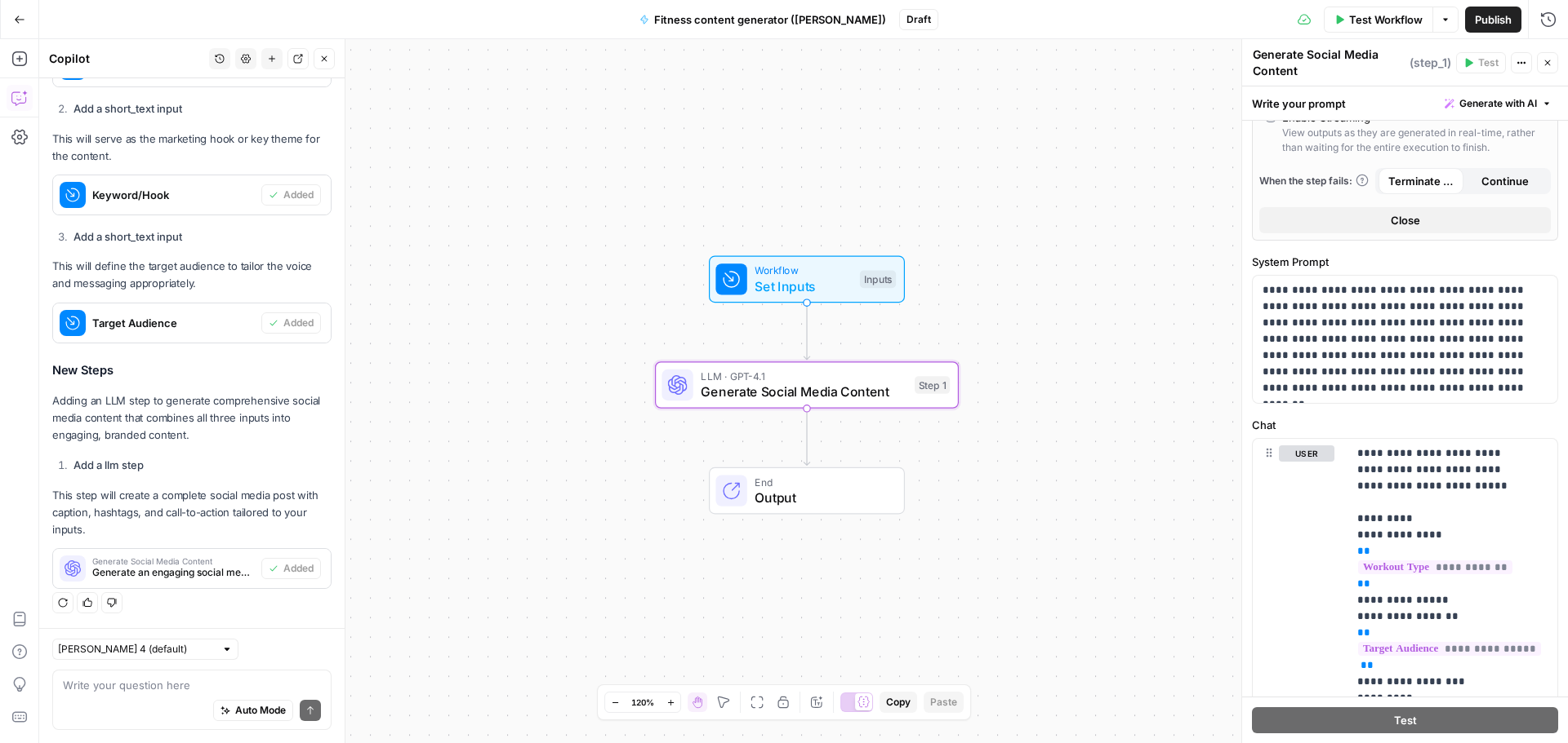
click at [816, 281] on span "Set Inputs" at bounding box center [803, 286] width 97 height 20
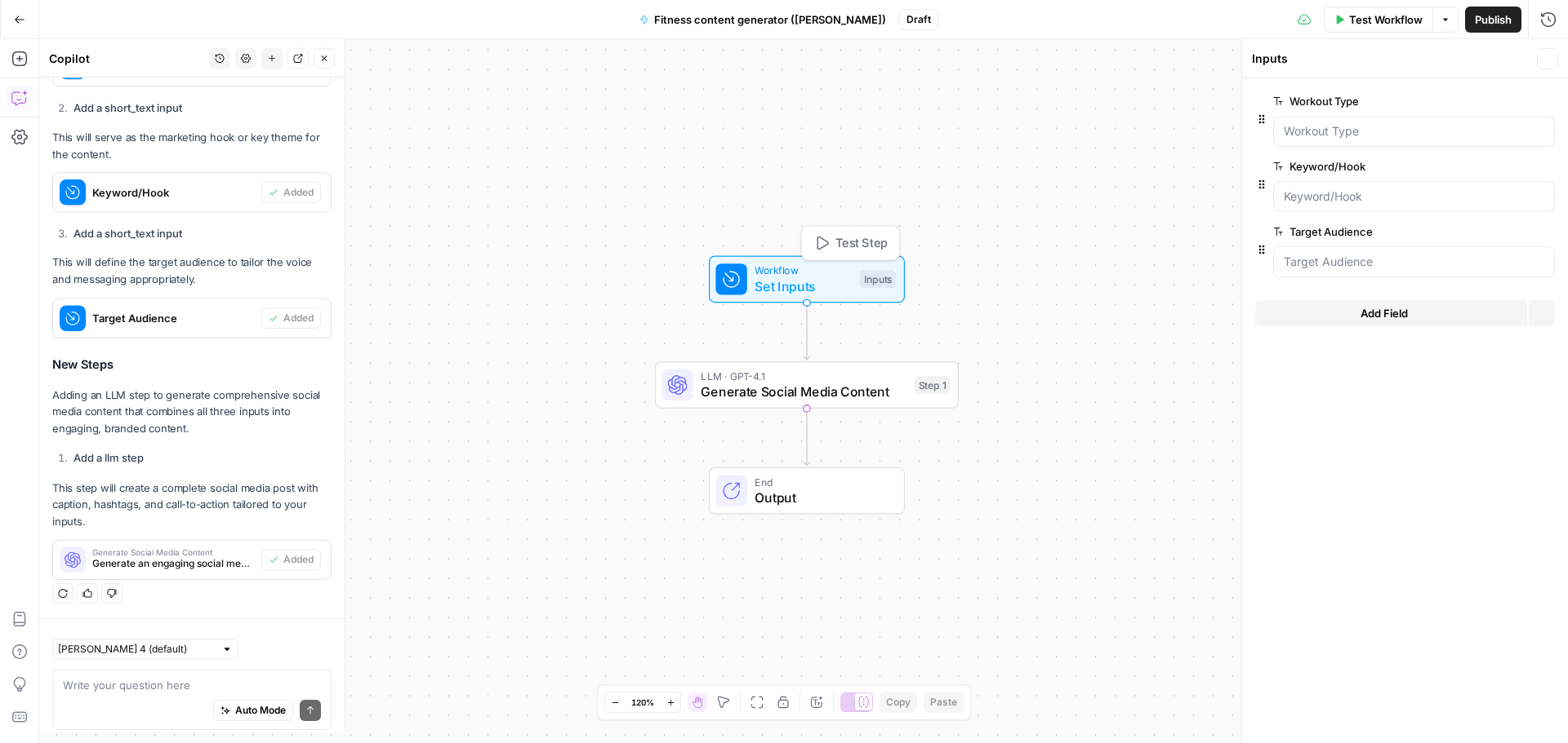
scroll to position [671, 0]
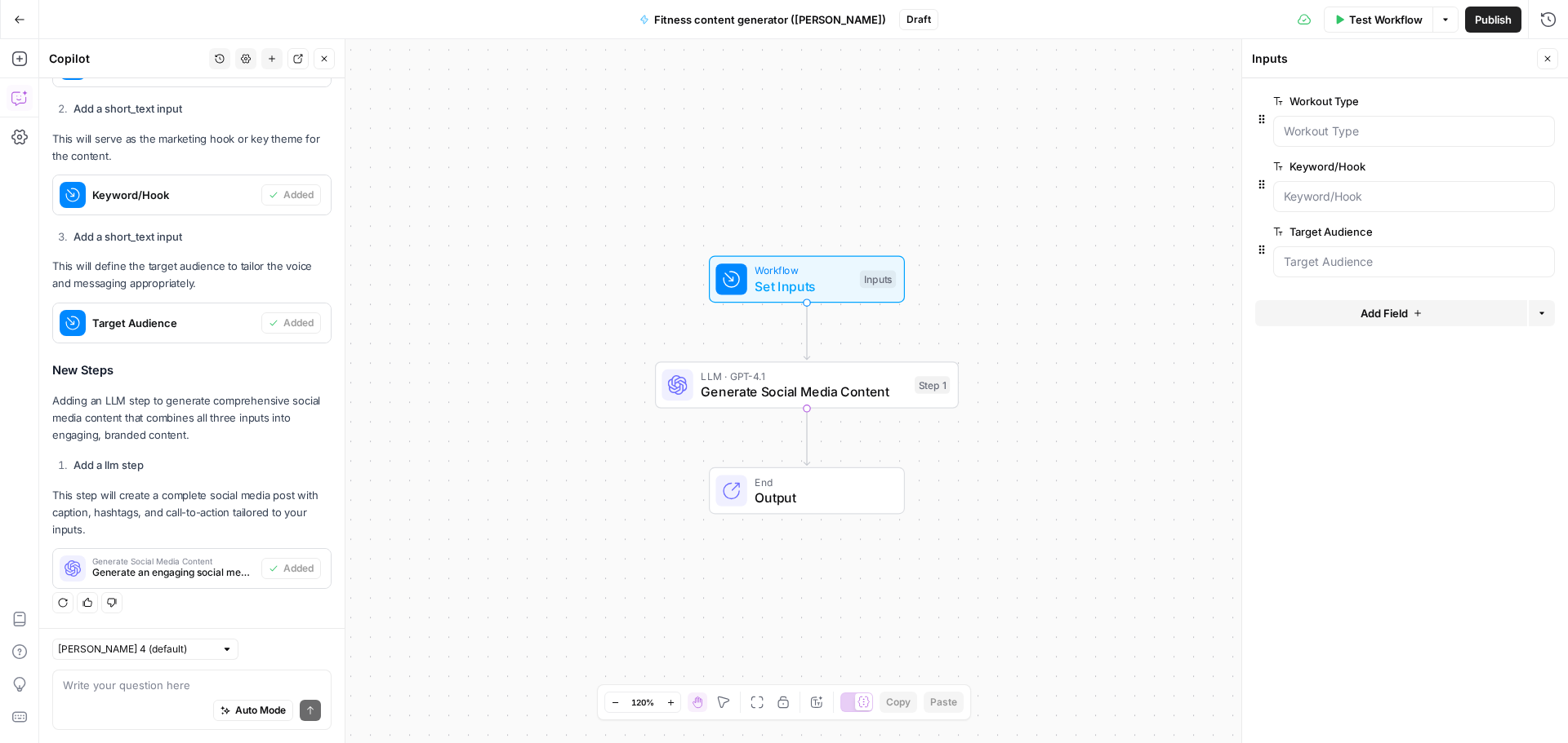
click at [744, 387] on span "Generate Social Media Content" at bounding box center [803, 391] width 206 height 20
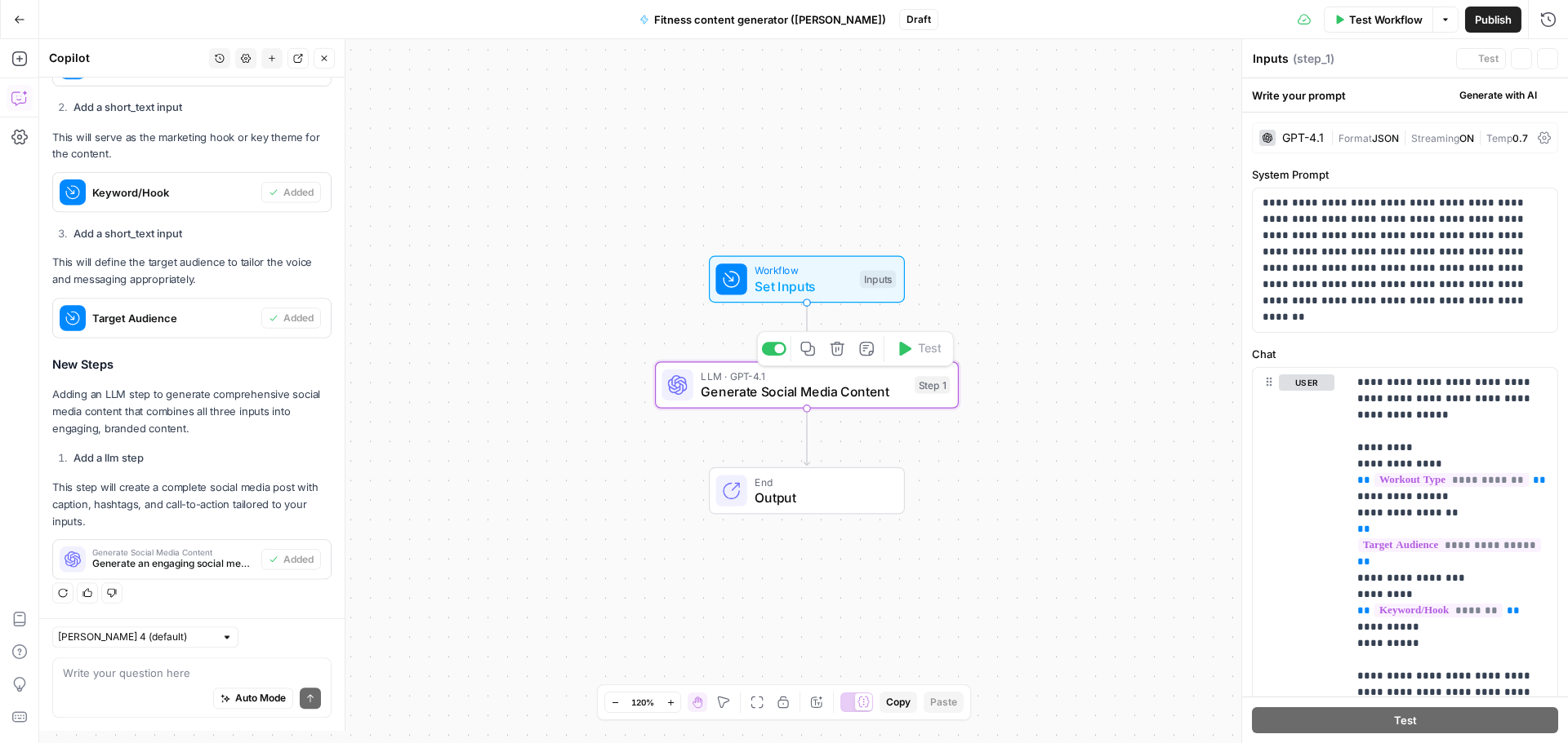
type textarea "Generate Social Media Content"
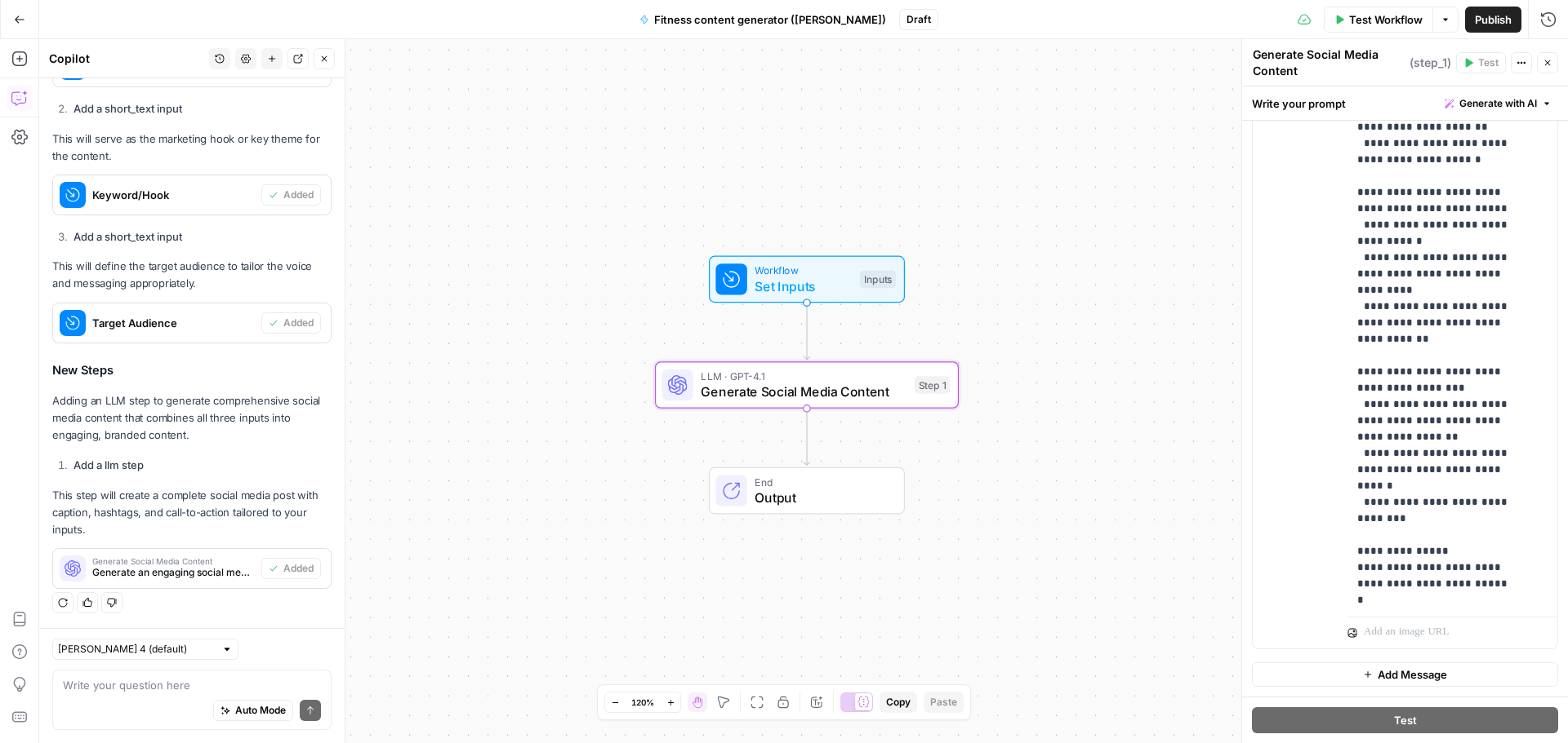
scroll to position [719, 0]
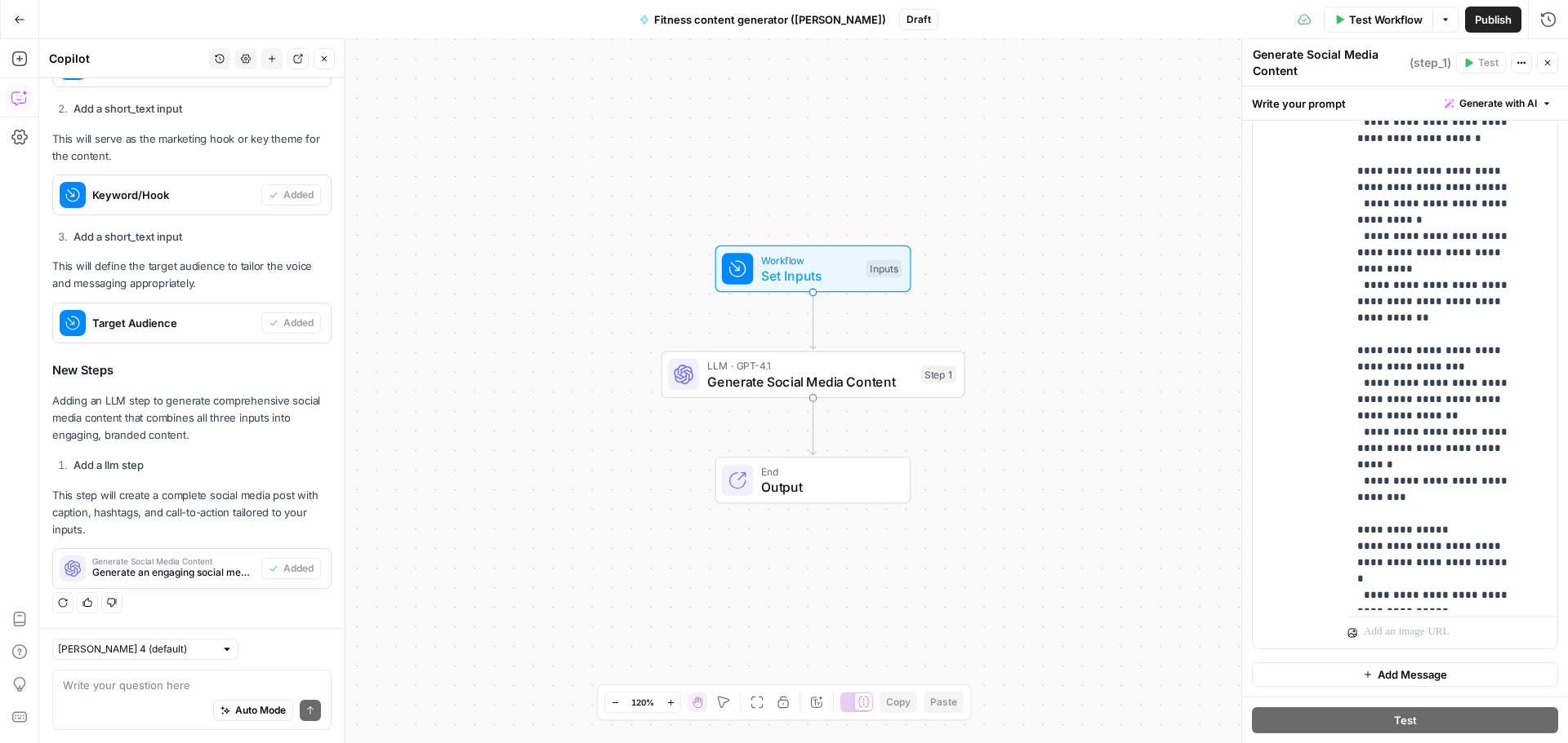
click at [507, 395] on div "Workflow Set Inputs Inputs LLM · GPT-4.1 Generate Social Media Content Step 1 E…" at bounding box center [803, 391] width 1529 height 704
click at [1368, 24] on span "Test Workflow" at bounding box center [1385, 20] width 74 height 17
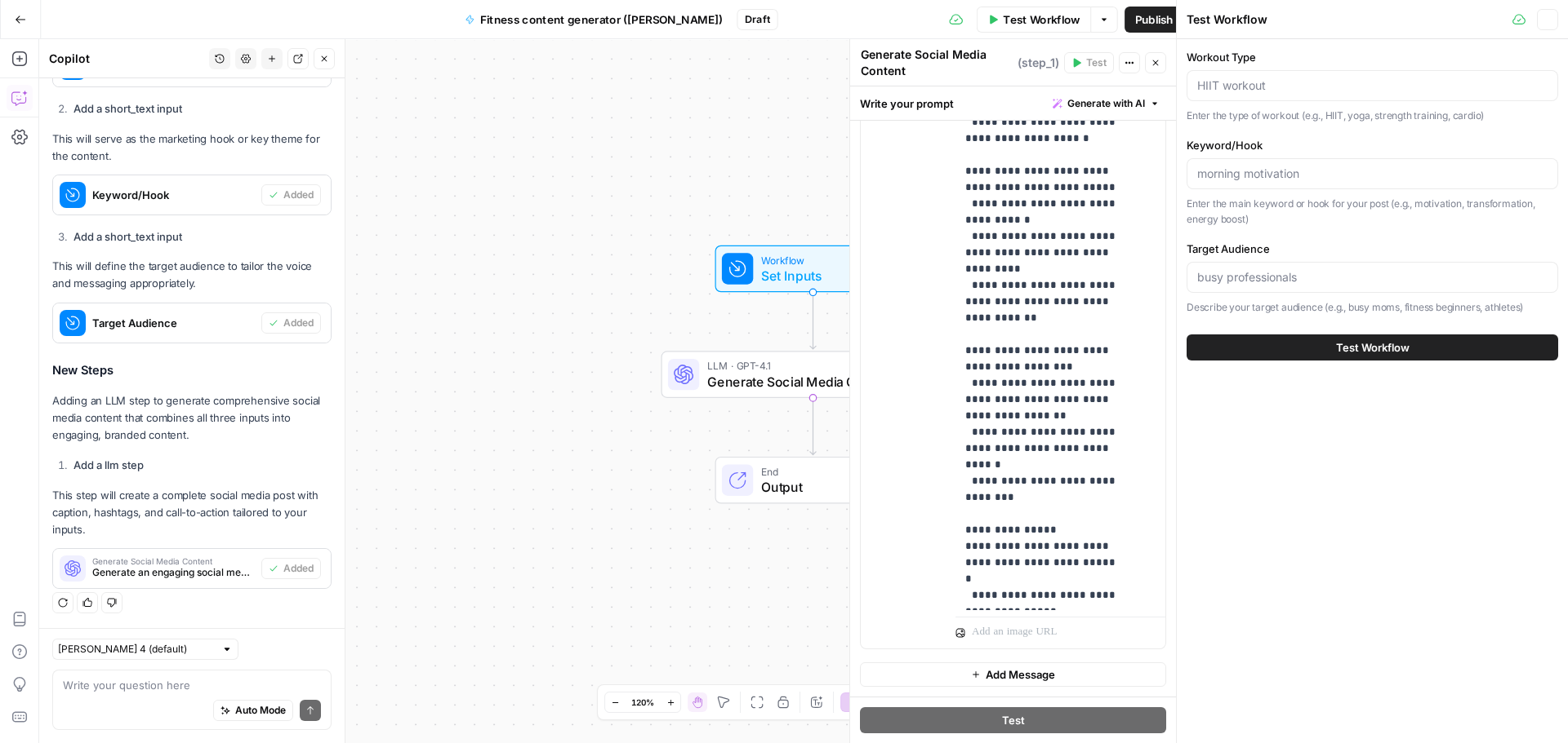
scroll to position [671, 0]
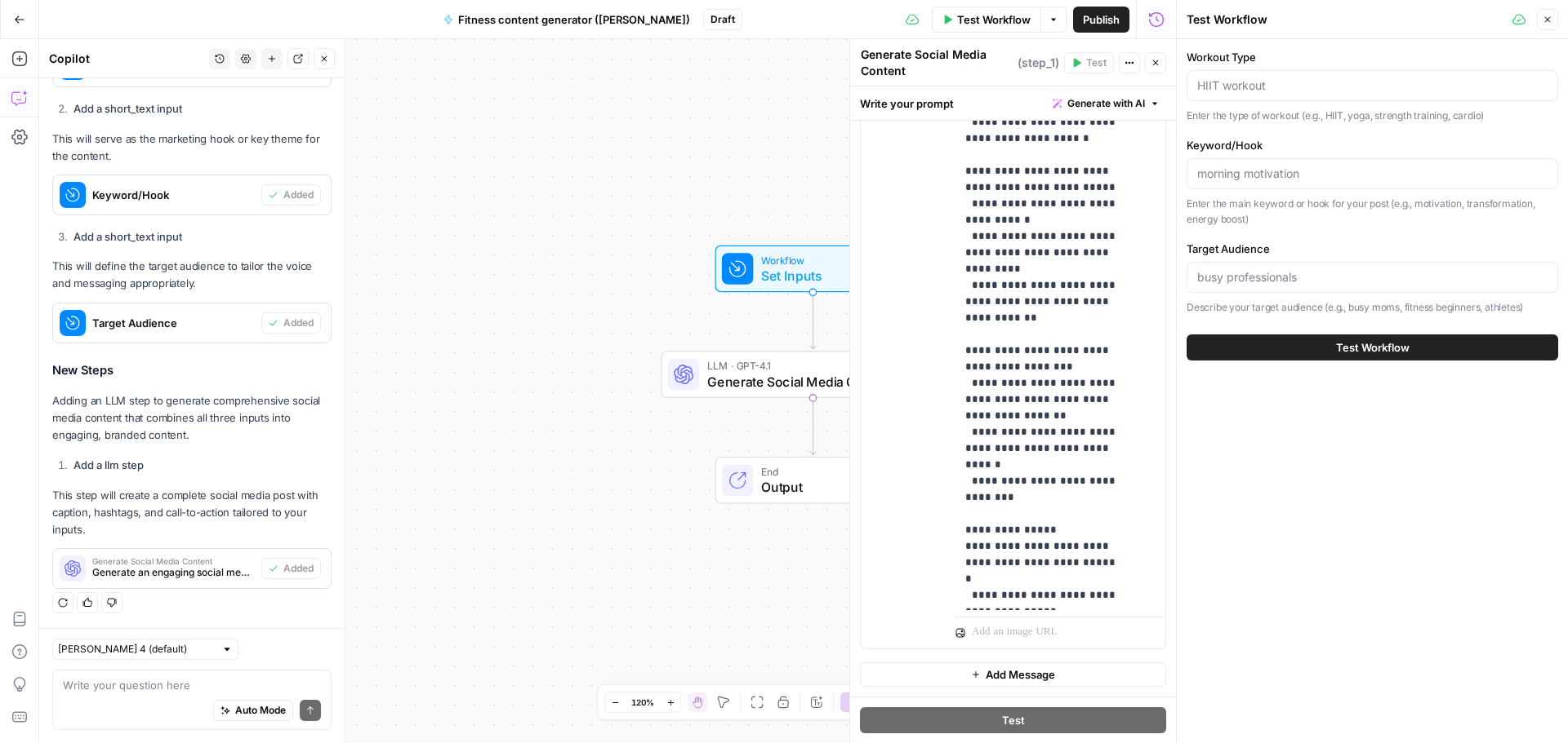
click at [1154, 68] on button "Close" at bounding box center [1155, 62] width 21 height 21
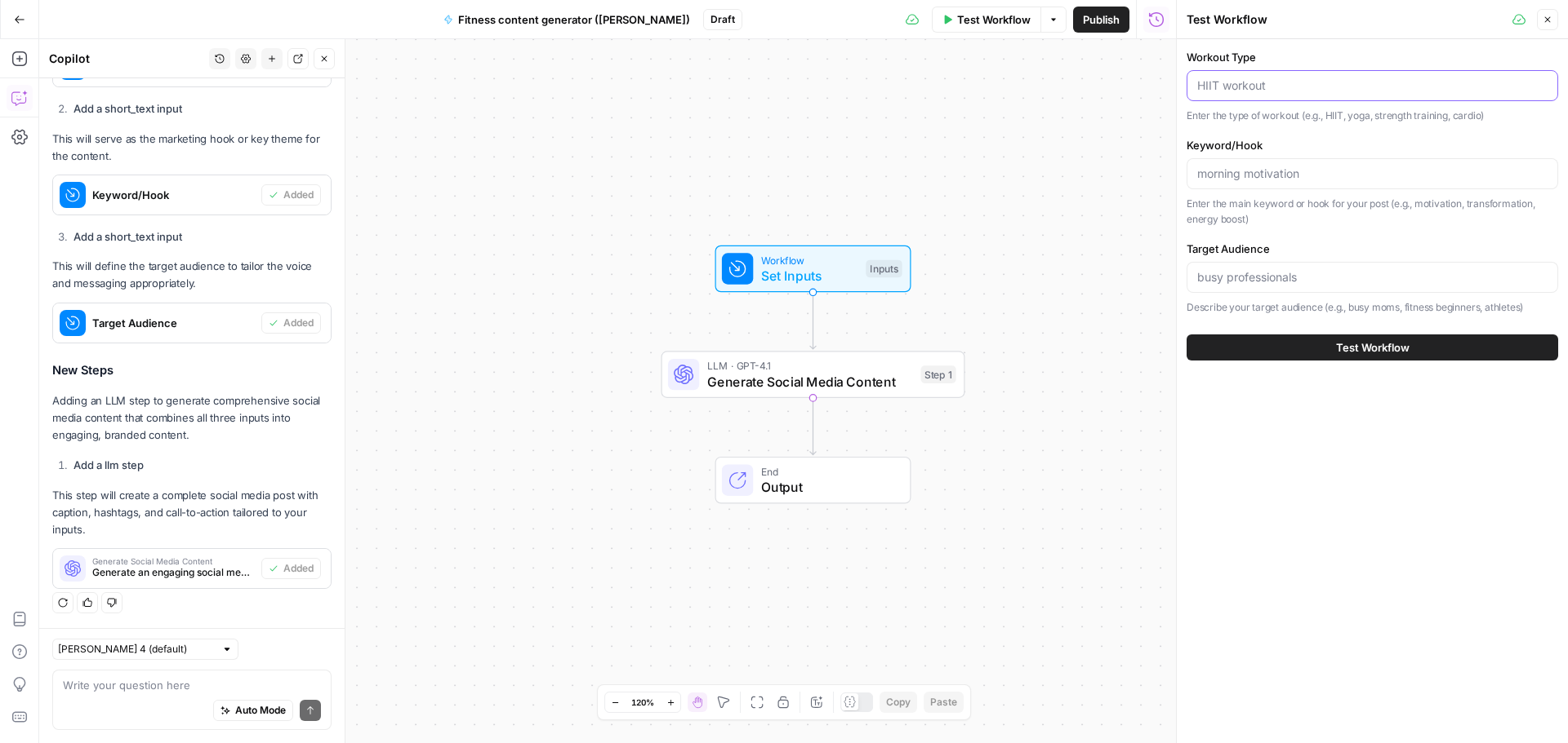
drag, startPoint x: 1293, startPoint y: 90, endPoint x: 1306, endPoint y: 84, distance: 14.3
click at [1295, 89] on input "Workout Type" at bounding box center [1372, 86] width 350 height 17
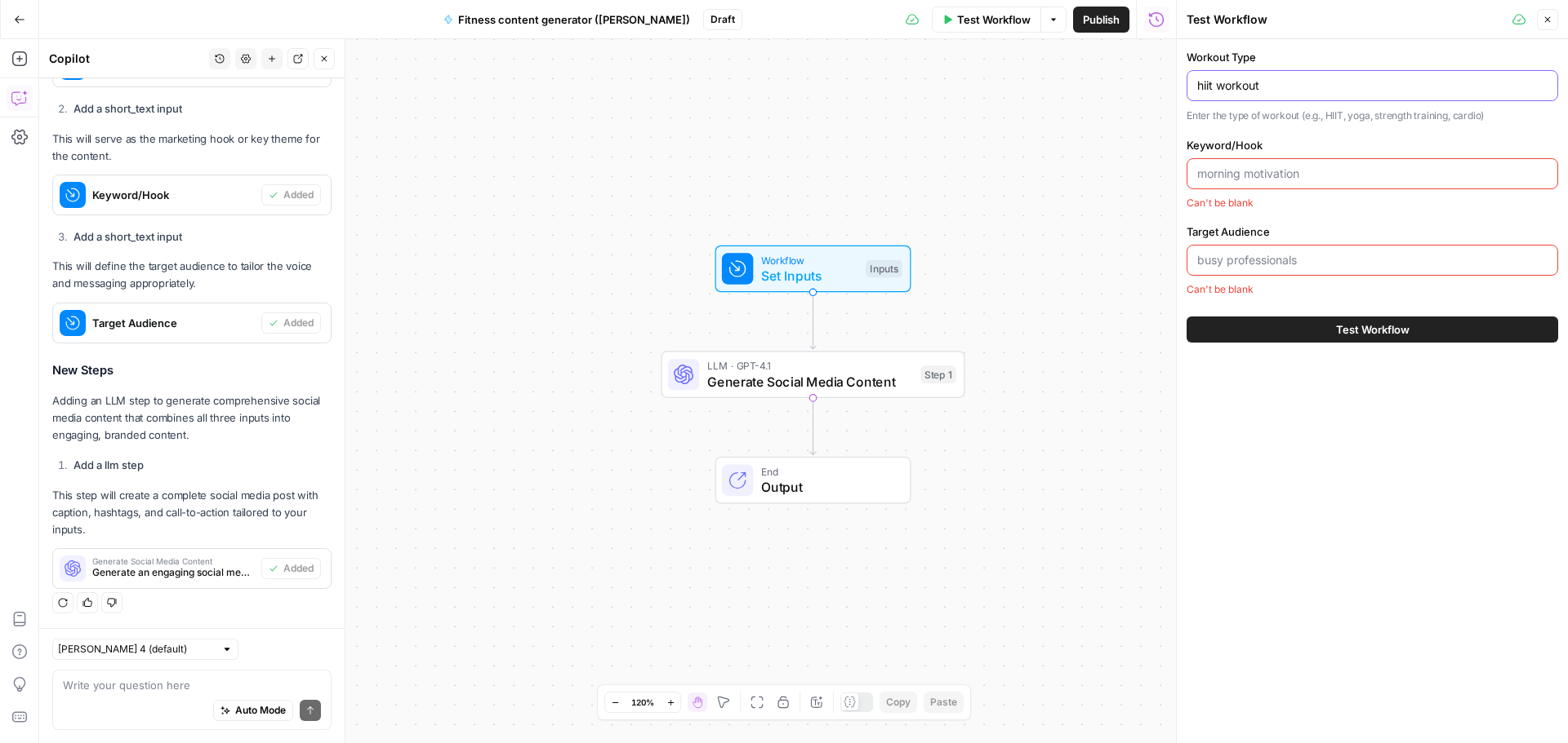
type input "hiit workout"
click at [1280, 182] on input "Keyword/Hook" at bounding box center [1372, 174] width 350 height 17
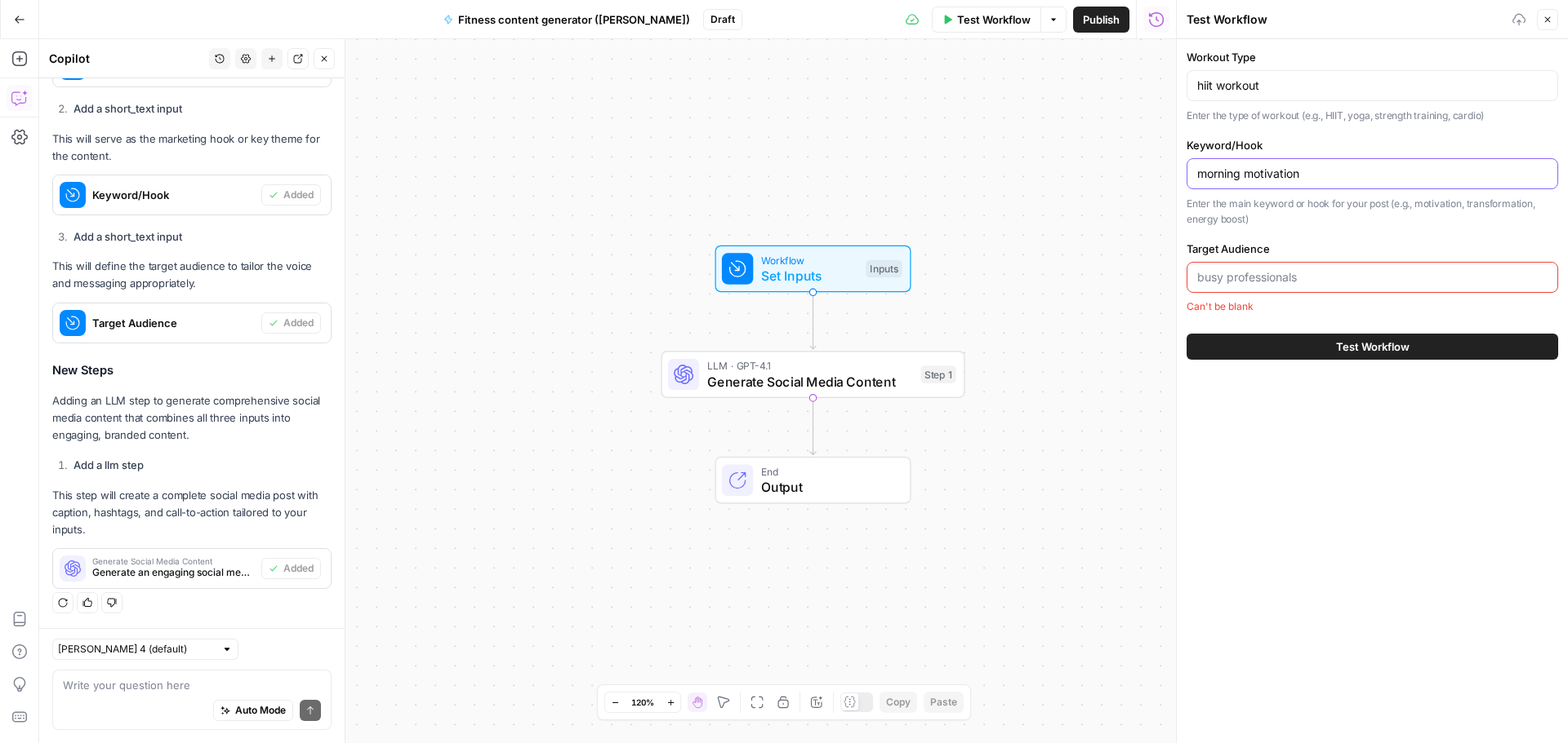
type input "morning motivation"
click at [1286, 284] on input "Target Audience" at bounding box center [1372, 277] width 350 height 17
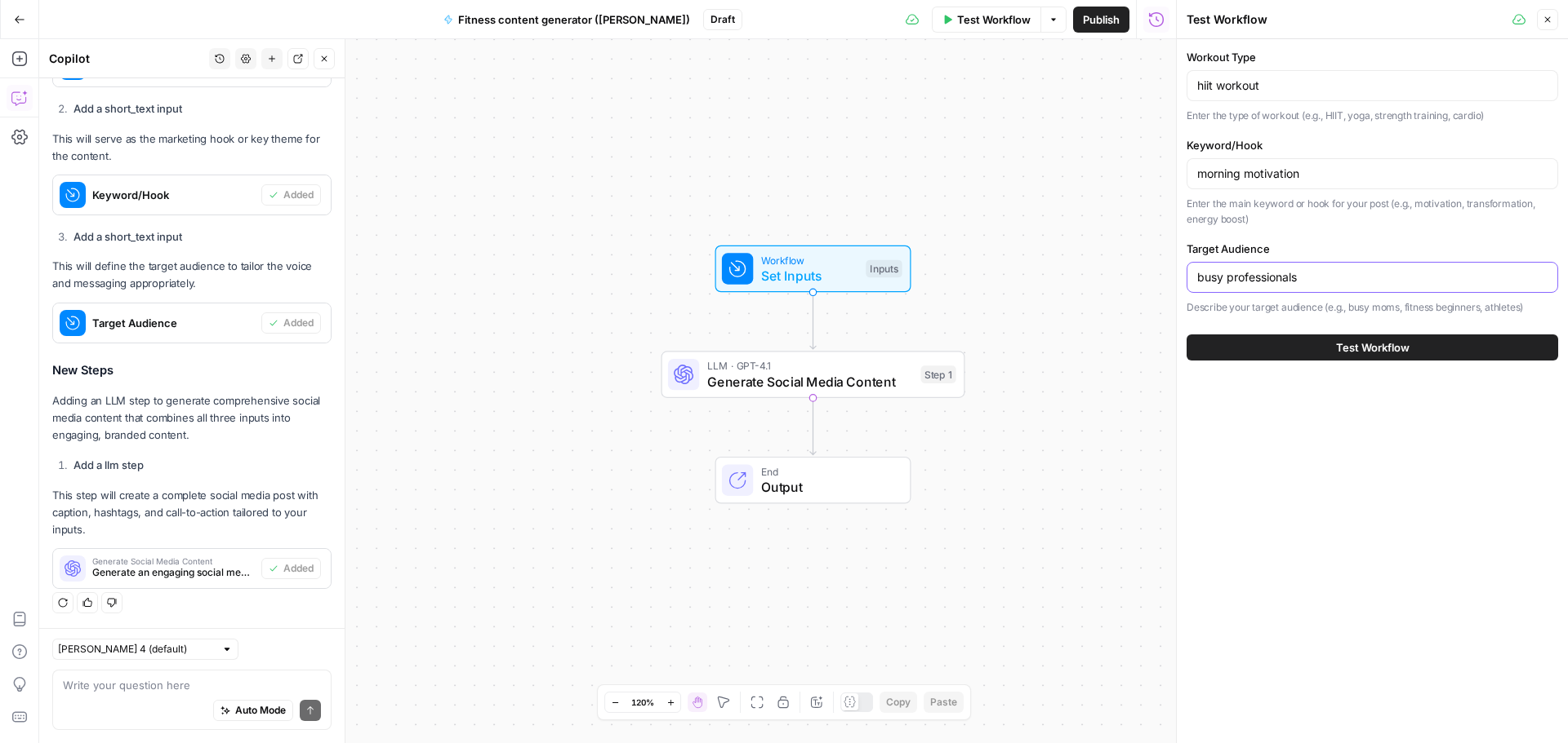
type input "busy professionals"
click at [1405, 340] on span "Test Workflow" at bounding box center [1372, 348] width 74 height 17
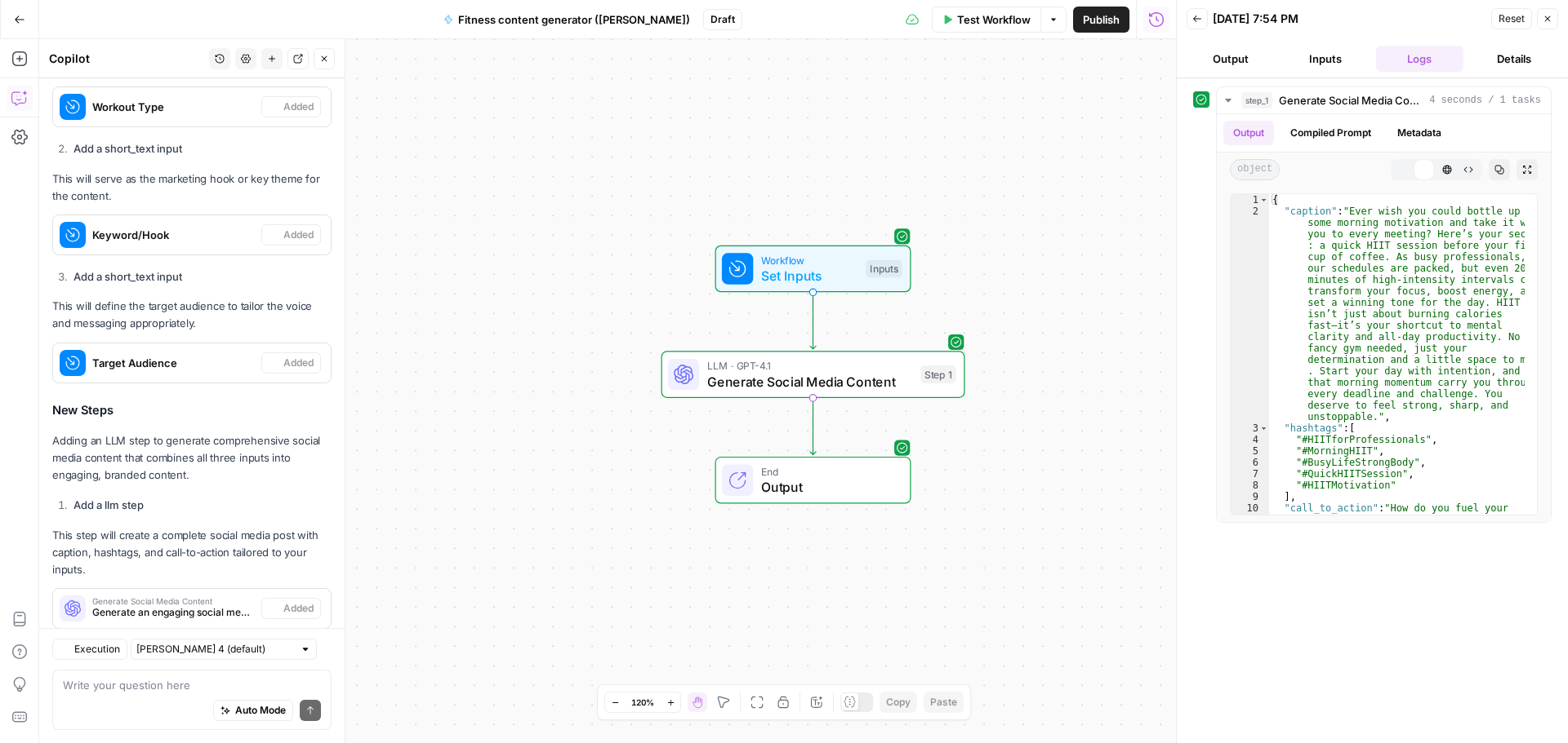
scroll to position [671, 0]
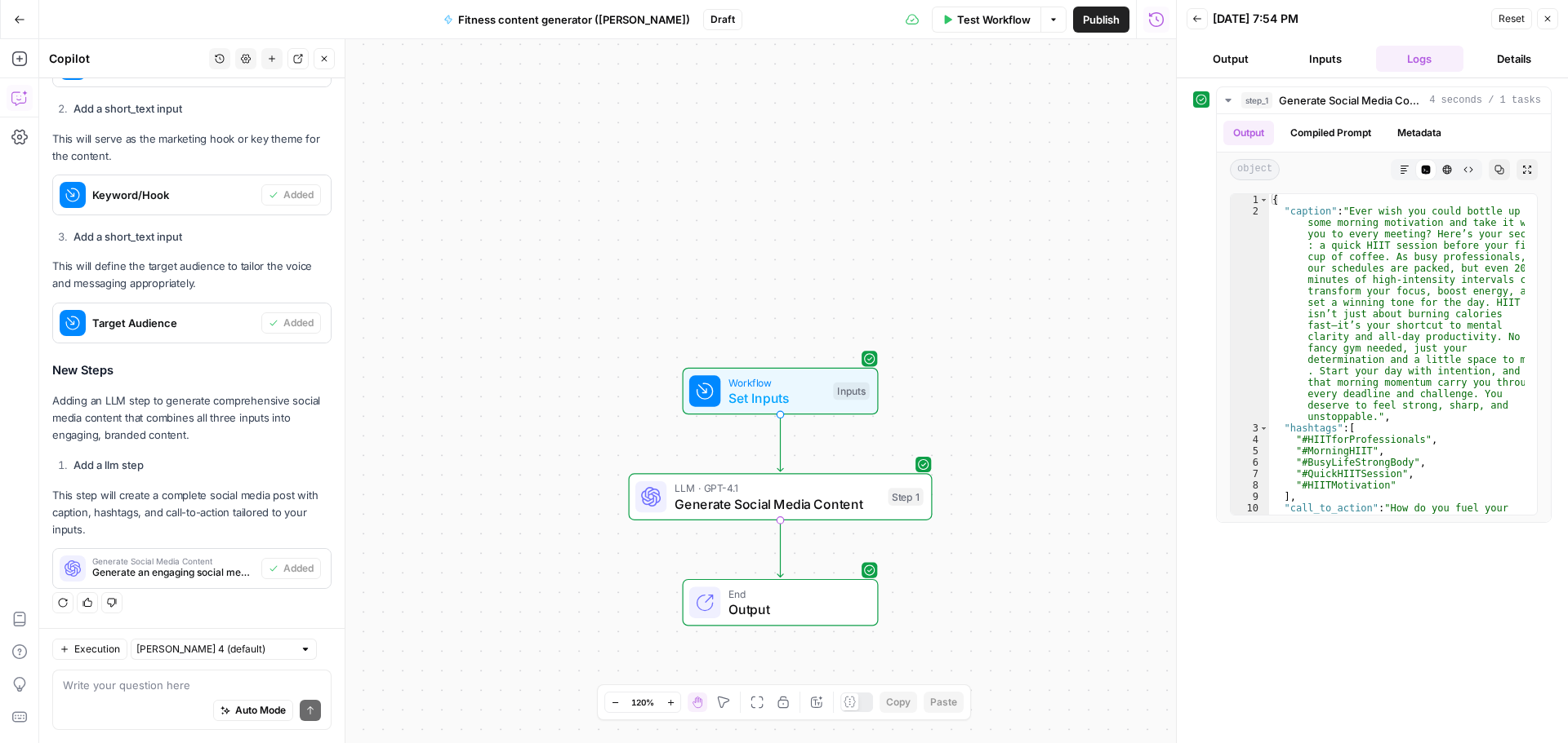
click at [1116, 29] on button "Publish" at bounding box center [1101, 20] width 56 height 26
click at [631, 325] on div "Workflow Set Inputs Inputs LLM · GPT-4.1 Generate Social Media Content Step 1 E…" at bounding box center [607, 391] width 1137 height 704
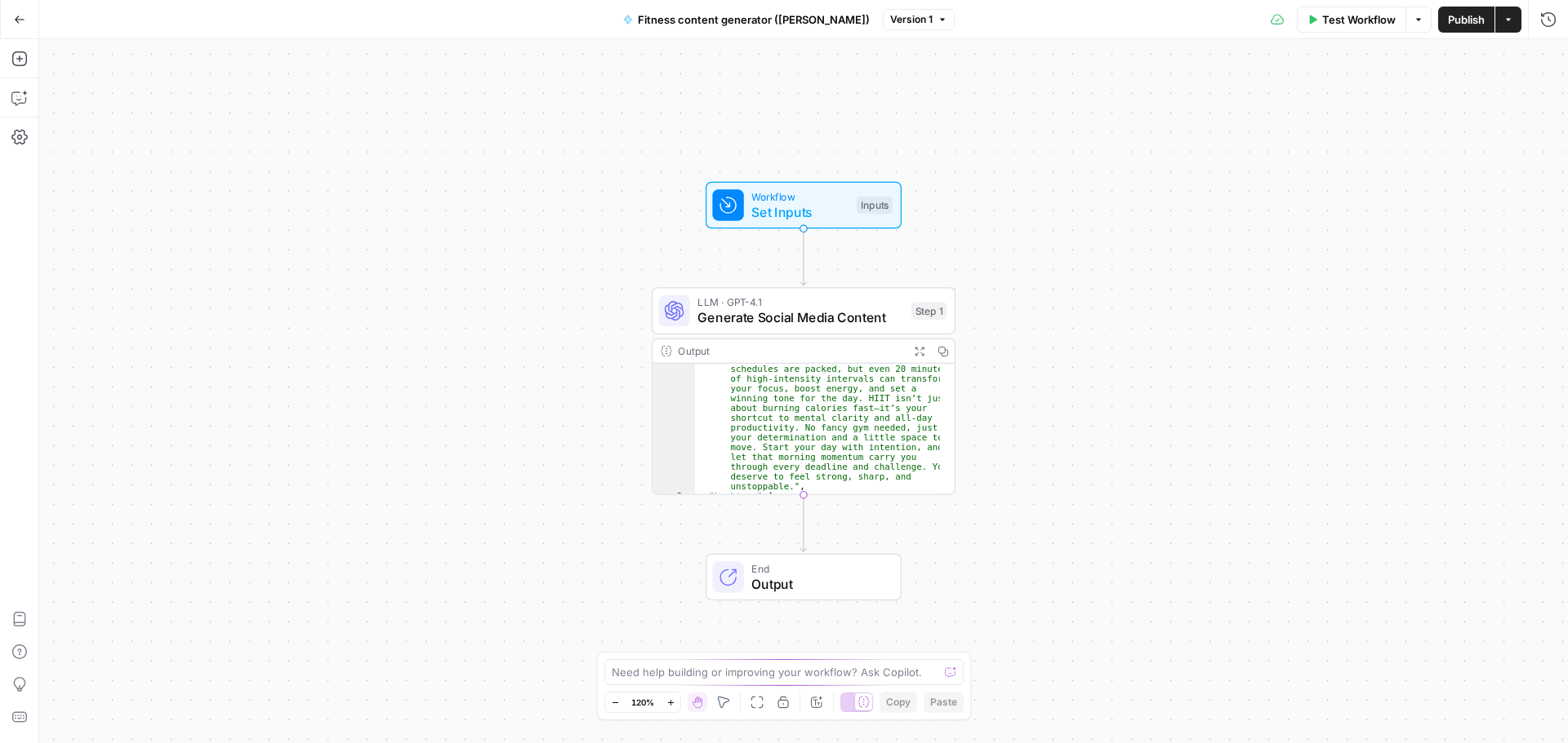
scroll to position [98, 0]
click at [288, 401] on div "Workflow Set Inputs Inputs LLM · GPT-4.1 Generate Social Media Content Step 1 O…" at bounding box center [803, 391] width 1529 height 704
click at [920, 344] on button "Expand Output" at bounding box center [919, 351] width 23 height 23
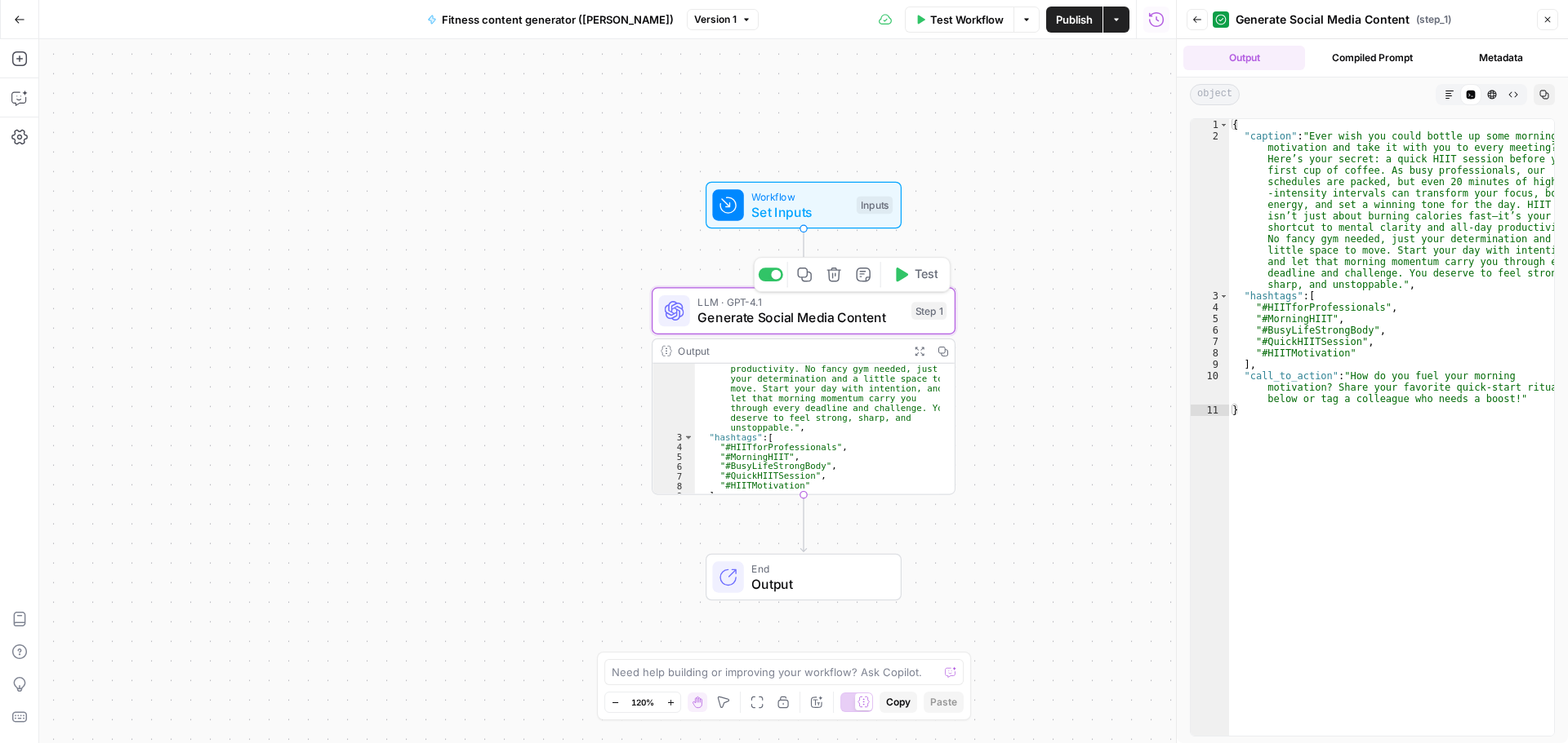
click at [813, 310] on span "Generate Social Media Content" at bounding box center [799, 317] width 206 height 20
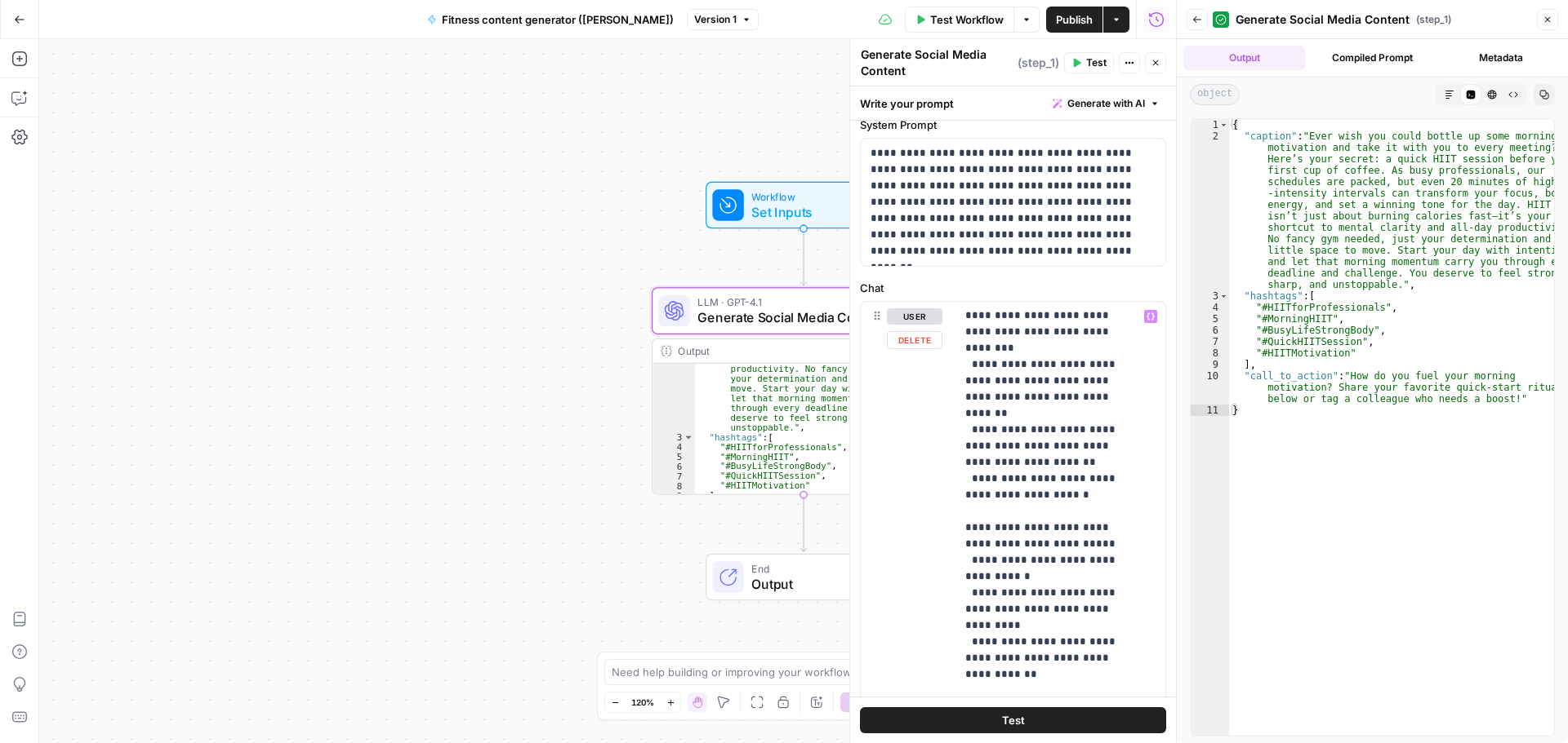
scroll to position [82, 0]
